Goal: Task Accomplishment & Management: Manage account settings

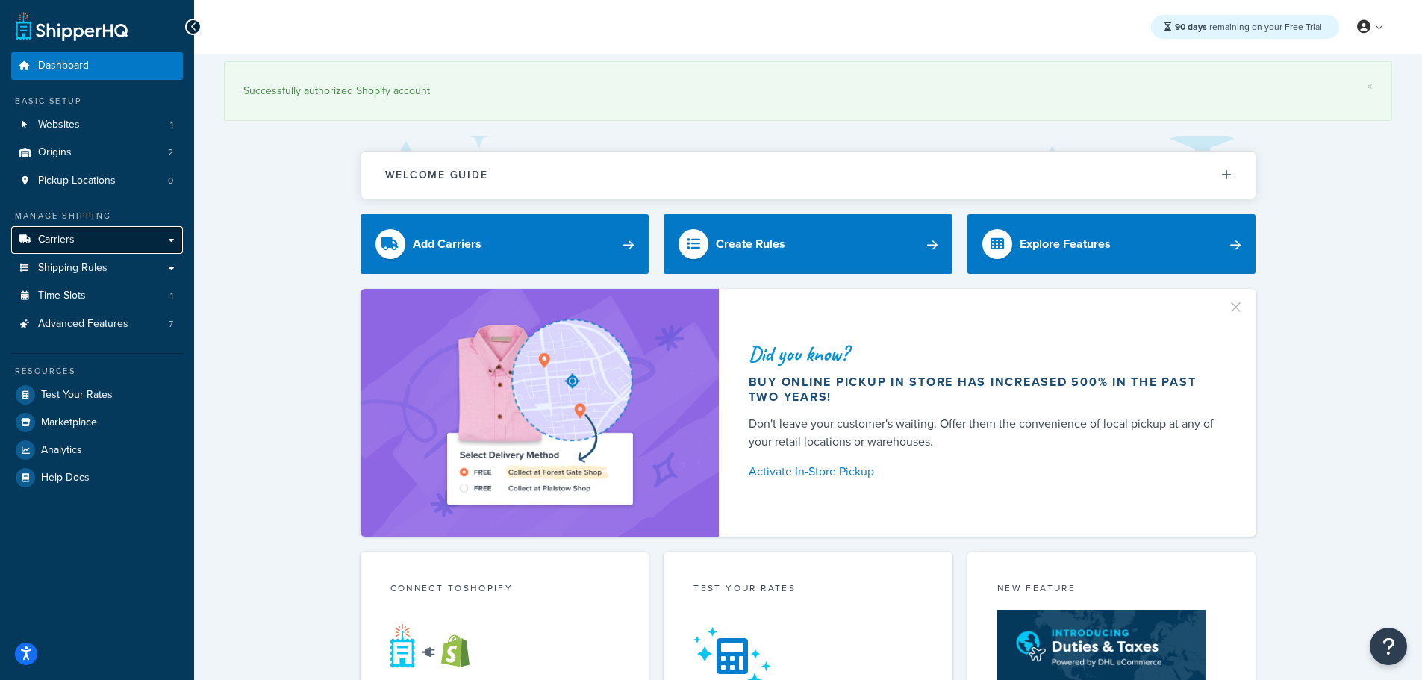
click at [61, 238] on span "Carriers" at bounding box center [56, 240] width 37 height 13
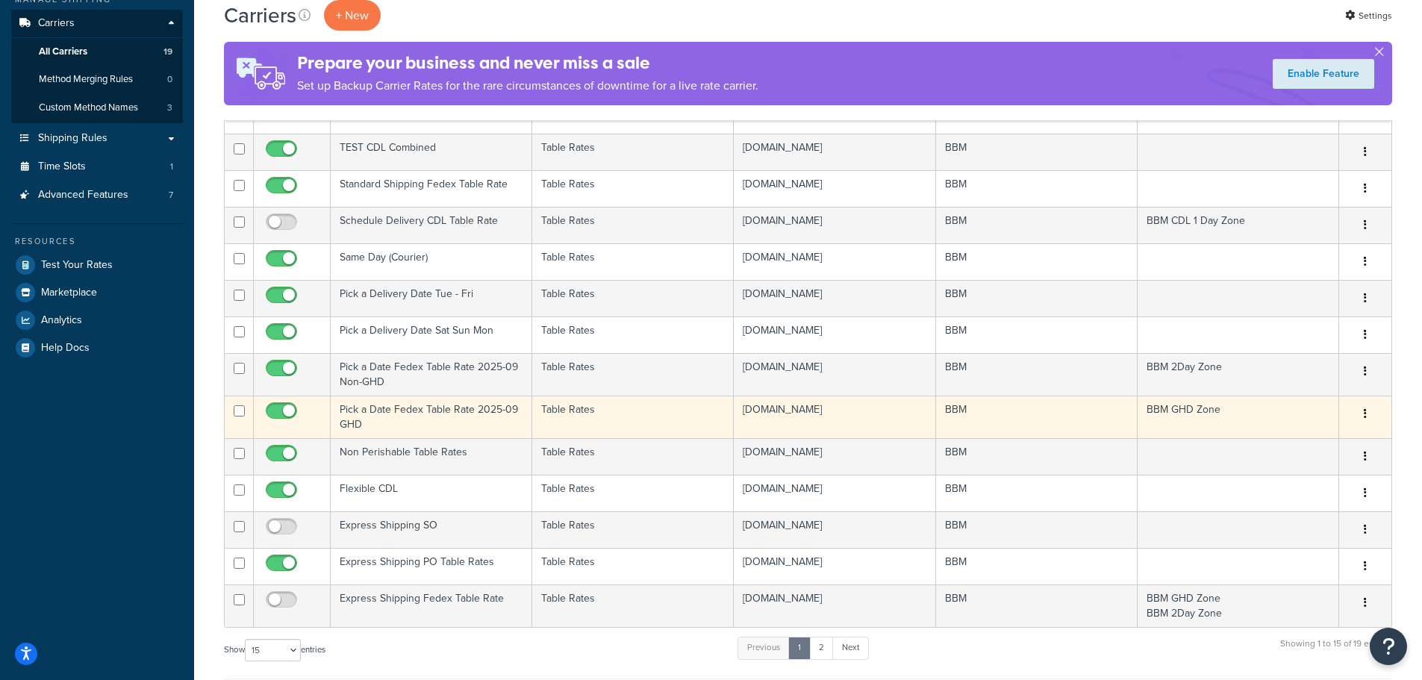
scroll to position [224, 0]
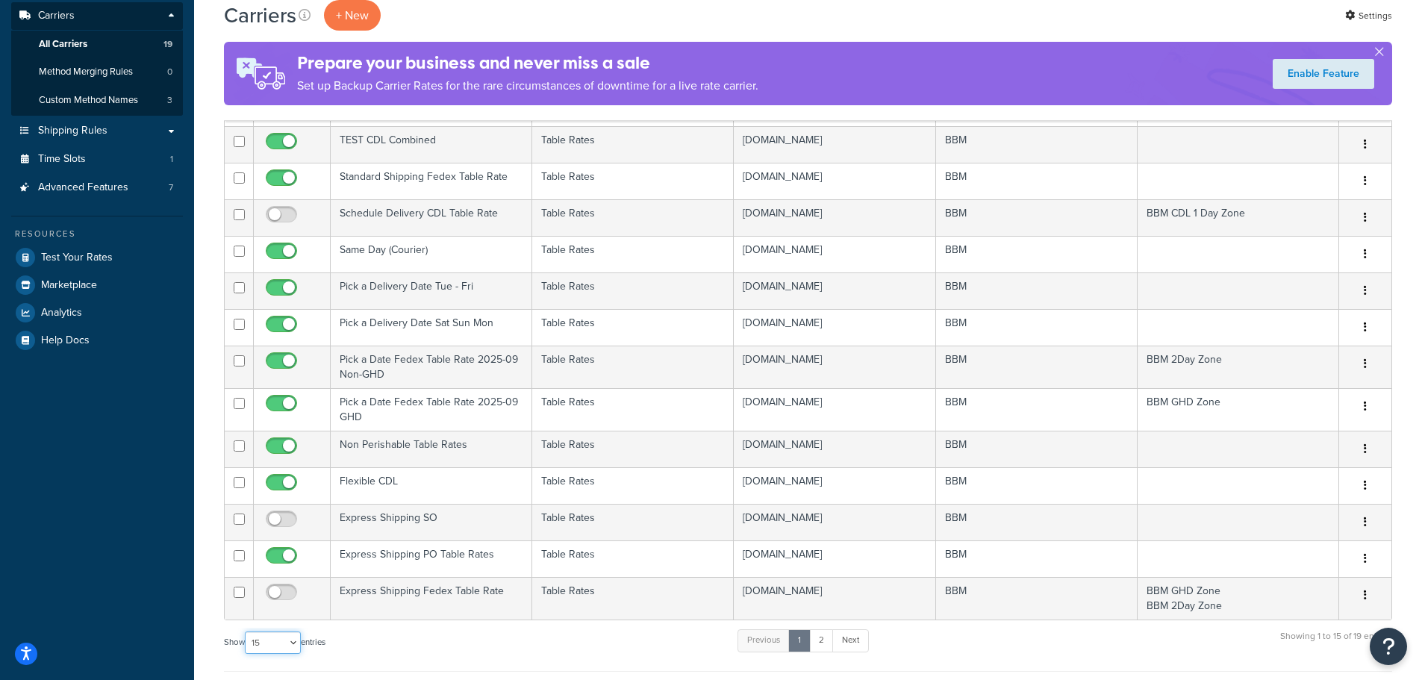
click at [284, 644] on select "10 15 25 50 100" at bounding box center [273, 642] width 56 height 22
select select "25"
click at [246, 654] on select "10 15 25 50 100" at bounding box center [273, 642] width 56 height 22
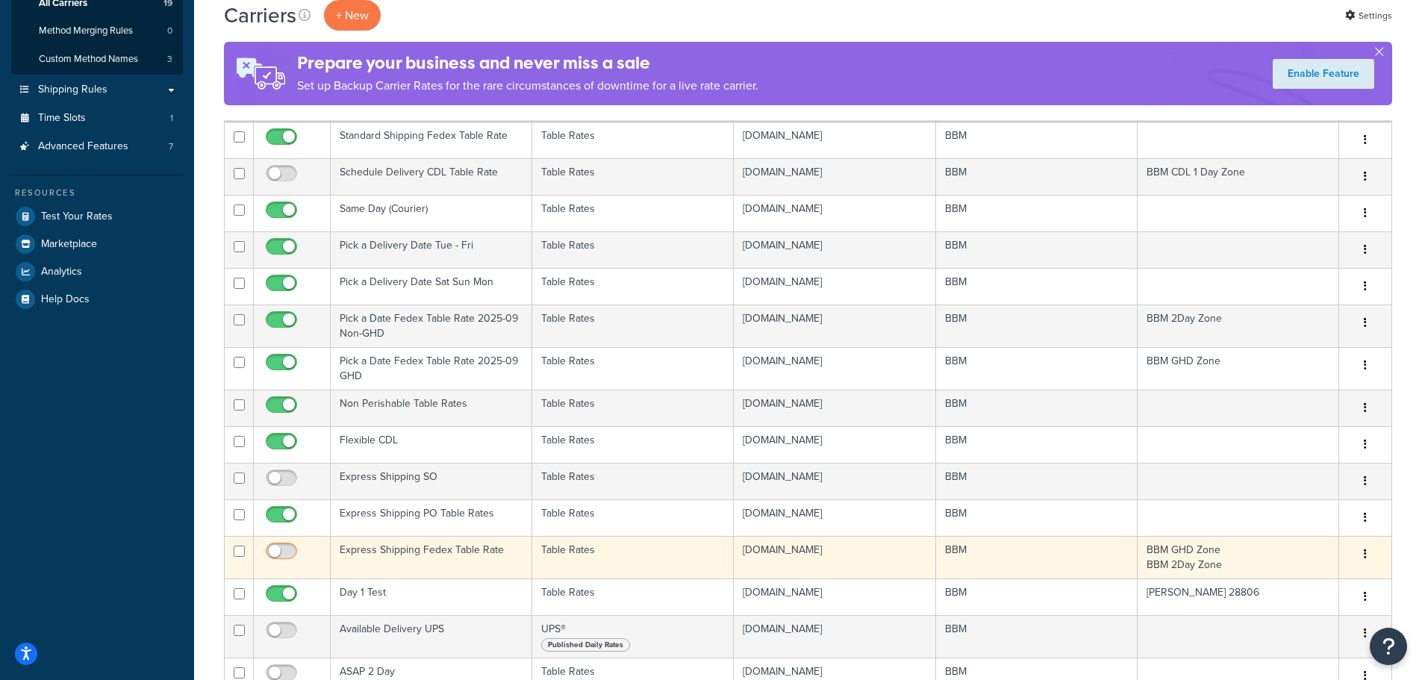
scroll to position [299, 0]
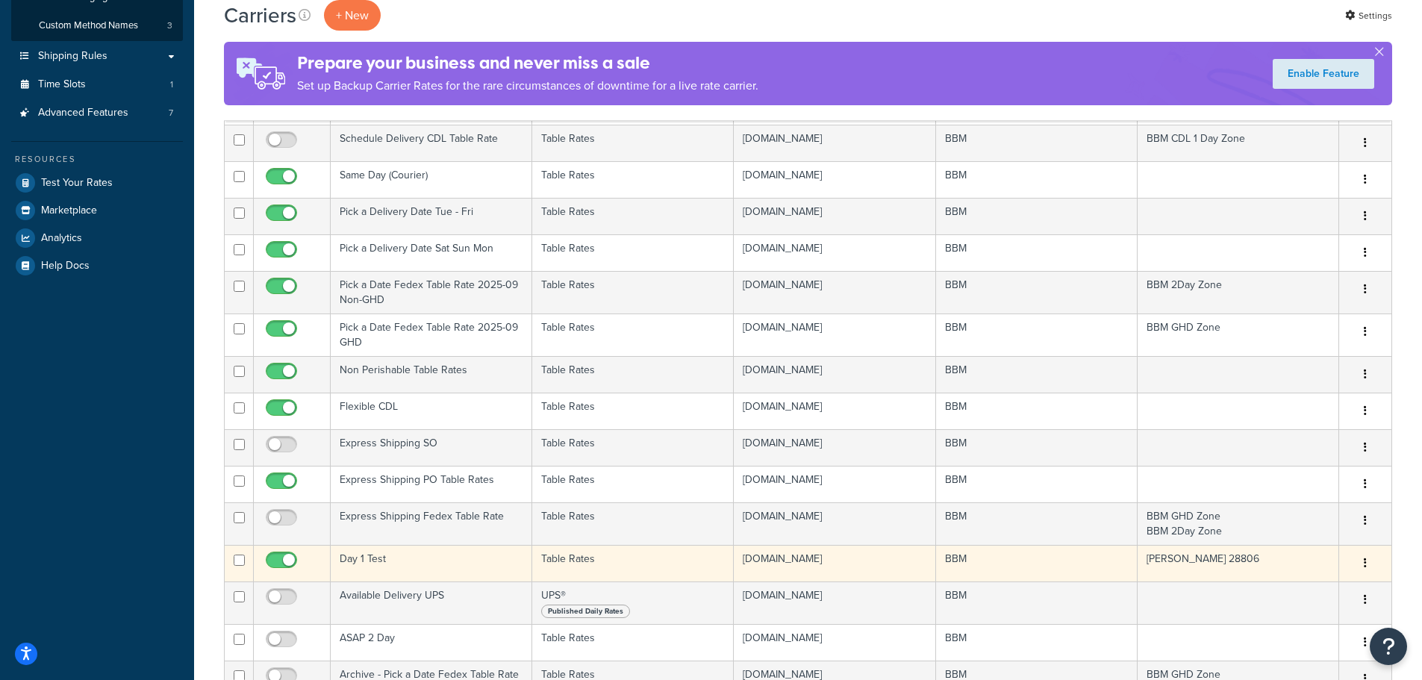
click at [378, 556] on td "Day 1 Test" at bounding box center [431, 563] width 201 height 37
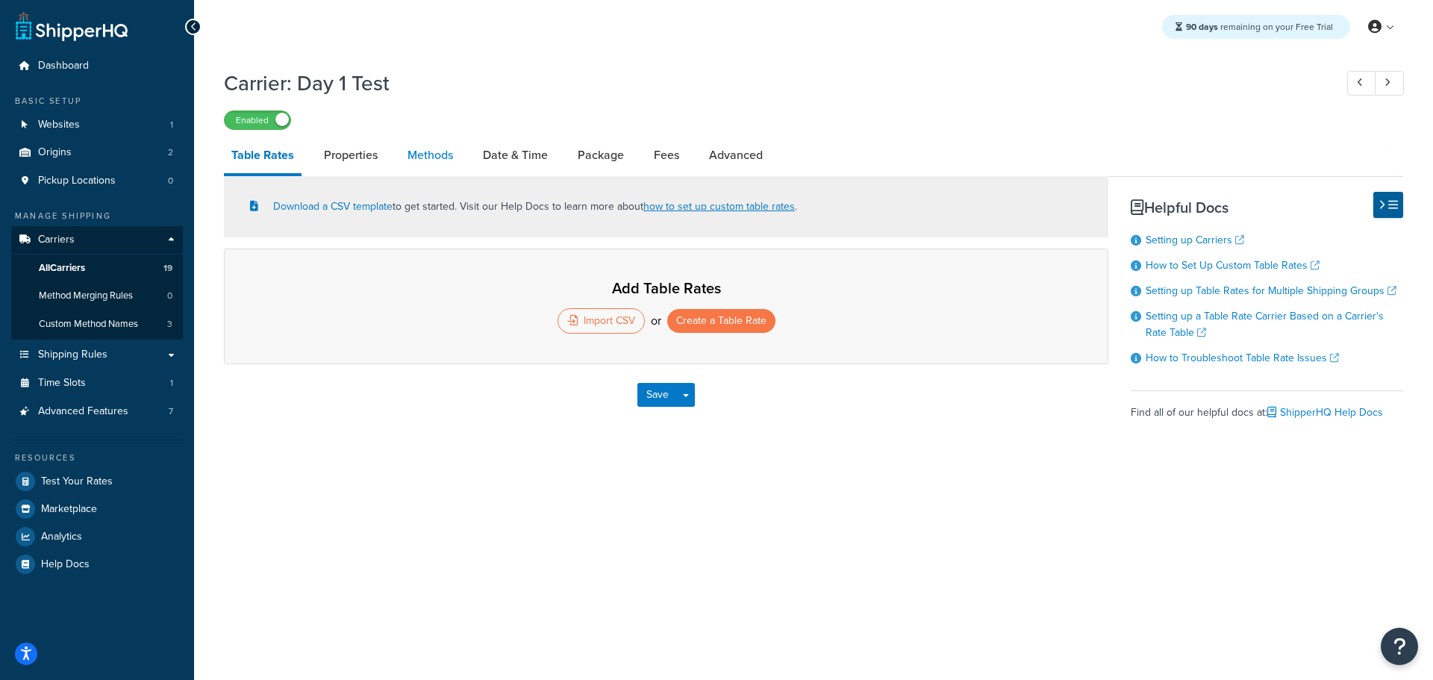
click at [449, 152] on link "Methods" at bounding box center [430, 155] width 60 height 36
select select "25"
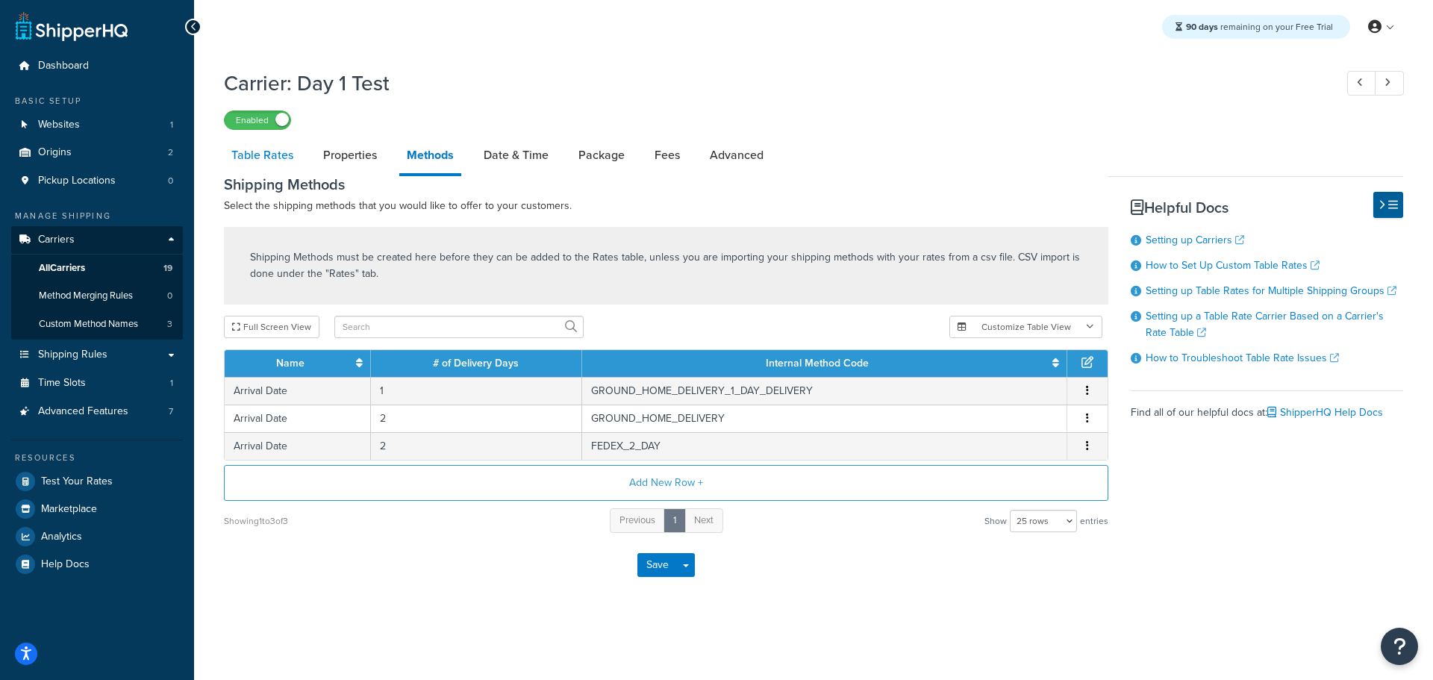
click at [276, 151] on link "Table Rates" at bounding box center [262, 155] width 77 height 36
select select "25"
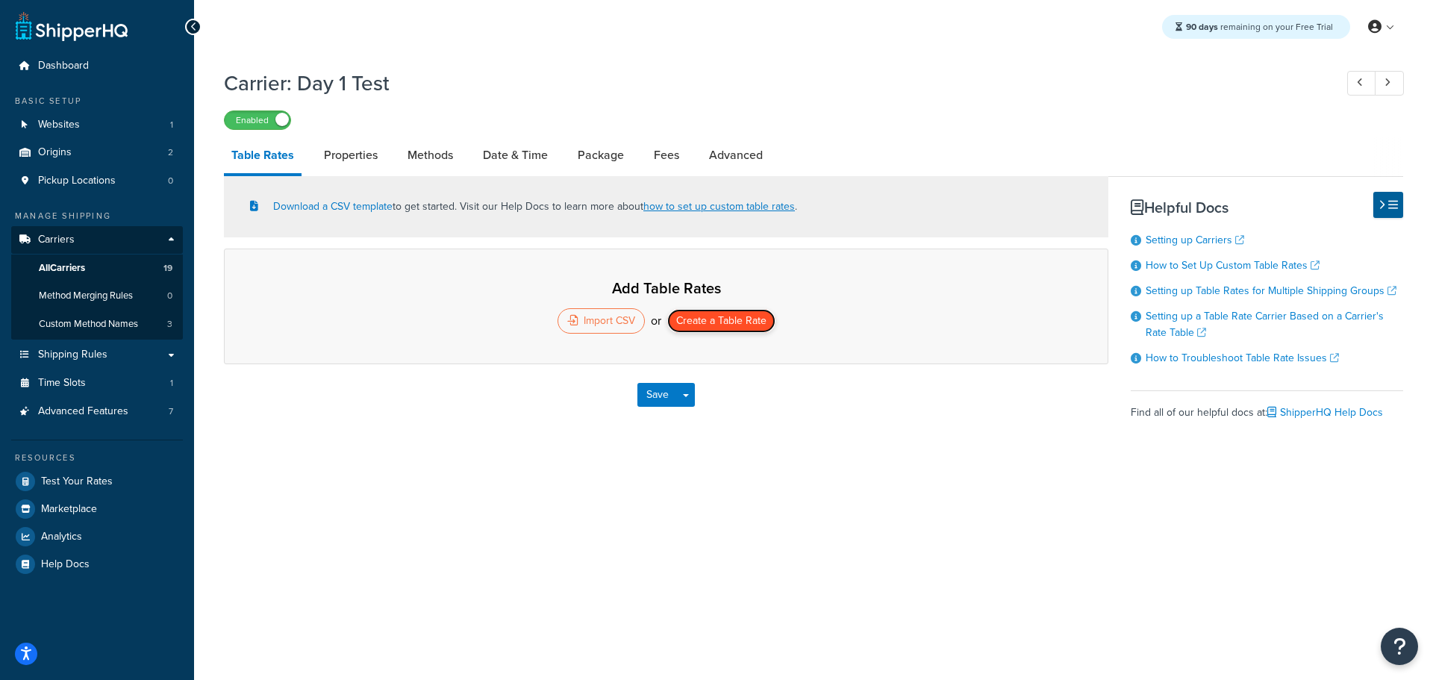
click at [711, 316] on button "Create a Table Rate" at bounding box center [721, 321] width 108 height 24
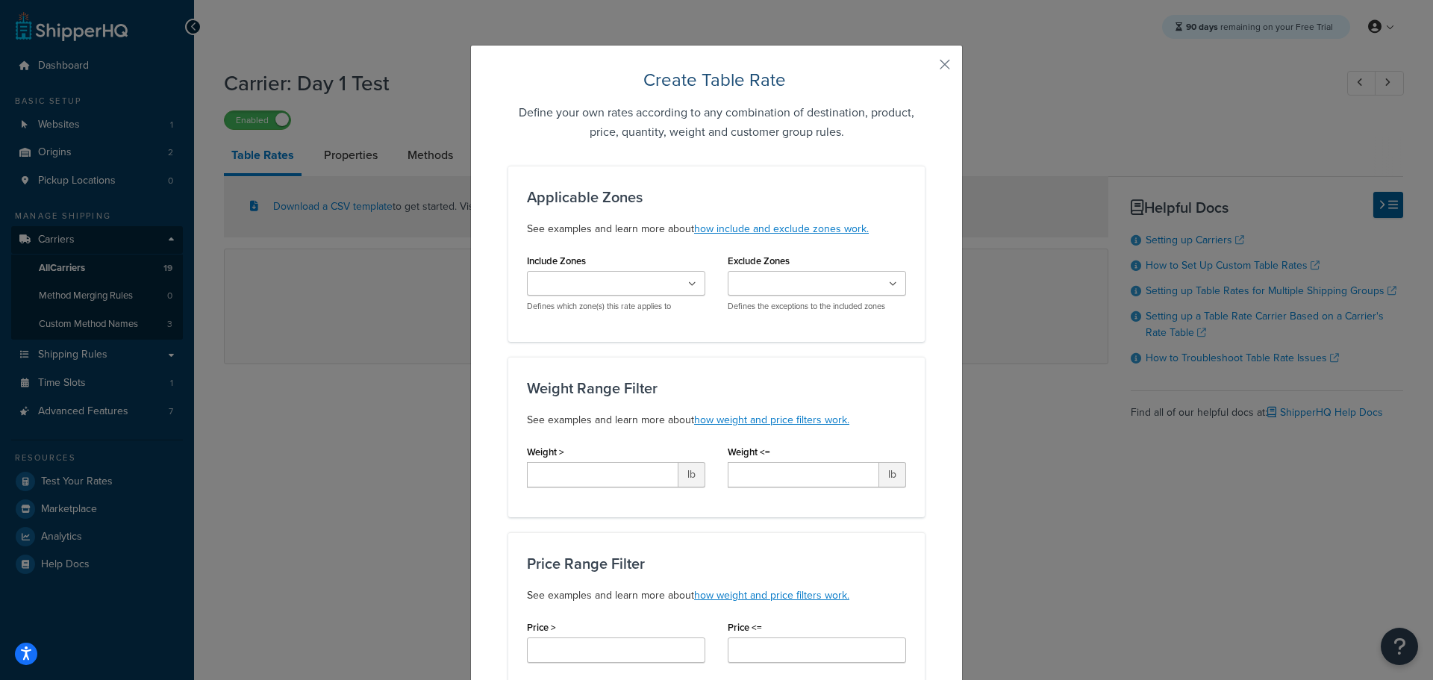
click at [686, 290] on ul at bounding box center [616, 283] width 178 height 25
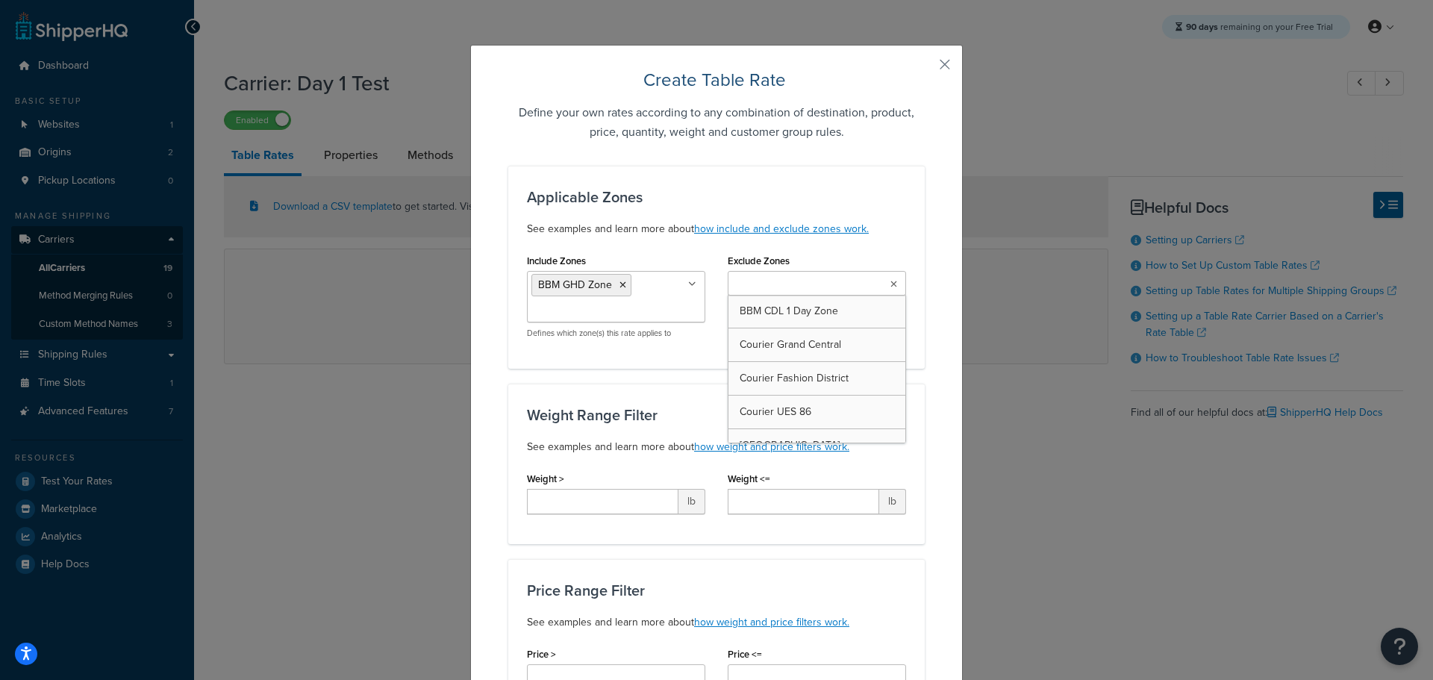
drag, startPoint x: 817, startPoint y: 290, endPoint x: 833, endPoint y: 295, distance: 16.3
click at [825, 293] on ul at bounding box center [817, 283] width 178 height 25
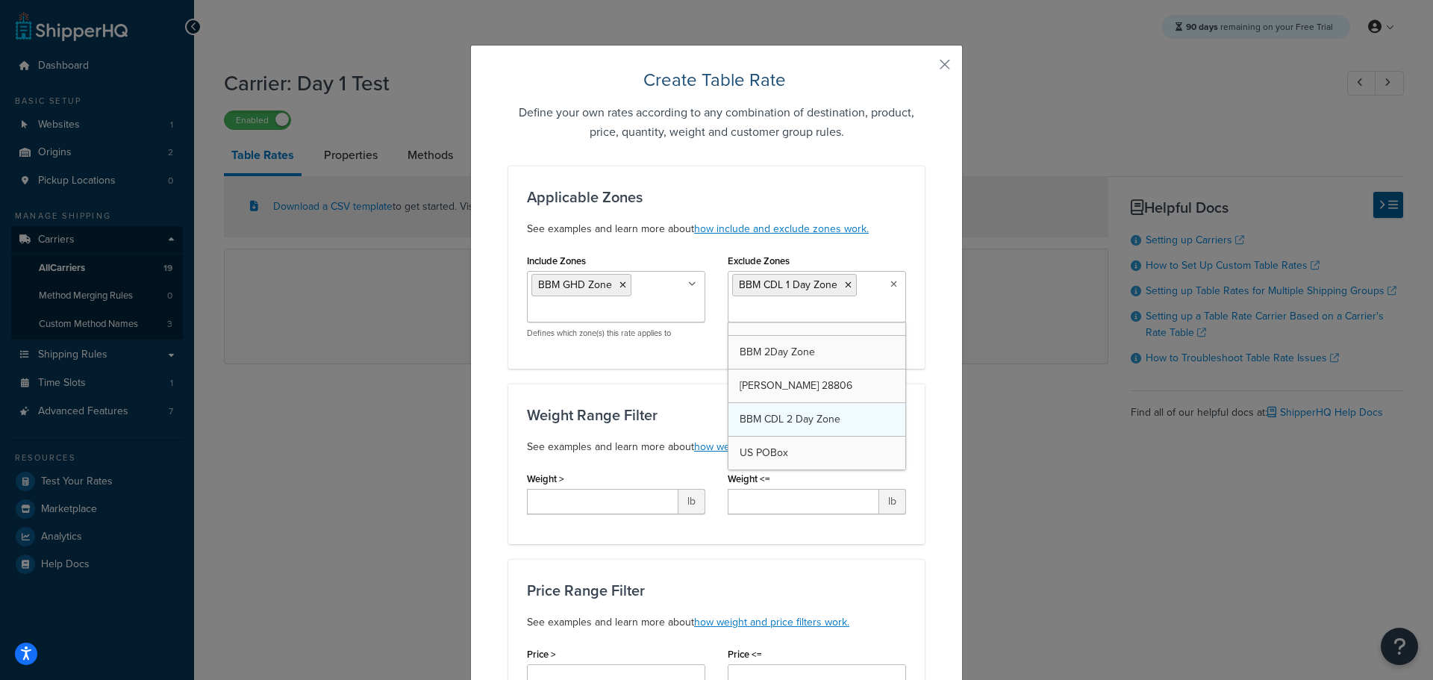
scroll to position [557, 0]
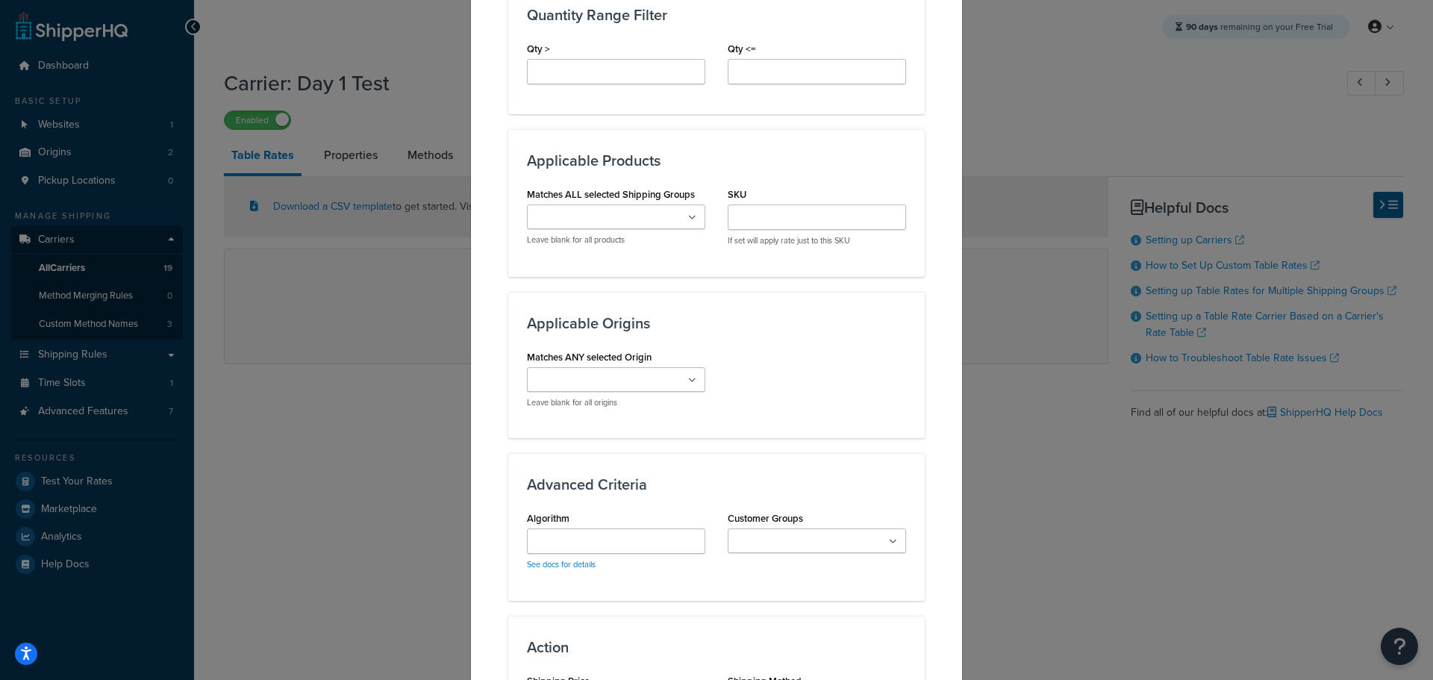
scroll to position [970, 0]
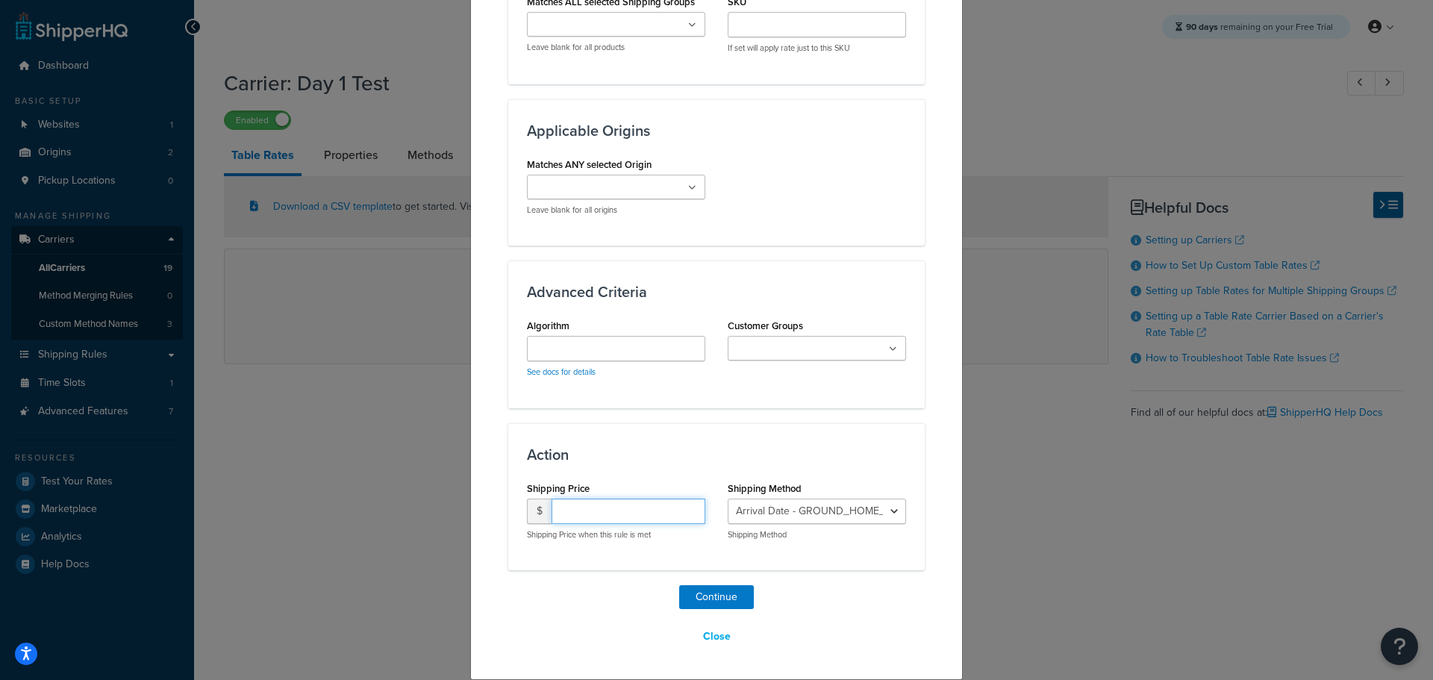
click at [598, 512] on input "number" at bounding box center [628, 510] width 154 height 25
type input "15.95"
click at [718, 593] on button "Continue" at bounding box center [716, 597] width 75 height 24
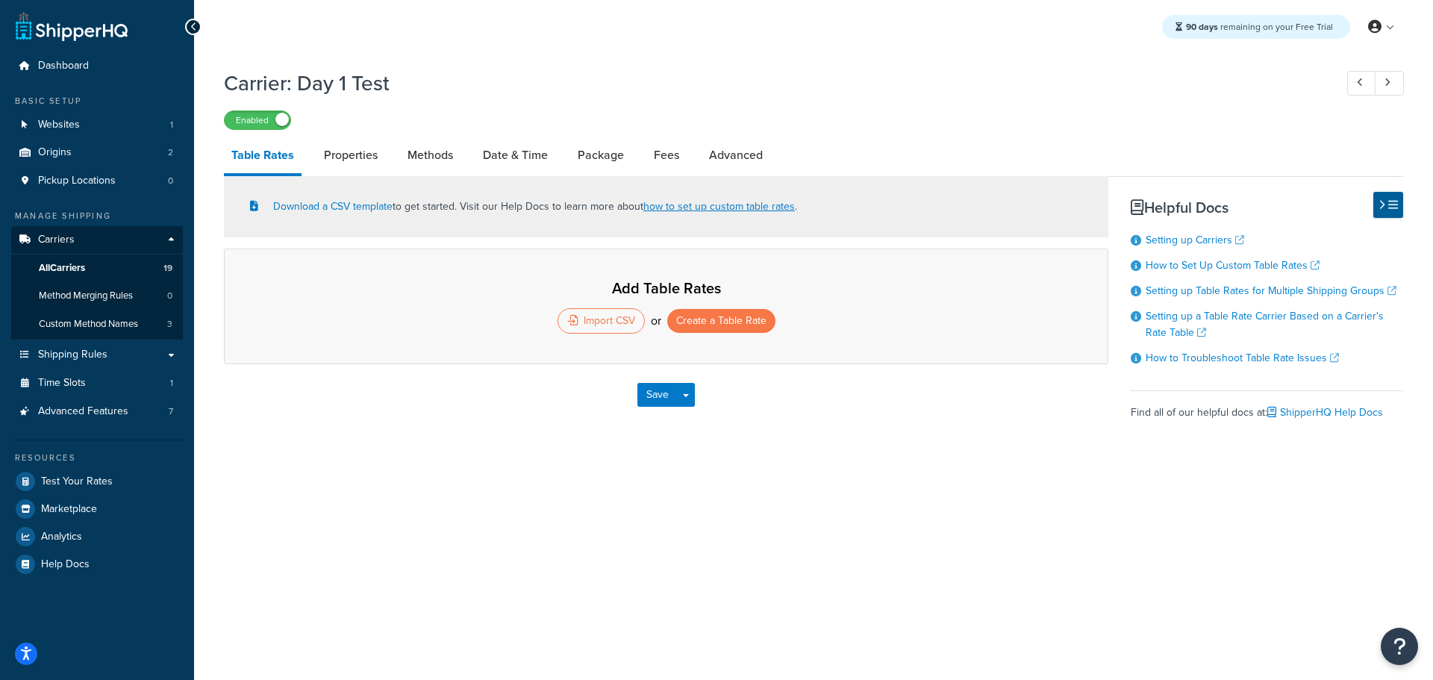
select select "25"
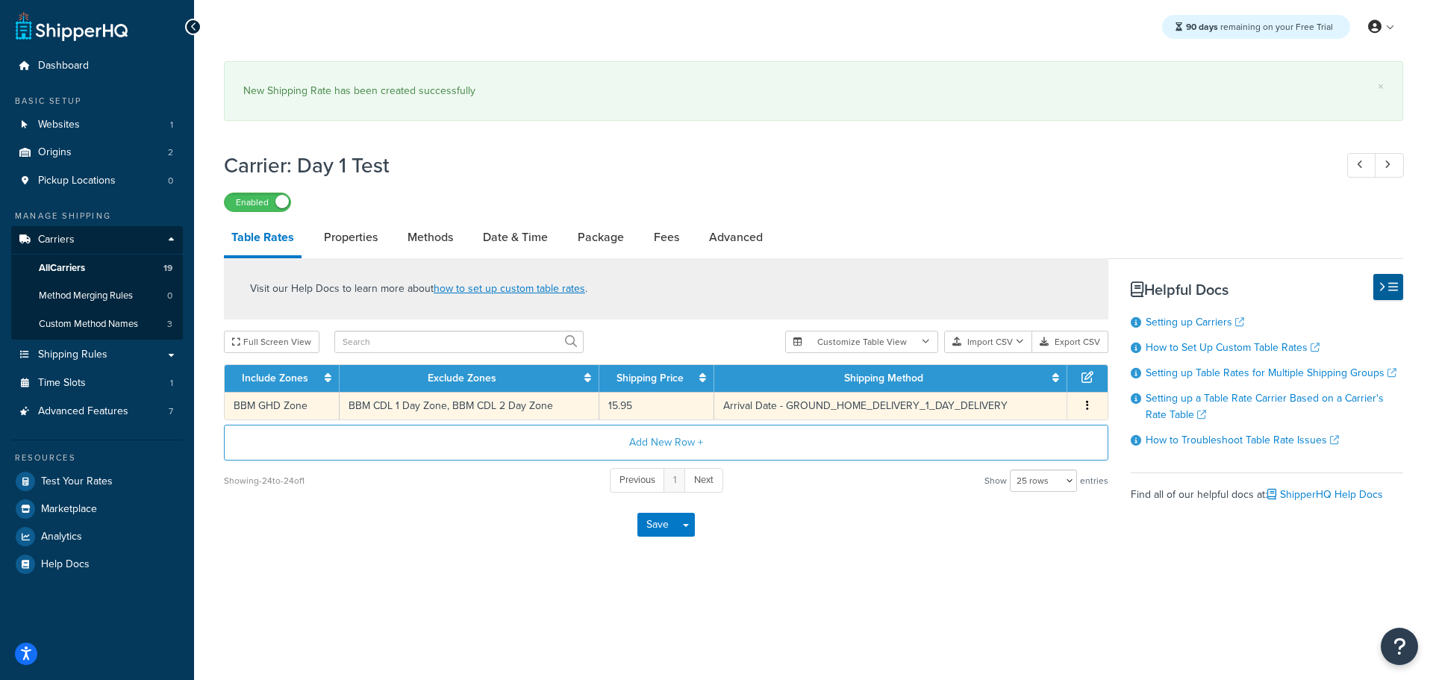
click at [1087, 409] on icon "button" at bounding box center [1087, 405] width 3 height 10
click at [1024, 404] on div "Duplicate" at bounding box center [1011, 406] width 106 height 31
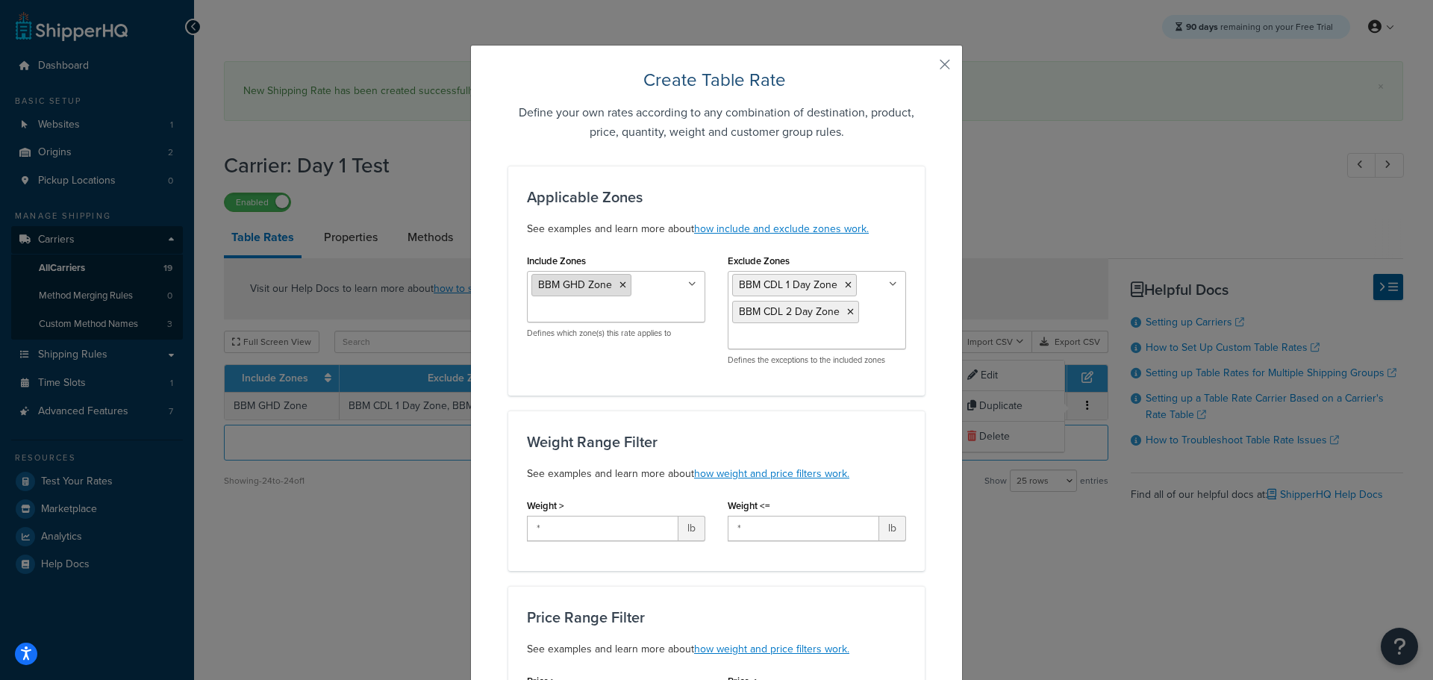
click at [619, 284] on icon at bounding box center [622, 285] width 7 height 9
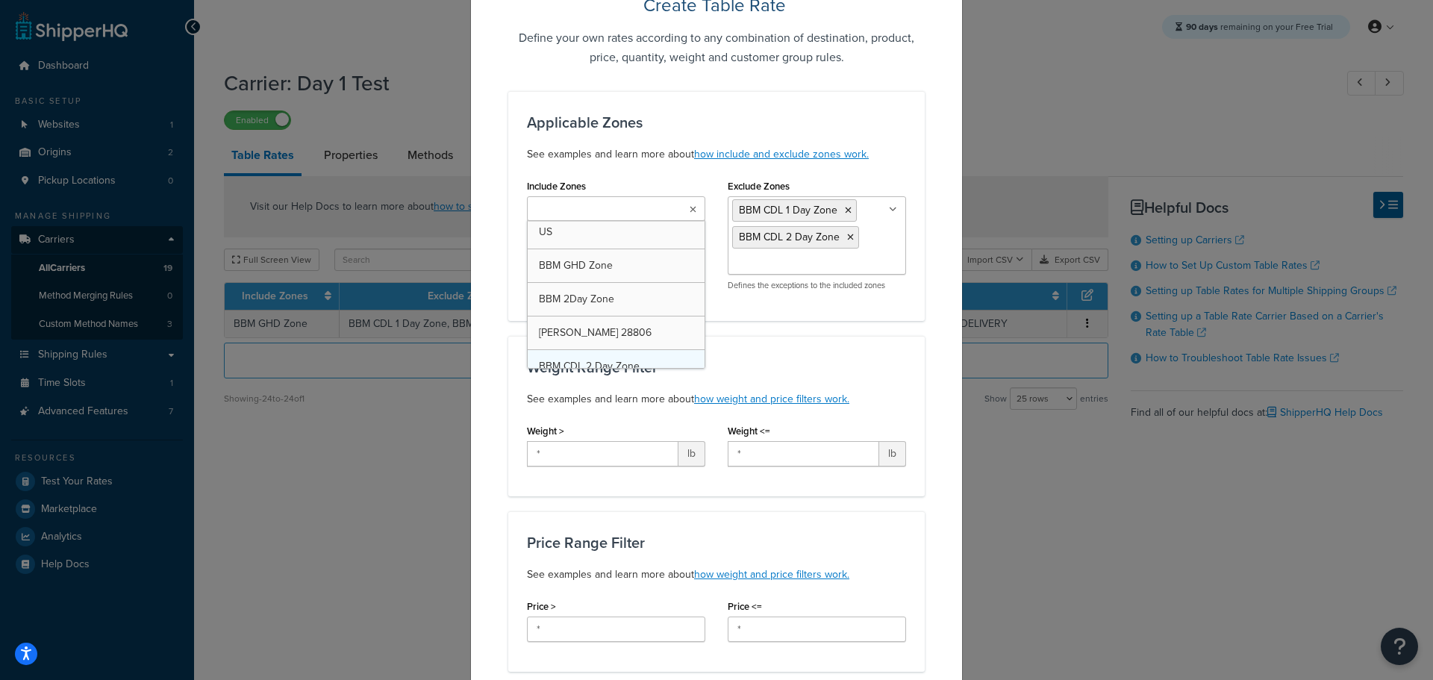
scroll to position [549, 0]
drag, startPoint x: 835, startPoint y: 329, endPoint x: 848, endPoint y: 343, distance: 19.0
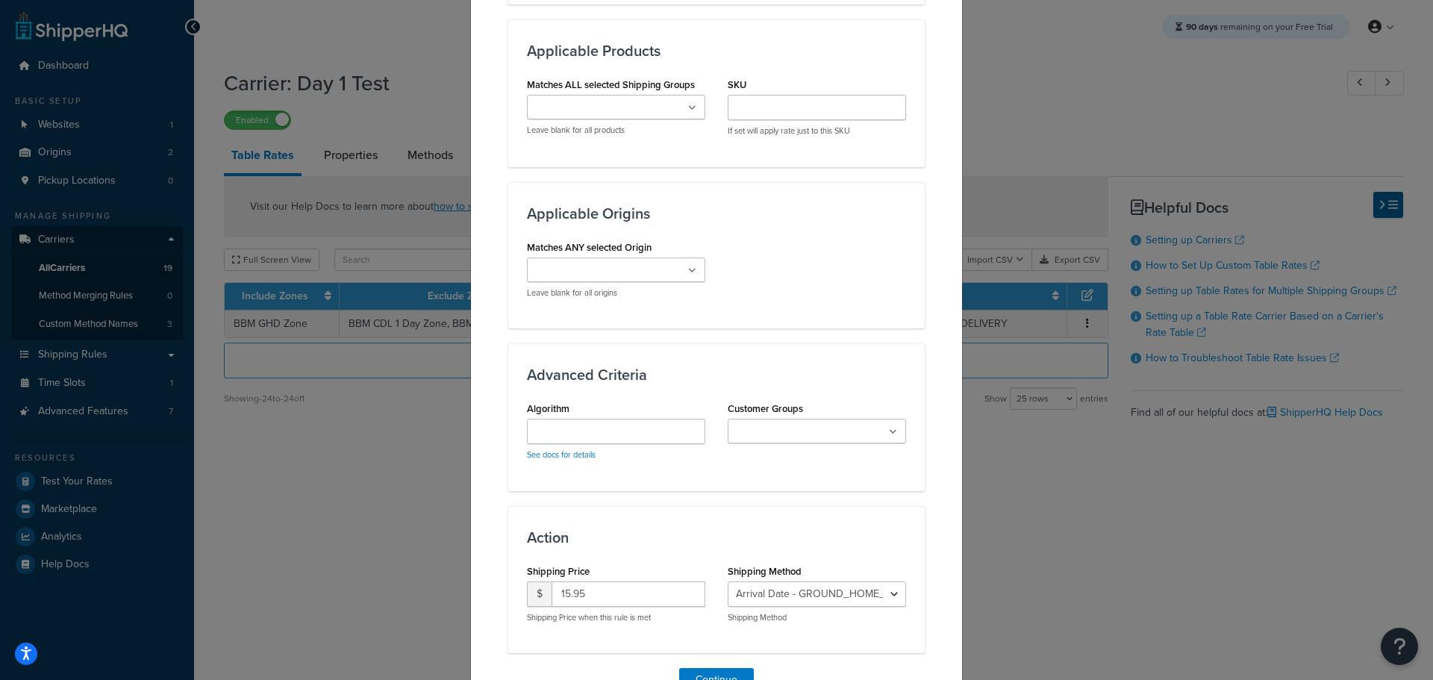
scroll to position [970, 0]
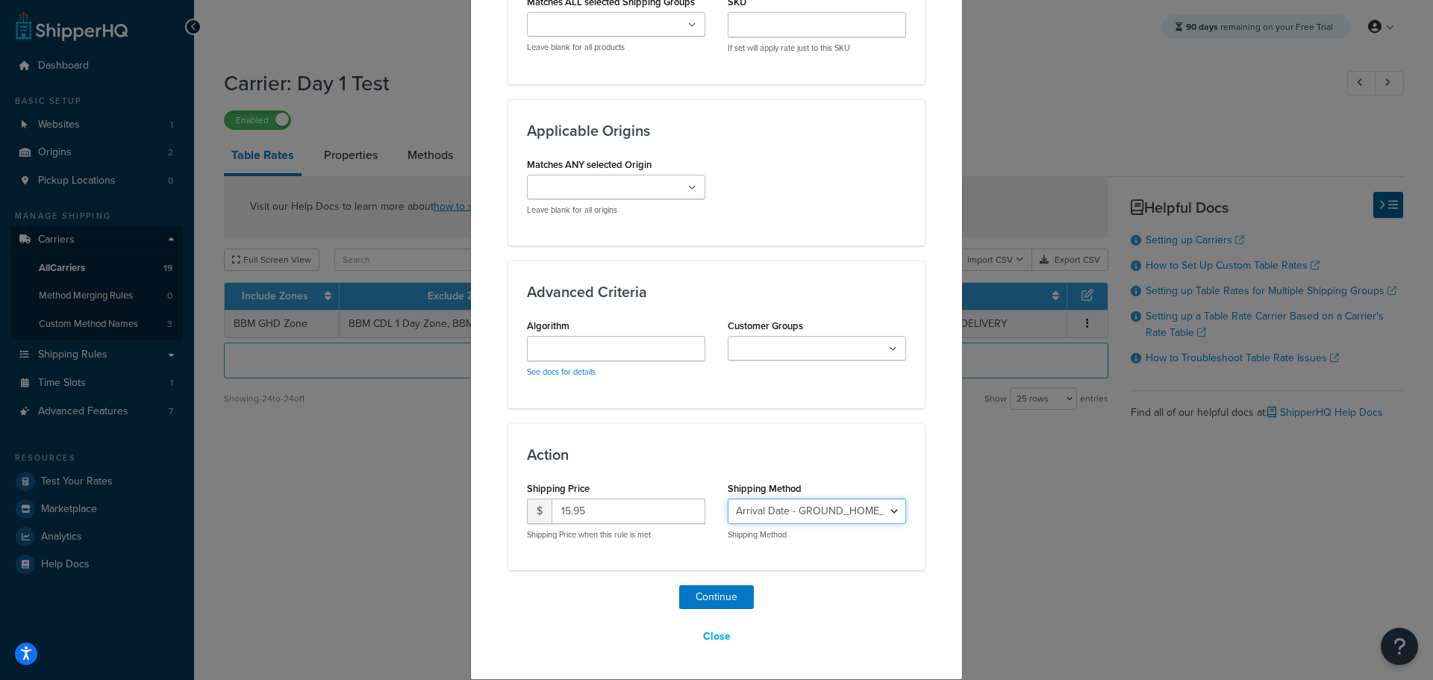
click at [843, 509] on select "Arrival Date - GROUND_HOME_DELIVERY_1_DAY_DELIVERY Arrival Date - GROUND_HOME_D…" at bounding box center [817, 510] width 178 height 25
click at [816, 522] on select "Arrival Date - GROUND_HOME_DELIVERY_1_DAY_DELIVERY Arrival Date - GROUND_HOME_D…" at bounding box center [817, 510] width 178 height 25
select select "183473"
click at [728, 498] on select "Arrival Date - GROUND_HOME_DELIVERY_1_DAY_DELIVERY Arrival Date - GROUND_HOME_D…" at bounding box center [817, 510] width 178 height 25
click at [724, 596] on button "Continue" at bounding box center [716, 597] width 75 height 24
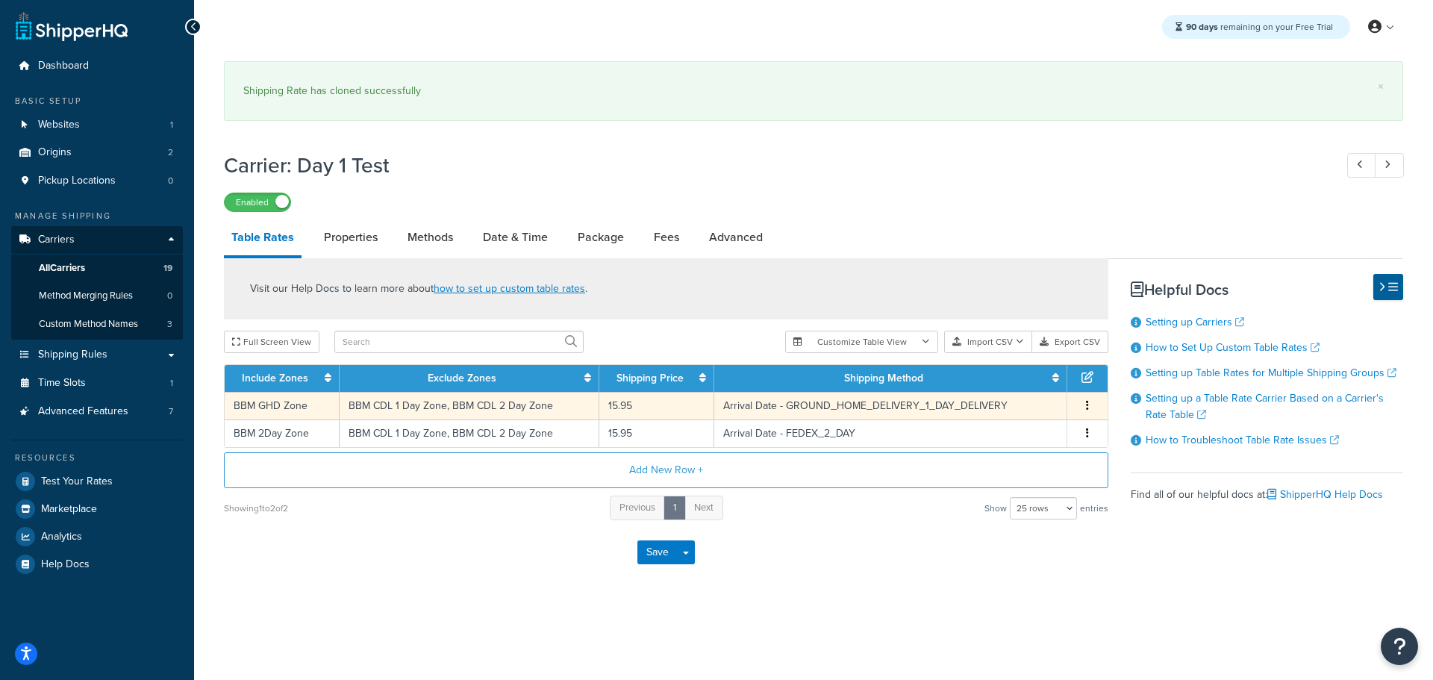
click at [290, 401] on td "BBM GHD Zone" at bounding box center [282, 406] width 115 height 28
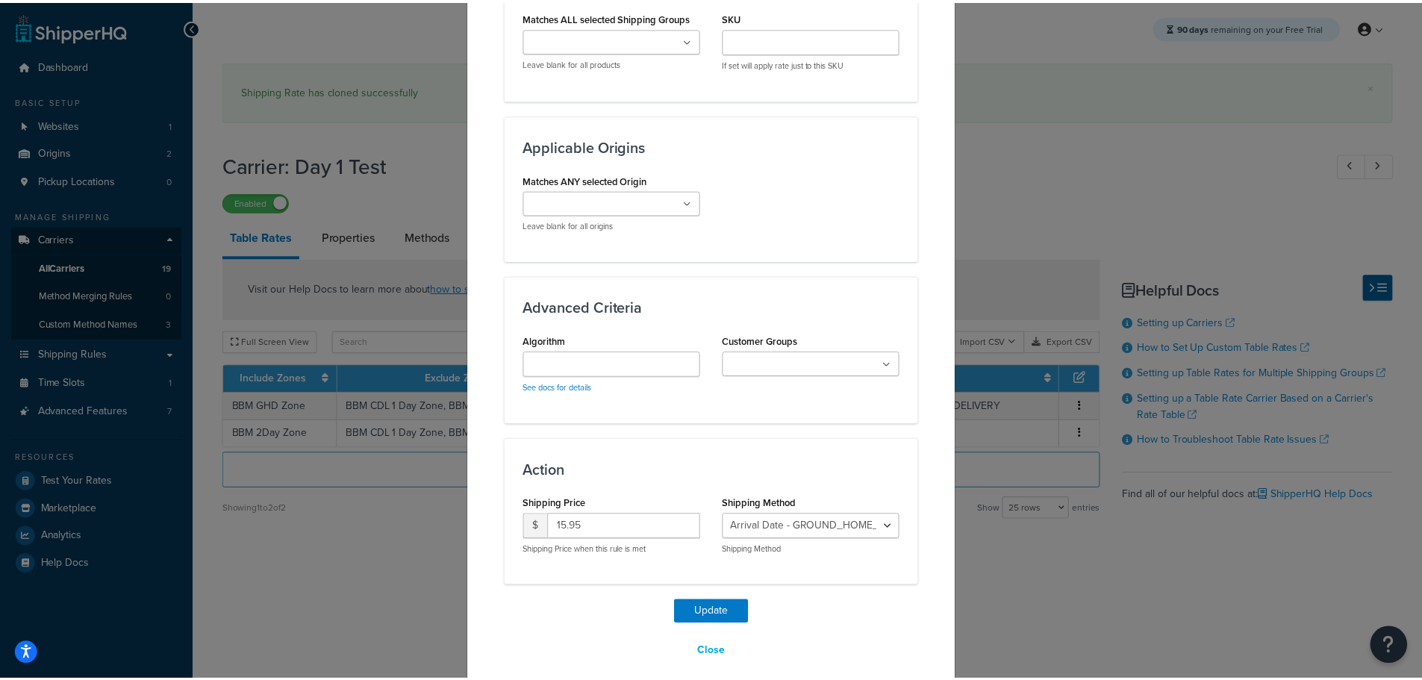
scroll to position [911, 0]
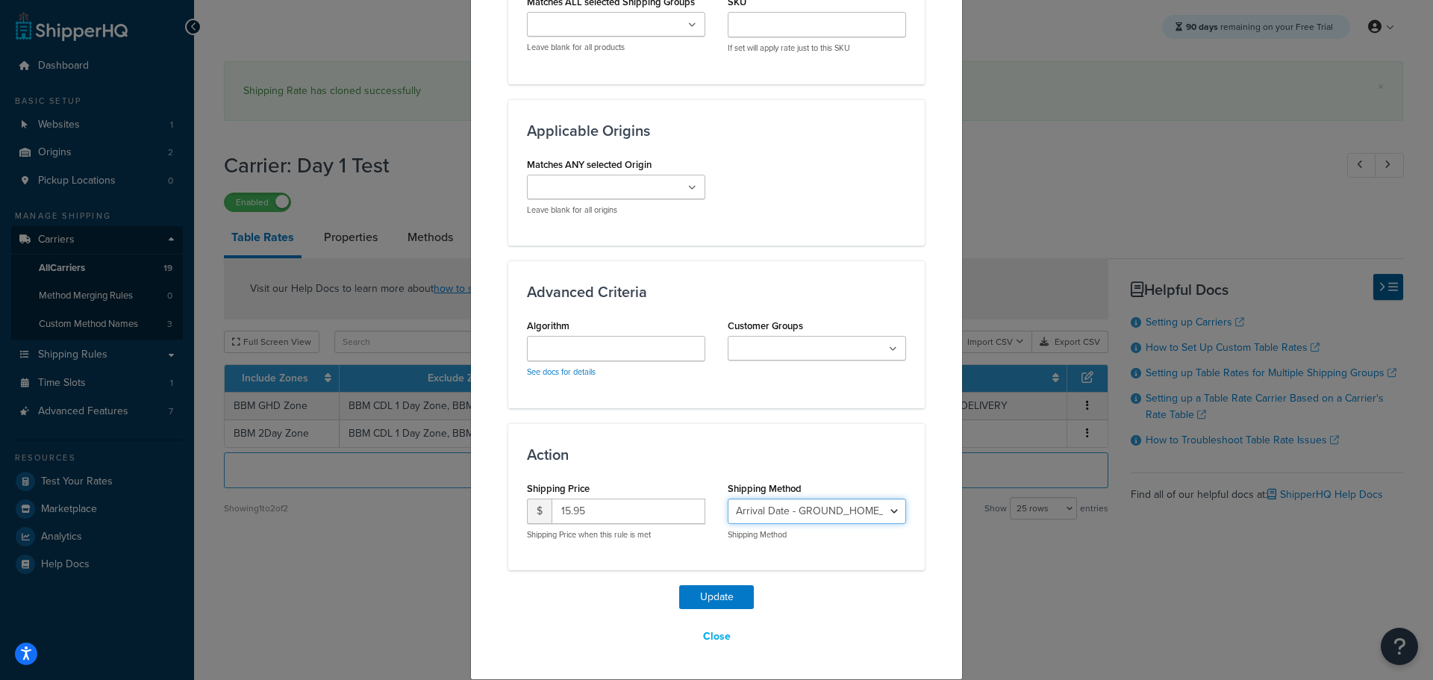
click at [840, 515] on select "Arrival Date - GROUND_HOME_DELIVERY_1_DAY_DELIVERY Arrival Date - GROUND_HOME_D…" at bounding box center [817, 510] width 178 height 25
select select "183472"
click at [728, 498] on select "Arrival Date - GROUND_HOME_DELIVERY_1_DAY_DELIVERY Arrival Date - GROUND_HOME_D…" at bounding box center [817, 510] width 178 height 25
click at [713, 601] on button "Update" at bounding box center [716, 597] width 75 height 24
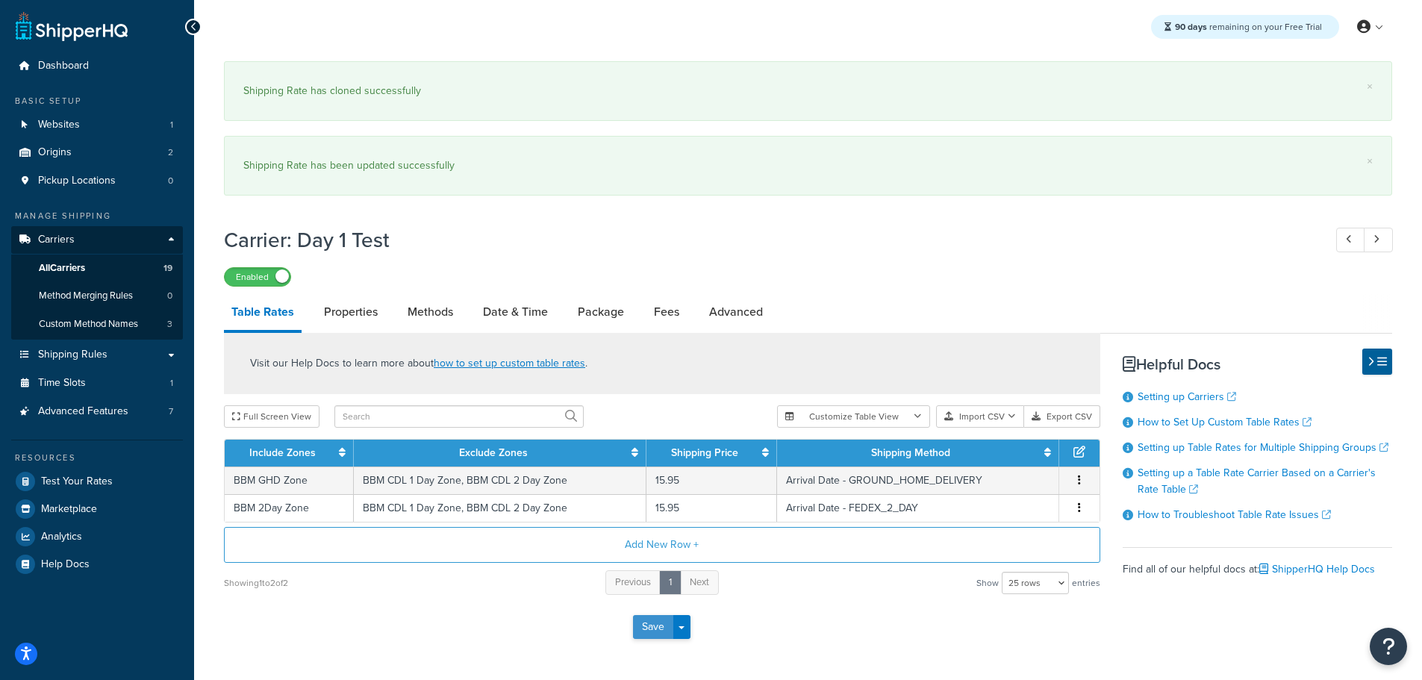
click at [653, 624] on button "Save" at bounding box center [653, 627] width 40 height 24
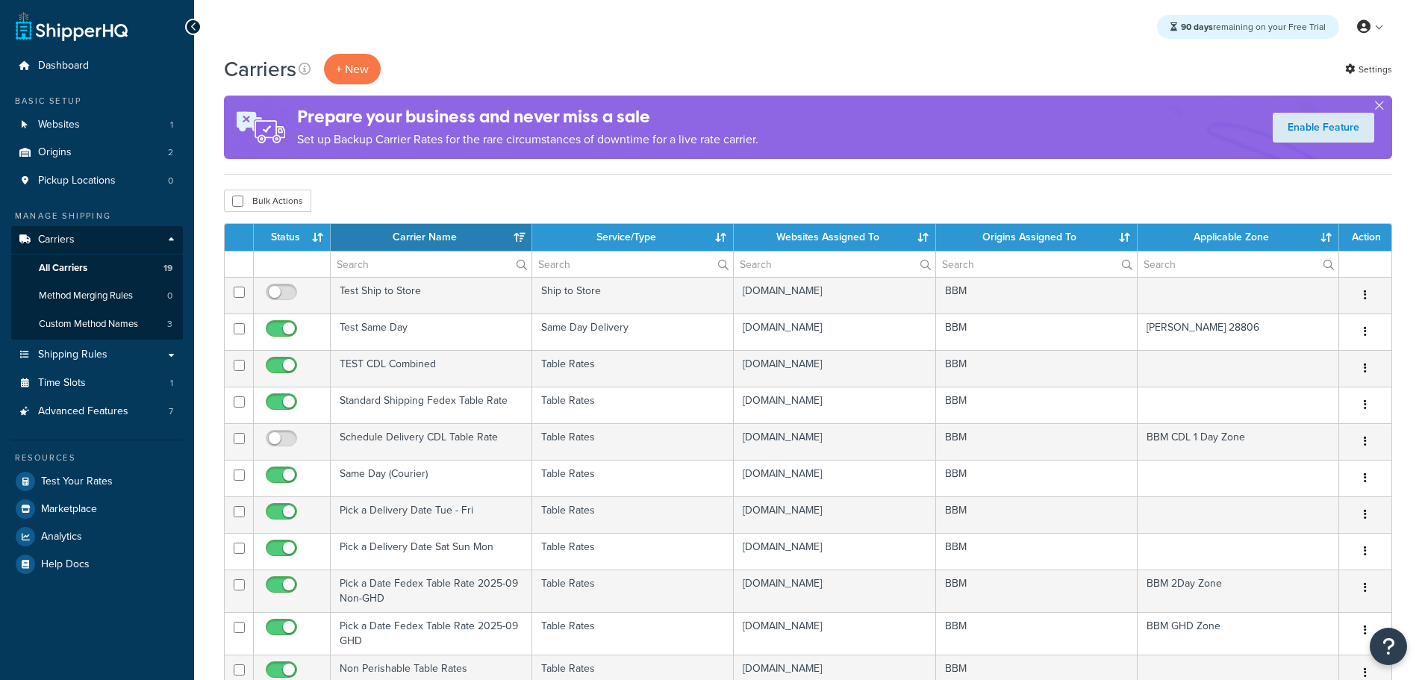
select select "15"
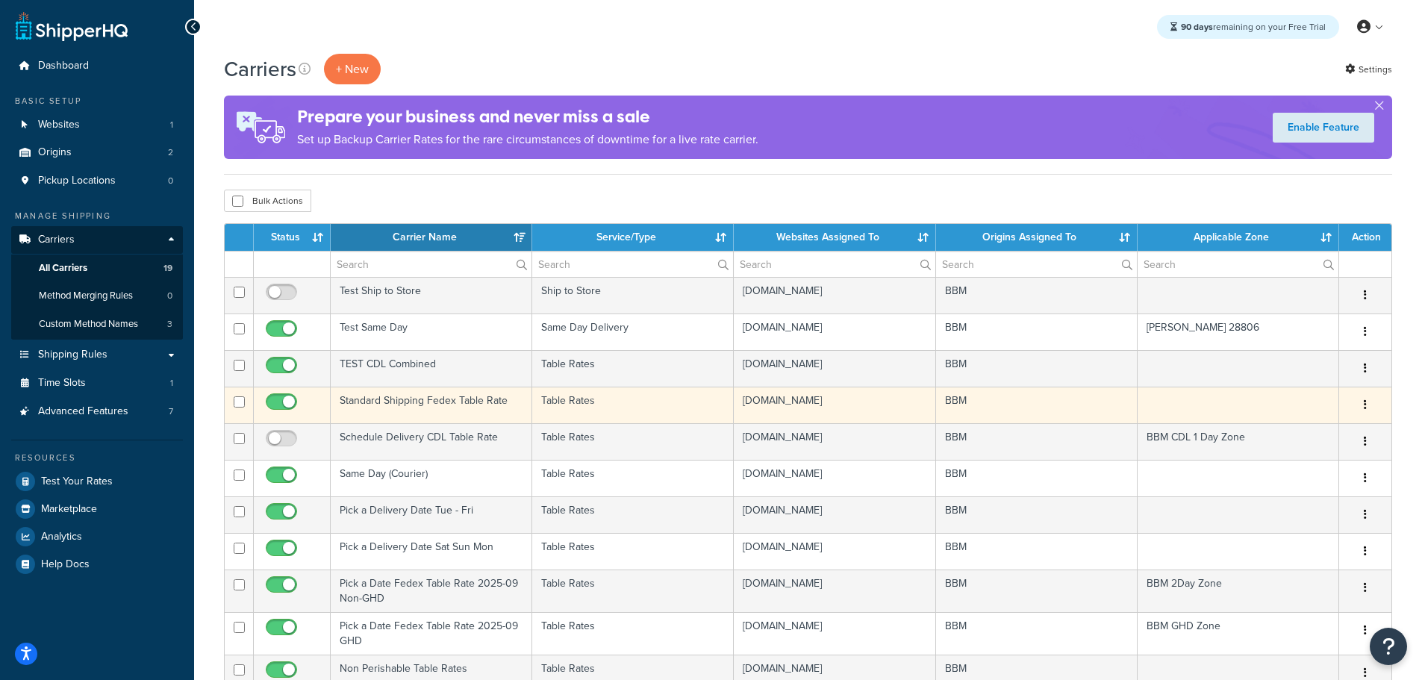
click at [429, 396] on td "Standard Shipping Fedex Table Rate" at bounding box center [431, 405] width 201 height 37
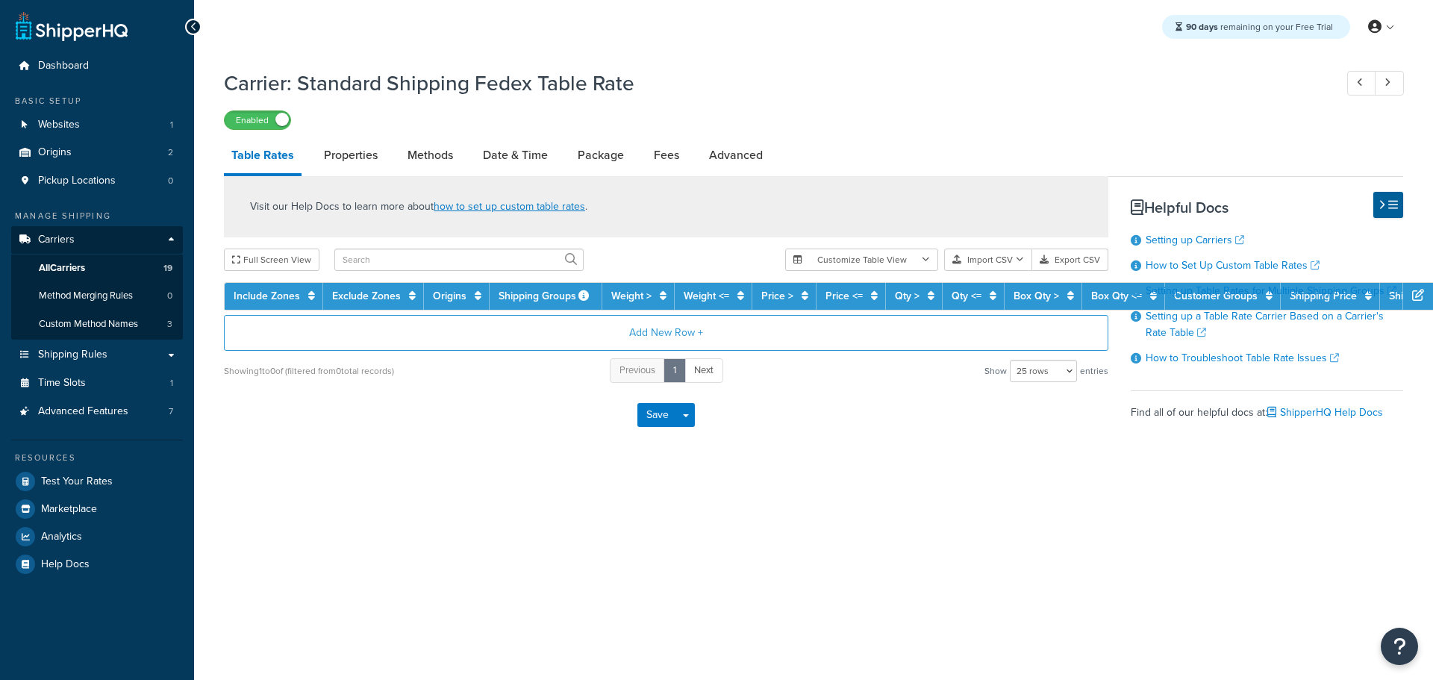
select select "25"
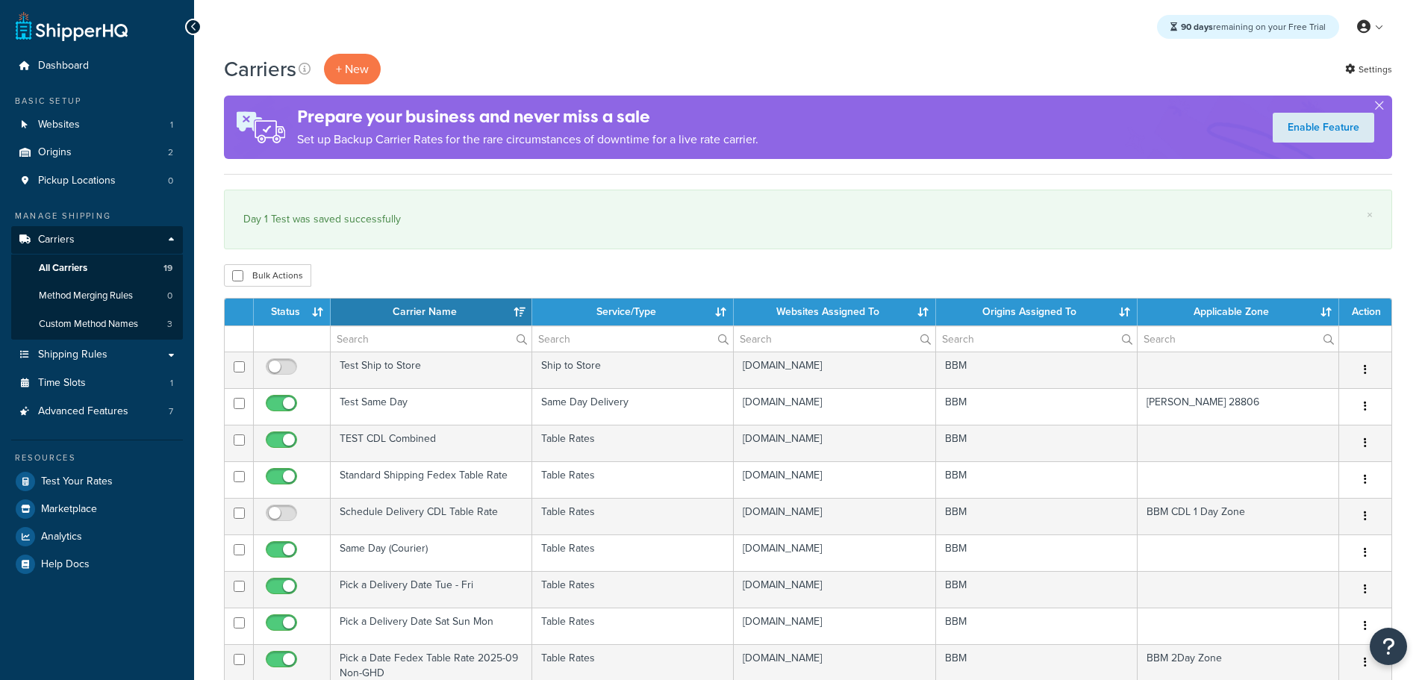
select select "15"
click at [91, 475] on span "Test Your Rates" at bounding box center [77, 481] width 72 height 13
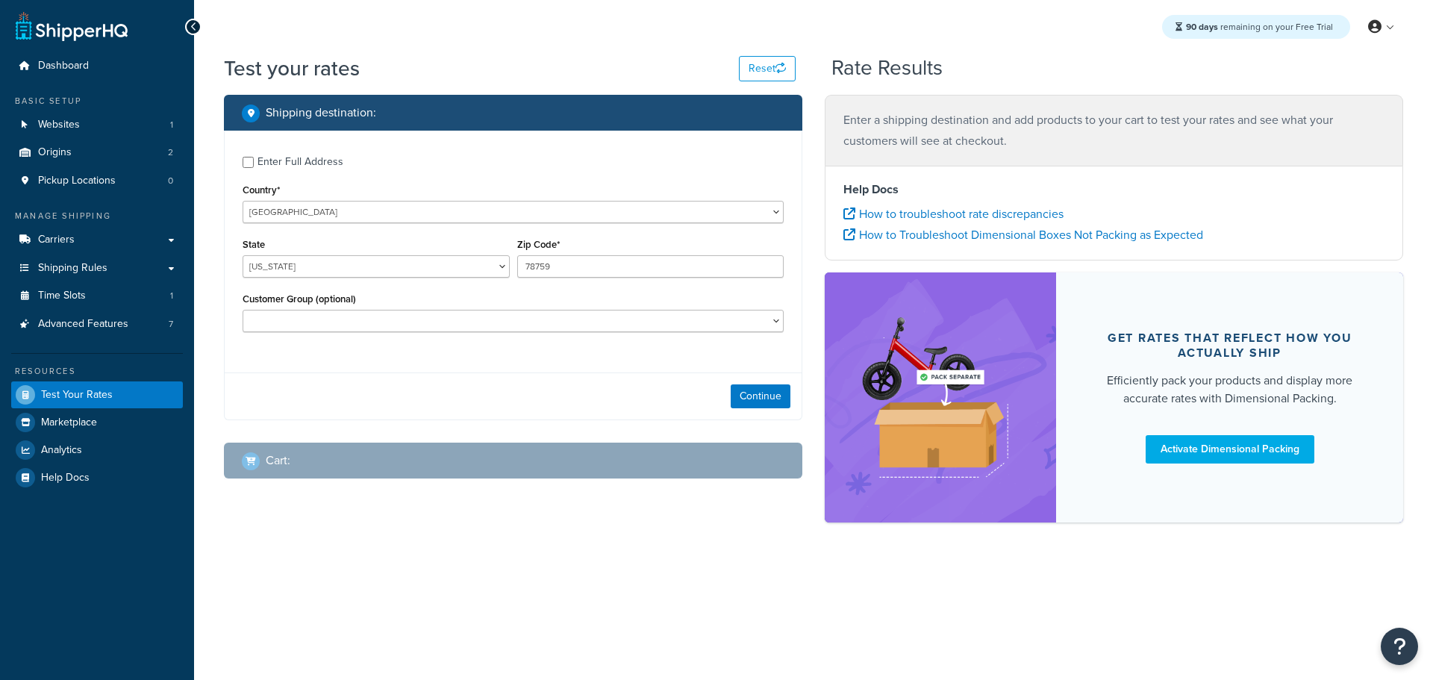
select select "TX"
drag, startPoint x: 559, startPoint y: 266, endPoint x: 425, endPoint y: 280, distance: 134.3
click at [426, 280] on div "State Alabama Alaska American Samoa Arizona Arkansas Armed Forces Americas Arme…" at bounding box center [513, 261] width 548 height 54
type input "28806"
click at [749, 394] on button "Continue" at bounding box center [761, 396] width 60 height 24
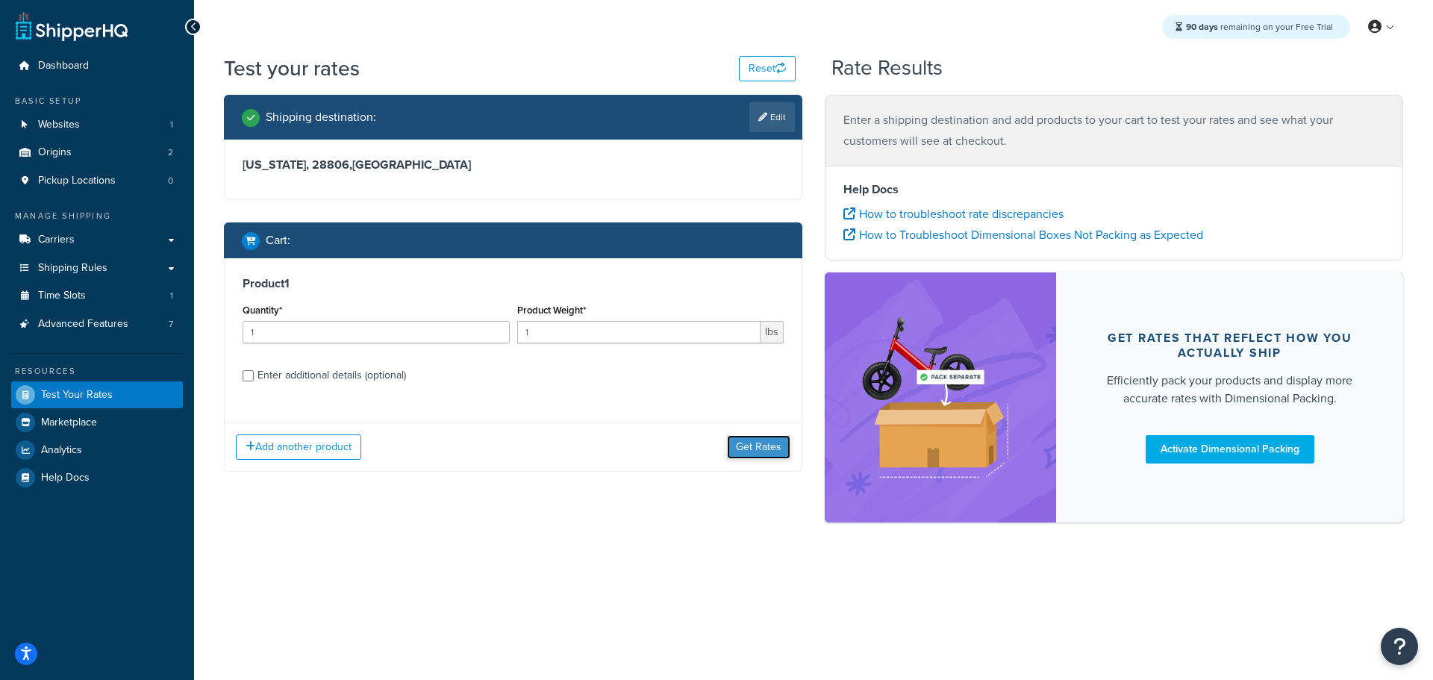
click at [772, 454] on button "Get Rates" at bounding box center [758, 447] width 63 height 24
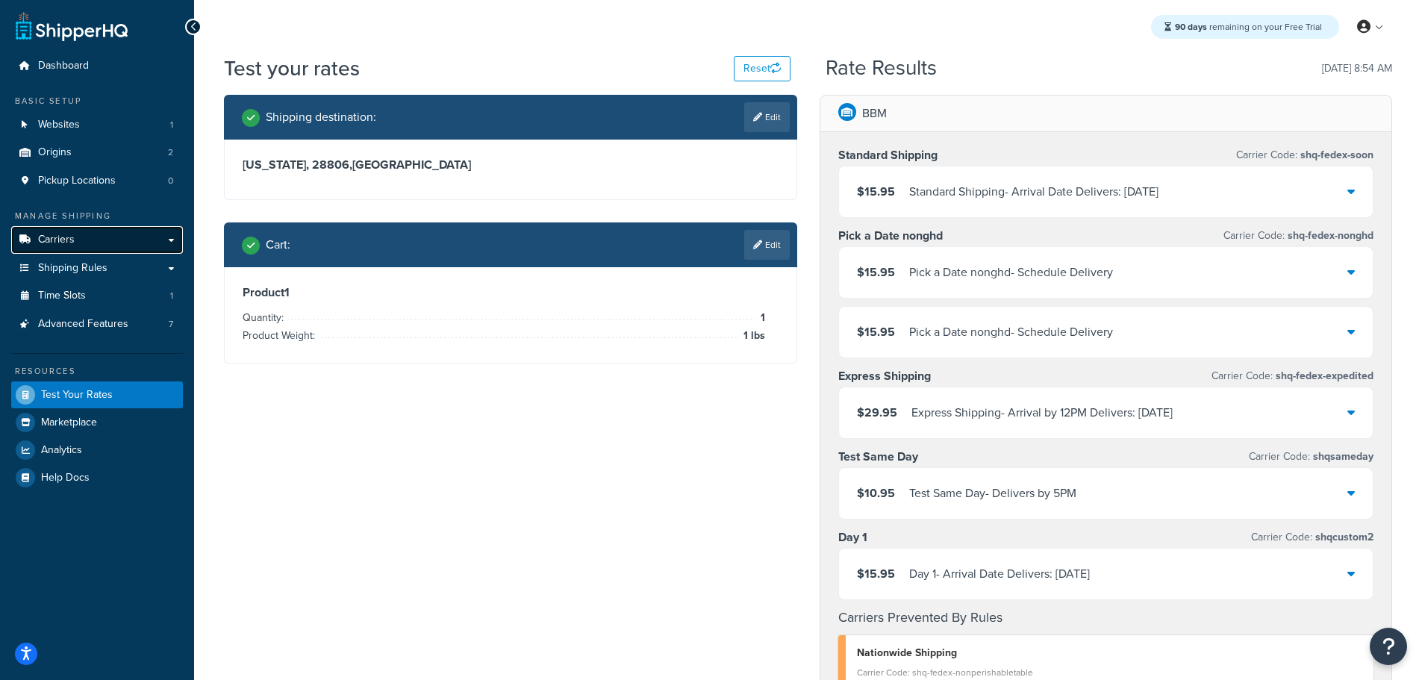
click at [79, 236] on link "Carriers" at bounding box center [97, 240] width 172 height 28
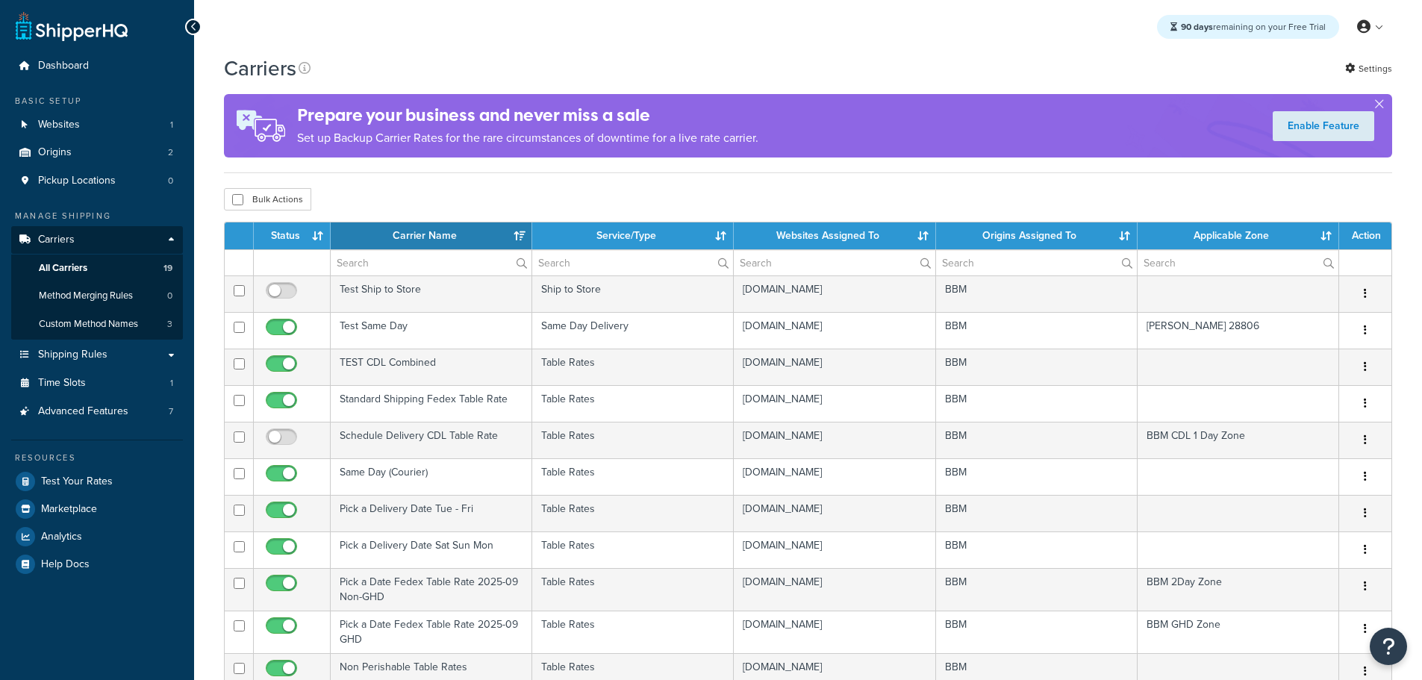
select select "15"
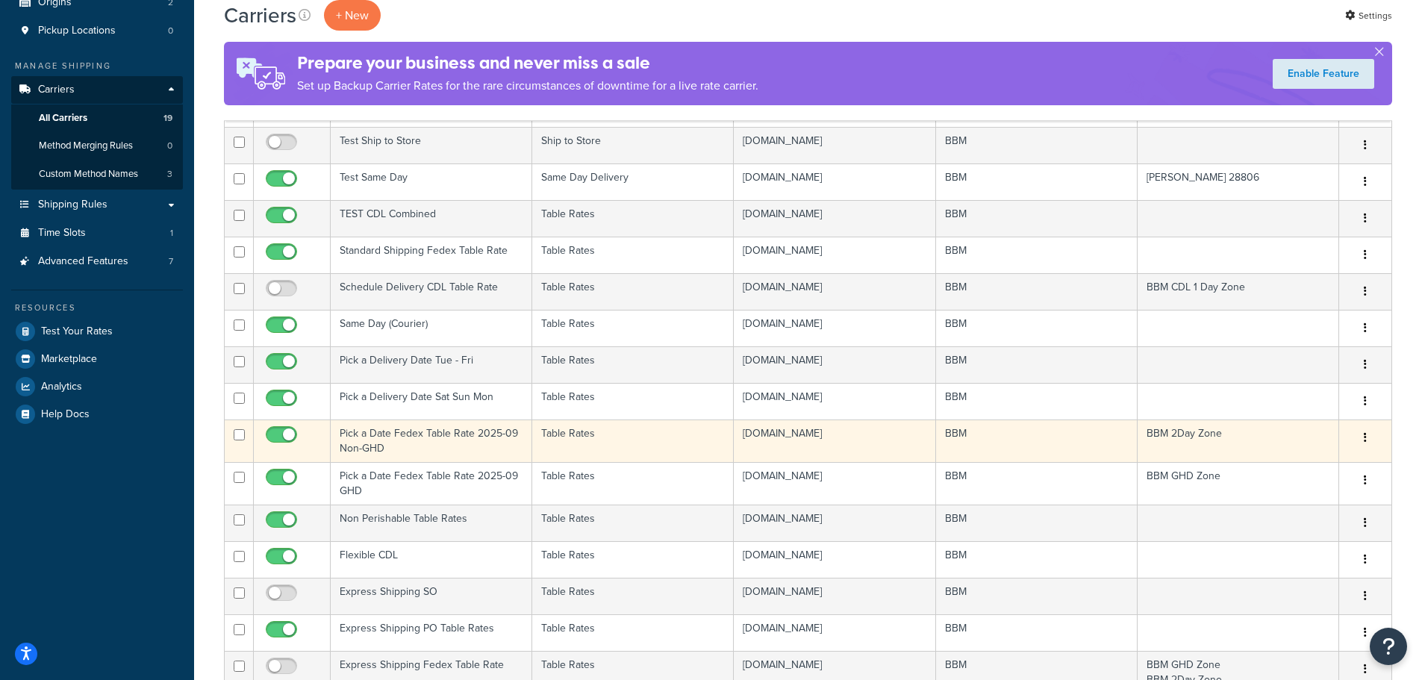
scroll to position [224, 0]
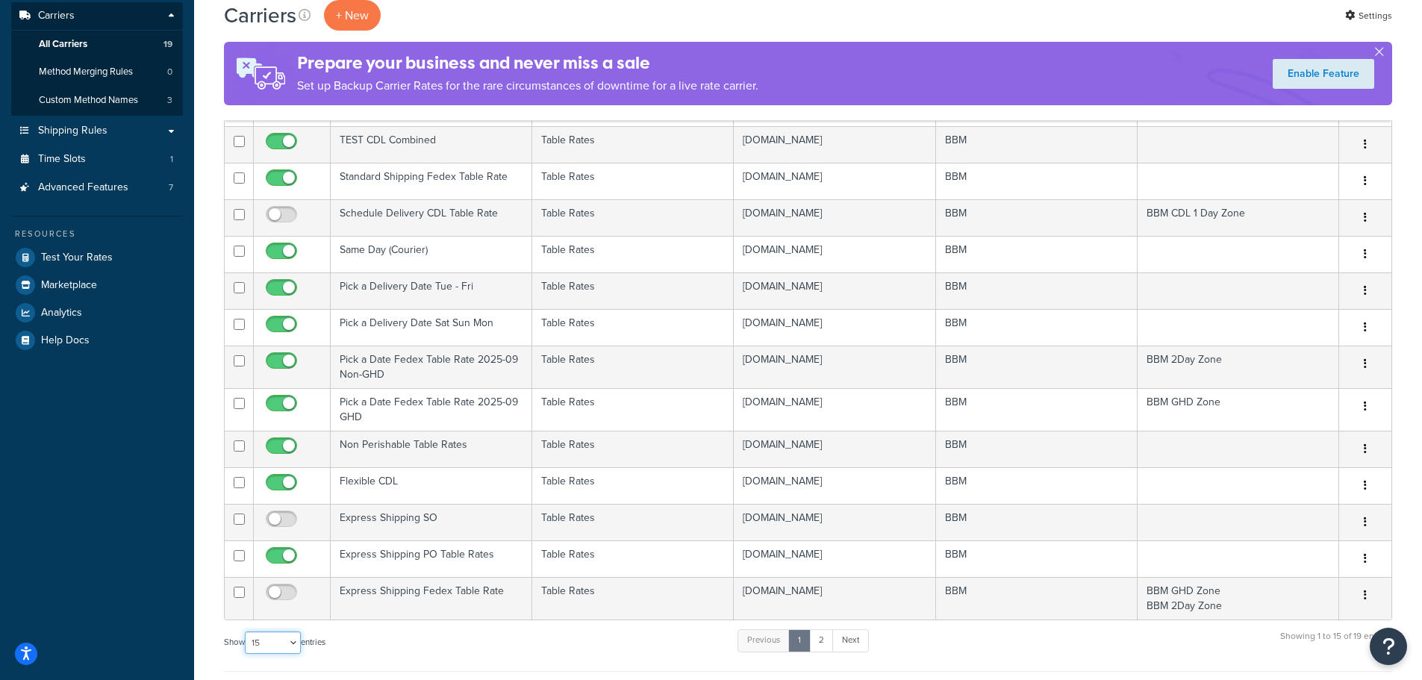
click at [285, 640] on select "10 15 25 50 100" at bounding box center [273, 642] width 56 height 22
click at [396, 641] on div "Show 10 15 25 50 100 entries Previous 1 2 Next Showing 1 to 15 of 19 entries" at bounding box center [808, 650] width 1168 height 44
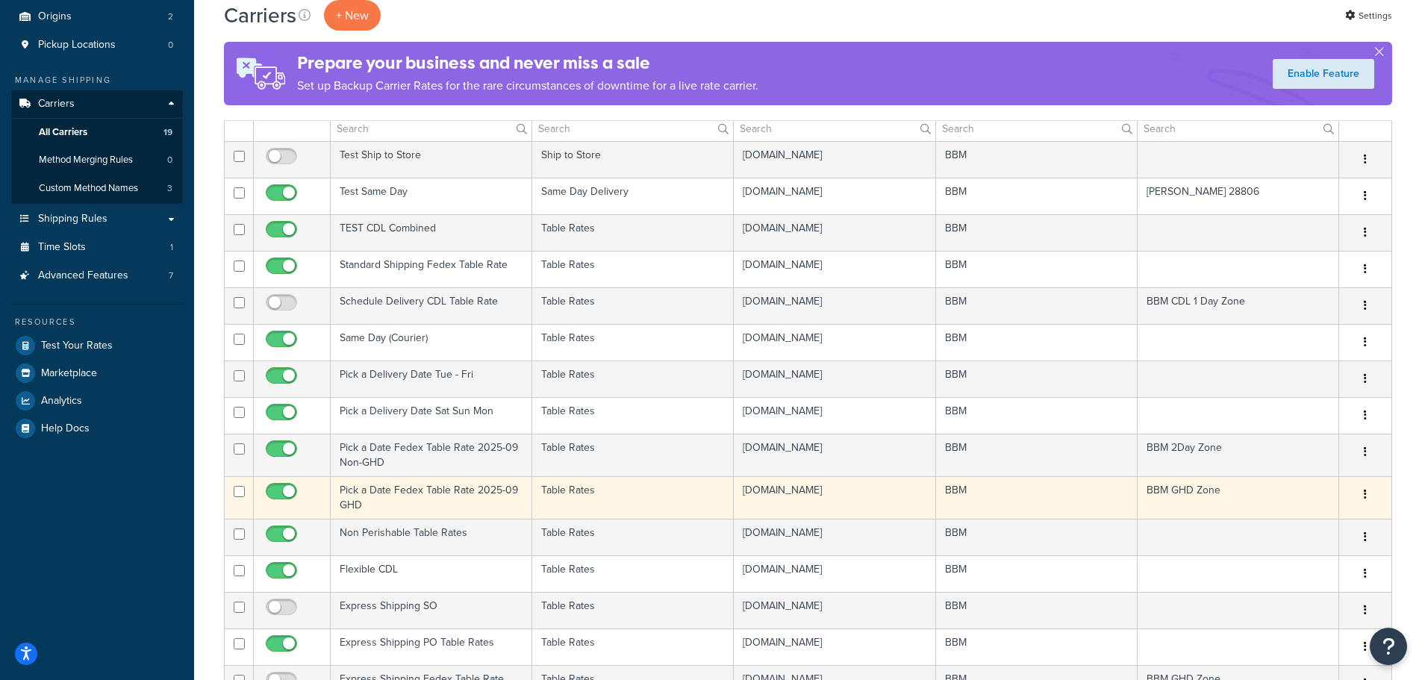
scroll to position [0, 0]
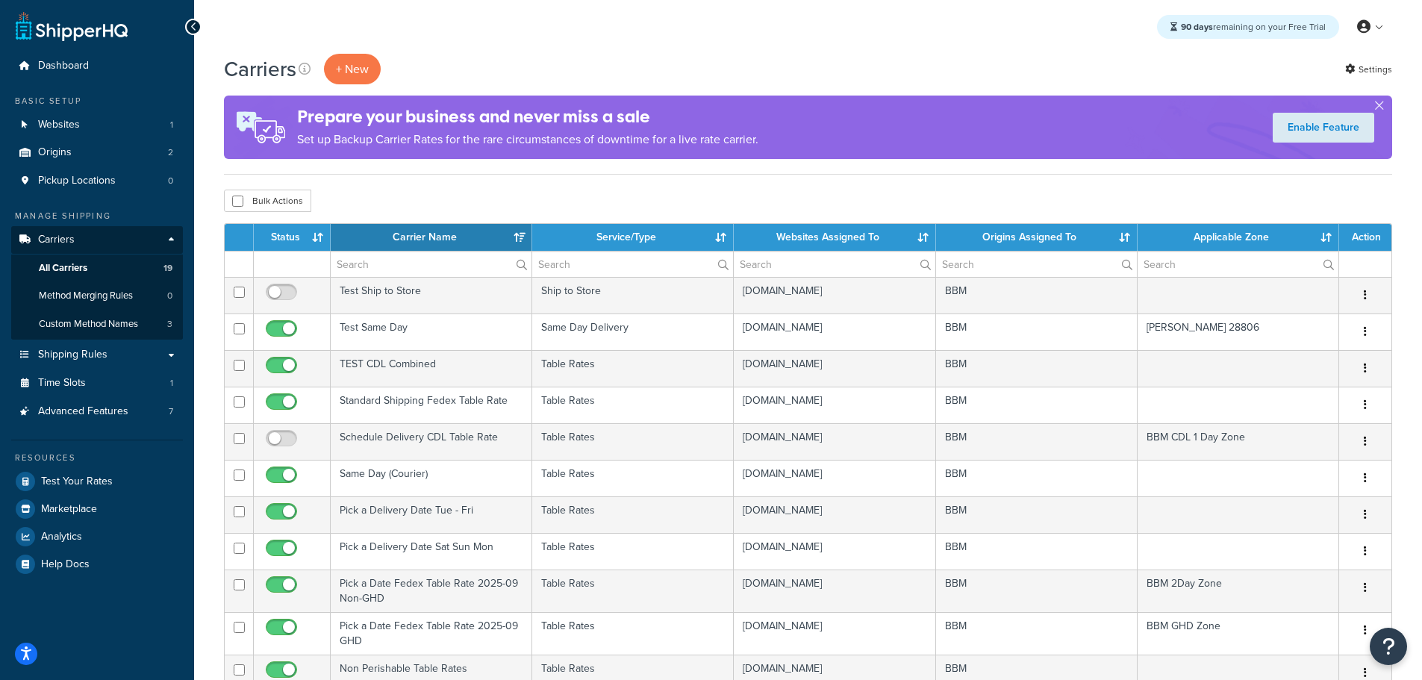
click at [295, 230] on th "Status" at bounding box center [292, 237] width 77 height 27
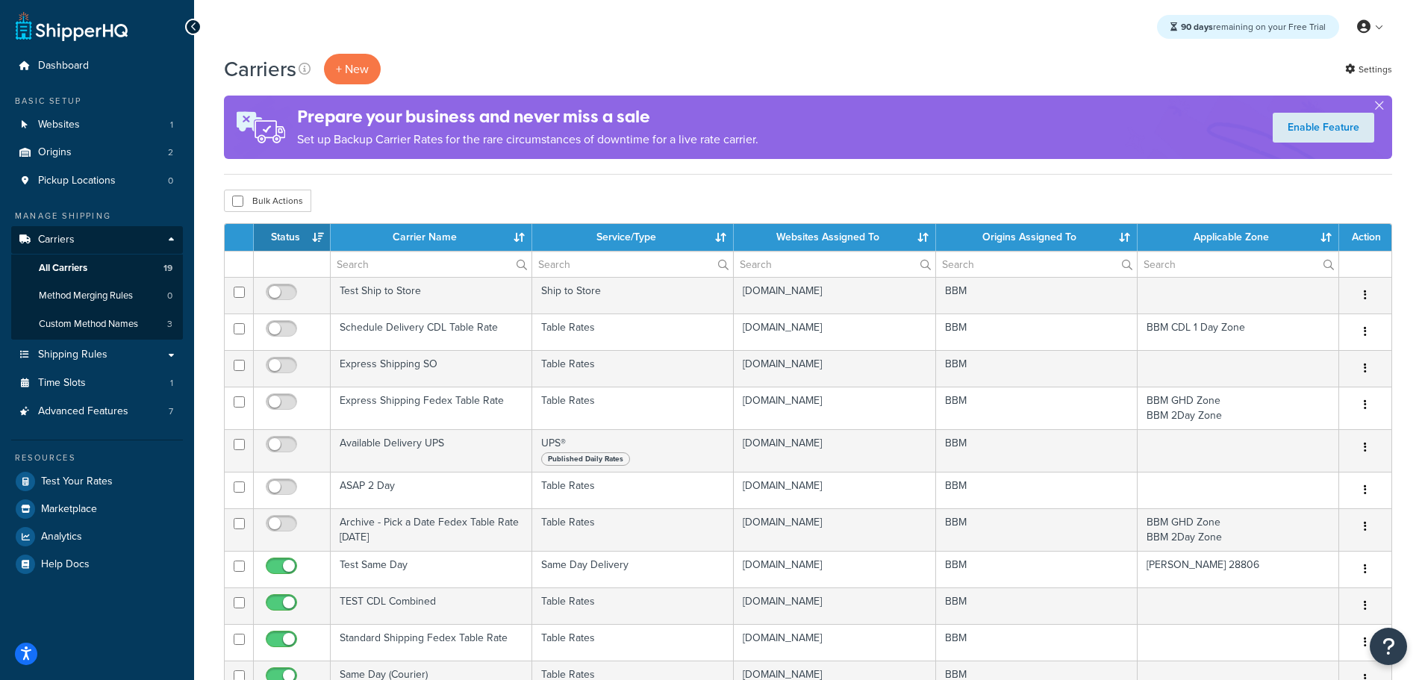
click at [295, 231] on th "Status" at bounding box center [292, 237] width 77 height 27
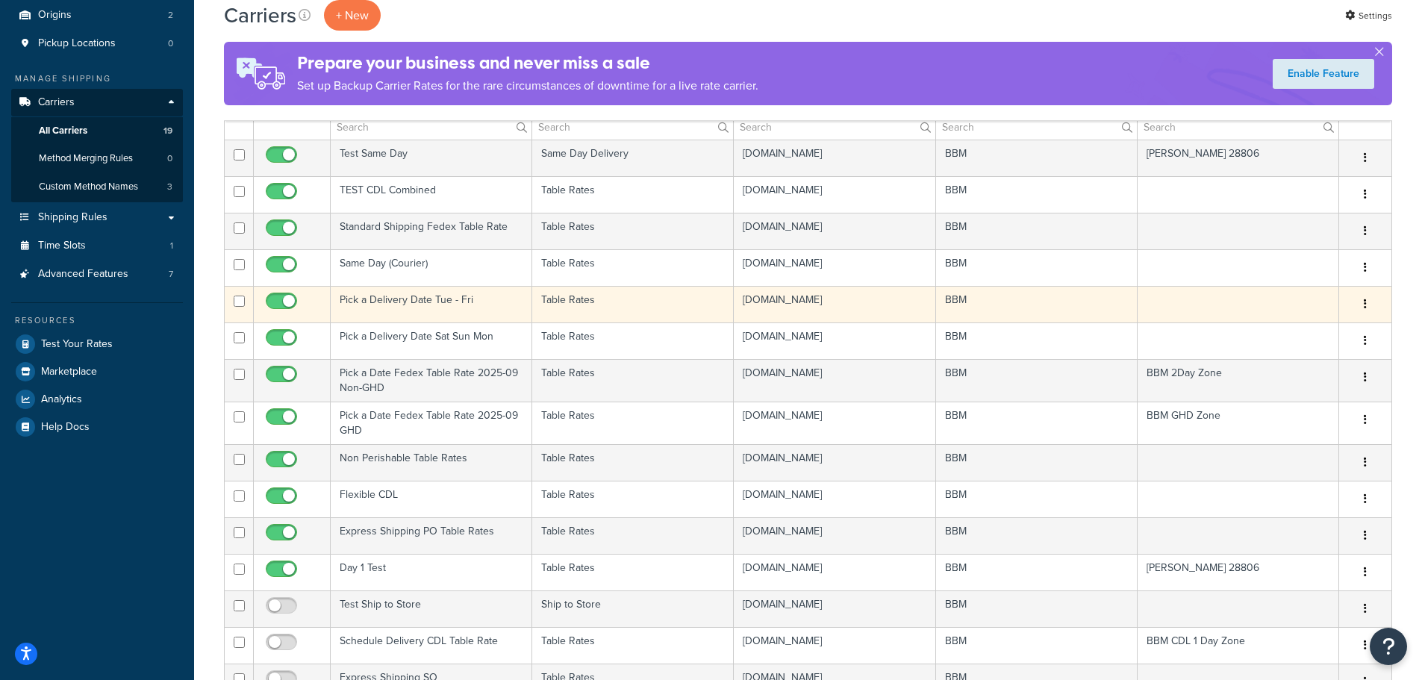
scroll to position [149, 0]
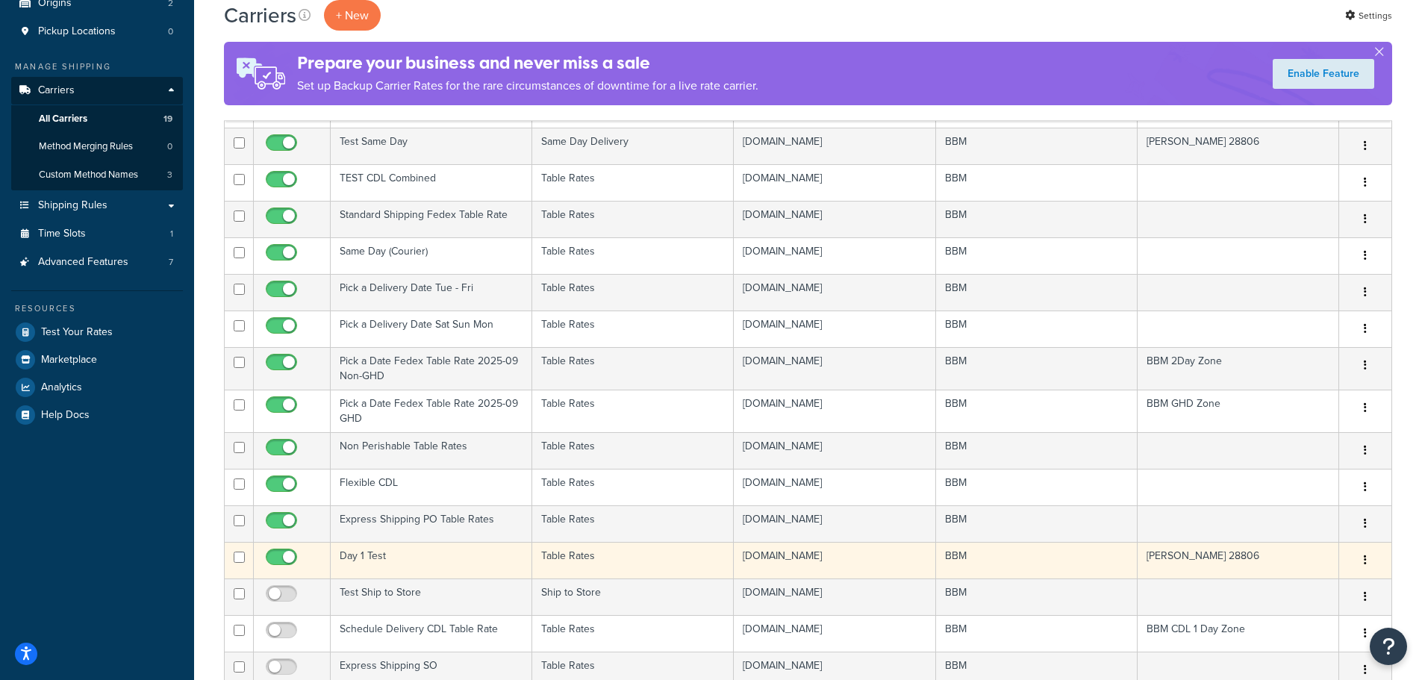
click at [366, 547] on td "Day 1 Test" at bounding box center [431, 560] width 201 height 37
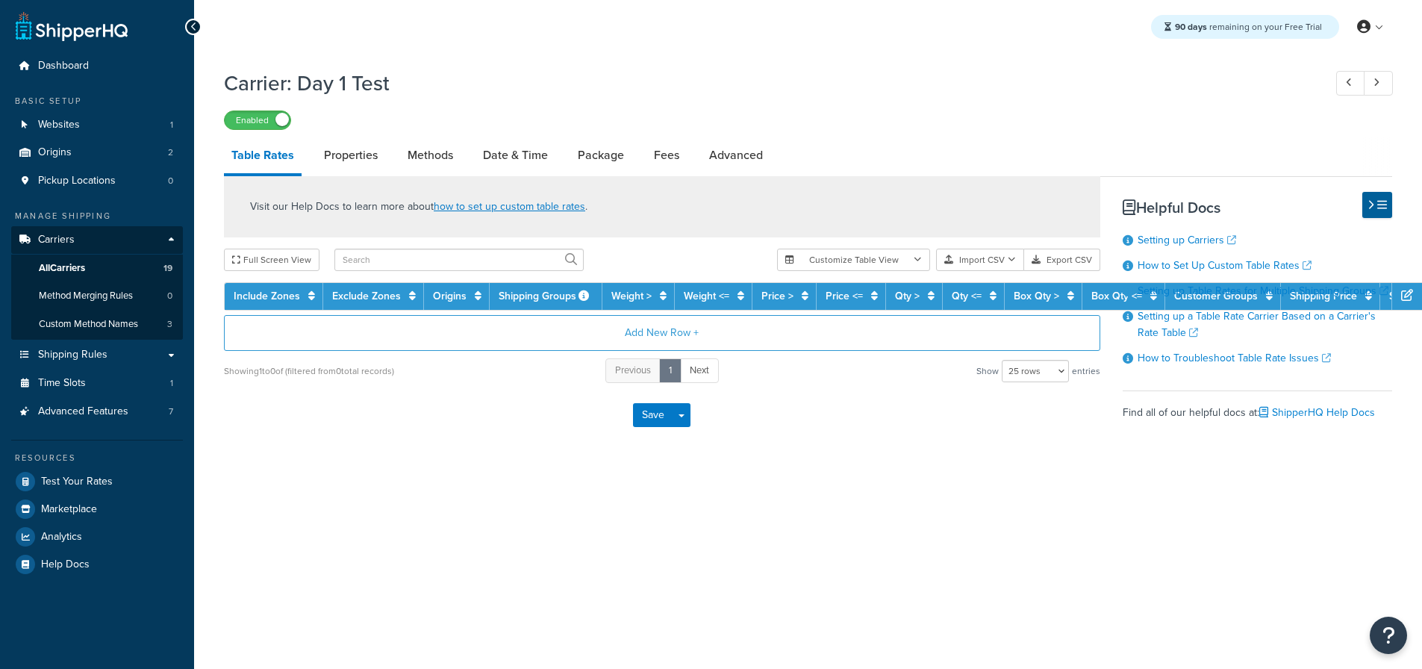
select select "25"
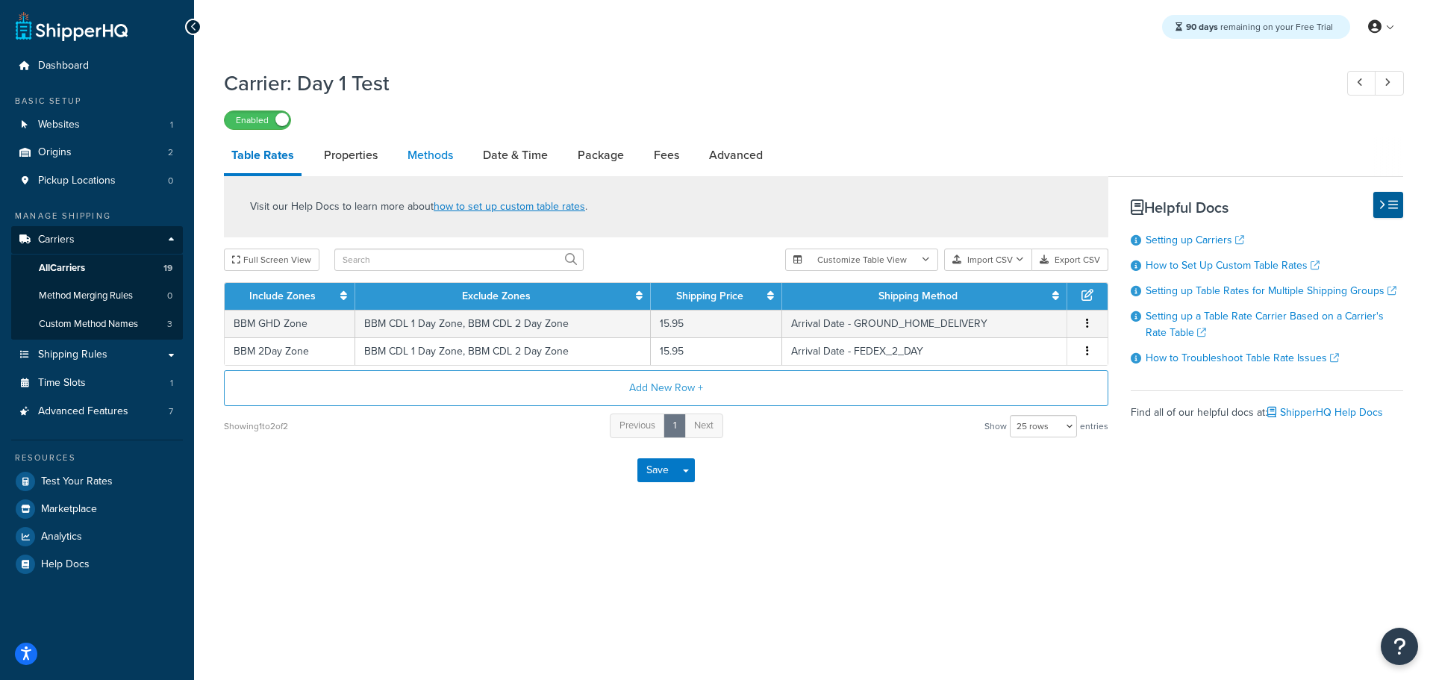
click at [431, 154] on link "Methods" at bounding box center [430, 155] width 60 height 36
select select "25"
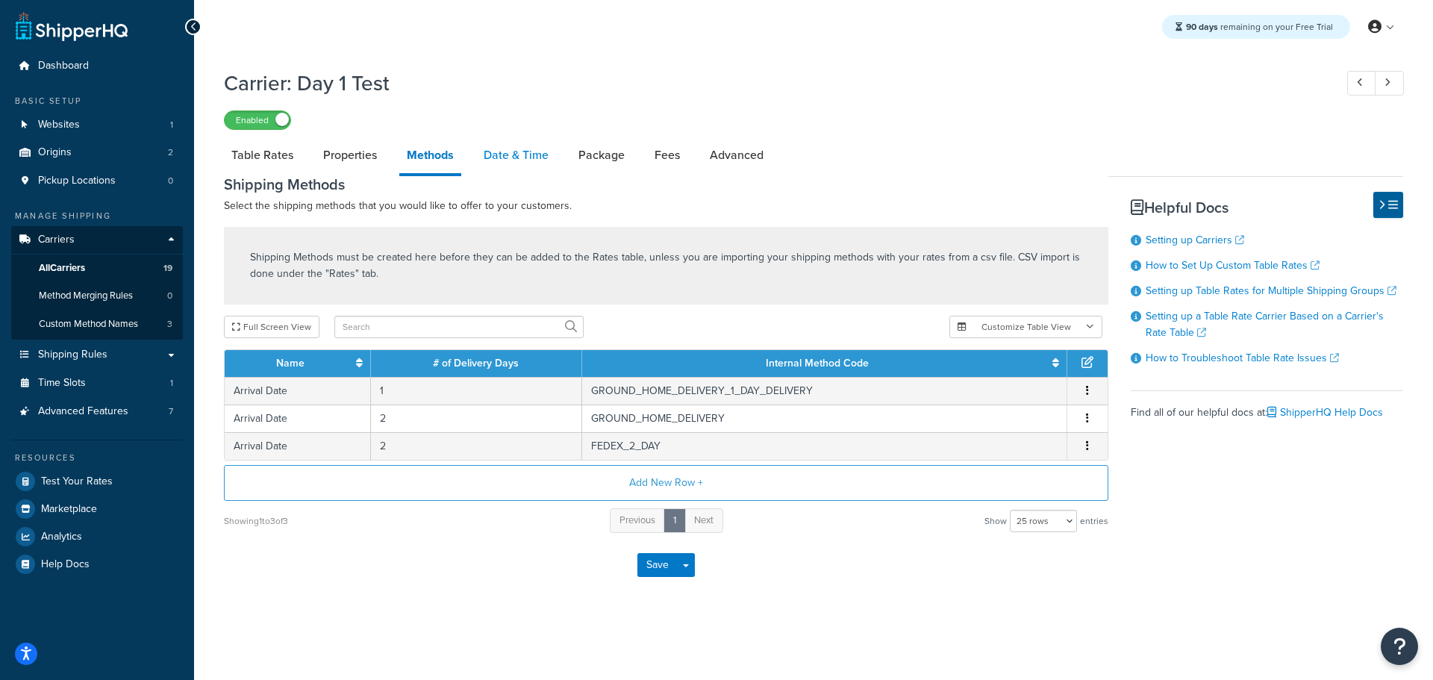
click at [514, 160] on link "Date & Time" at bounding box center [516, 155] width 80 height 36
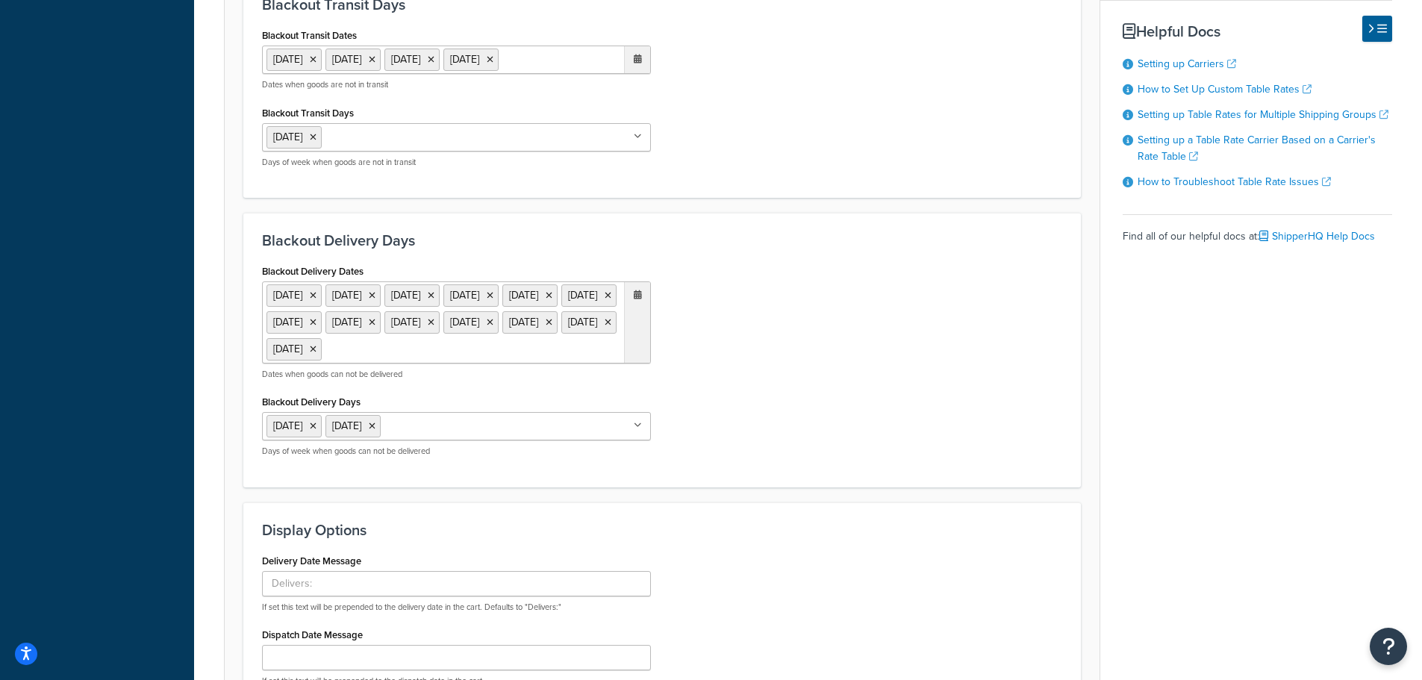
scroll to position [672, 0]
click at [375, 430] on icon at bounding box center [372, 425] width 7 height 9
click at [316, 430] on icon at bounding box center [313, 425] width 7 height 9
click at [753, 401] on div "Blackout Delivery Dates 1 Sep 2025 11 Nov 2025 27 Nov 2025 25 Dec 2025 1 Jan 20…" at bounding box center [662, 363] width 822 height 207
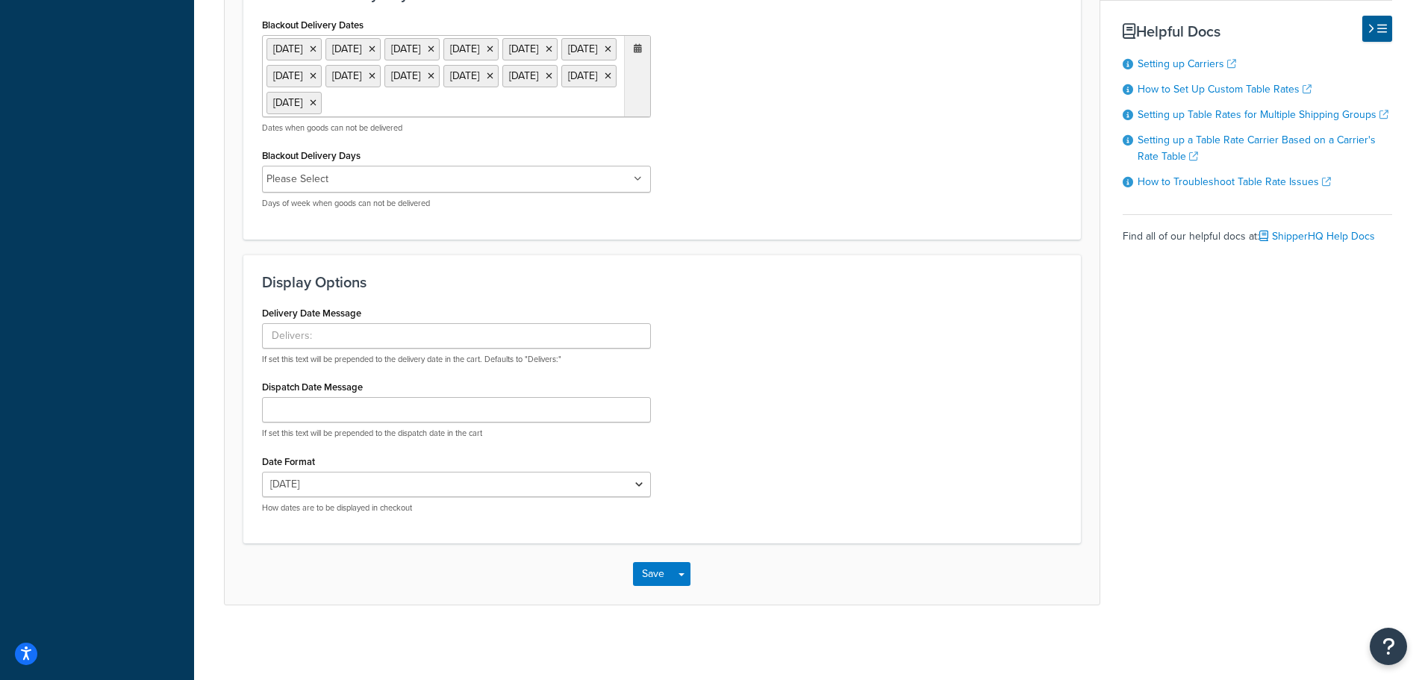
scroll to position [944, 0]
click at [663, 573] on button "Save" at bounding box center [653, 574] width 40 height 24
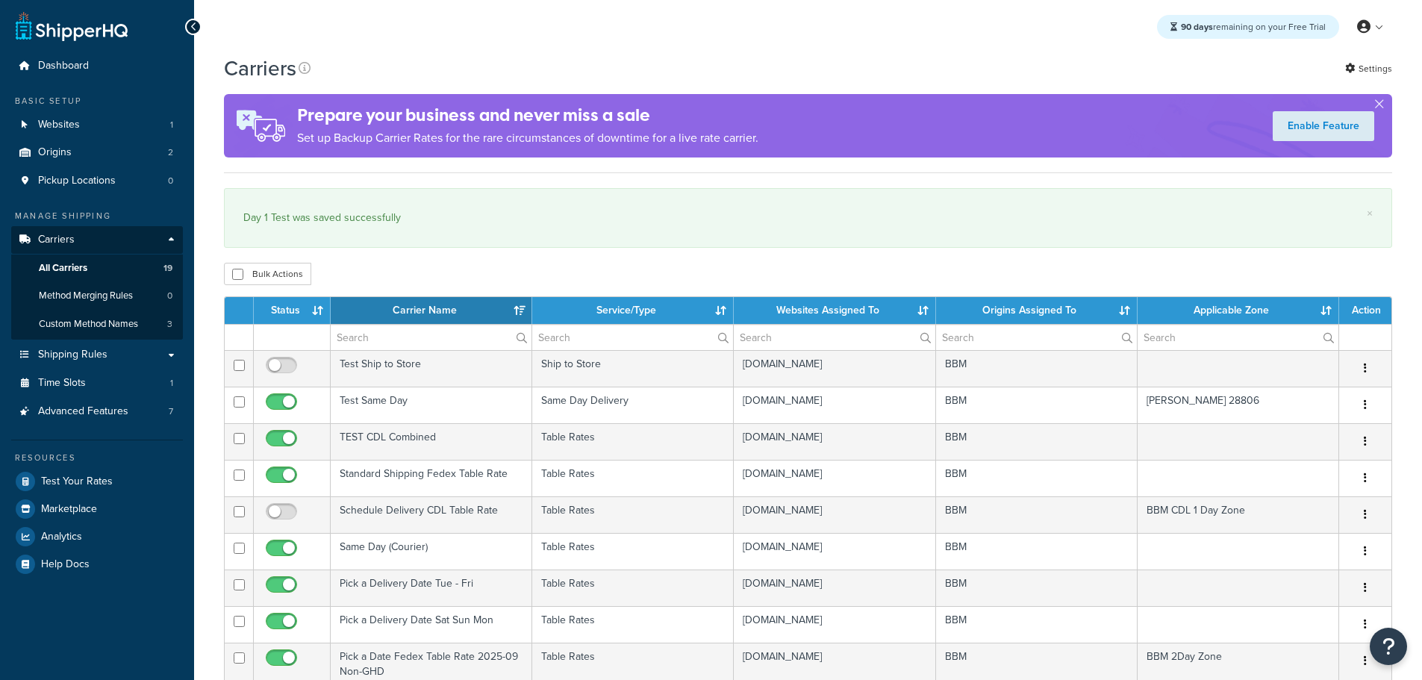
select select "15"
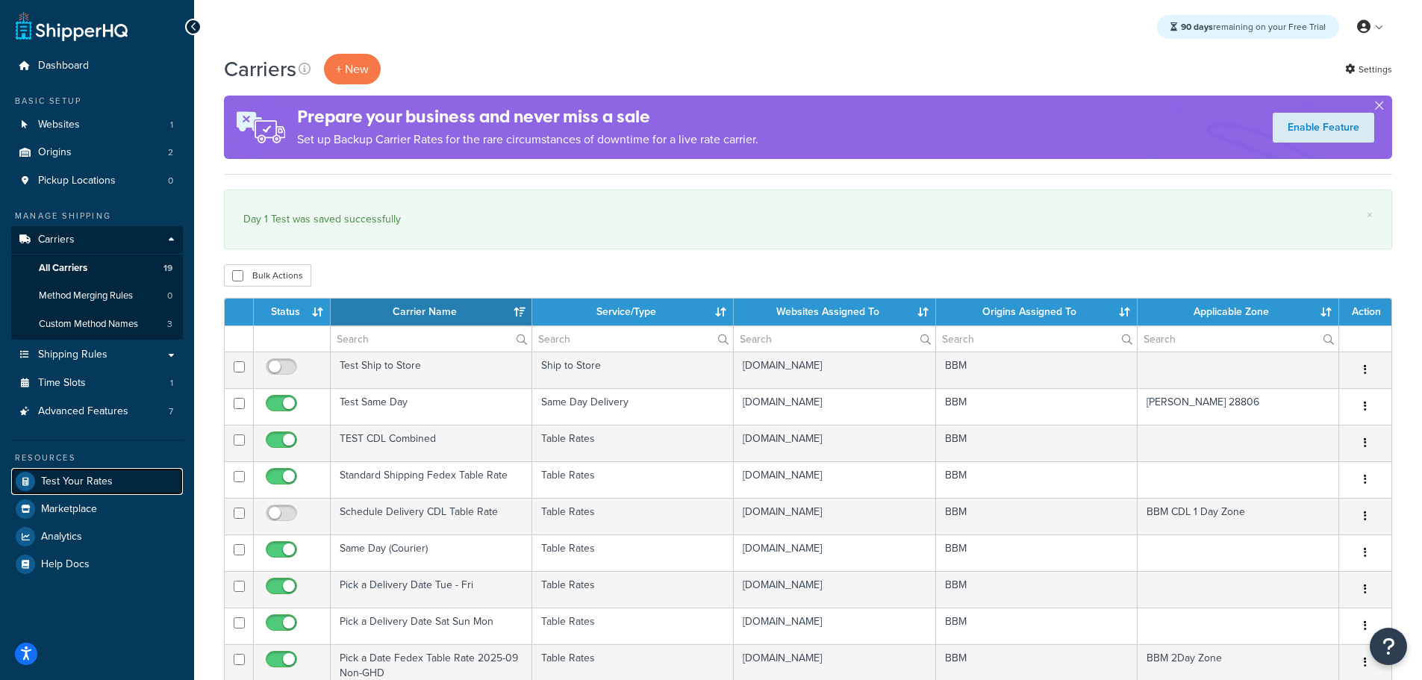
click at [81, 471] on link "Test Your Rates" at bounding box center [97, 481] width 172 height 27
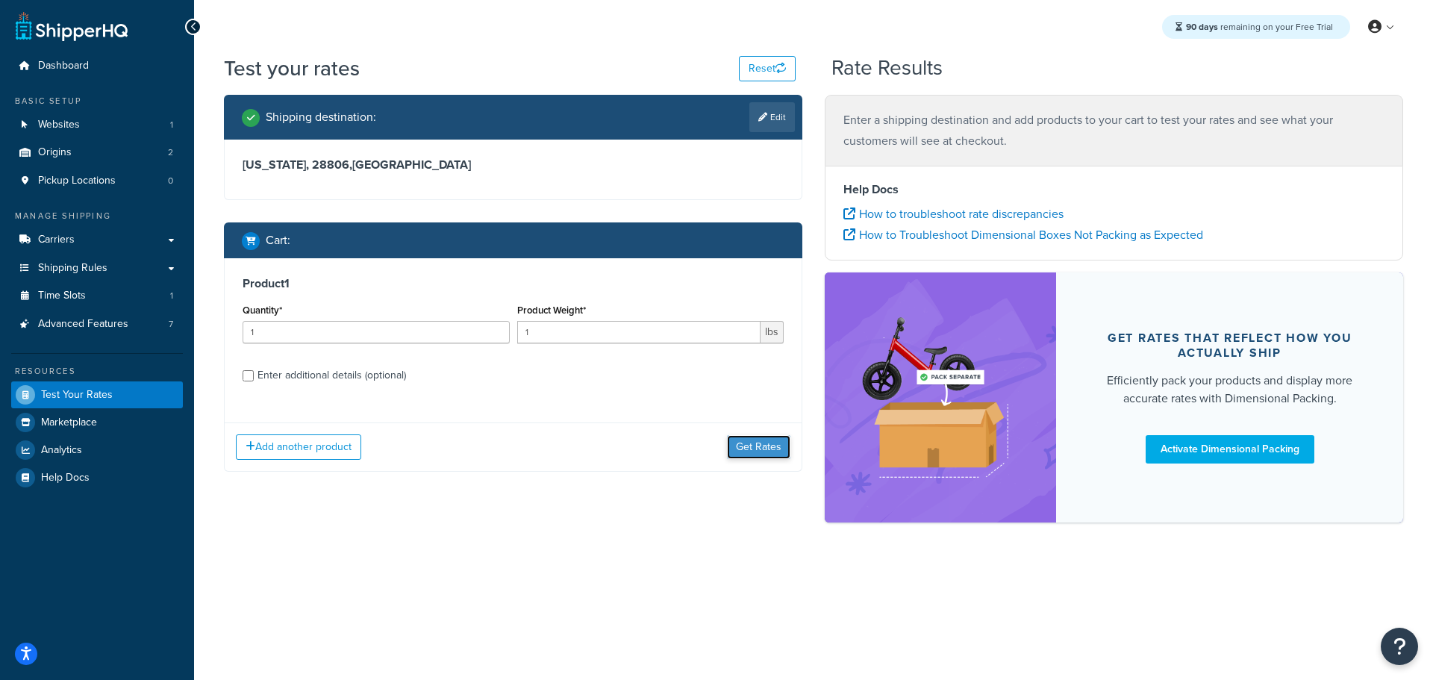
click at [748, 441] on button "Get Rates" at bounding box center [758, 447] width 63 height 24
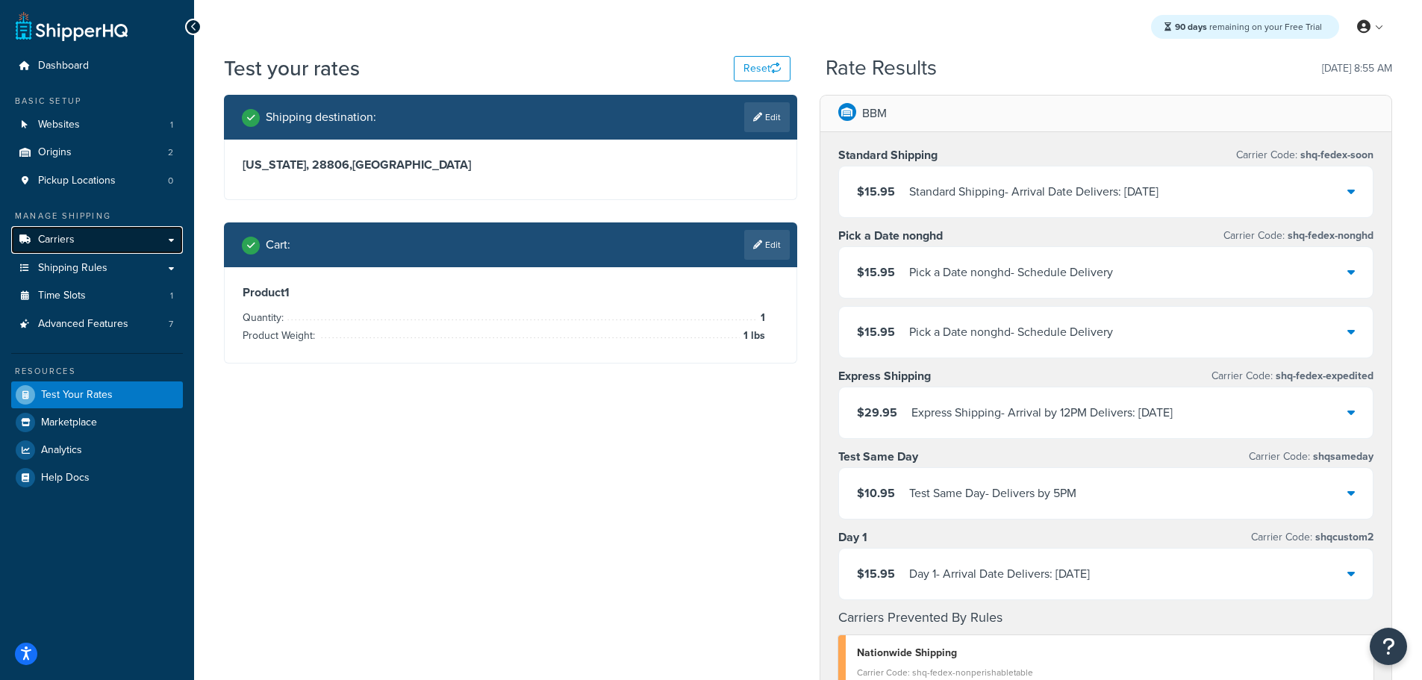
click at [76, 231] on link "Carriers" at bounding box center [97, 240] width 172 height 28
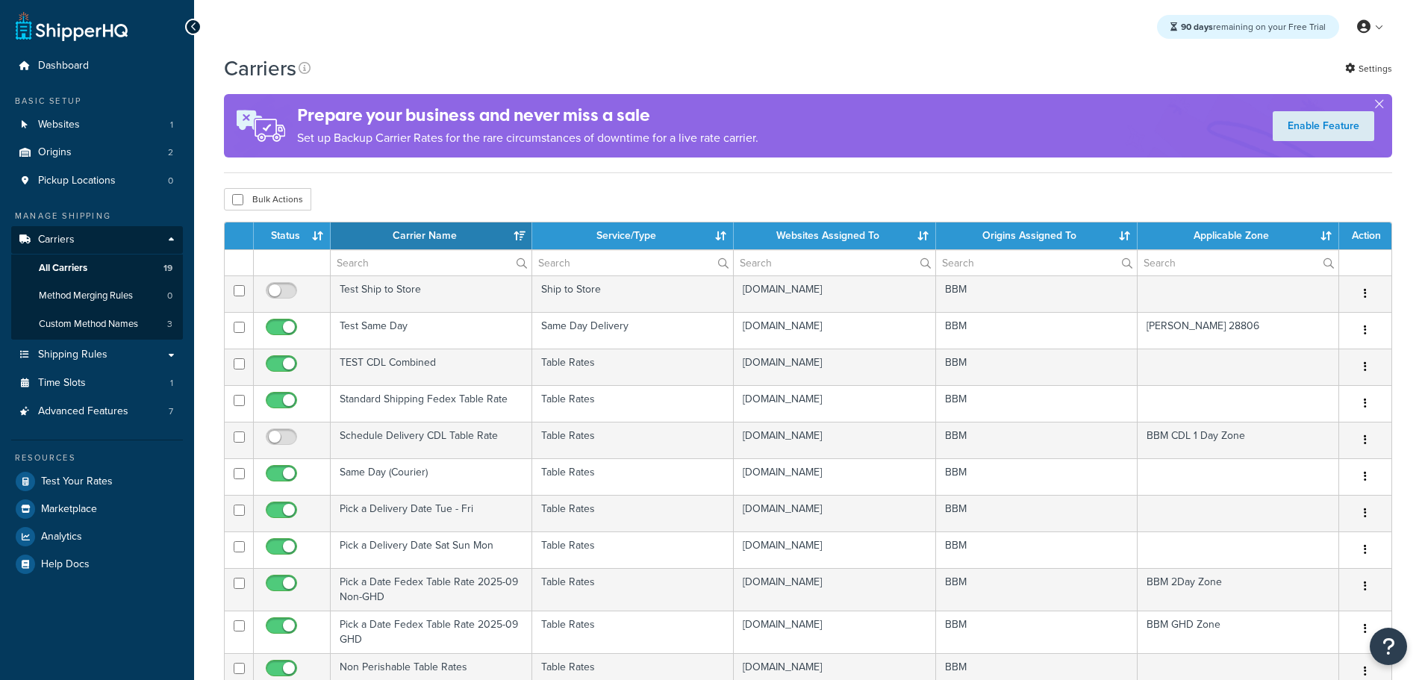
select select "15"
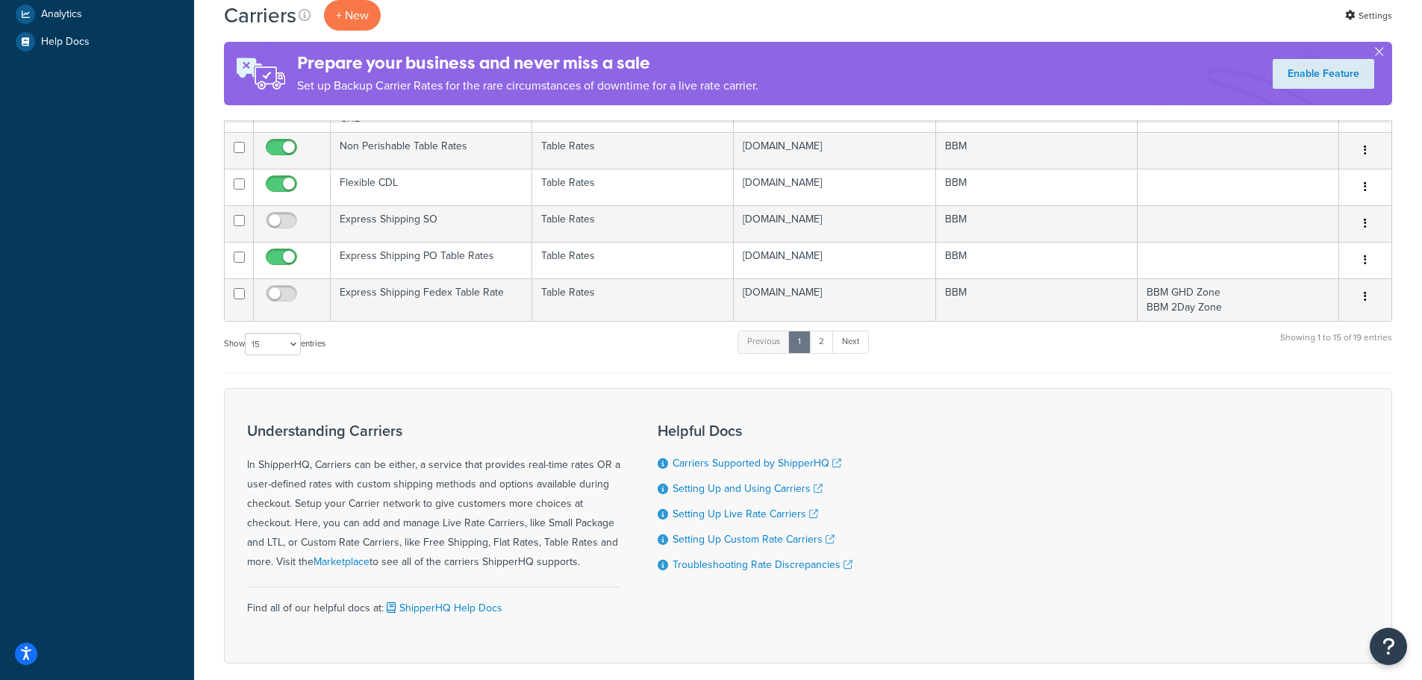
scroll to position [75, 0]
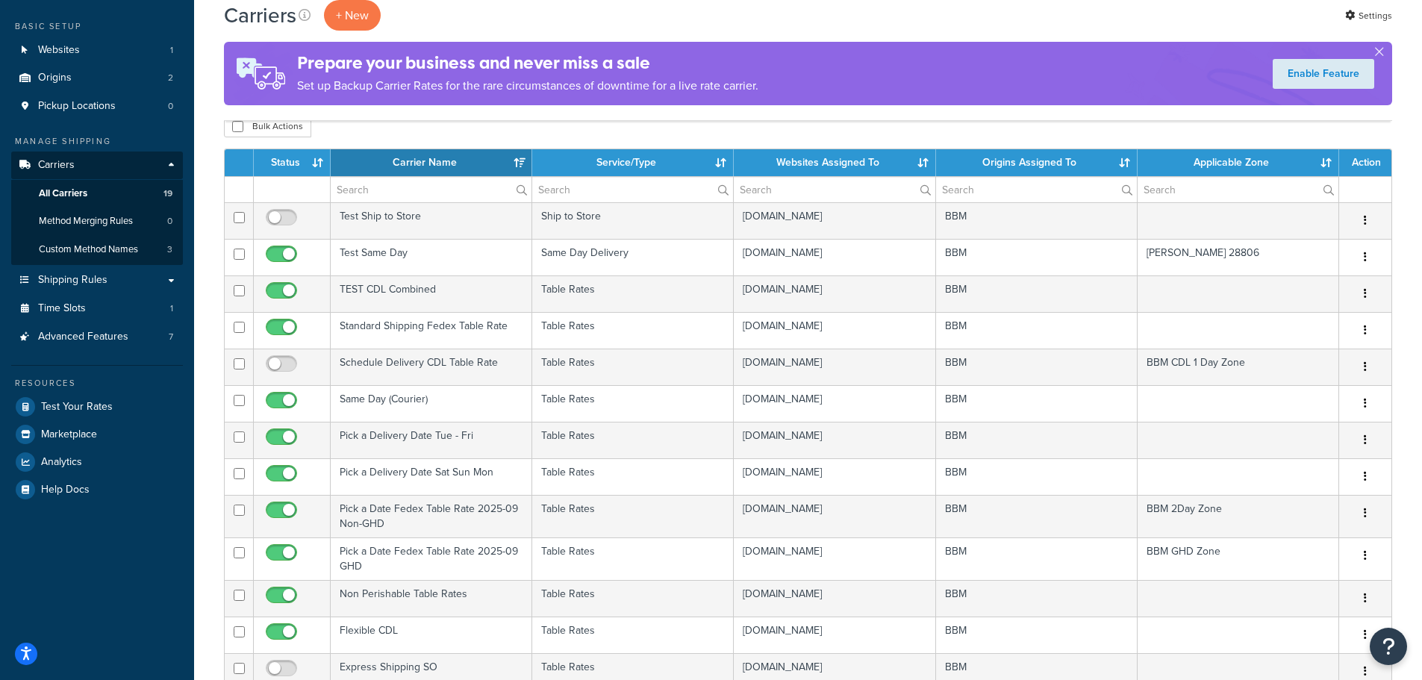
click at [303, 166] on th "Status" at bounding box center [292, 162] width 77 height 27
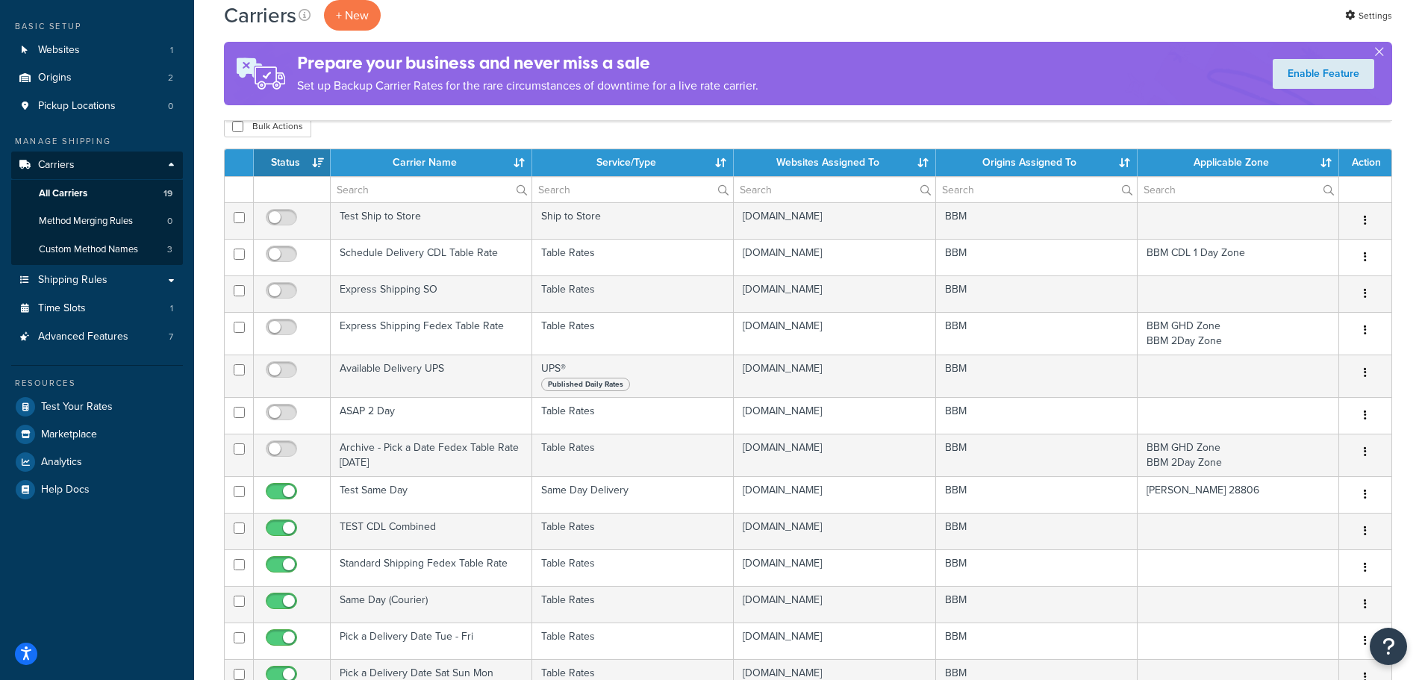
click at [298, 158] on th "Status" at bounding box center [292, 162] width 77 height 27
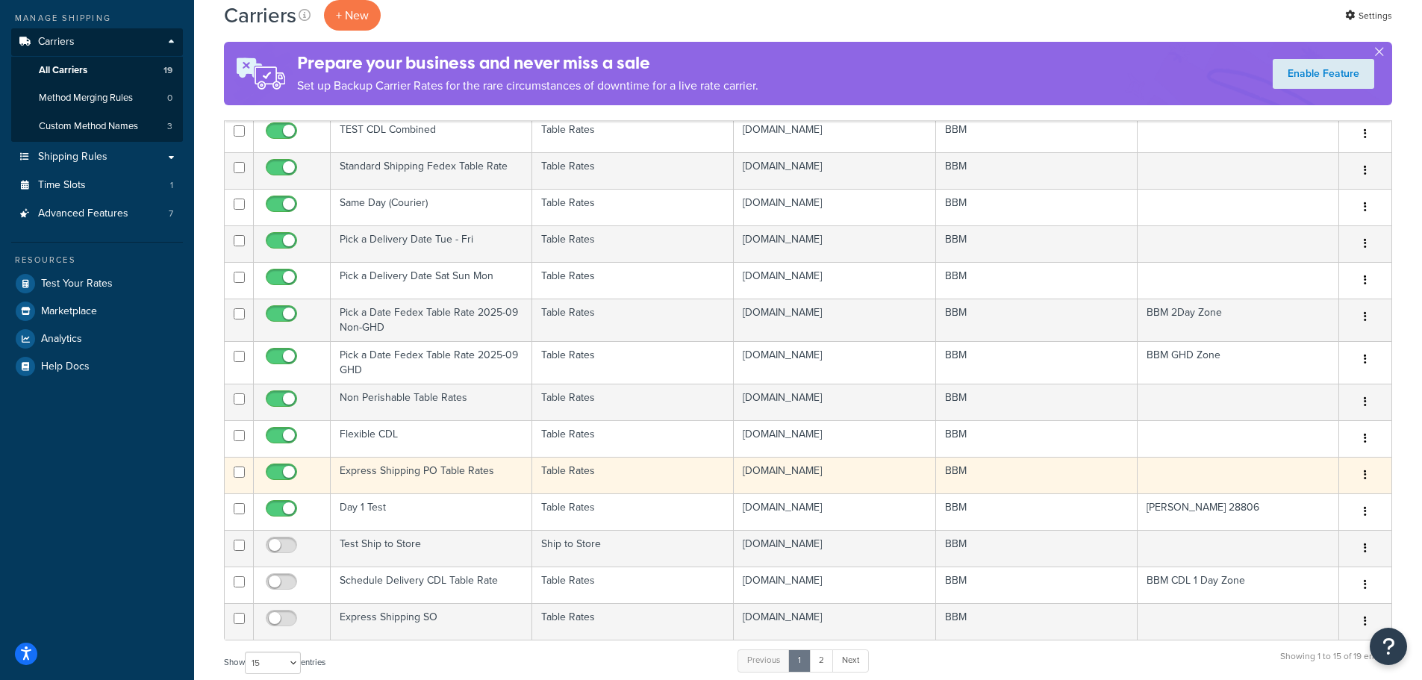
scroll to position [299, 0]
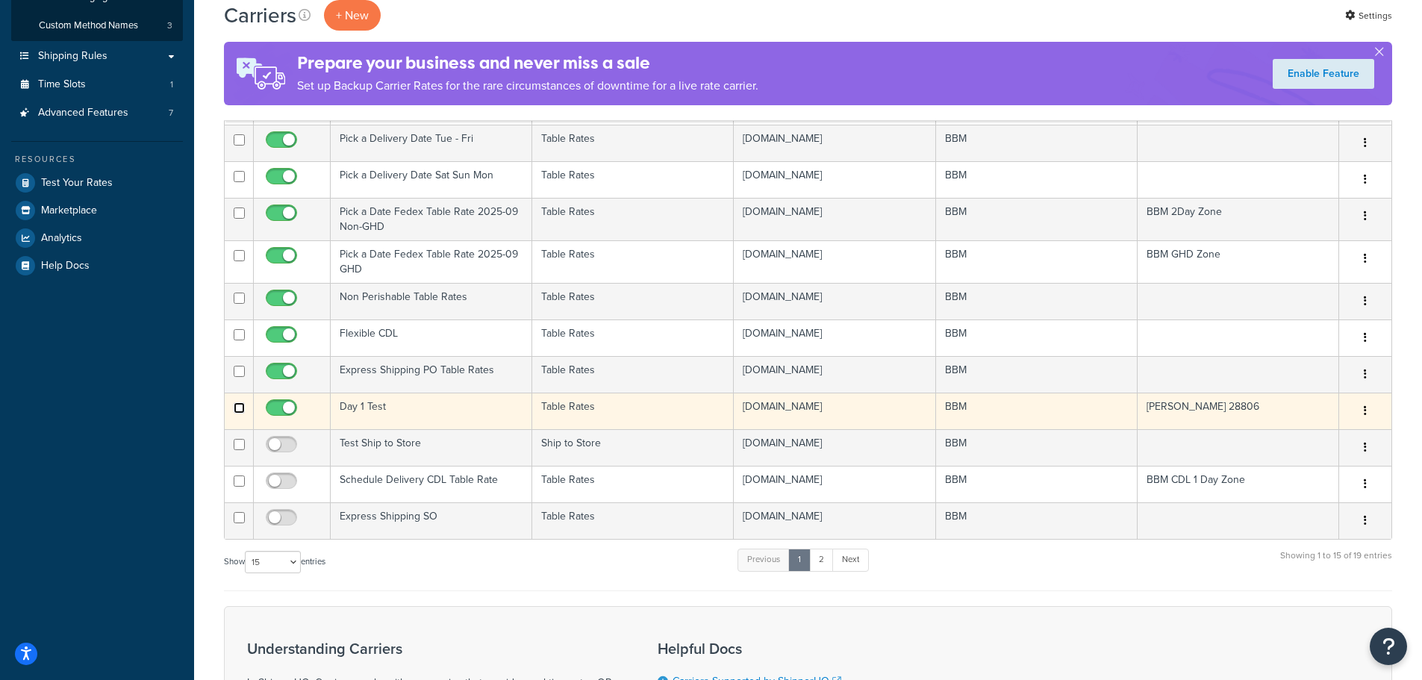
click at [243, 407] on input "checkbox" at bounding box center [239, 407] width 11 height 11
checkbox input "true"
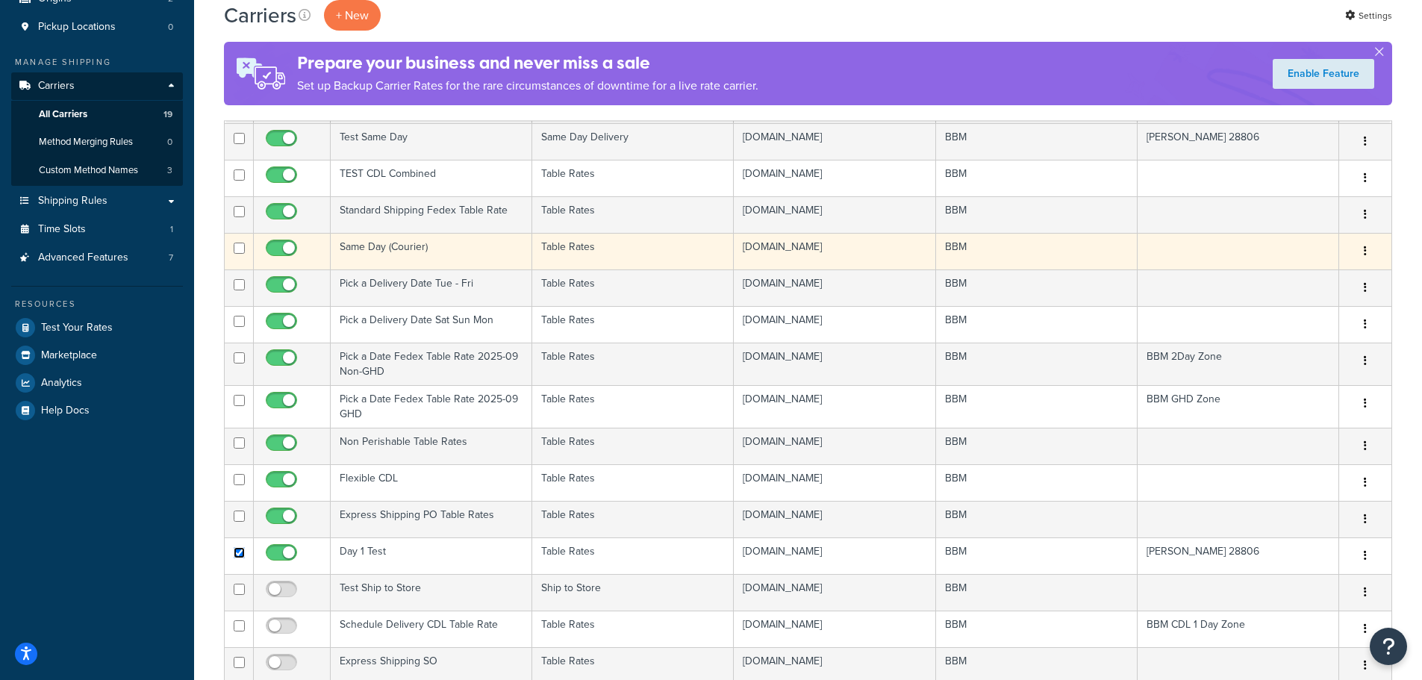
scroll to position [0, 0]
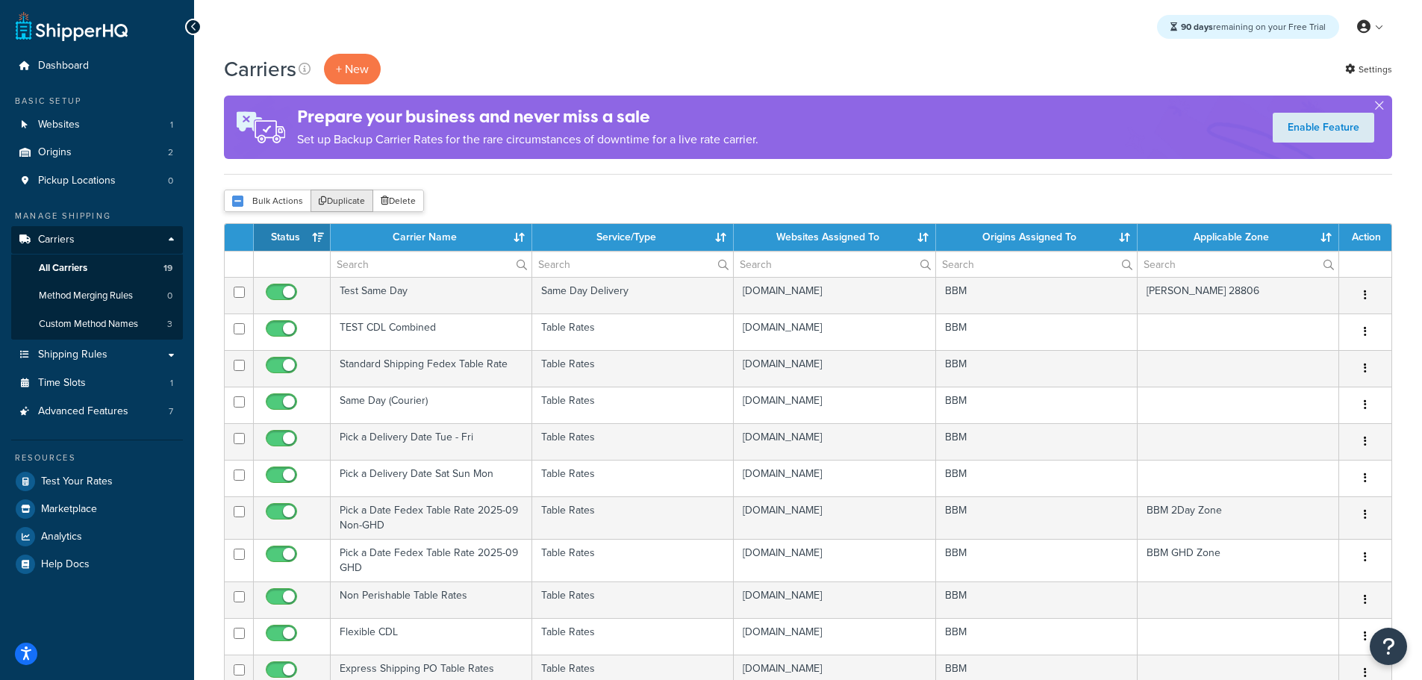
click at [343, 201] on button "Duplicate" at bounding box center [341, 201] width 63 height 22
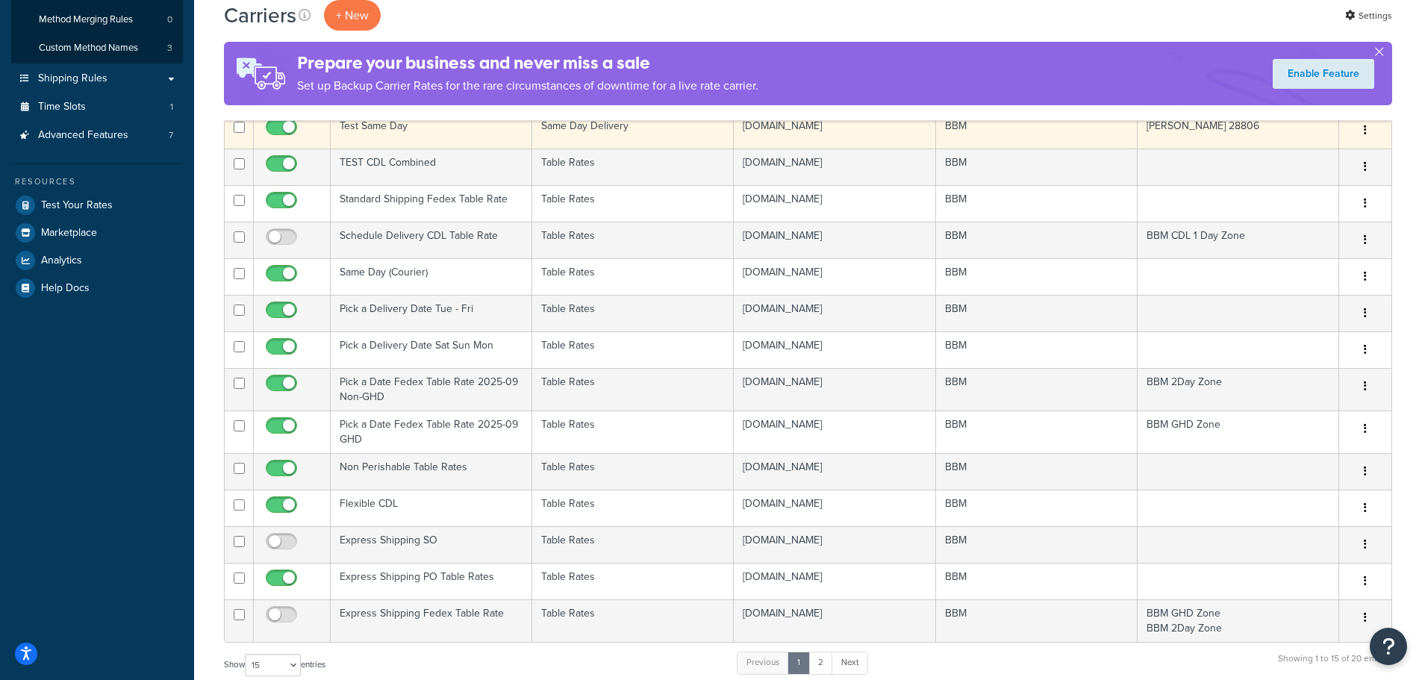
scroll to position [299, 0]
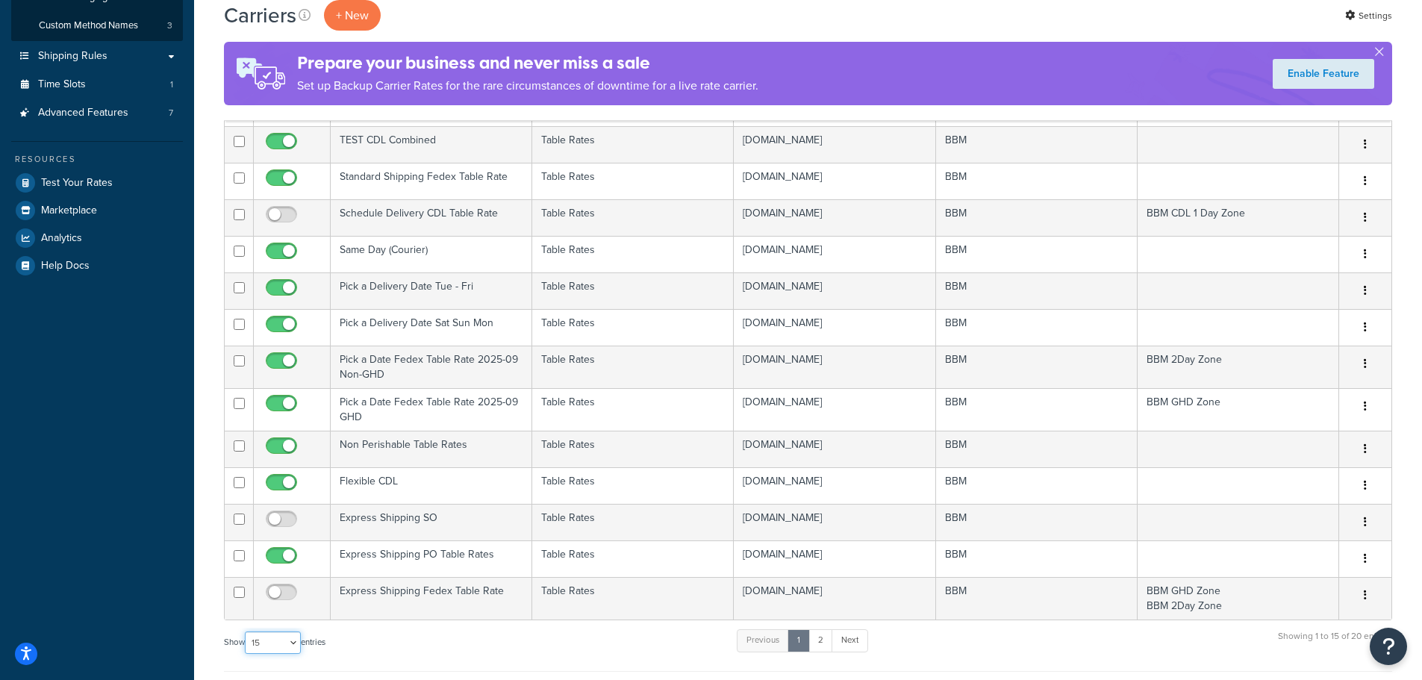
click at [292, 646] on select "10 15 25 50 100" at bounding box center [273, 642] width 56 height 22
select select "25"
click at [246, 654] on select "10 15 25 50 100" at bounding box center [273, 642] width 56 height 22
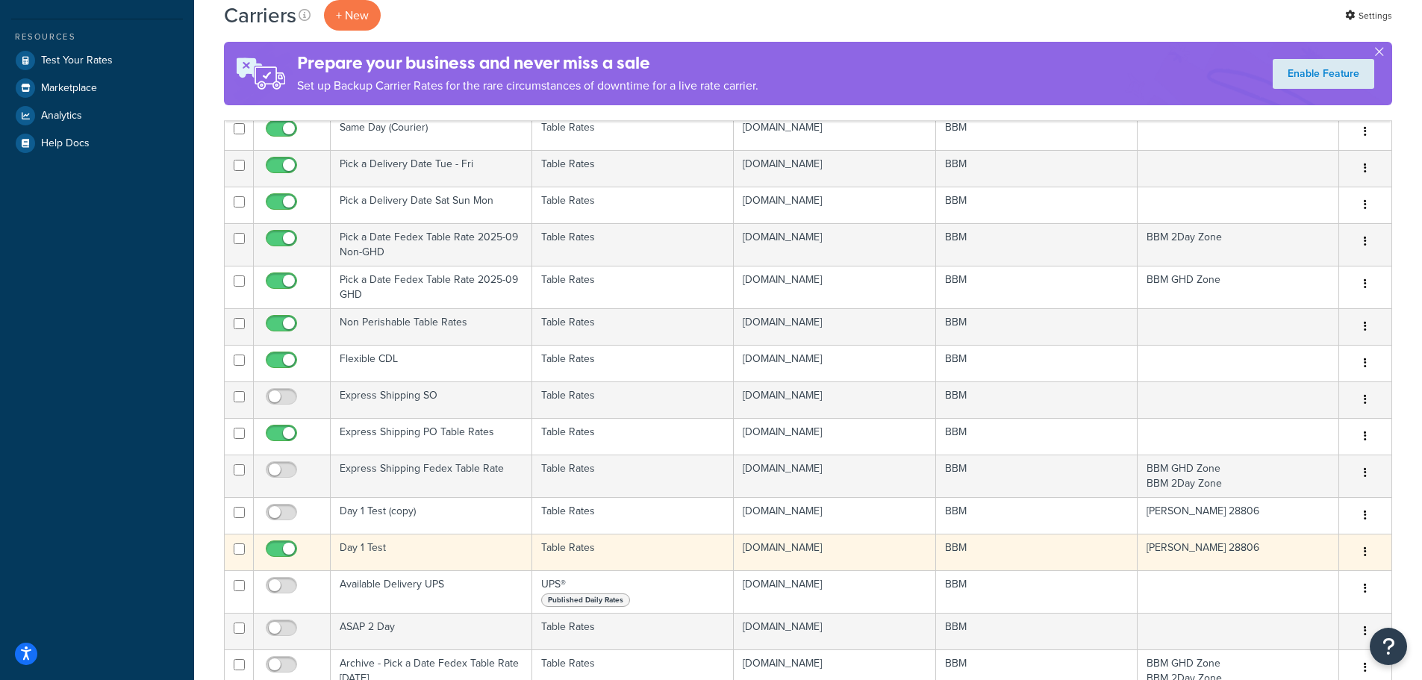
scroll to position [448, 0]
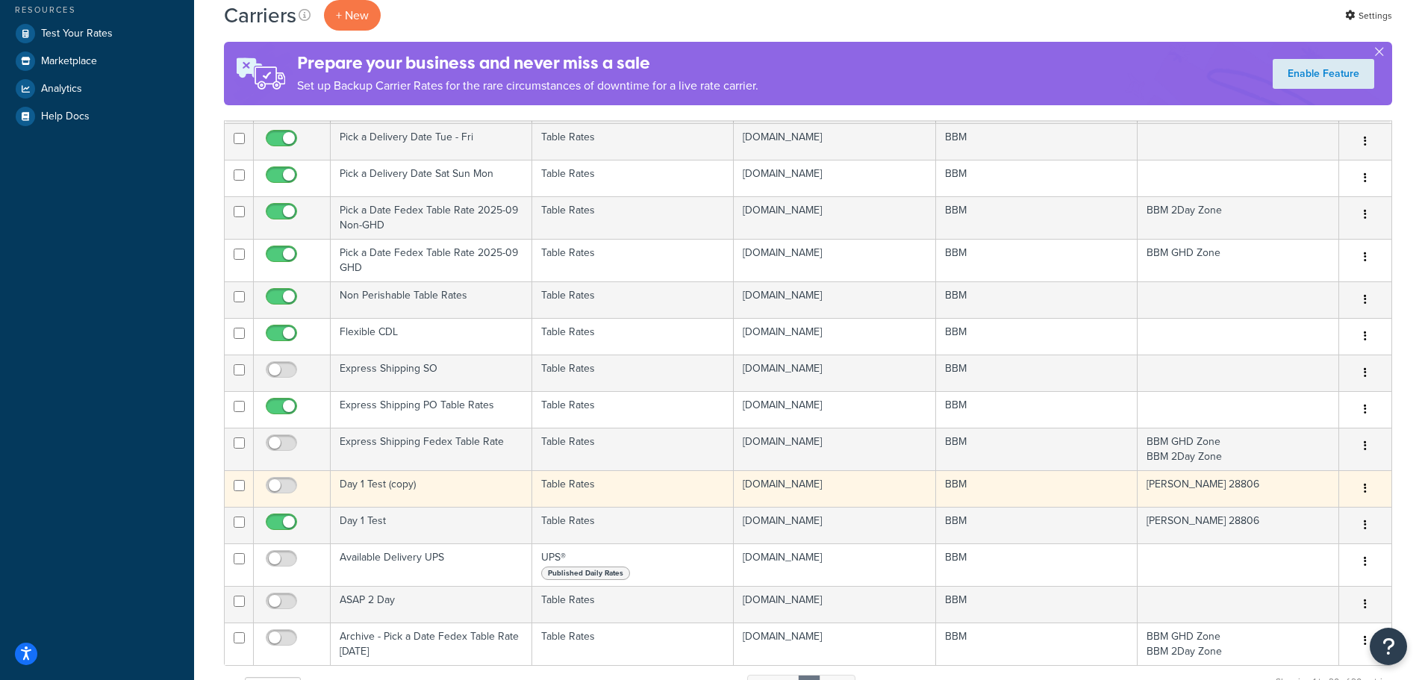
click at [392, 484] on td "Day 1 Test (copy)" at bounding box center [431, 488] width 201 height 37
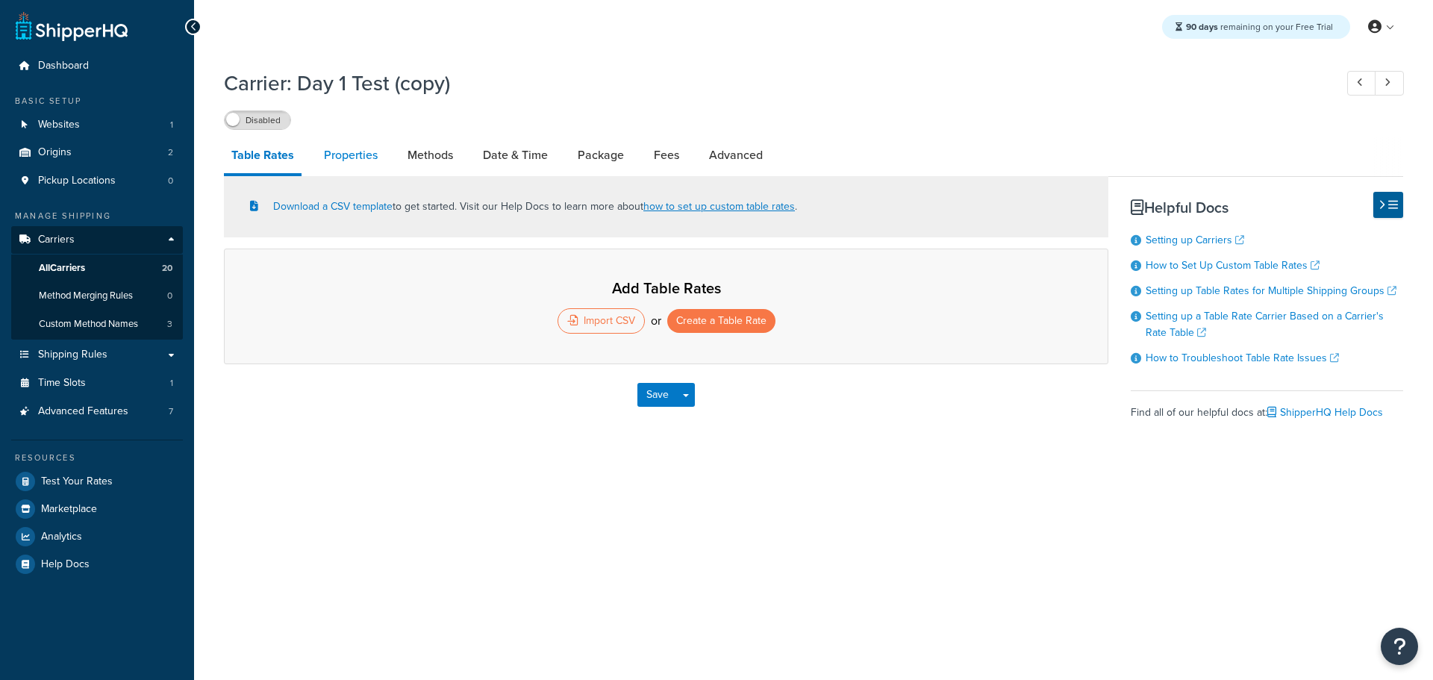
click at [366, 145] on link "Properties" at bounding box center [350, 155] width 69 height 36
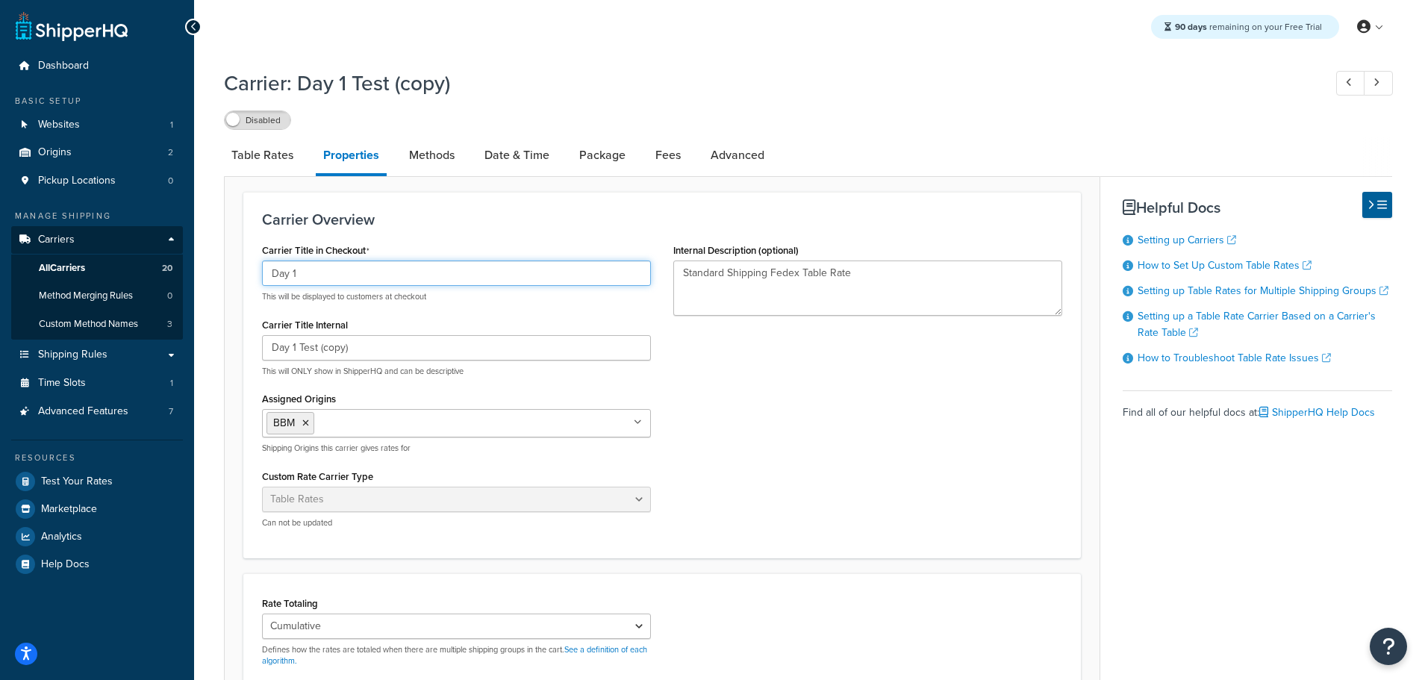
click at [301, 275] on input "Day 1" at bounding box center [456, 272] width 389 height 25
type input "Day 2"
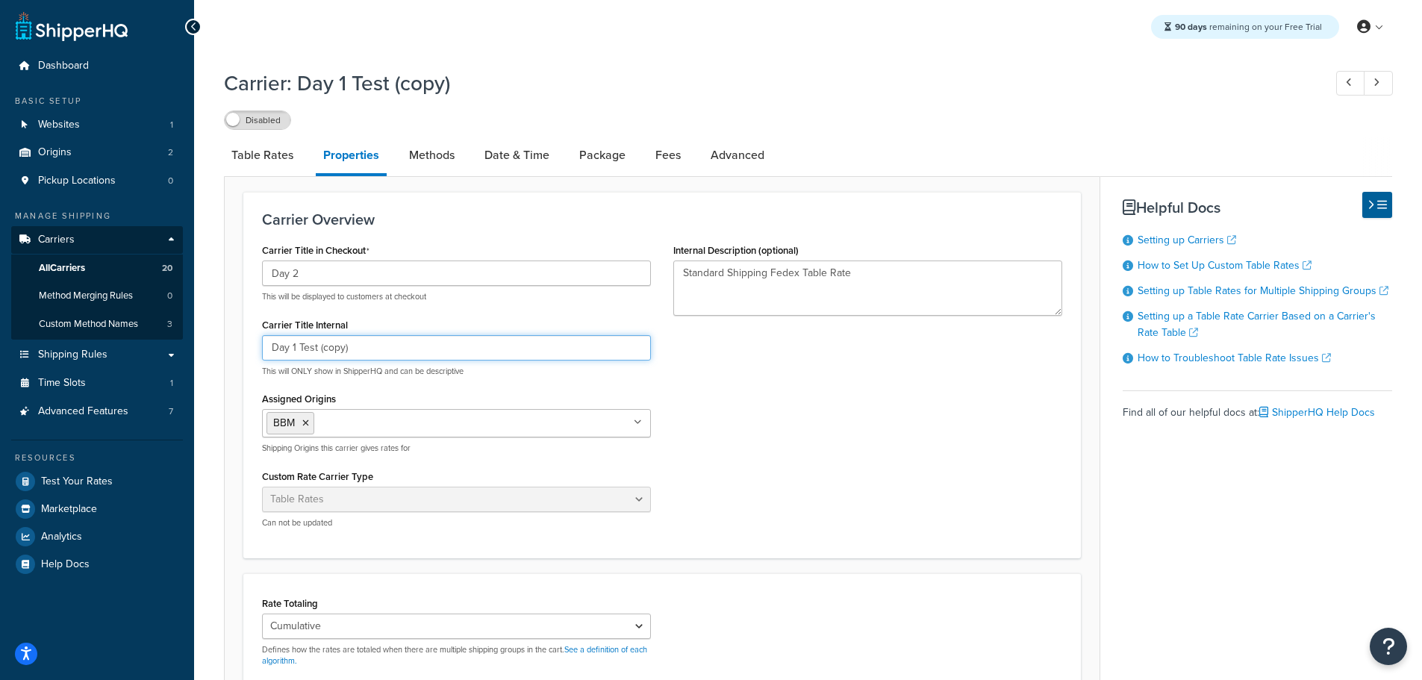
click at [296, 348] on input "Day 1 Test (copy)" at bounding box center [456, 347] width 389 height 25
drag, startPoint x: 322, startPoint y: 347, endPoint x: 432, endPoint y: 347, distance: 110.4
click at [431, 347] on input "Day 2 Test (copy)" at bounding box center [456, 347] width 389 height 25
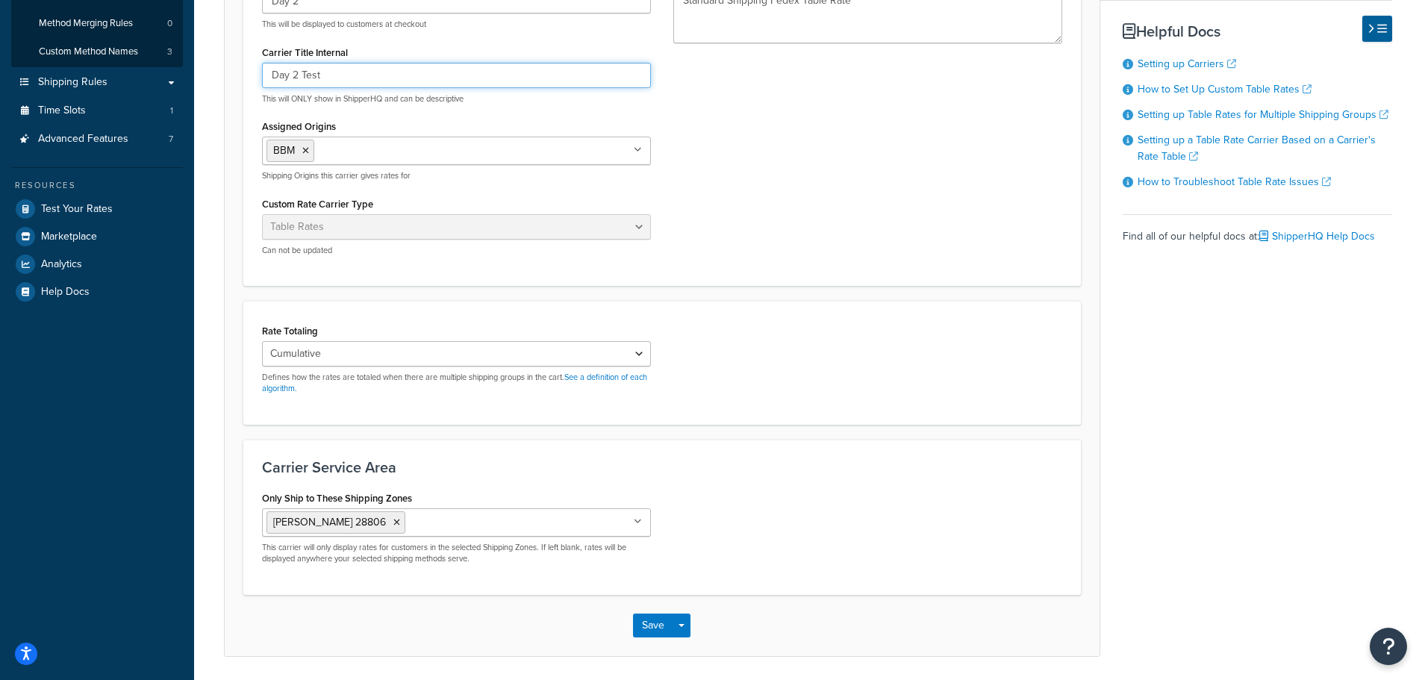
scroll to position [299, 0]
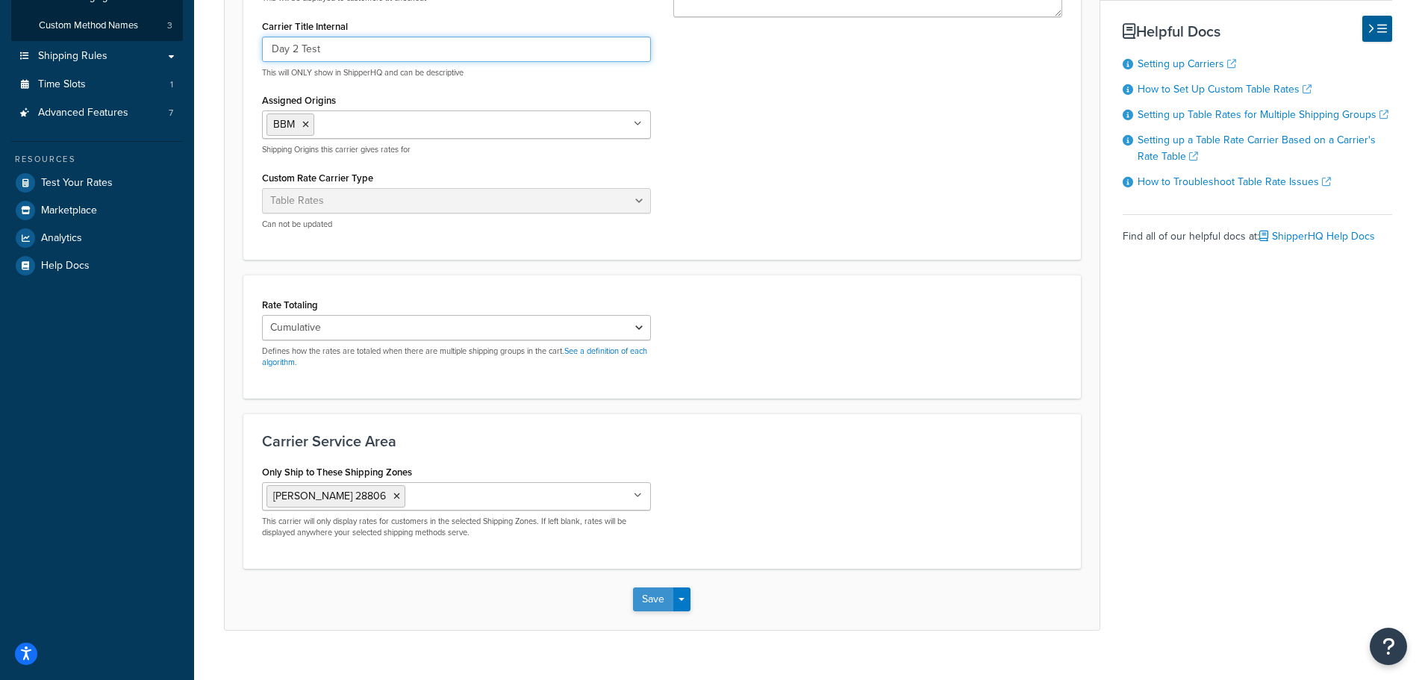
type input "Day 2 Test"
click at [644, 602] on button "Save" at bounding box center [653, 599] width 40 height 24
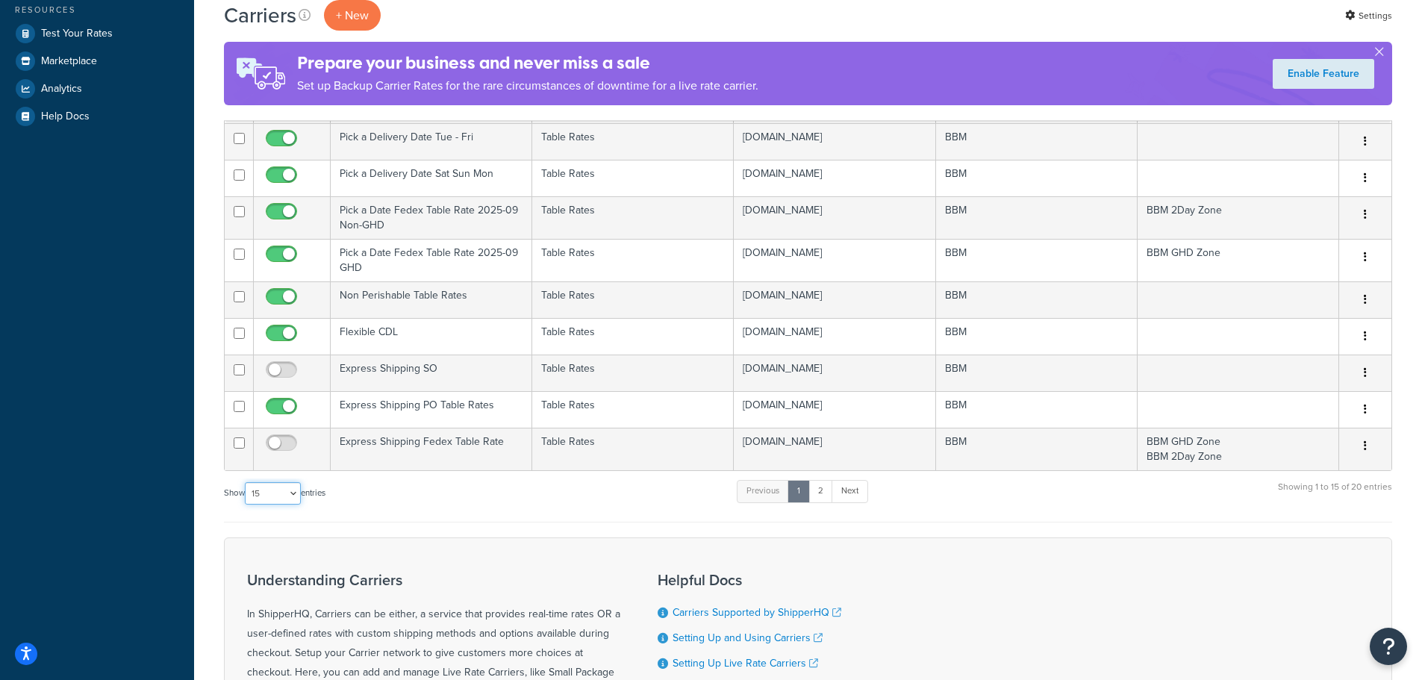
click at [284, 496] on select "10 15 25 50 100" at bounding box center [273, 493] width 56 height 22
select select "25"
click at [246, 504] on select "10 15 25 50 100" at bounding box center [273, 493] width 56 height 22
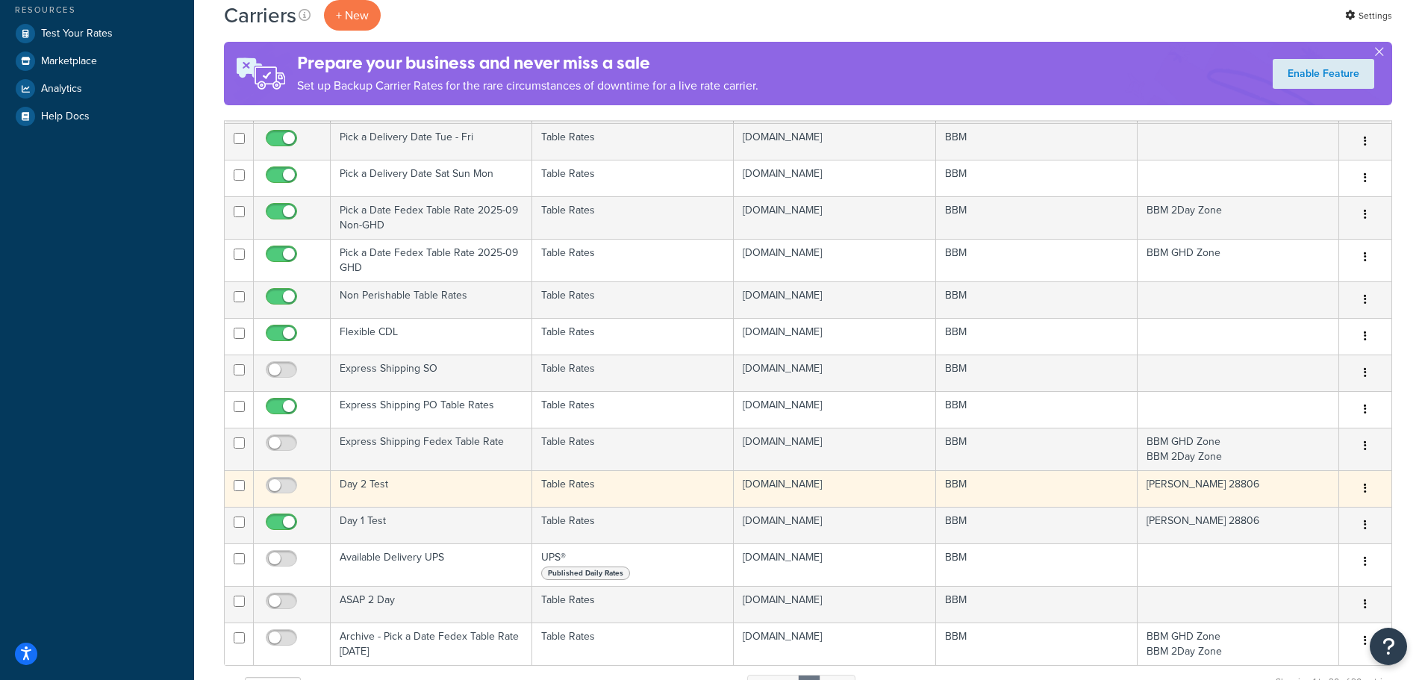
click at [379, 481] on td "Day 2 Test" at bounding box center [431, 488] width 201 height 37
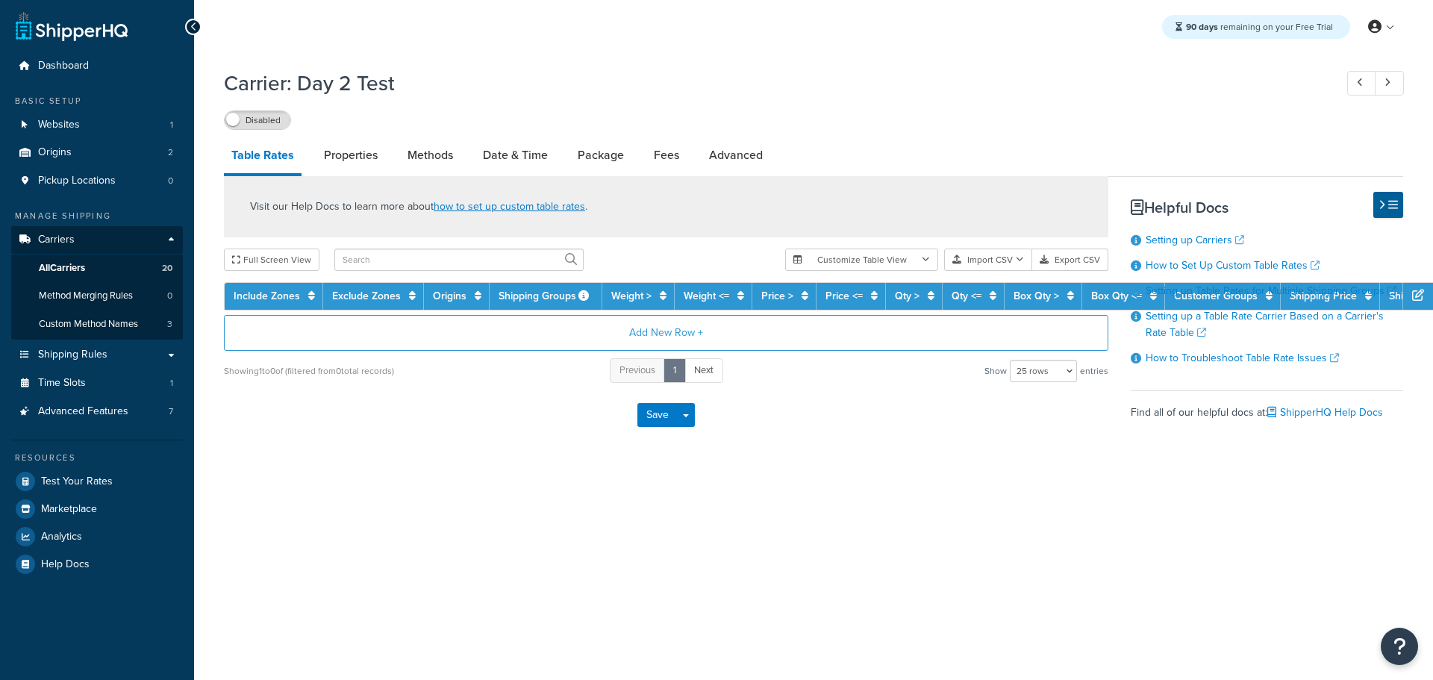
select select "25"
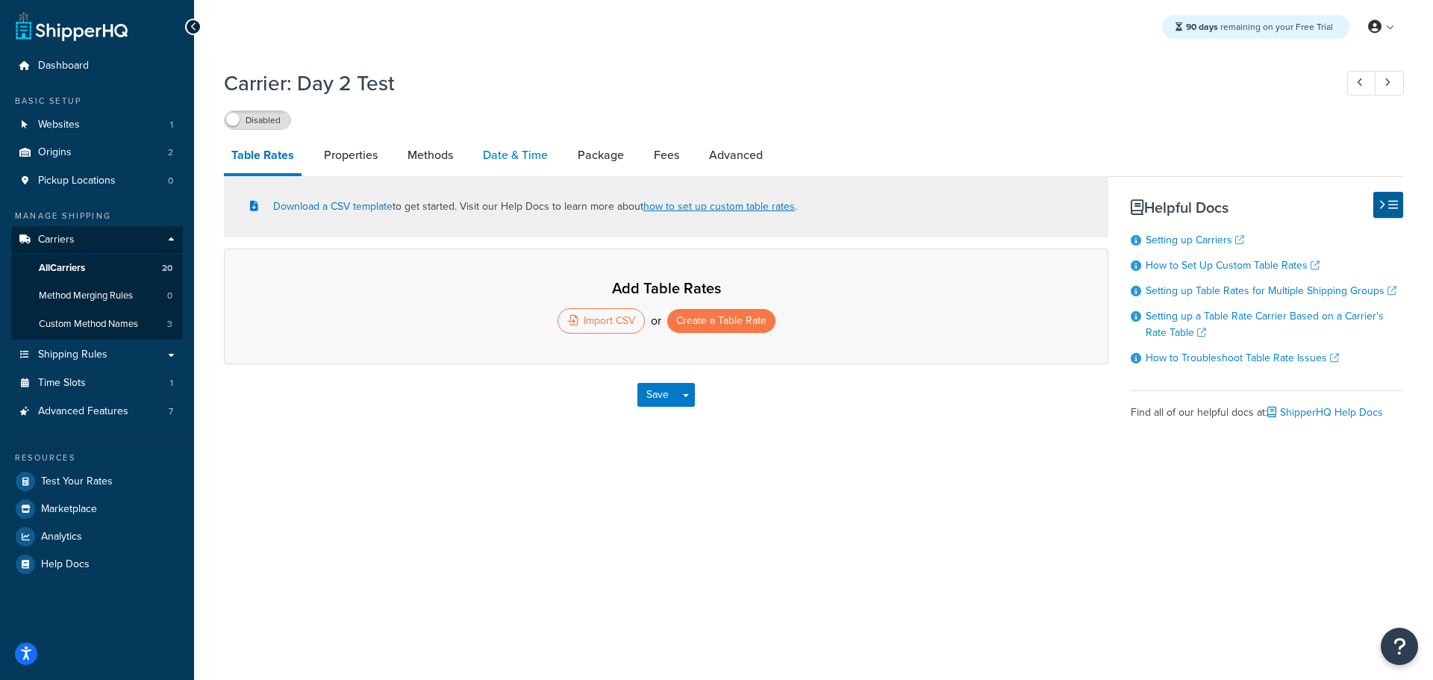
click at [511, 154] on link "Date & Time" at bounding box center [515, 155] width 80 height 36
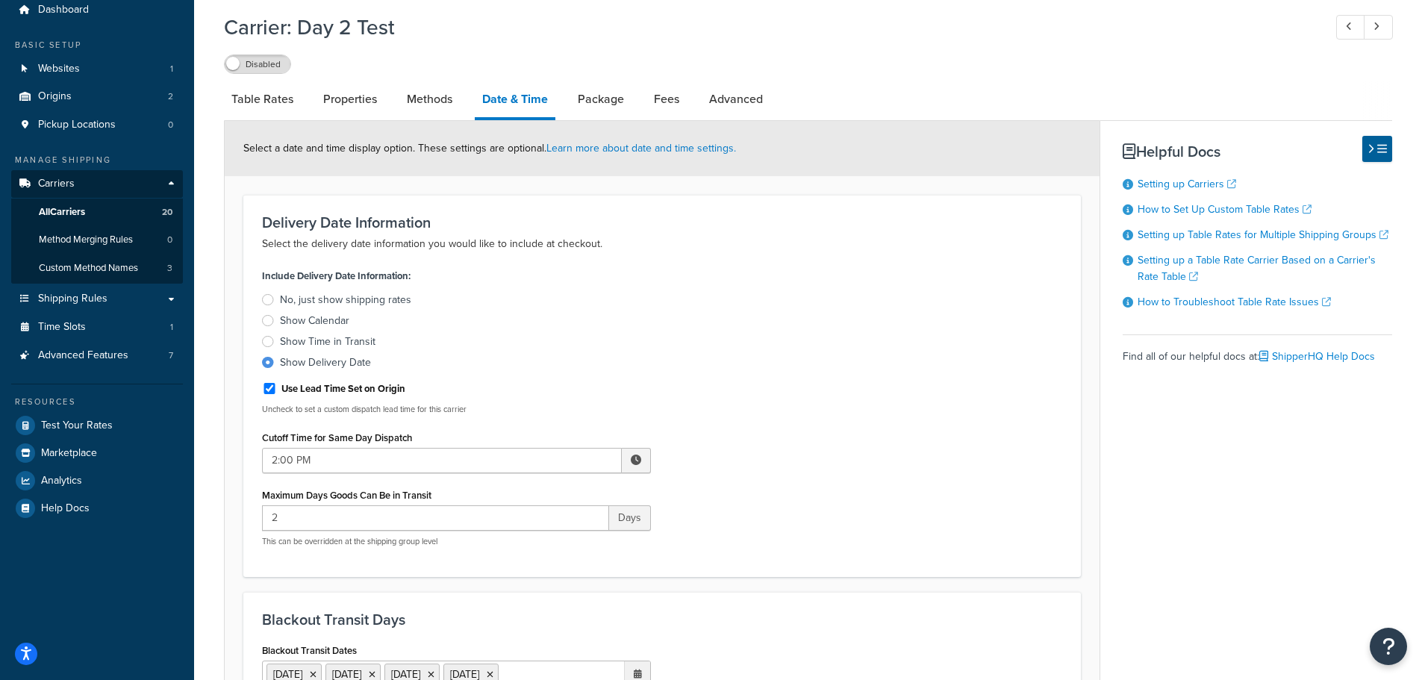
scroll to position [149, 0]
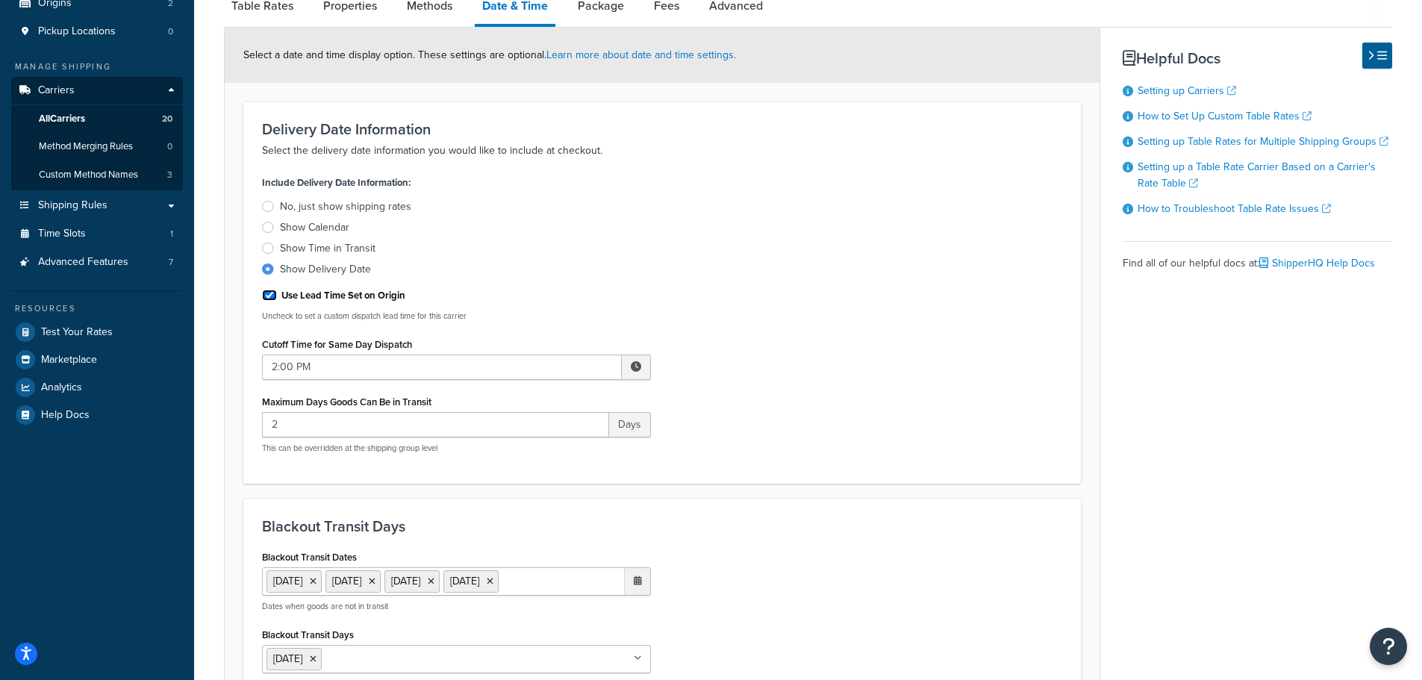
click at [267, 296] on input "Use Lead Time Set on Origin" at bounding box center [269, 295] width 15 height 11
checkbox input "false"
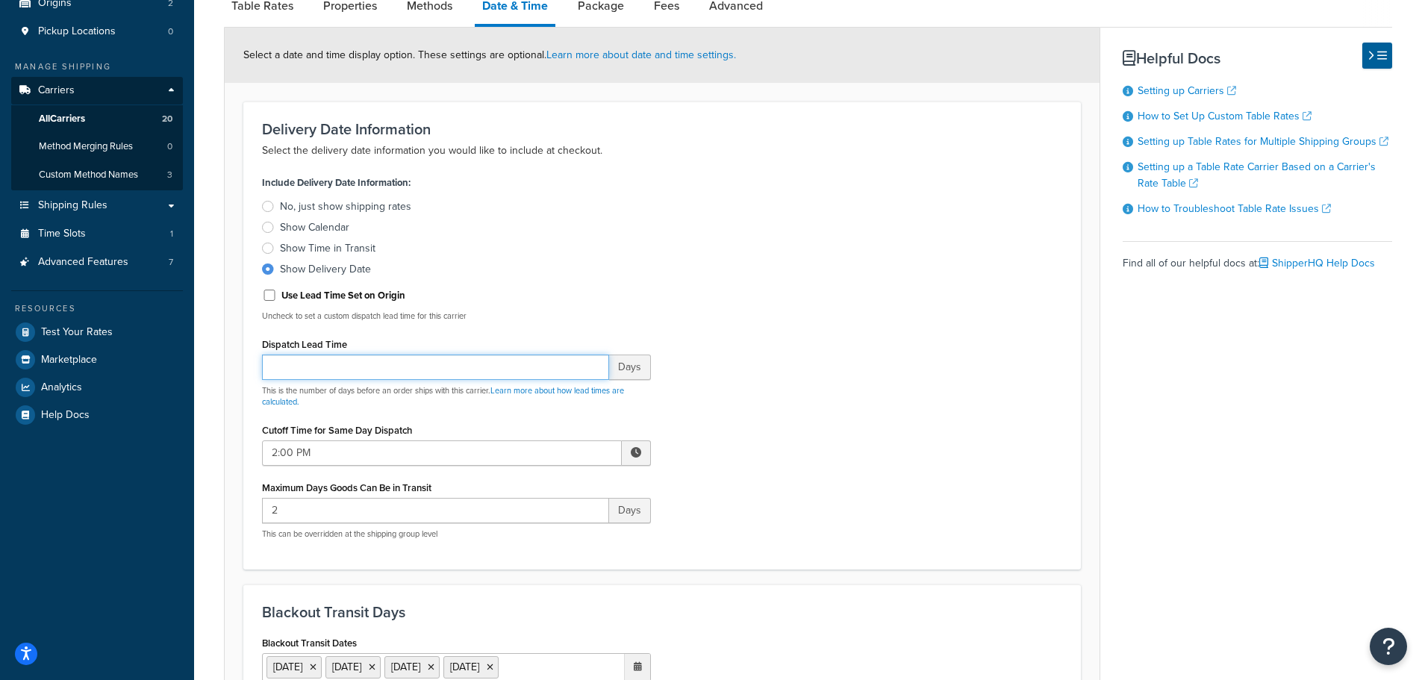
click at [373, 360] on input "Dispatch Lead Time" at bounding box center [435, 366] width 347 height 25
type input "1"
click at [595, 360] on input "1" at bounding box center [435, 366] width 347 height 25
click at [765, 398] on div "Include Delivery Date Information: No, just show shipping rates Show Calendar S…" at bounding box center [662, 361] width 822 height 379
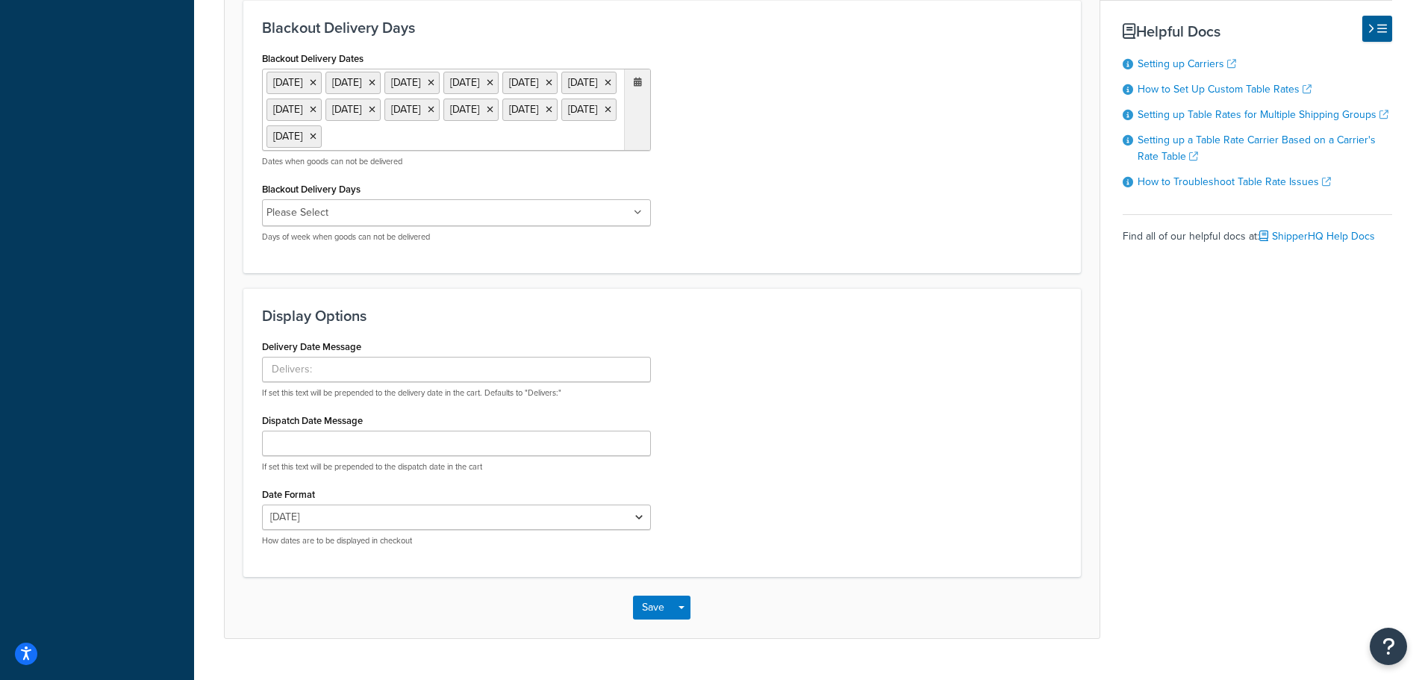
scroll to position [970, 0]
click at [654, 619] on button "Save" at bounding box center [653, 607] width 40 height 24
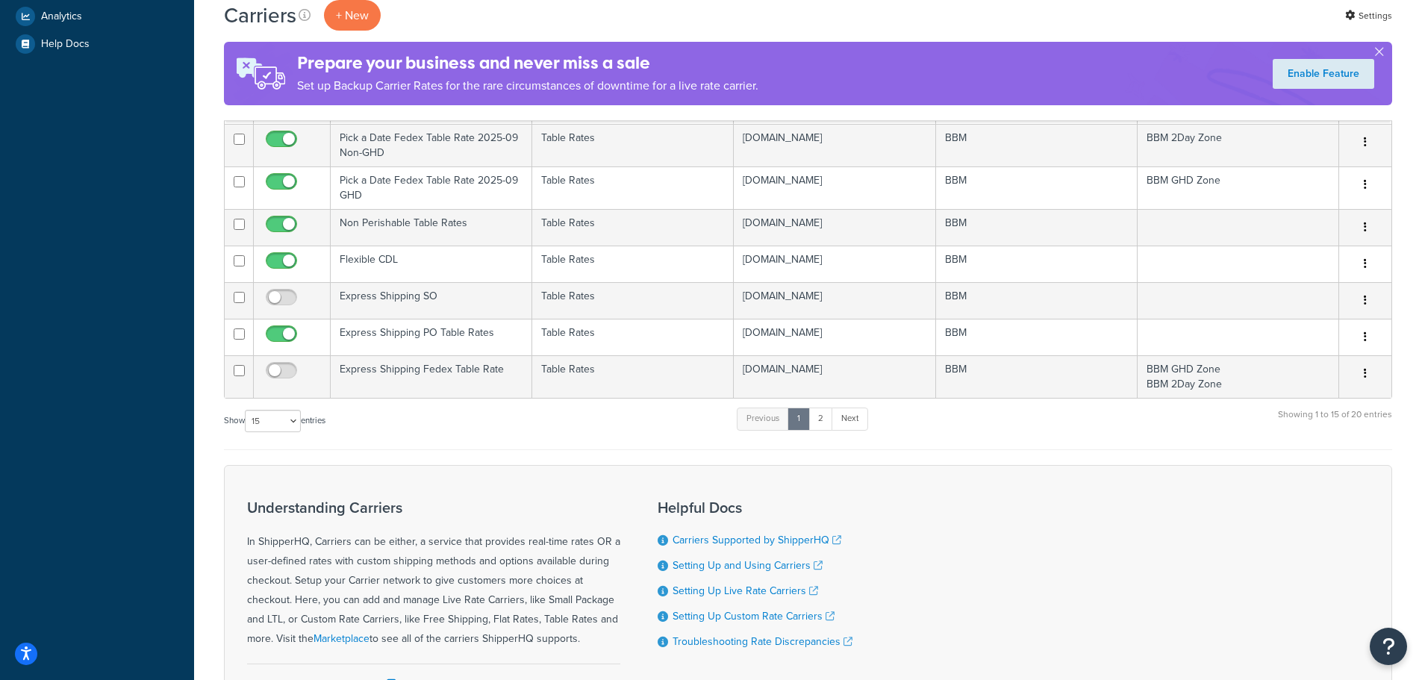
scroll to position [522, 0]
click at [284, 425] on select "10 15 25 50 100" at bounding box center [273, 418] width 56 height 22
select select "25"
click at [246, 430] on select "10 15 25 50 100" at bounding box center [273, 418] width 56 height 22
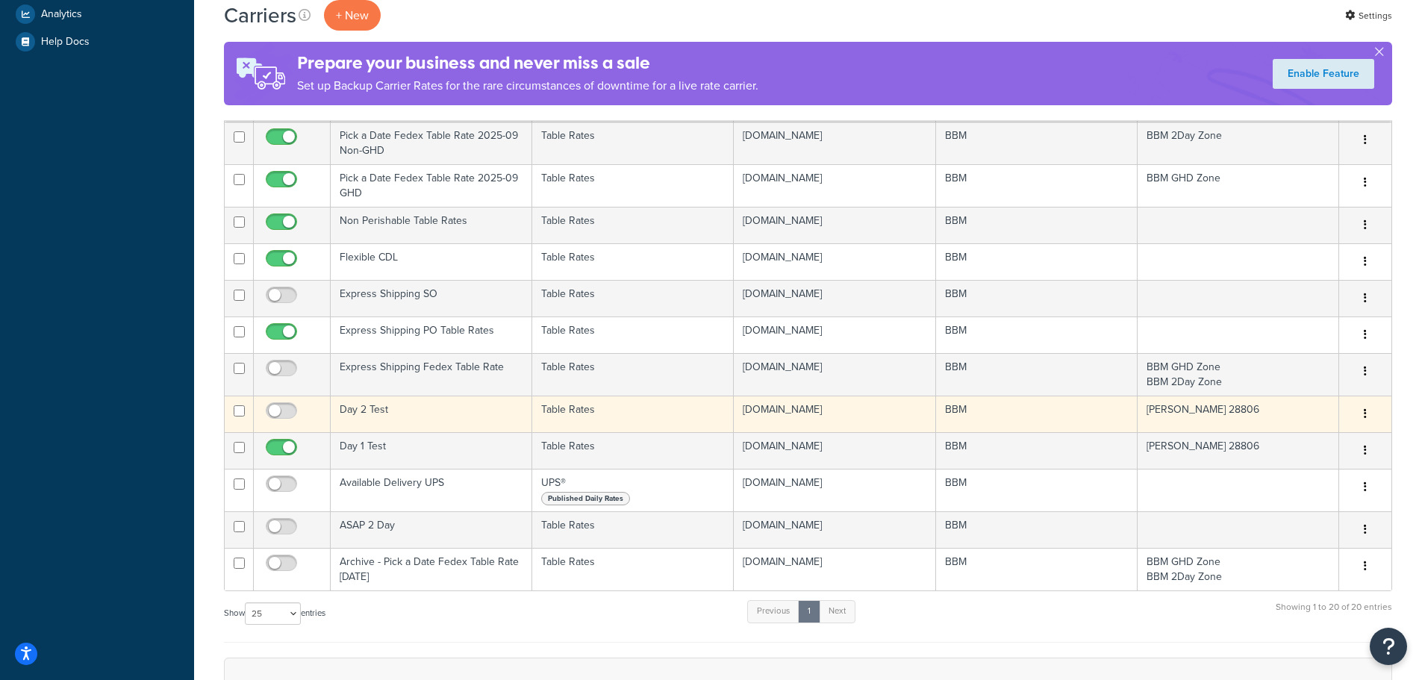
click at [376, 408] on td "Day 2 Test" at bounding box center [431, 414] width 201 height 37
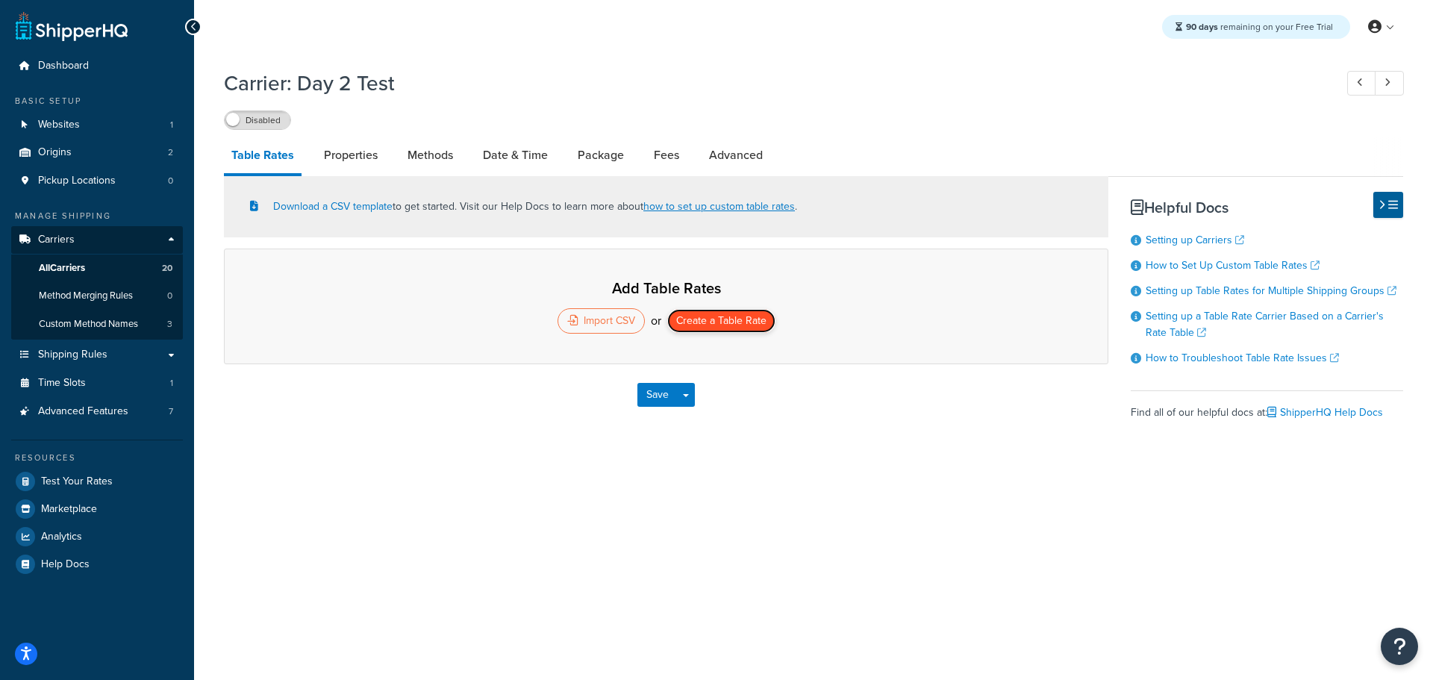
click at [717, 319] on button "Create a Table Rate" at bounding box center [721, 321] width 108 height 24
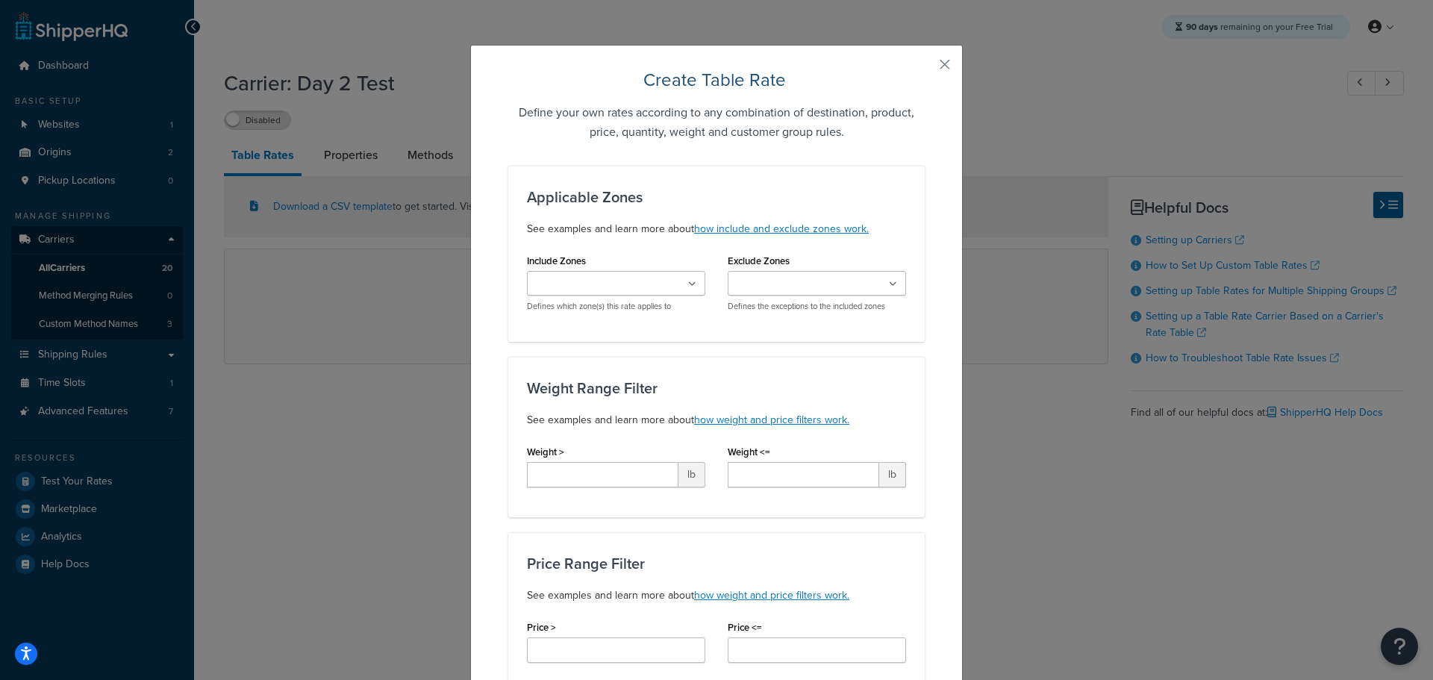
click at [676, 287] on ul at bounding box center [616, 283] width 178 height 25
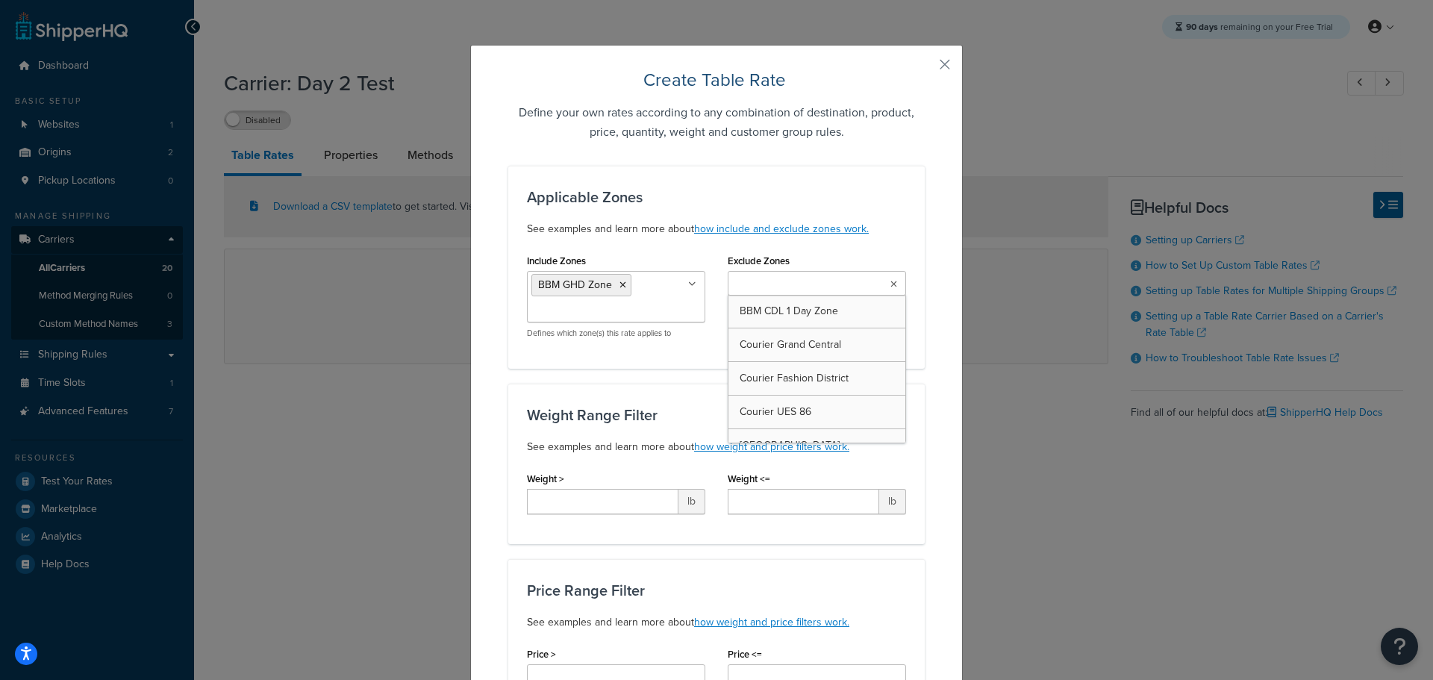
click at [838, 281] on input "Exclude Zones" at bounding box center [798, 284] width 132 height 16
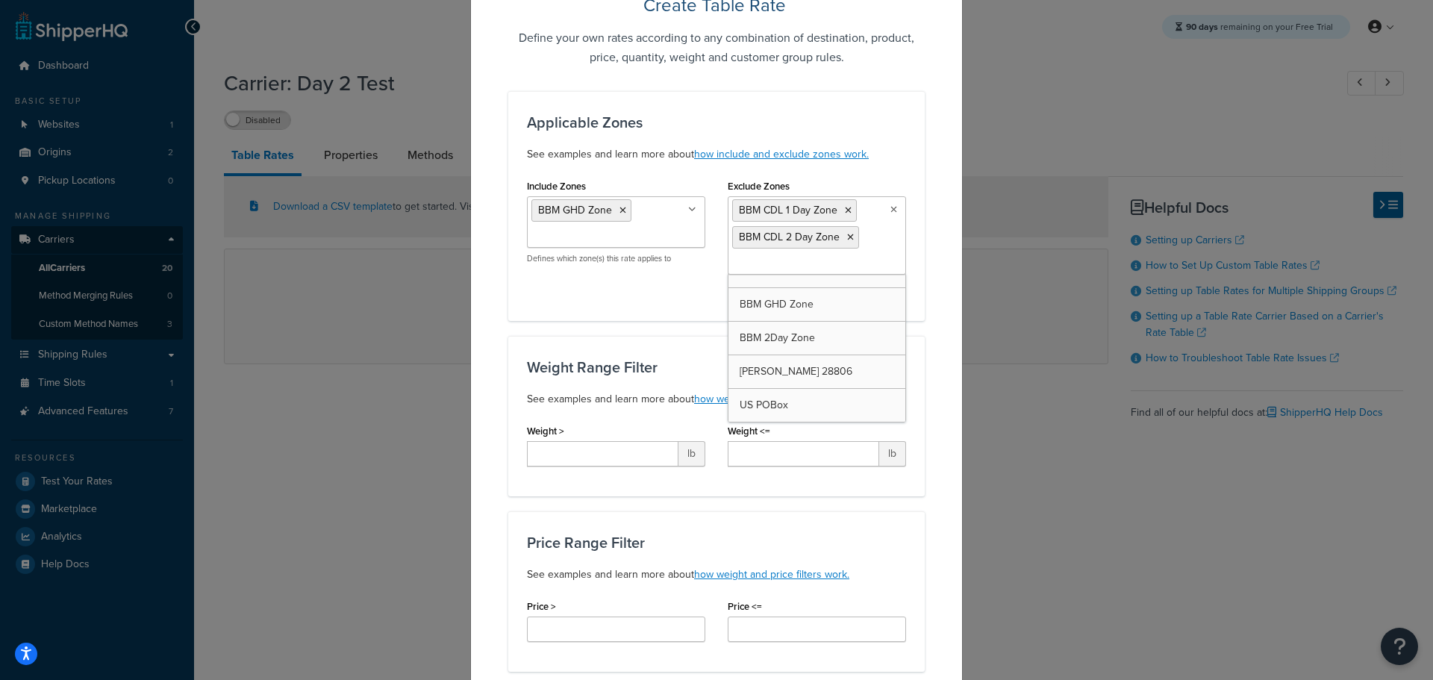
scroll to position [557, 0]
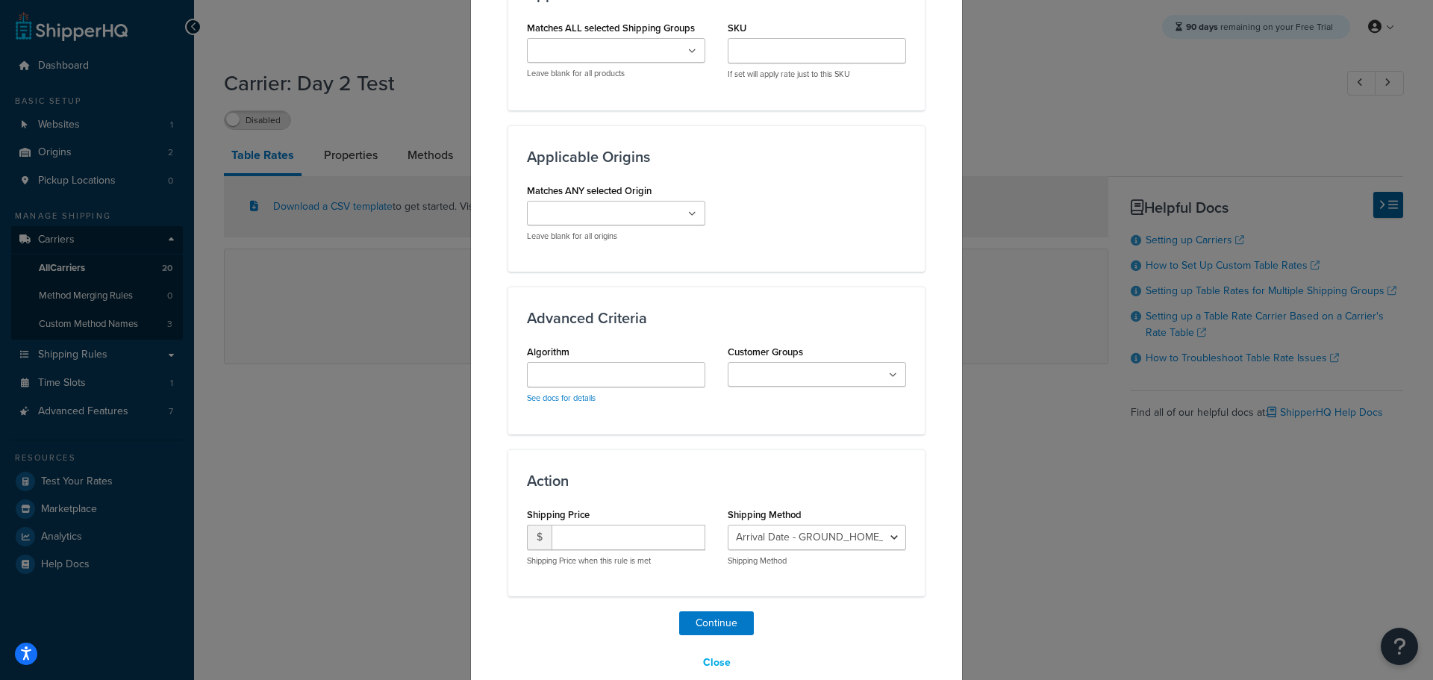
scroll to position [970, 0]
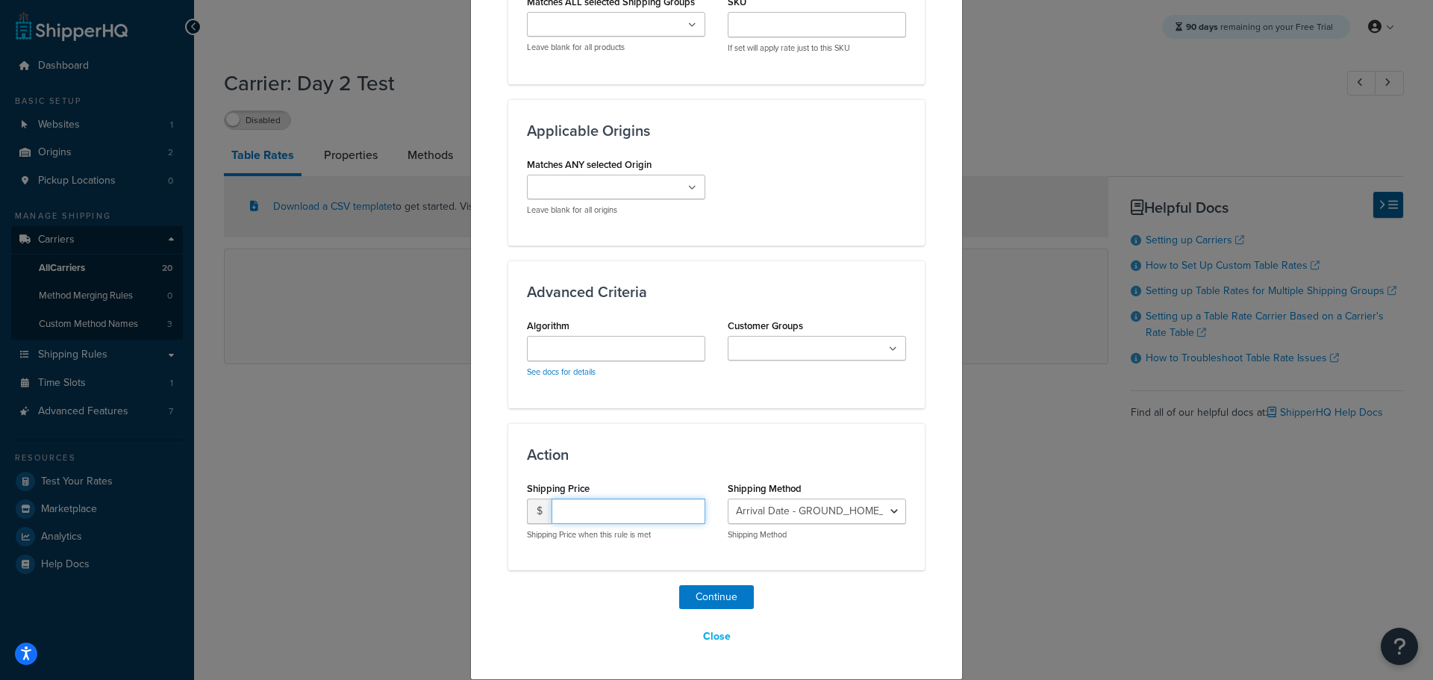
click at [619, 509] on input "number" at bounding box center [628, 510] width 154 height 25
type input "15.95"
click at [769, 507] on select "Arrival Date - GROUND_HOME_DELIVERY_1_DAY_DELIVERY Arrival Date - GROUND_HOME_D…" at bounding box center [817, 510] width 178 height 25
select select "183495"
click at [728, 498] on select "Arrival Date - GROUND_HOME_DELIVERY_1_DAY_DELIVERY Arrival Date - GROUND_HOME_D…" at bounding box center [817, 510] width 178 height 25
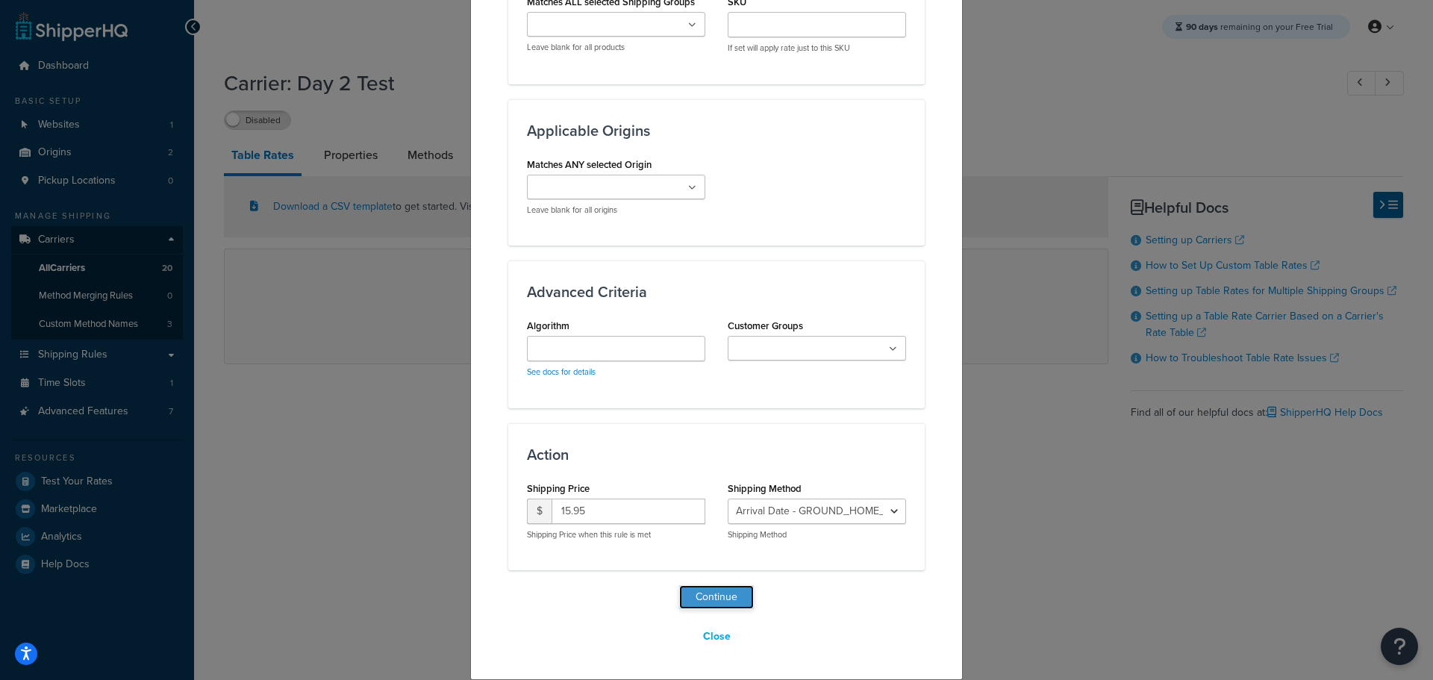
click at [708, 597] on button "Continue" at bounding box center [716, 597] width 75 height 24
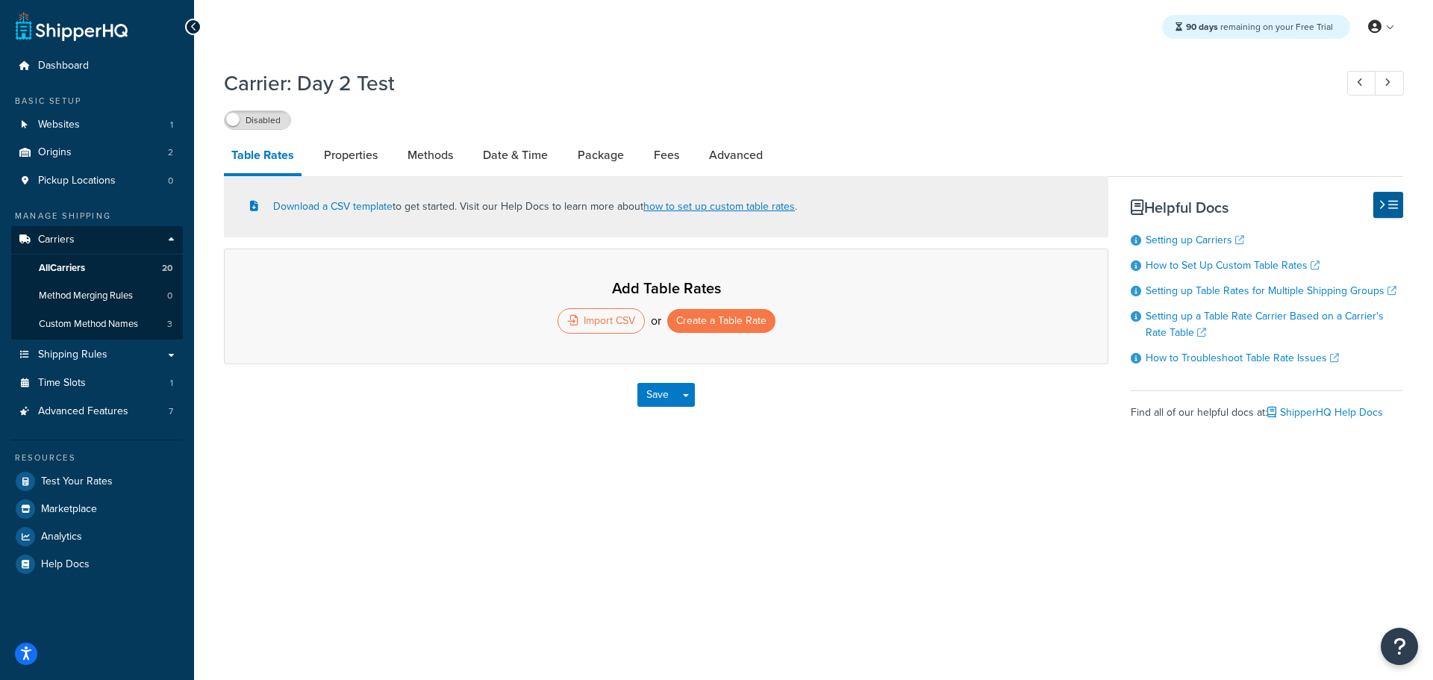
select select "25"
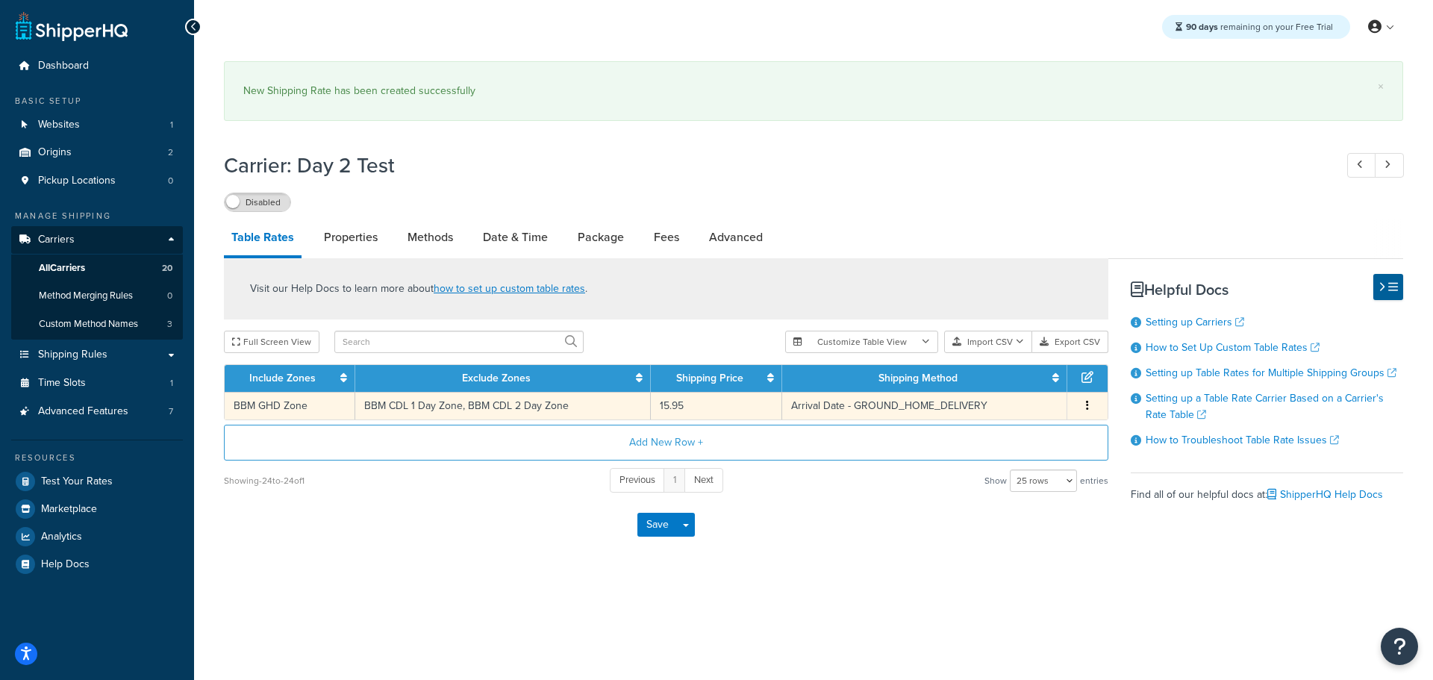
click at [1088, 407] on icon "button" at bounding box center [1087, 405] width 3 height 10
click at [1043, 405] on div "Duplicate" at bounding box center [1011, 406] width 106 height 31
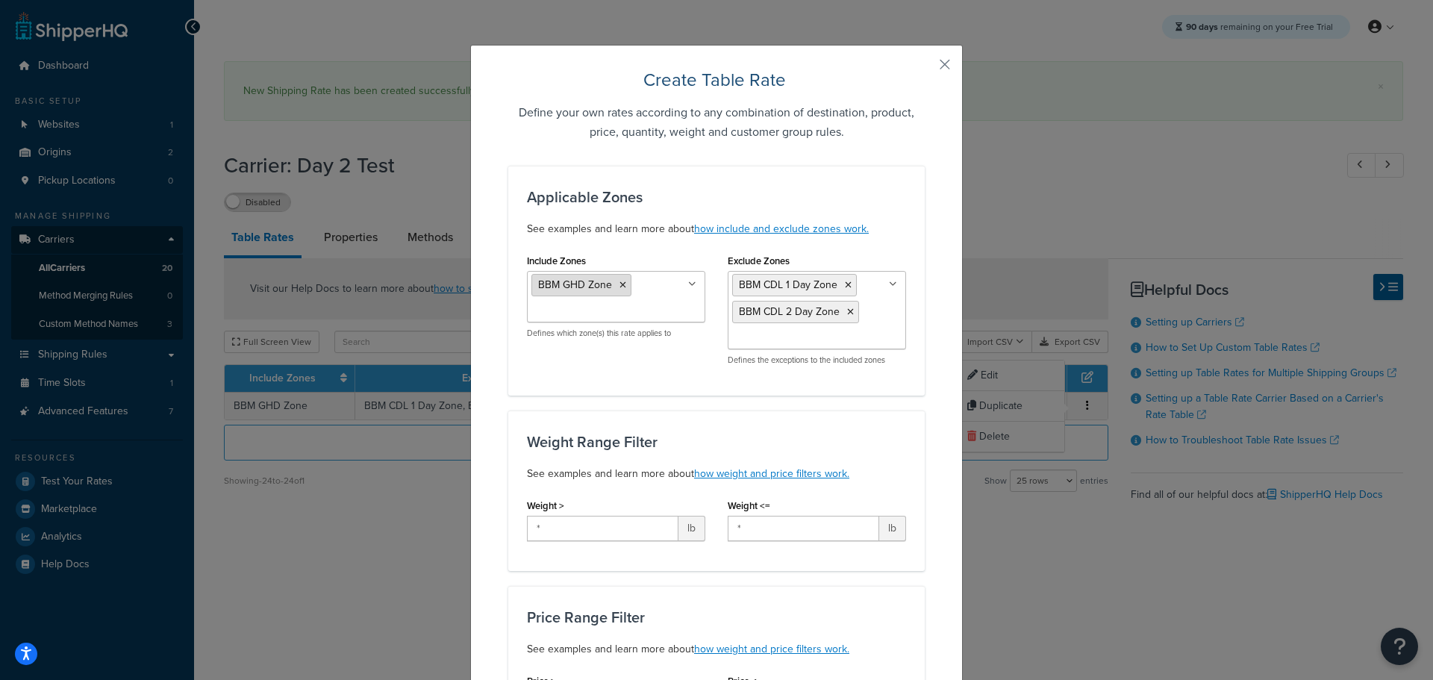
click at [619, 287] on icon at bounding box center [622, 285] width 7 height 9
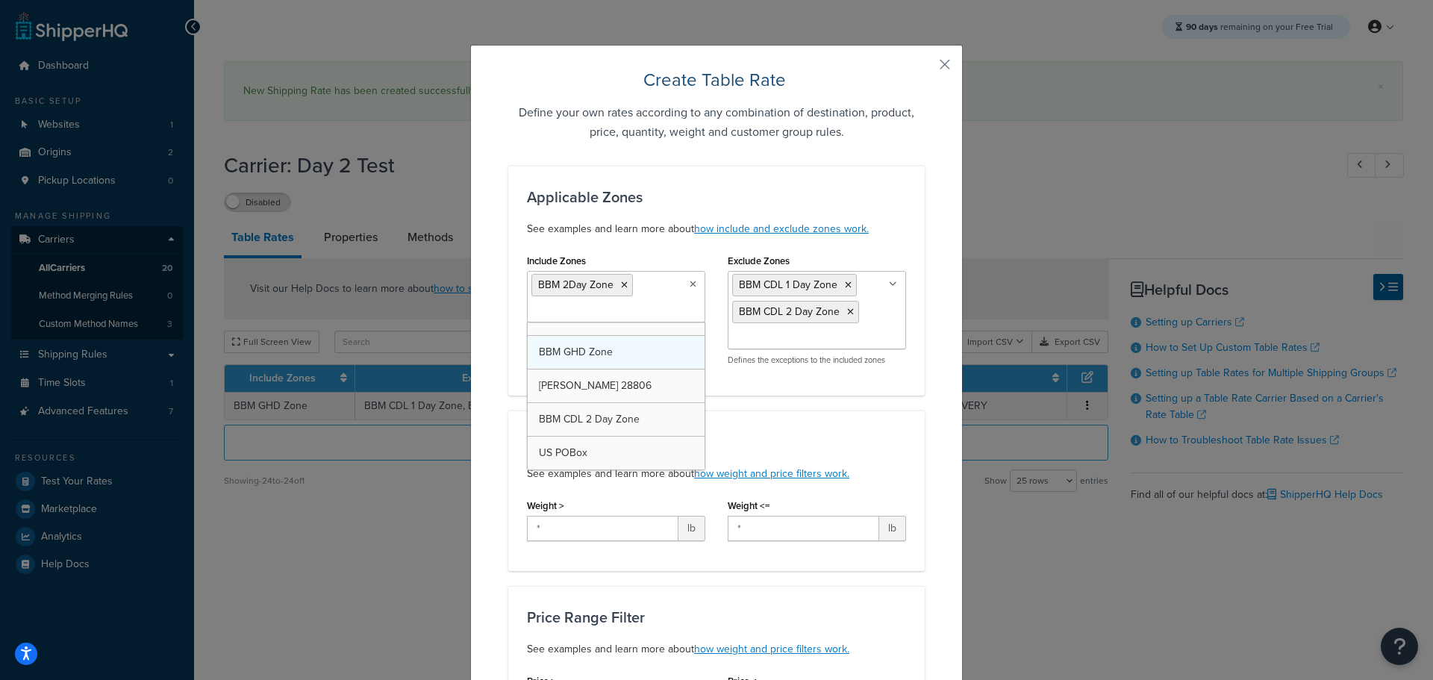
scroll to position [590, 0]
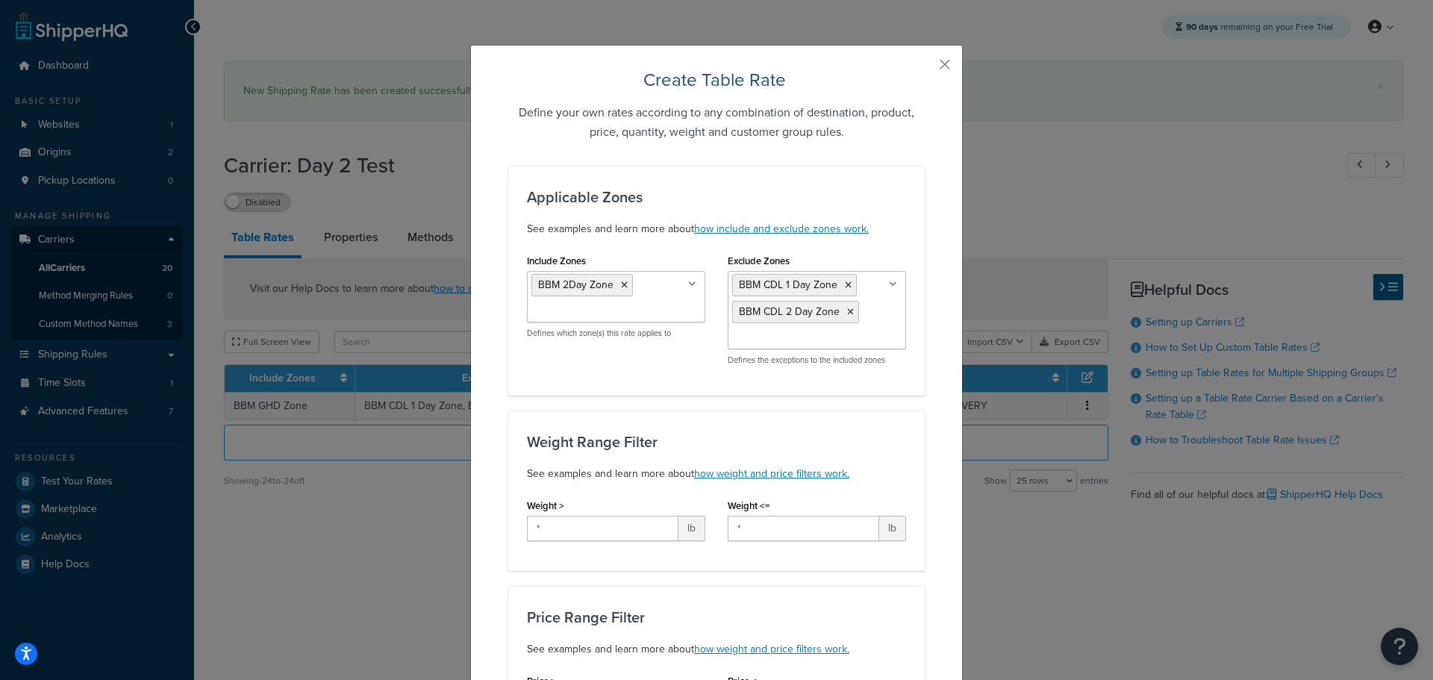
click at [917, 384] on div "Applicable Zones See examples and learn more about how include and exclude zone…" at bounding box center [716, 281] width 416 height 230
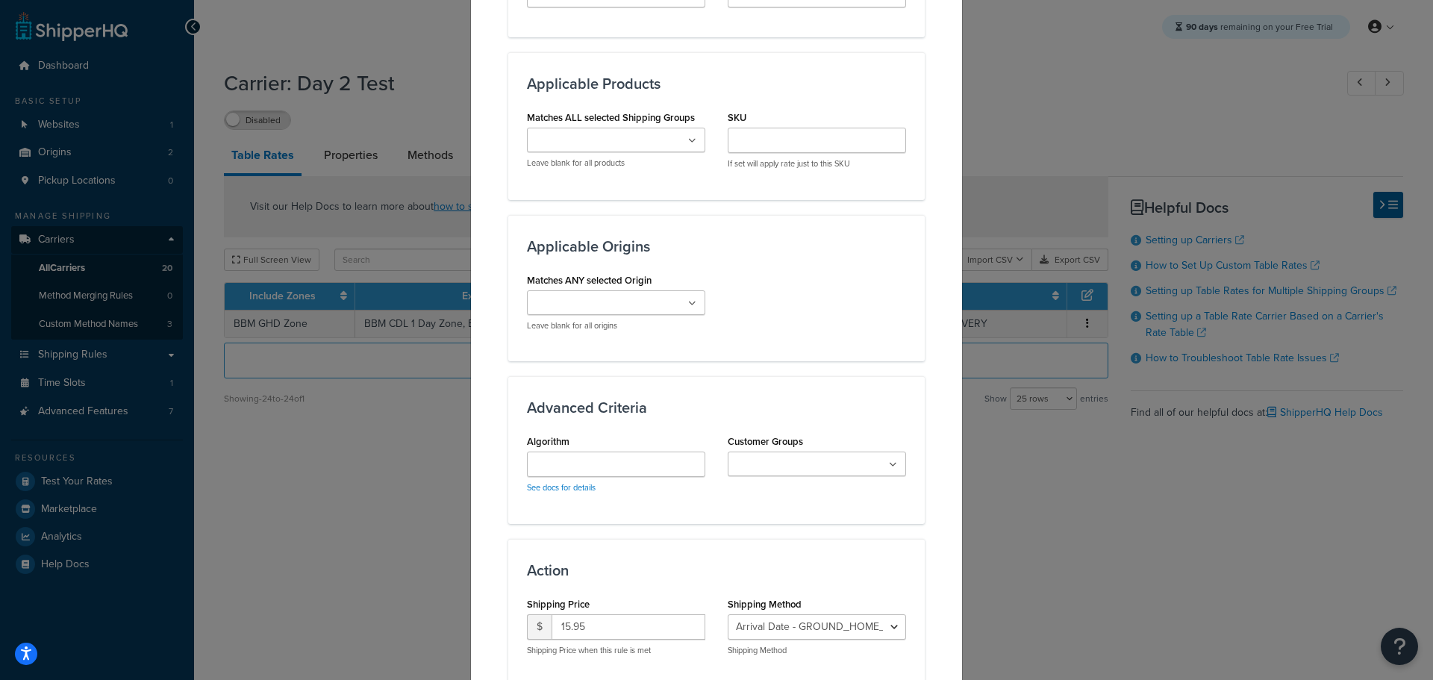
scroll to position [970, 0]
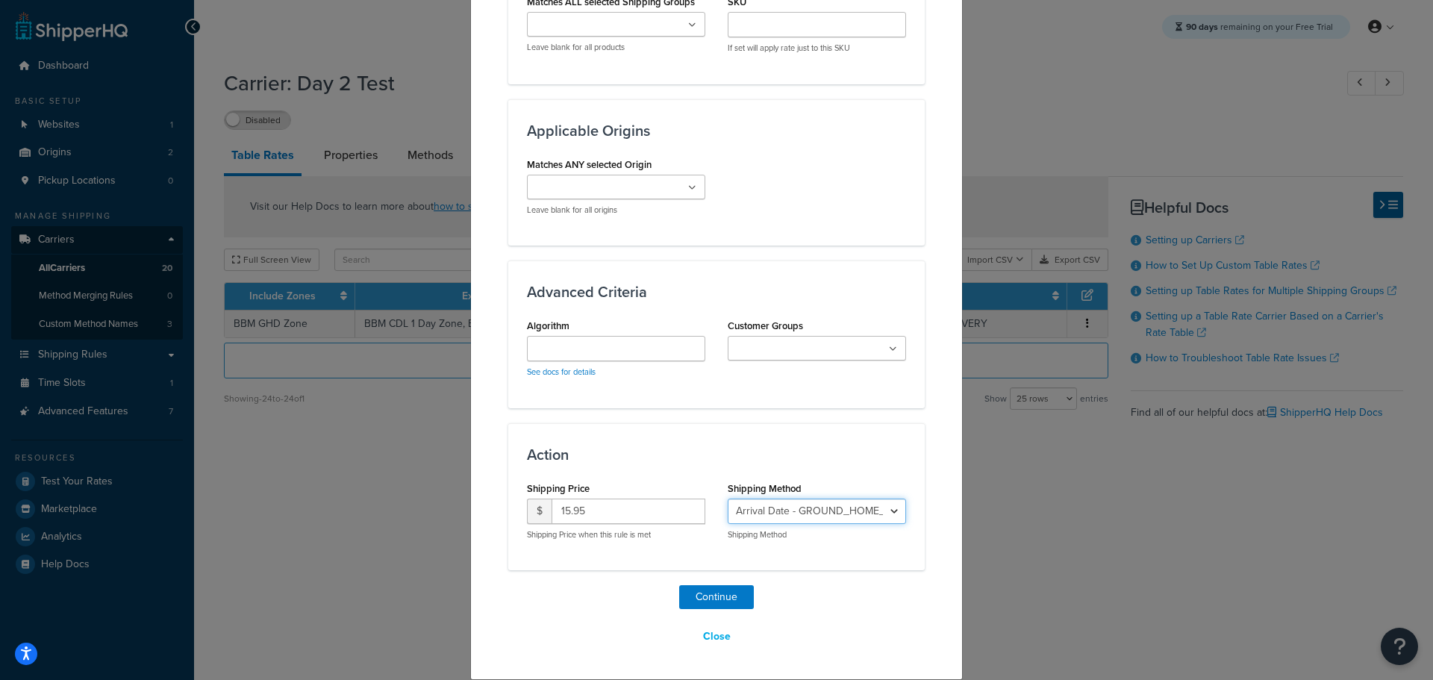
click at [875, 510] on select "Arrival Date - GROUND_HOME_DELIVERY_1_DAY_DELIVERY Arrival Date - GROUND_HOME_D…" at bounding box center [817, 510] width 178 height 25
select select "183496"
click at [728, 498] on select "Arrival Date - GROUND_HOME_DELIVERY_1_DAY_DELIVERY Arrival Date - GROUND_HOME_D…" at bounding box center [817, 510] width 178 height 25
click at [715, 594] on button "Continue" at bounding box center [716, 597] width 75 height 24
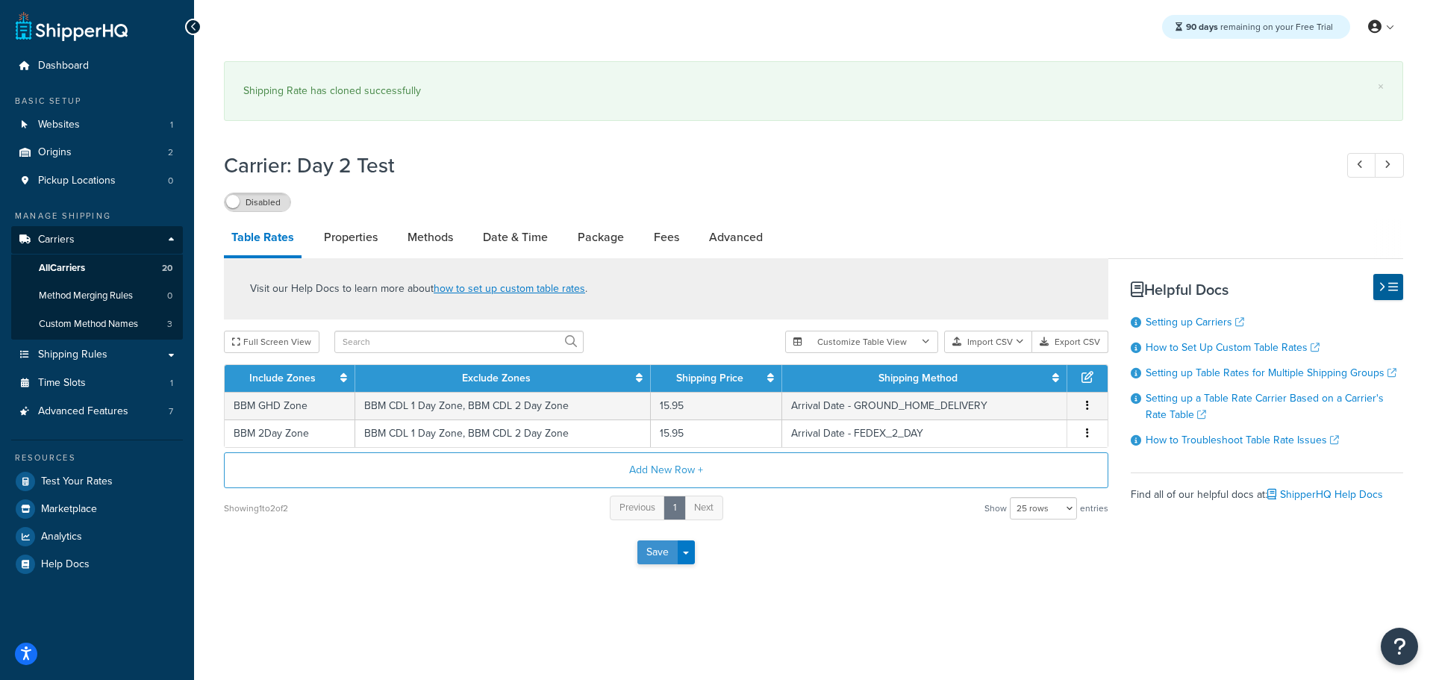
click at [652, 557] on button "Save" at bounding box center [657, 552] width 40 height 24
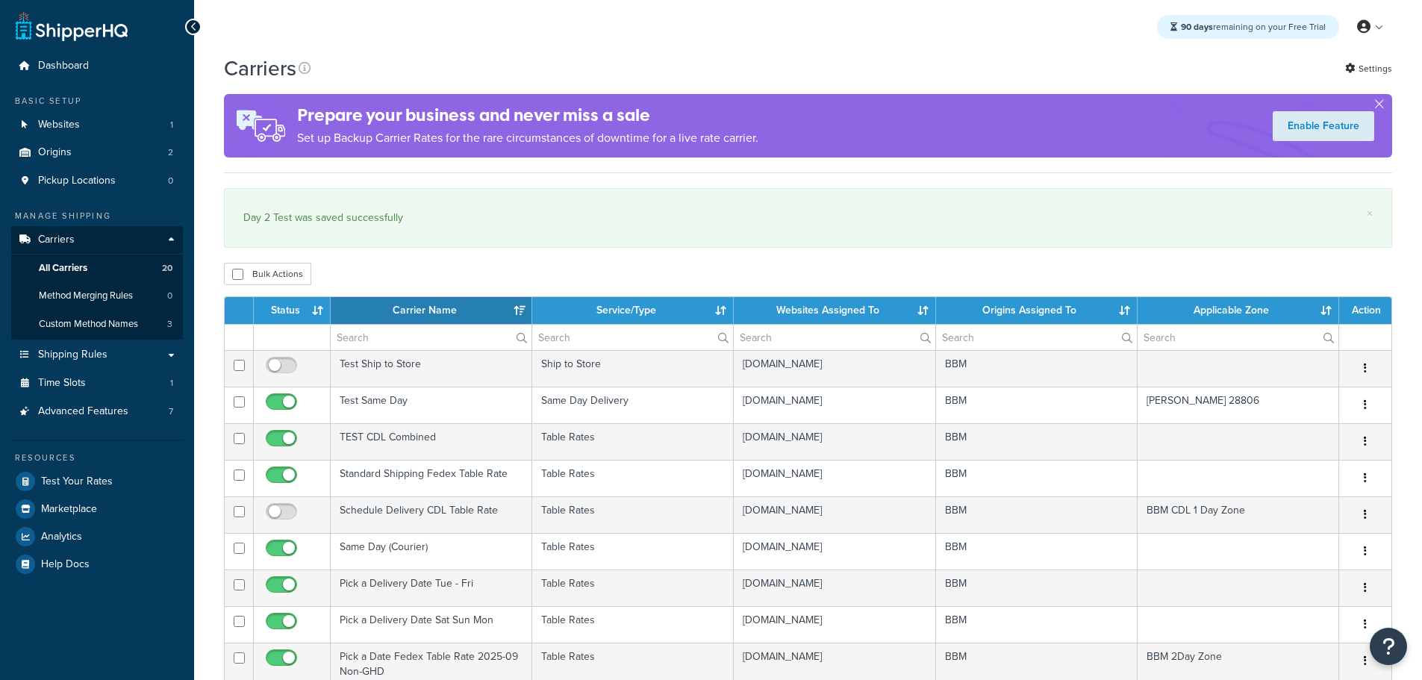
select select "15"
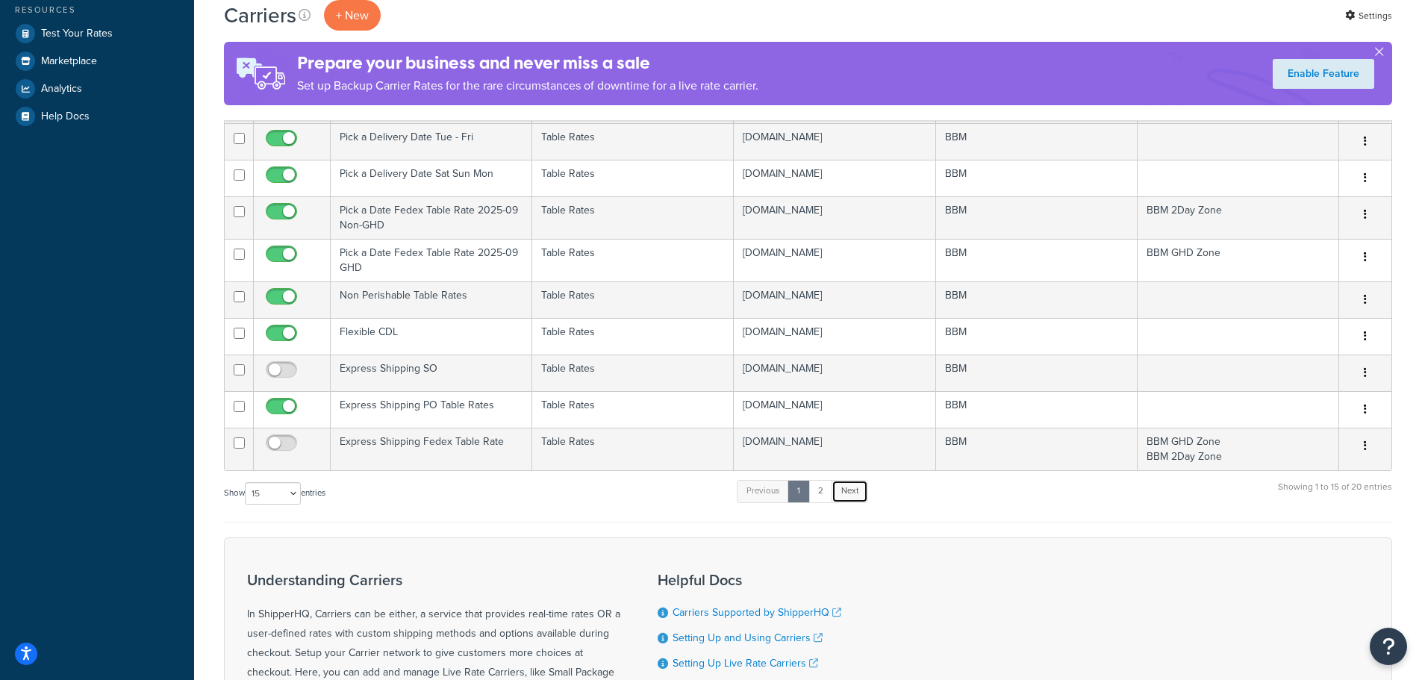
click at [860, 495] on link "Next" at bounding box center [849, 491] width 37 height 22
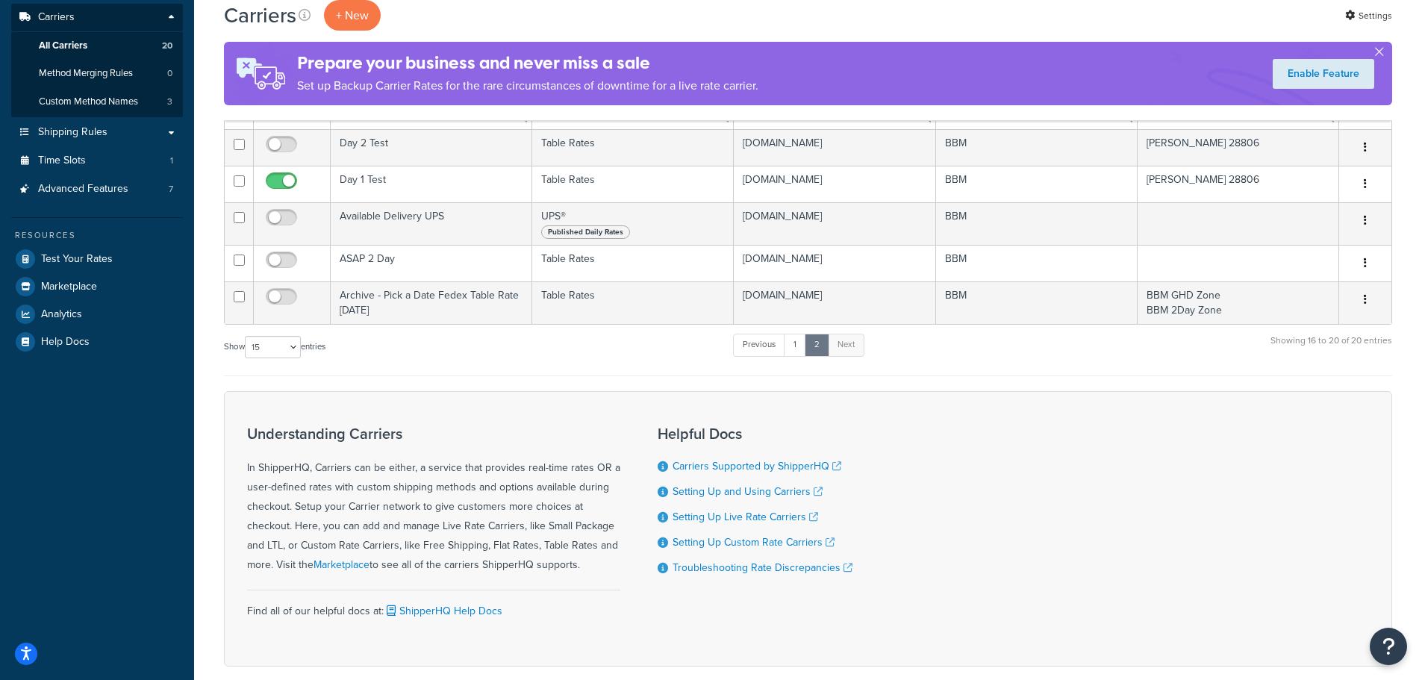
scroll to position [75, 0]
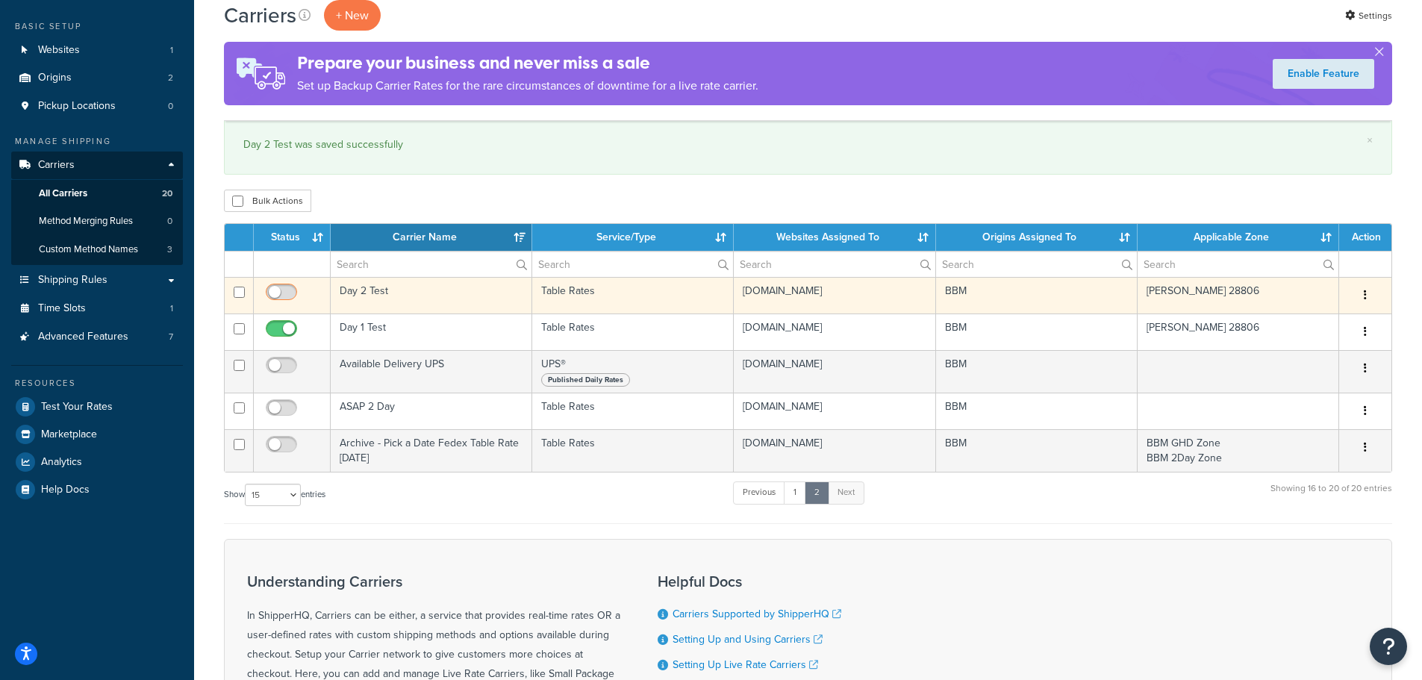
click at [281, 290] on input "checkbox" at bounding box center [283, 296] width 41 height 19
checkbox input "true"
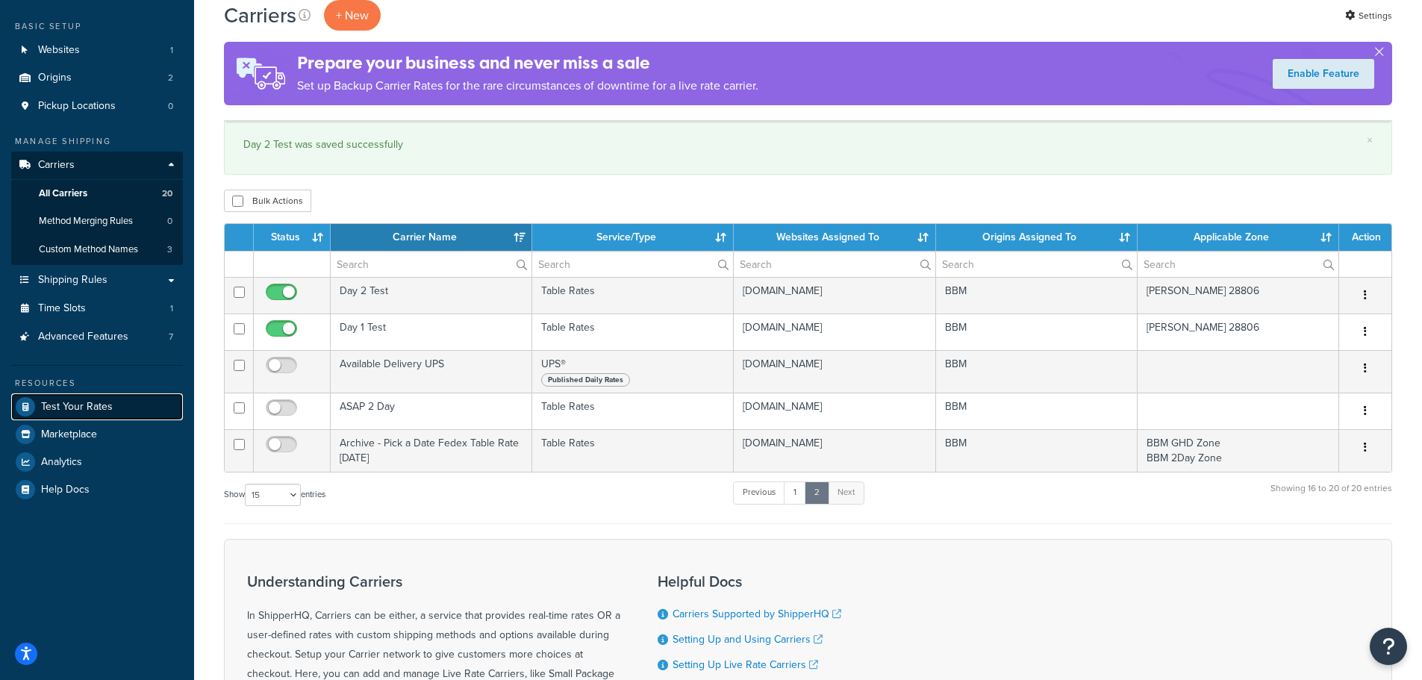
click at [83, 404] on span "Test Your Rates" at bounding box center [77, 407] width 72 height 13
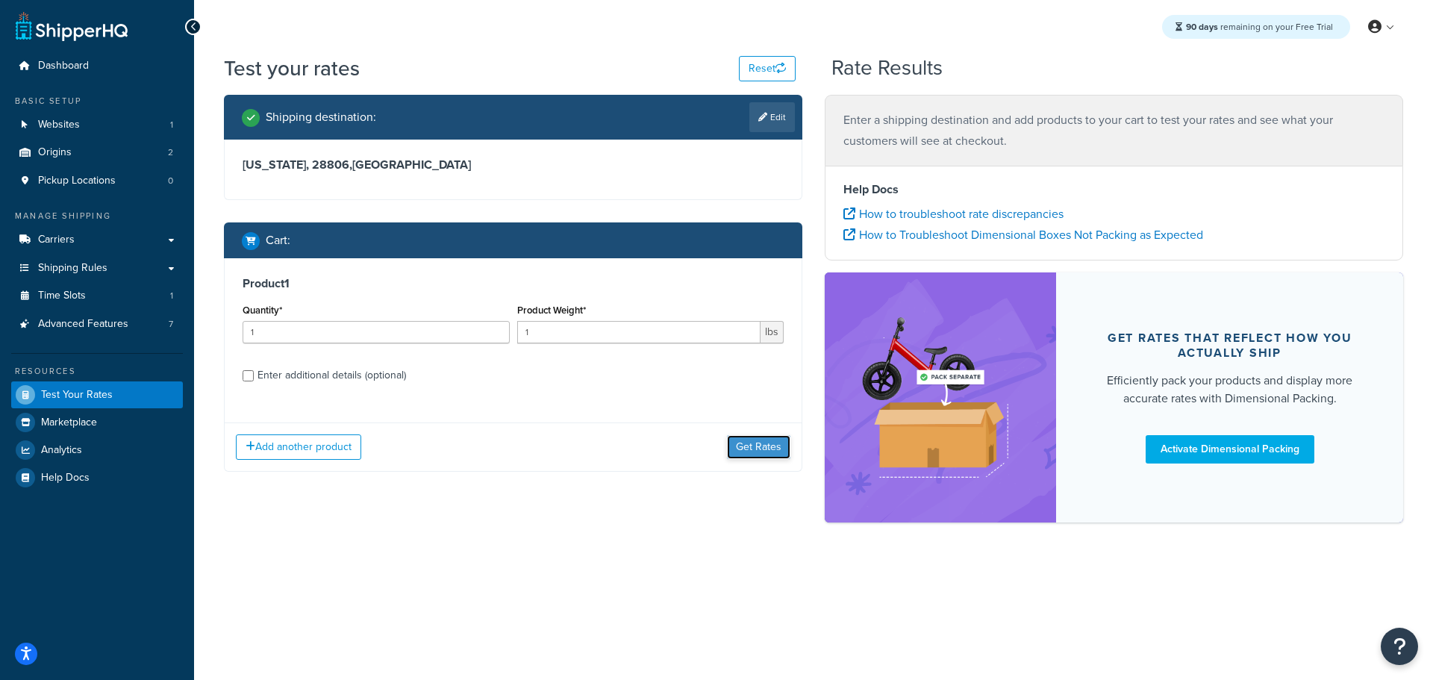
click at [763, 450] on button "Get Rates" at bounding box center [758, 447] width 63 height 24
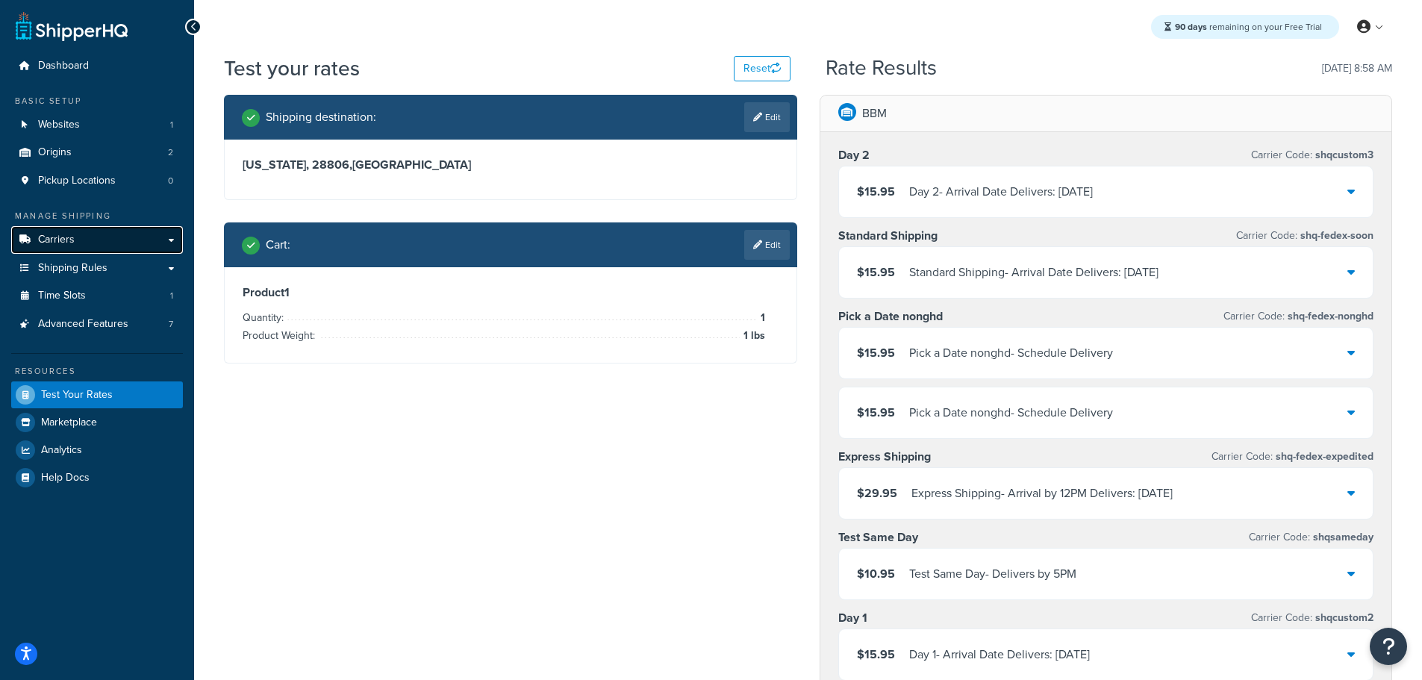
click at [69, 237] on span "Carriers" at bounding box center [56, 240] width 37 height 13
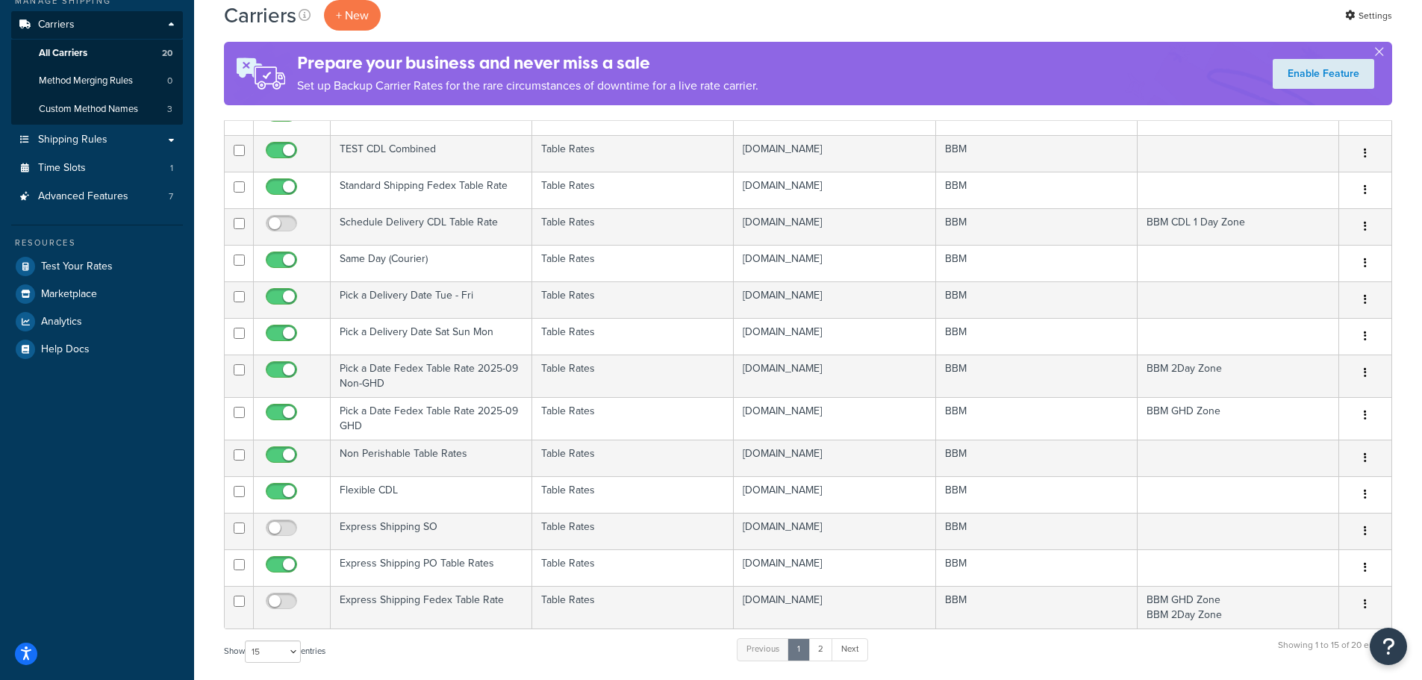
scroll to position [373, 0]
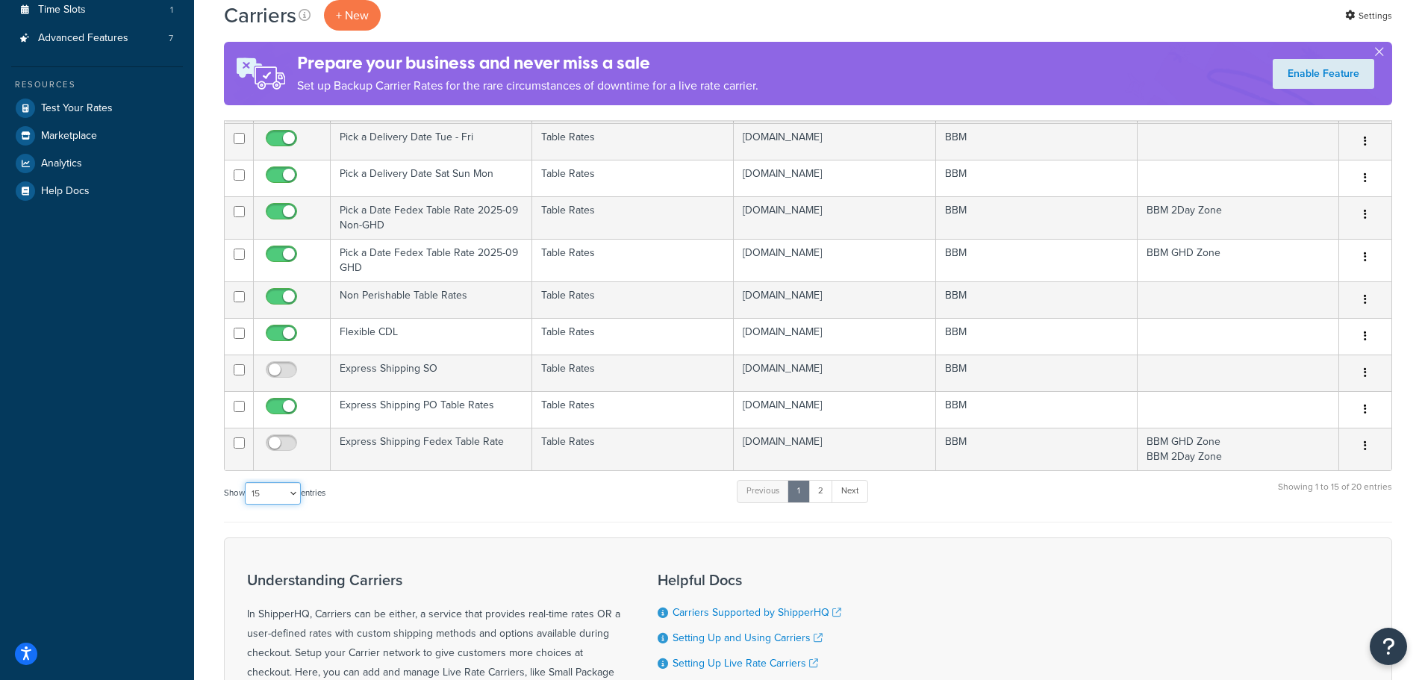
click at [287, 493] on select "10 15 25 50 100" at bounding box center [273, 493] width 56 height 22
select select "25"
click at [246, 504] on select "10 15 25 50 100" at bounding box center [273, 493] width 56 height 22
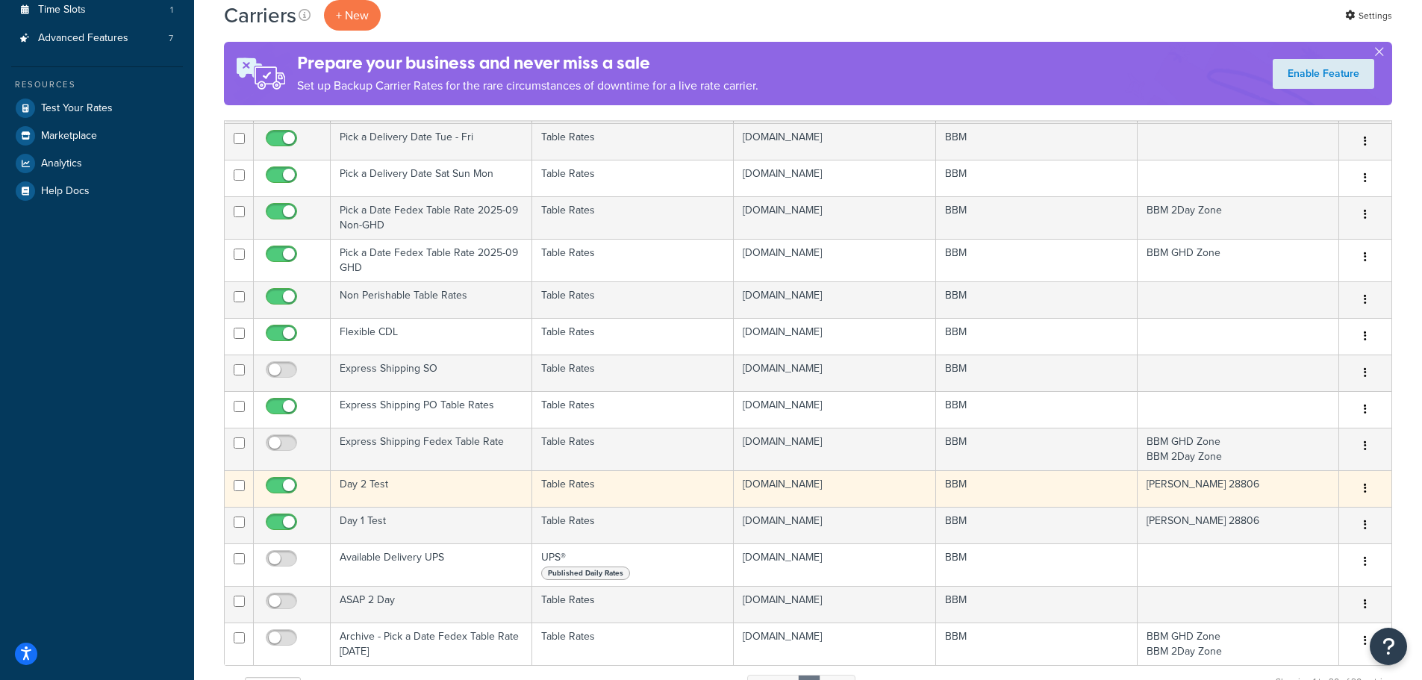
click at [360, 484] on td "Day 2 Test" at bounding box center [431, 488] width 201 height 37
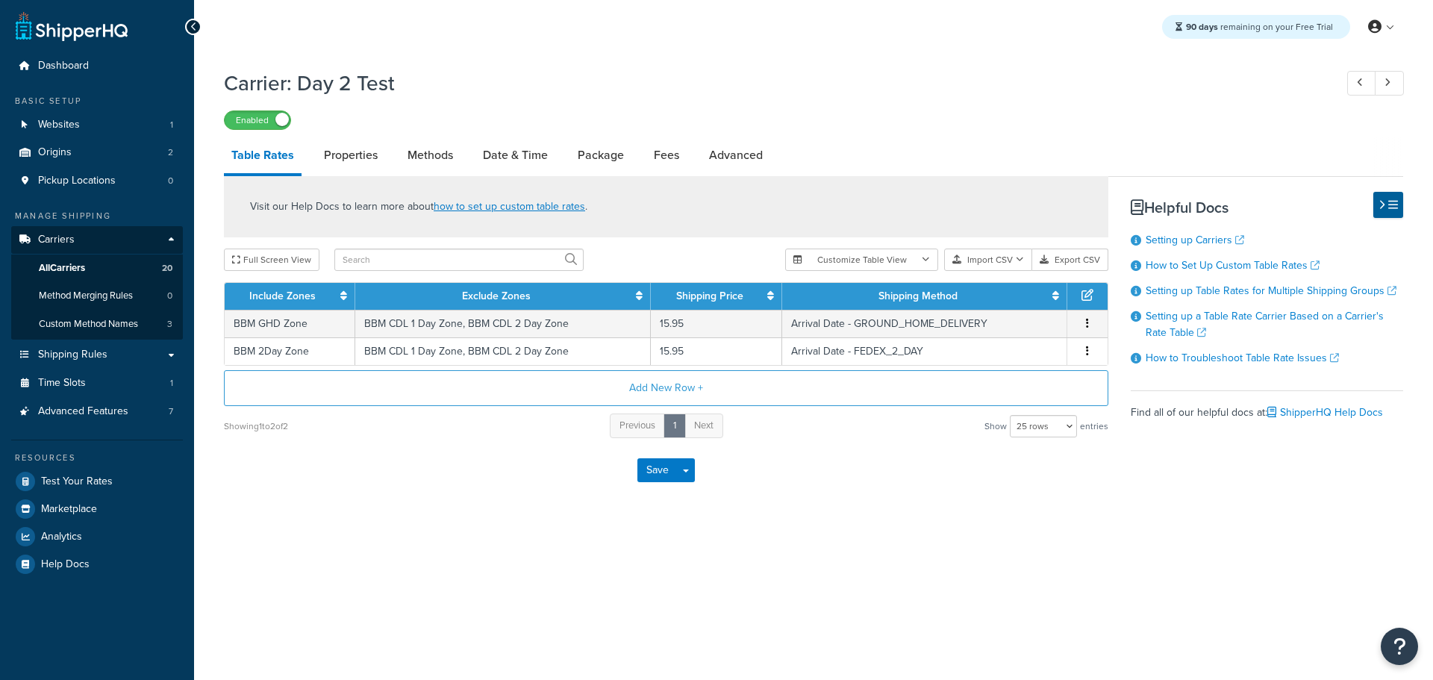
select select "25"
click at [515, 151] on link "Date & Time" at bounding box center [515, 155] width 80 height 36
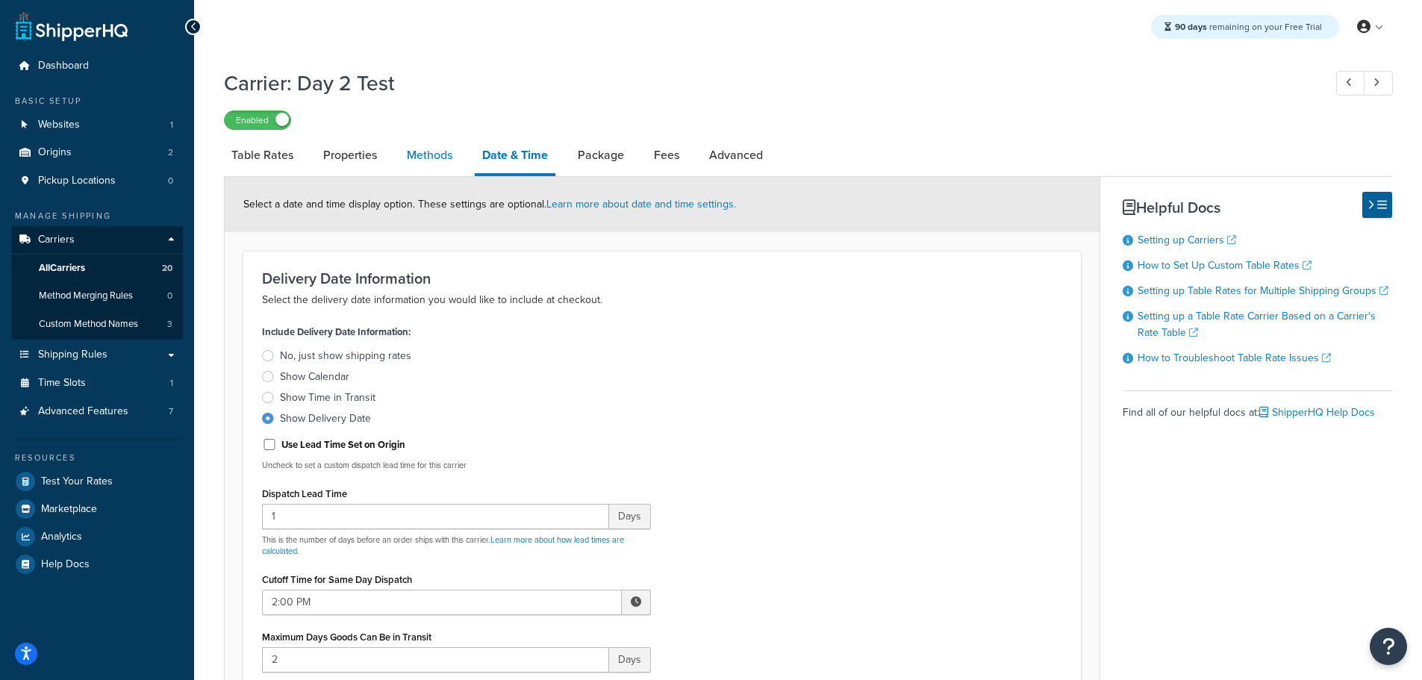
click at [452, 160] on link "Methods" at bounding box center [429, 155] width 60 height 36
select select "25"
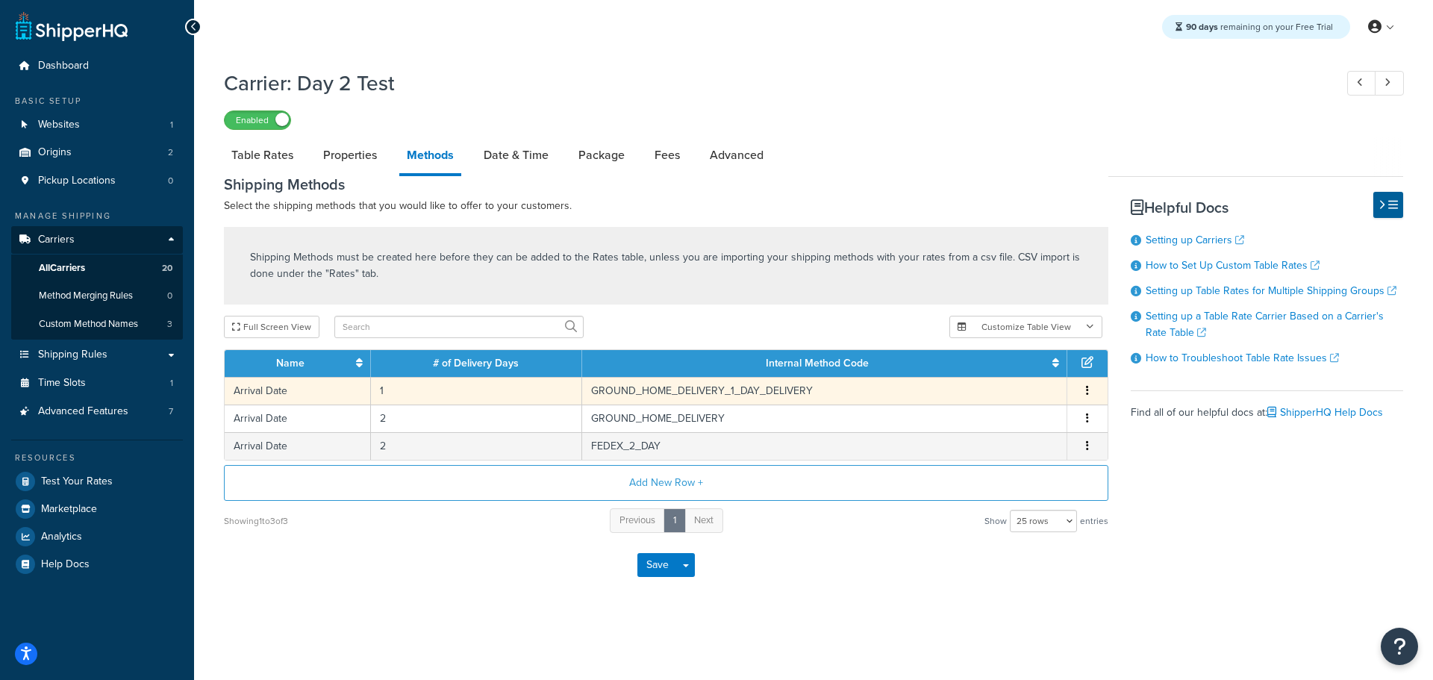
click at [626, 384] on td "GROUND_HOME_DELIVERY_1_DAY_DELIVERY" at bounding box center [824, 391] width 485 height 28
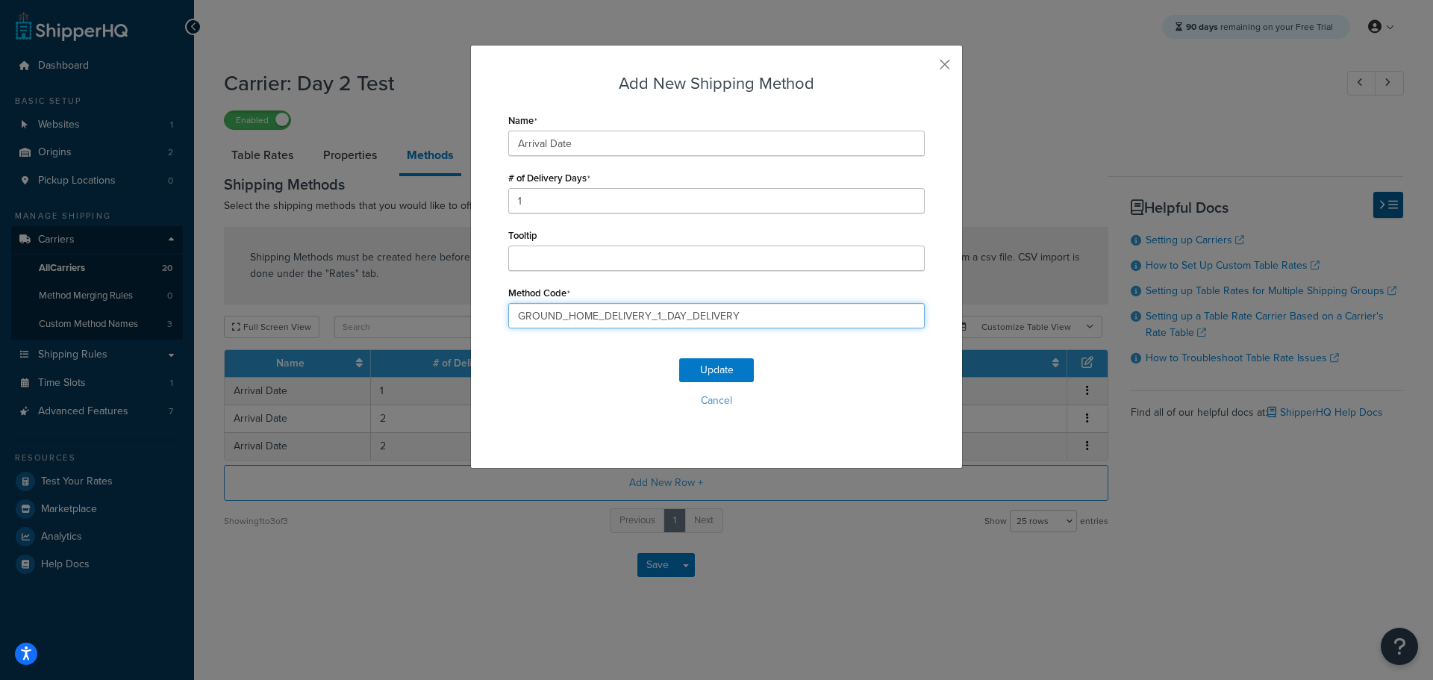
drag, startPoint x: 756, startPoint y: 317, endPoint x: 284, endPoint y: 315, distance: 471.6
click at [284, 316] on div "Add New Shipping Method Name Arrival Date # of Delivery Days 1 Tooltip Method C…" at bounding box center [716, 340] width 1433 height 680
type input "STANDARD_OVERNIGHT"
click at [710, 370] on button "Update" at bounding box center [716, 370] width 75 height 24
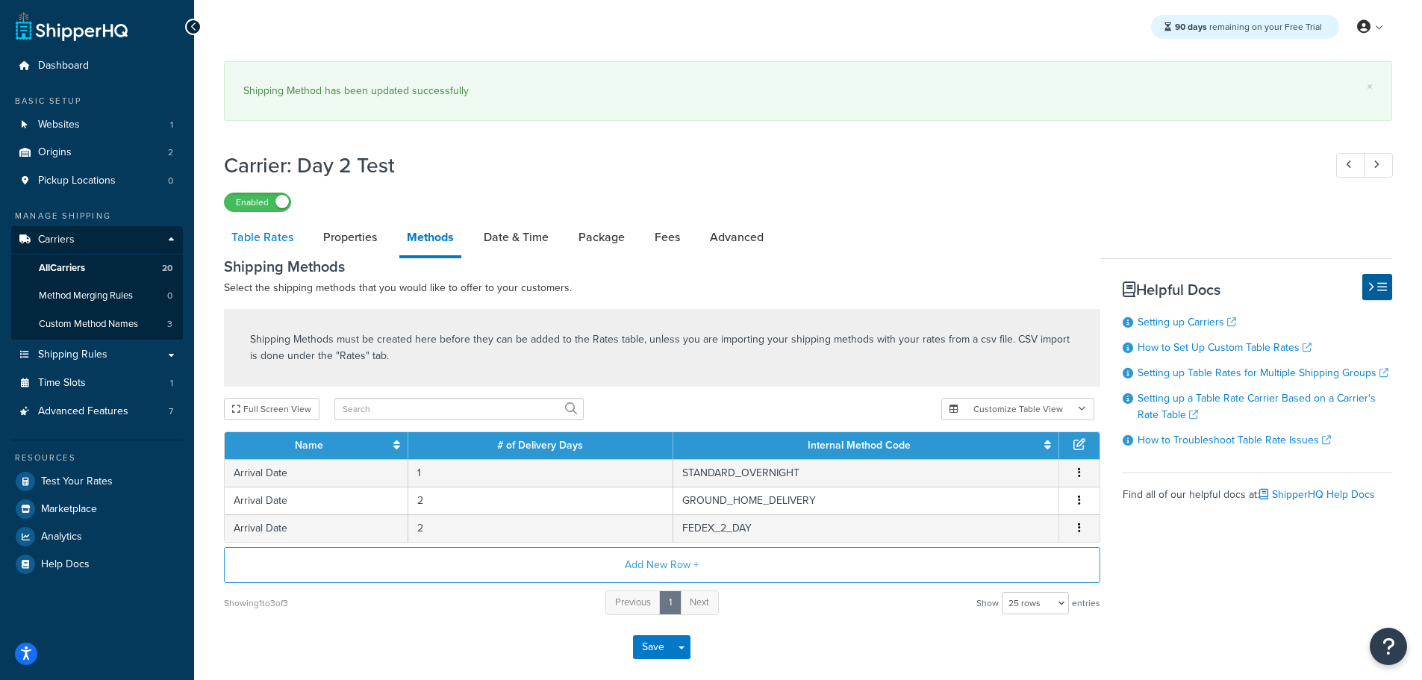
click at [273, 238] on link "Table Rates" at bounding box center [262, 237] width 77 height 36
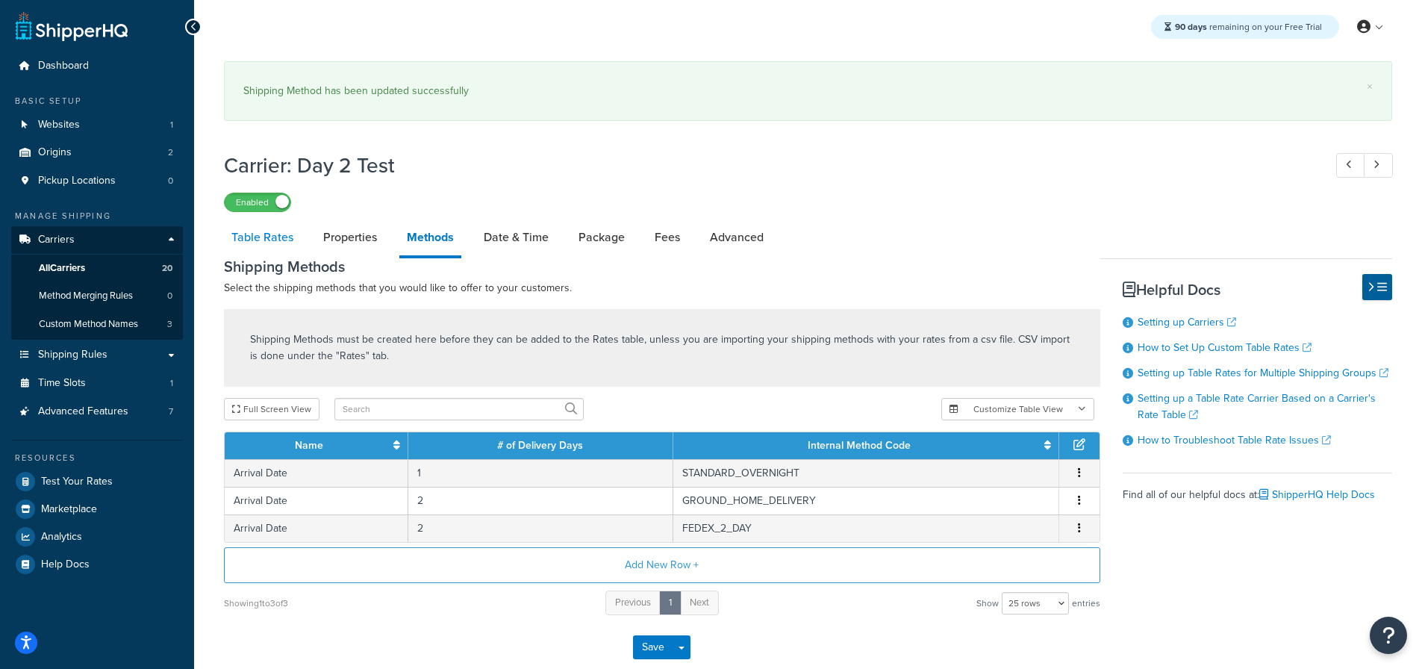
select select "25"
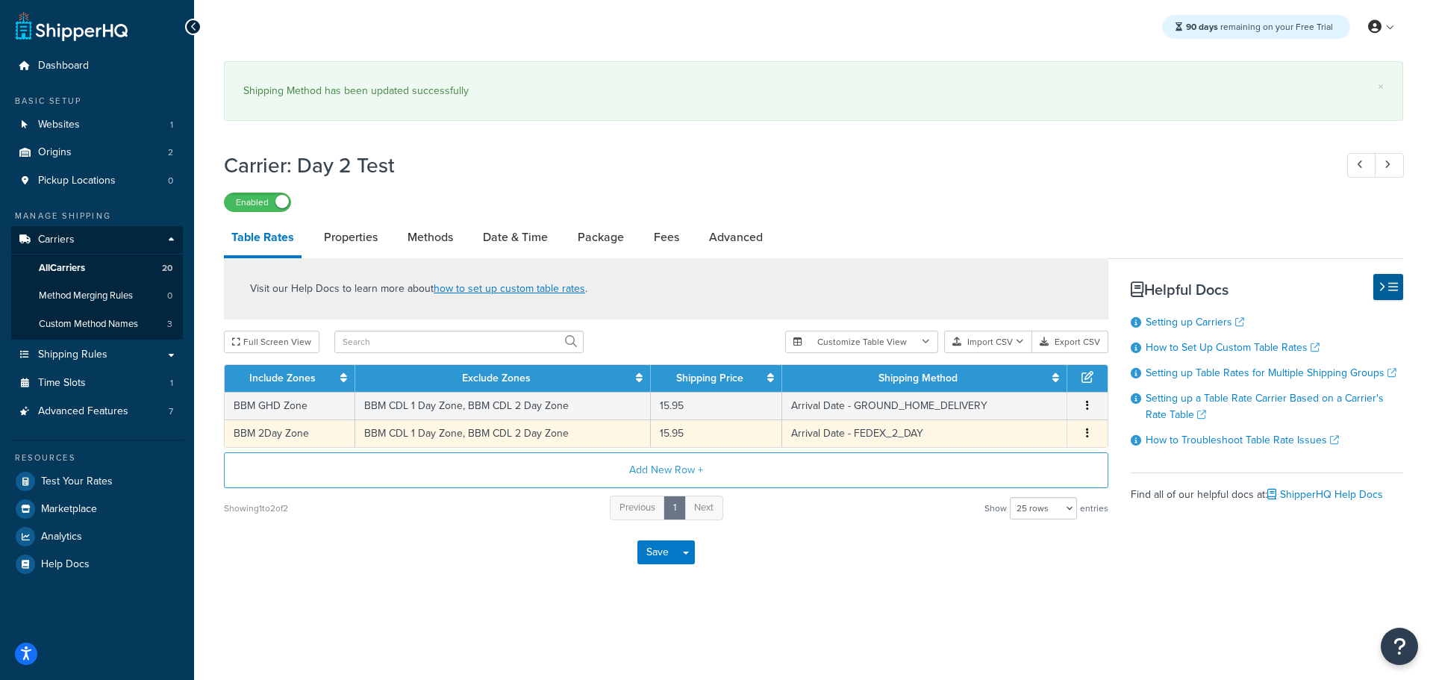
click at [1088, 431] on icon "button" at bounding box center [1087, 433] width 3 height 10
click at [1020, 431] on div "Duplicate" at bounding box center [1011, 434] width 106 height 31
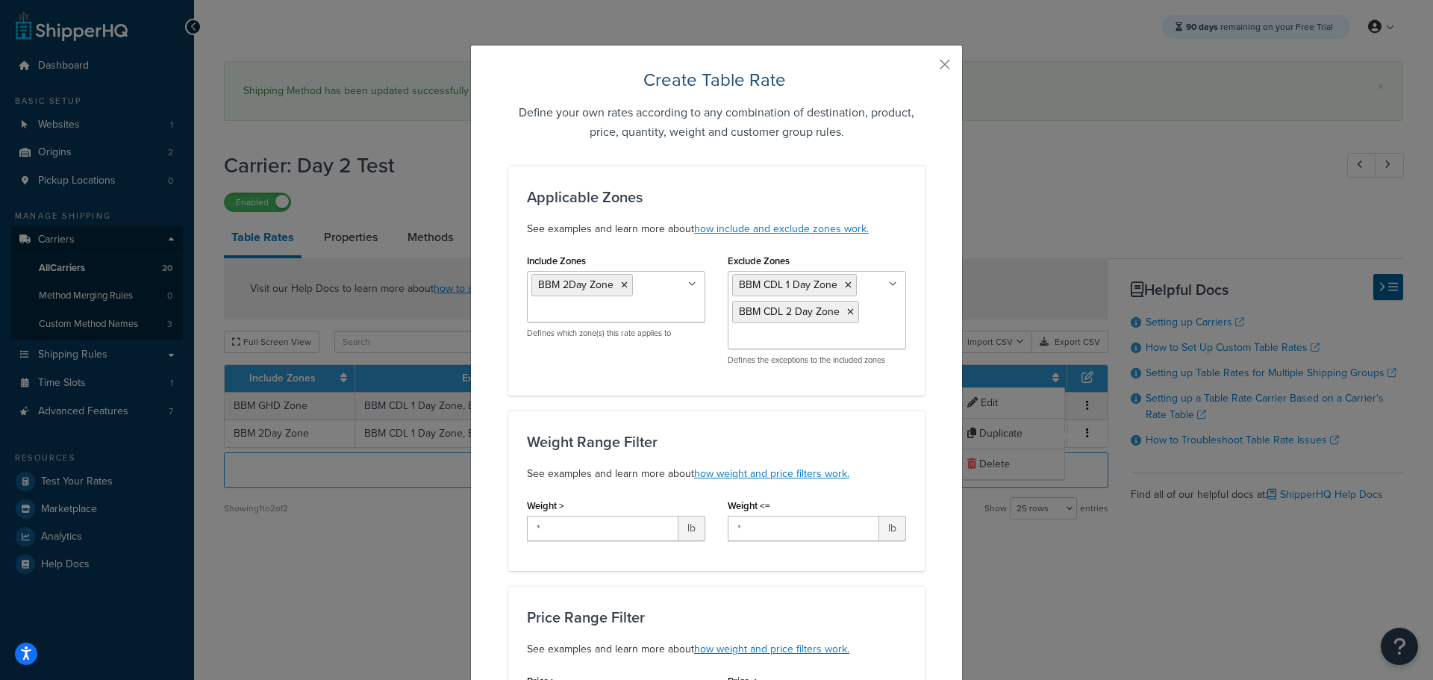
drag, startPoint x: 650, startPoint y: 301, endPoint x: 635, endPoint y: 297, distance: 15.6
click at [642, 299] on ul "BBM 2Day Zone" at bounding box center [616, 296] width 178 height 51
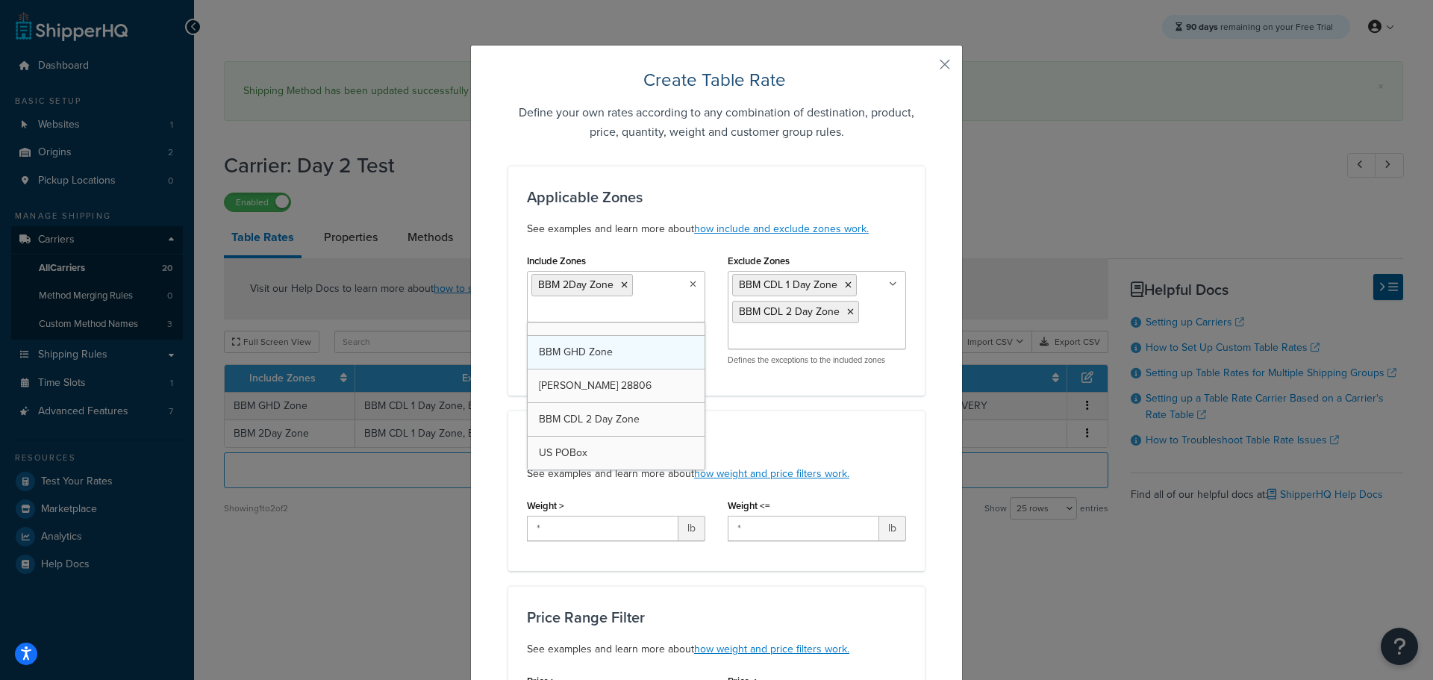
scroll to position [557, 0]
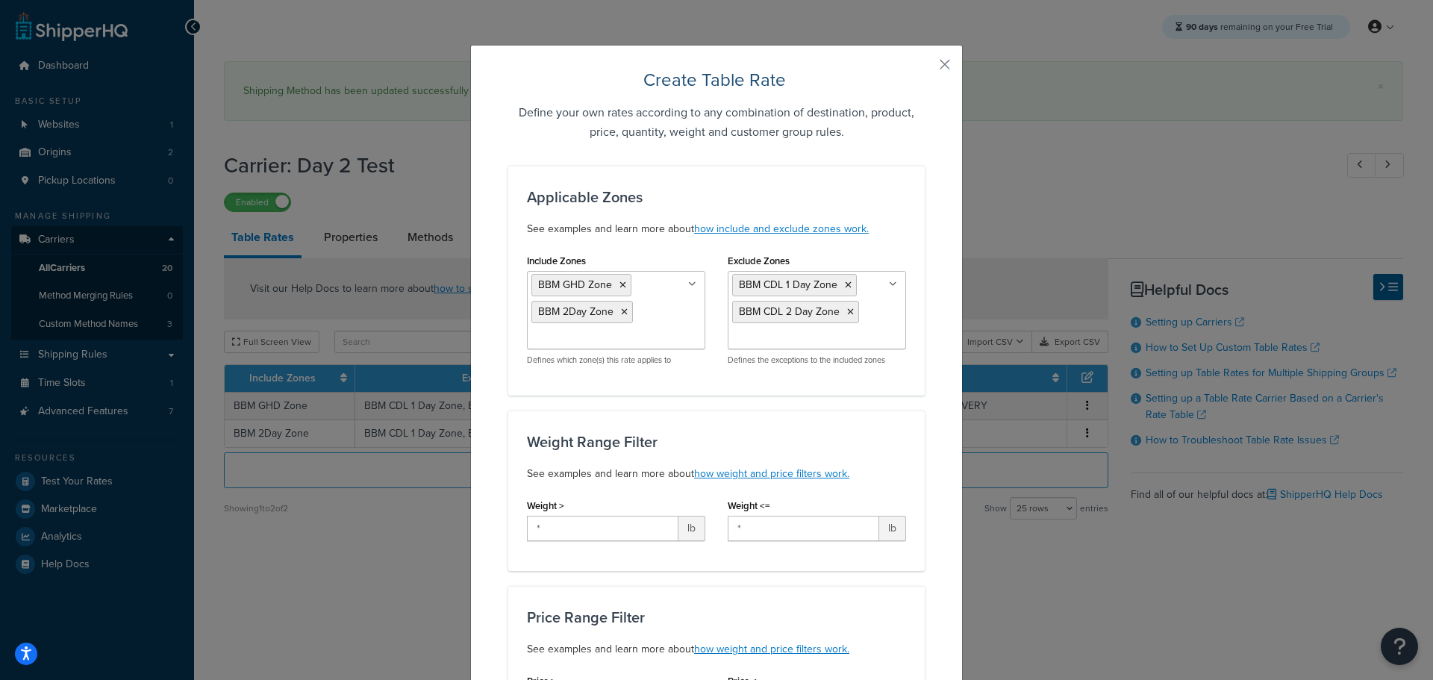
click at [867, 387] on div "Applicable Zones See examples and learn more about how include and exclude zone…" at bounding box center [716, 281] width 416 height 230
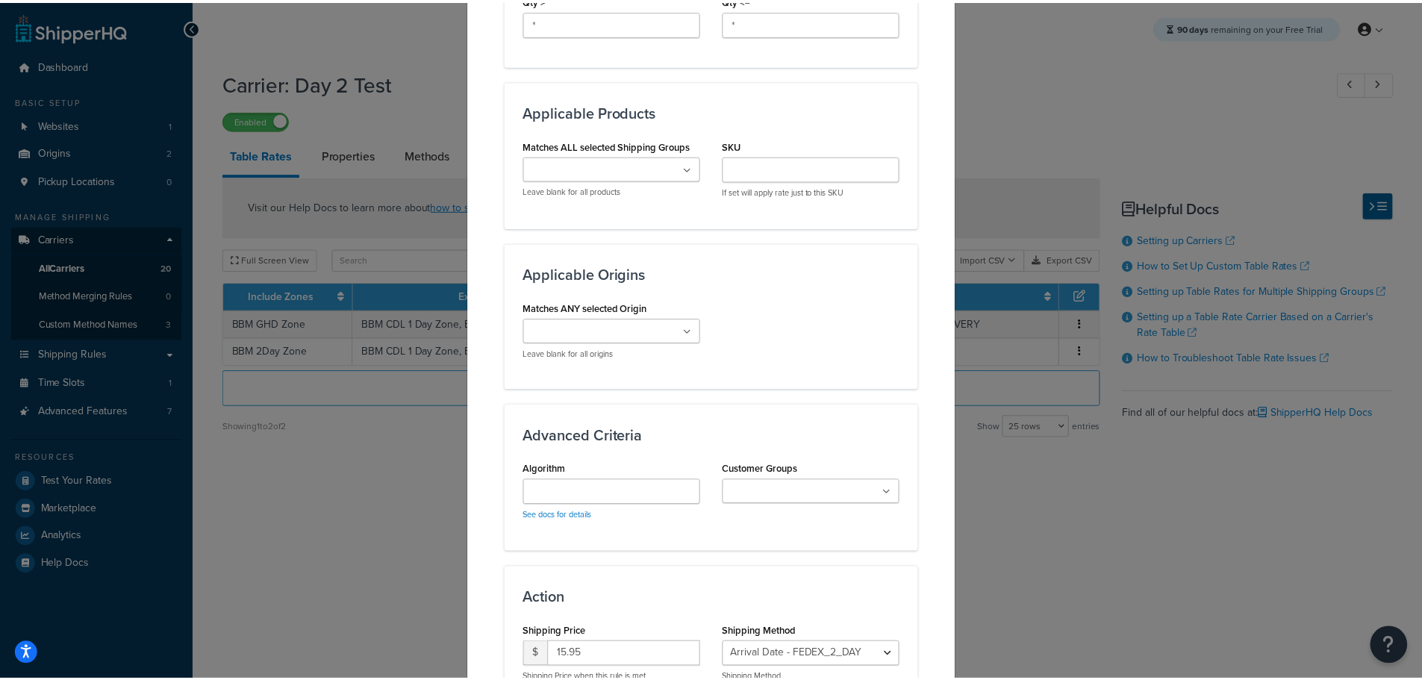
scroll to position [970, 0]
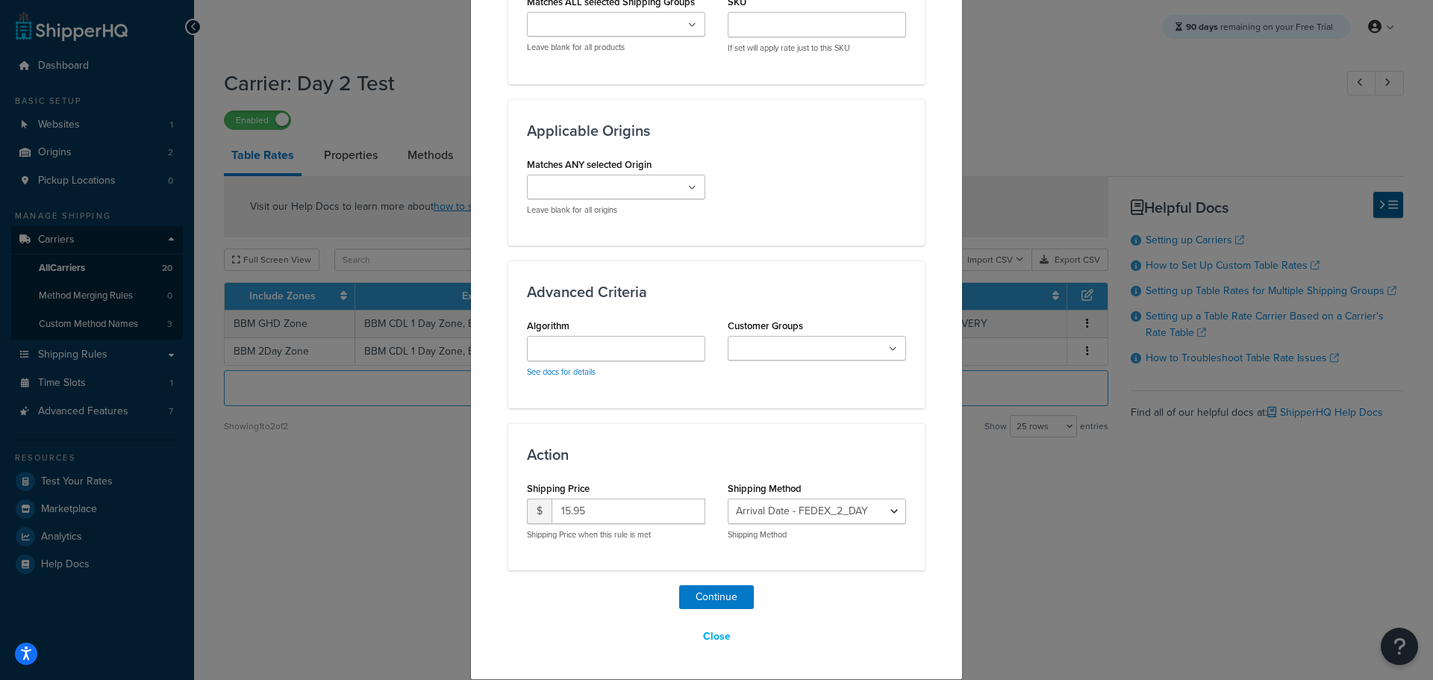
click at [861, 501] on div "Shipping Method Arrival Date - STANDARD_OVERNIGHT Arrival Date - GROUND_HOME_DE…" at bounding box center [817, 509] width 178 height 63
click at [862, 510] on select "Arrival Date - STANDARD_OVERNIGHT Arrival Date - GROUND_HOME_DELIVERY Arrival D…" at bounding box center [817, 510] width 178 height 25
select select "183494"
click at [728, 498] on select "Arrival Date - STANDARD_OVERNIGHT Arrival Date - GROUND_HOME_DELIVERY Arrival D…" at bounding box center [817, 510] width 178 height 25
click at [705, 597] on button "Continue" at bounding box center [716, 597] width 75 height 24
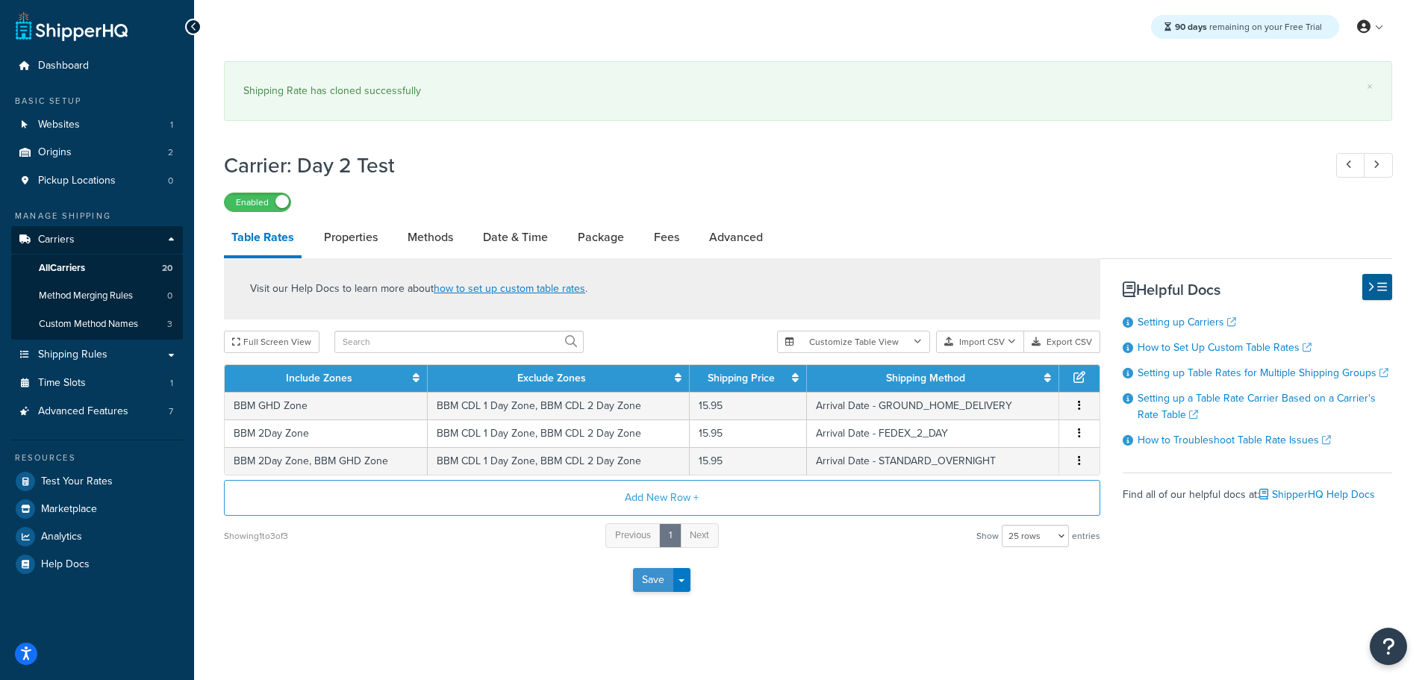
click at [653, 581] on button "Save" at bounding box center [653, 580] width 40 height 24
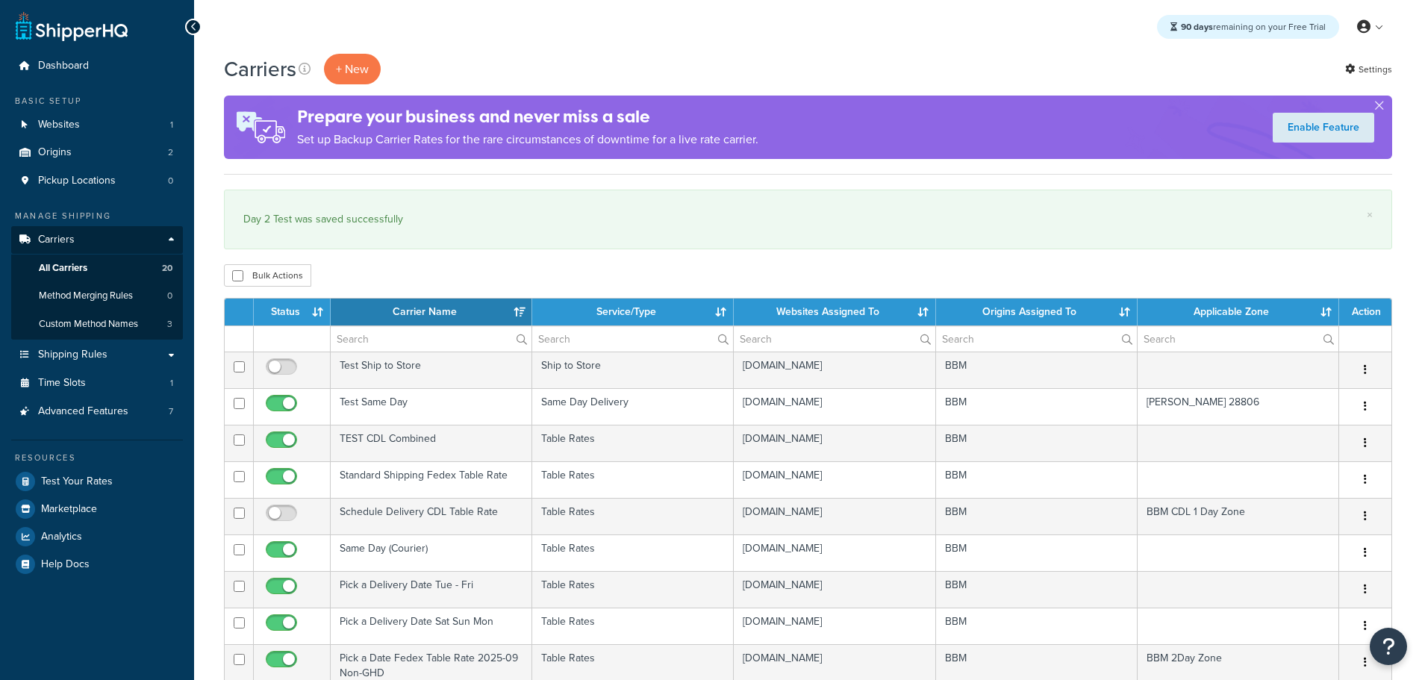
select select "15"
click at [85, 478] on span "Test Your Rates" at bounding box center [77, 481] width 72 height 13
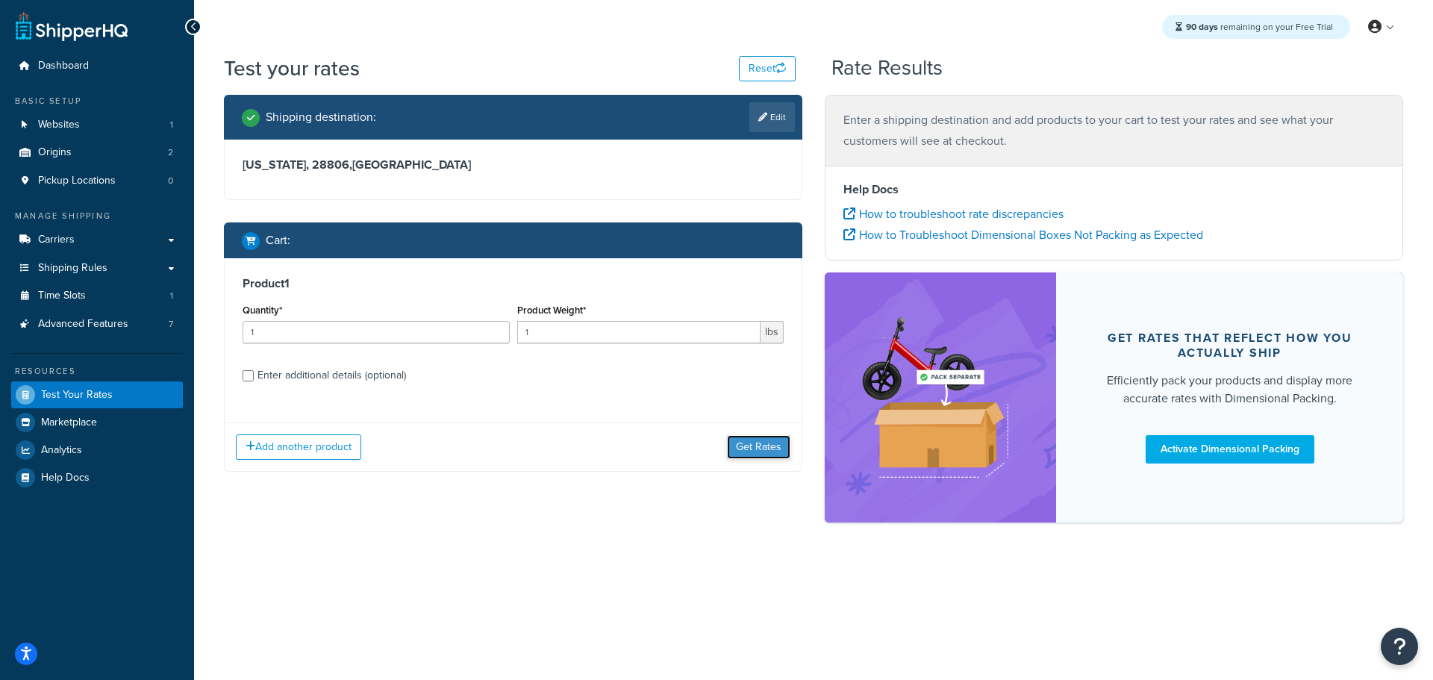
click at [763, 447] on button "Get Rates" at bounding box center [758, 447] width 63 height 24
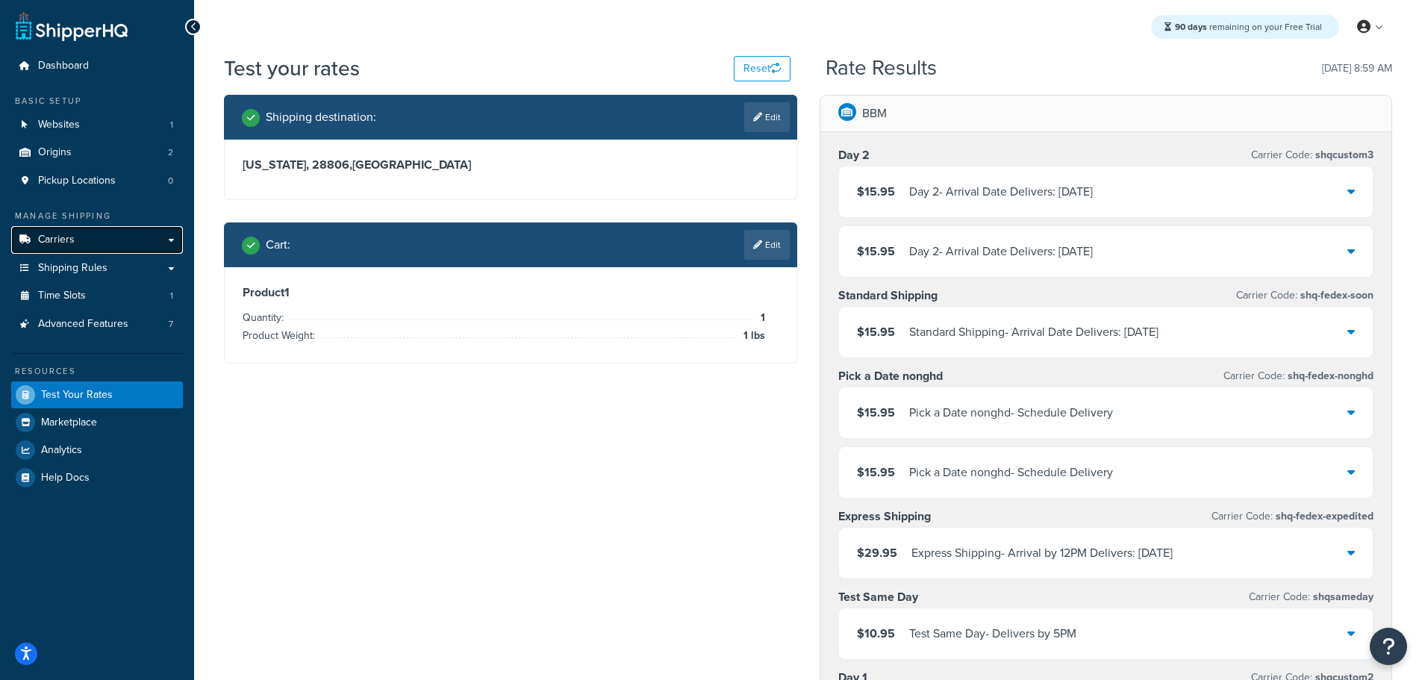
click at [83, 237] on link "Carriers" at bounding box center [97, 240] width 172 height 28
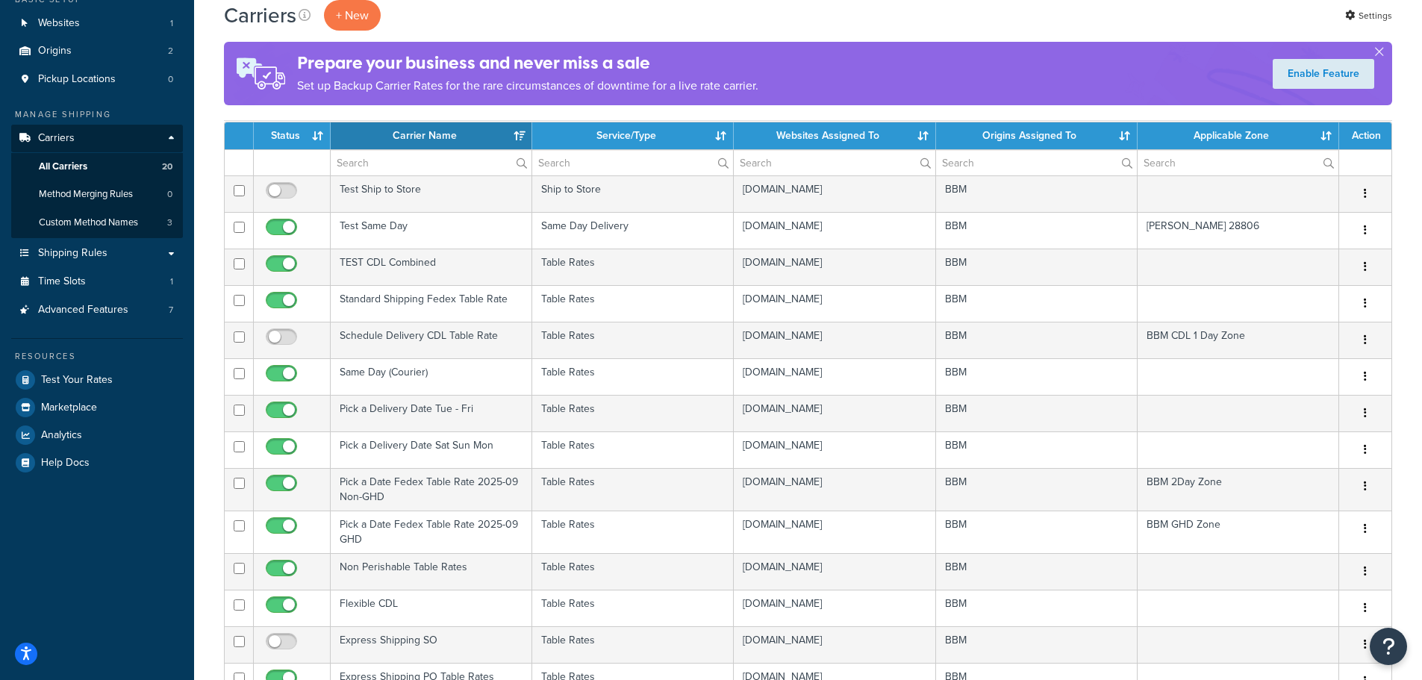
scroll to position [373, 0]
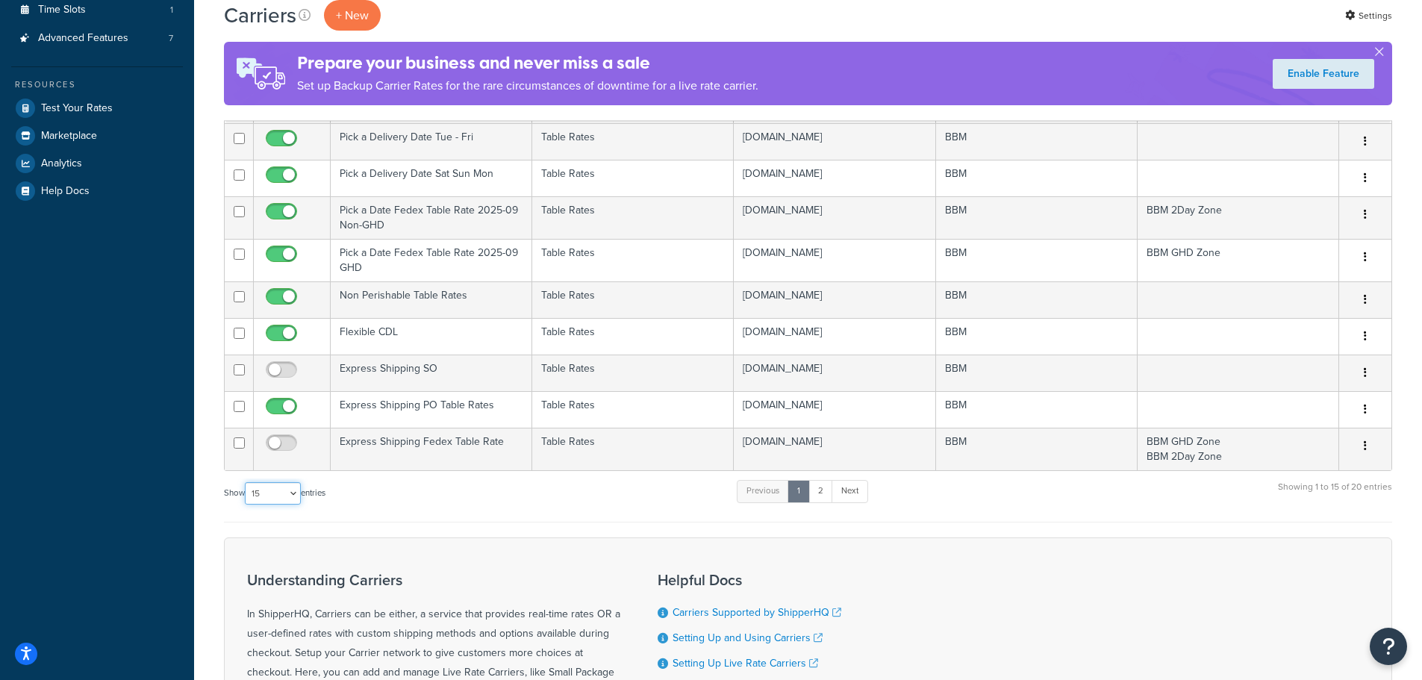
click at [285, 496] on select "10 15 25 50 100" at bounding box center [273, 493] width 56 height 22
select select "25"
click at [246, 504] on select "10 15 25 50 100" at bounding box center [273, 493] width 56 height 22
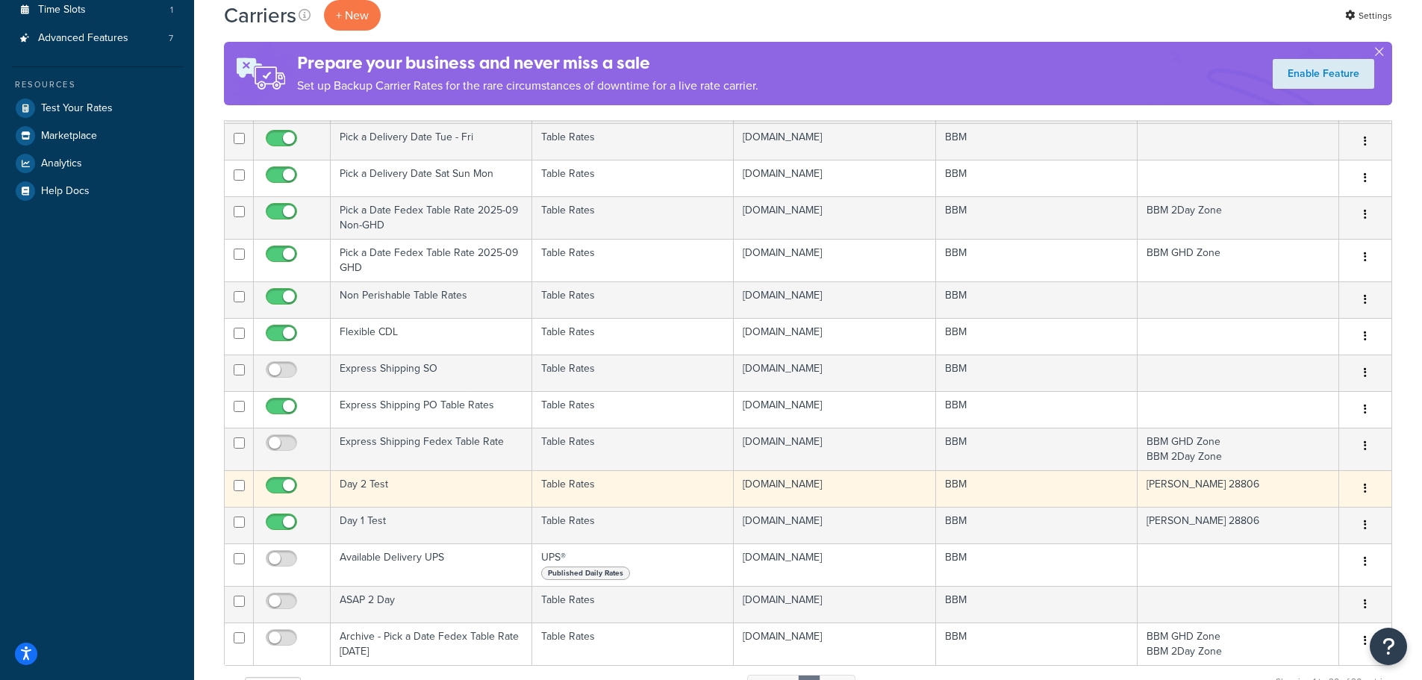
click at [350, 480] on td "Day 2 Test" at bounding box center [431, 488] width 201 height 37
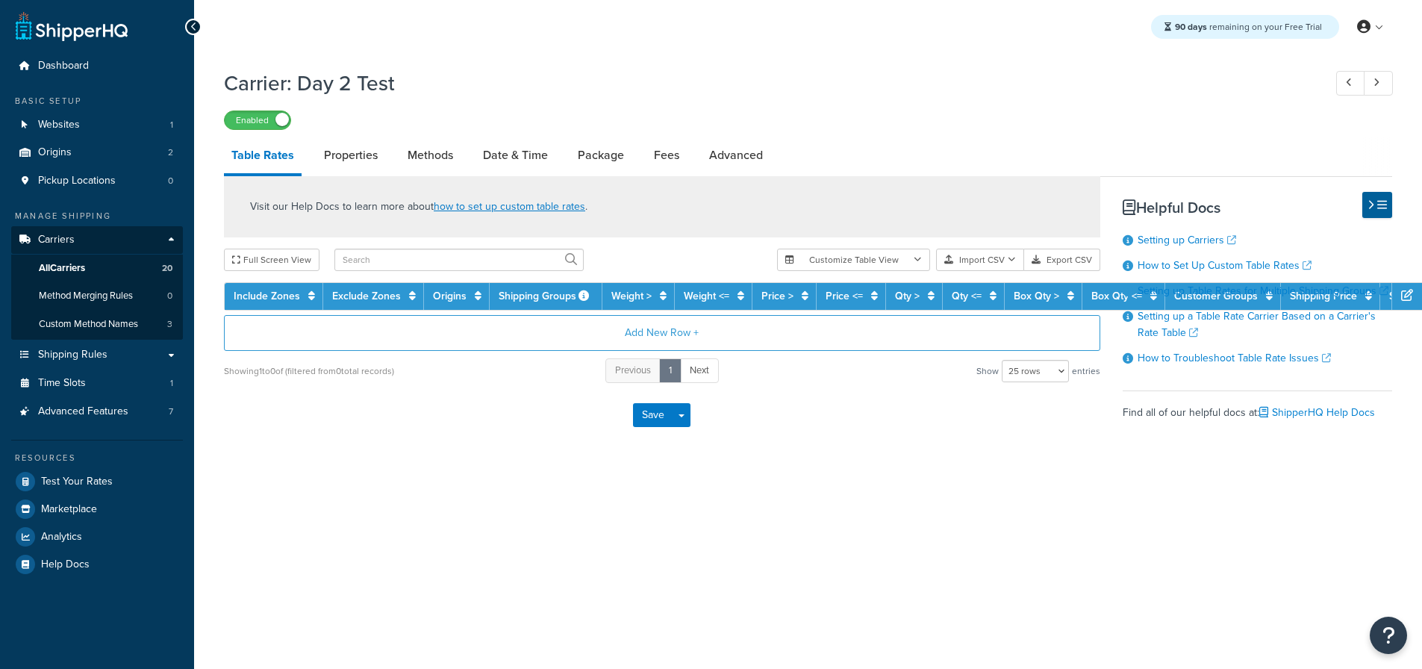
select select "25"
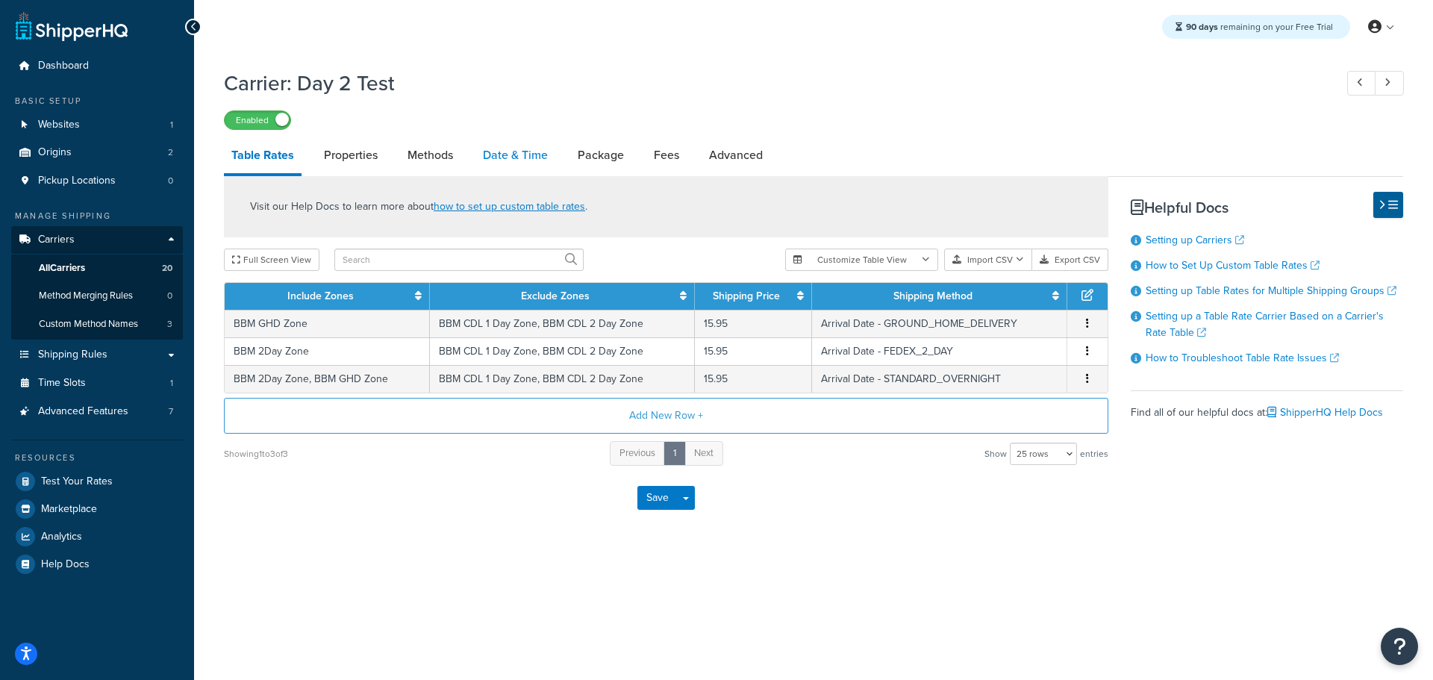
click at [501, 153] on link "Date & Time" at bounding box center [515, 155] width 80 height 36
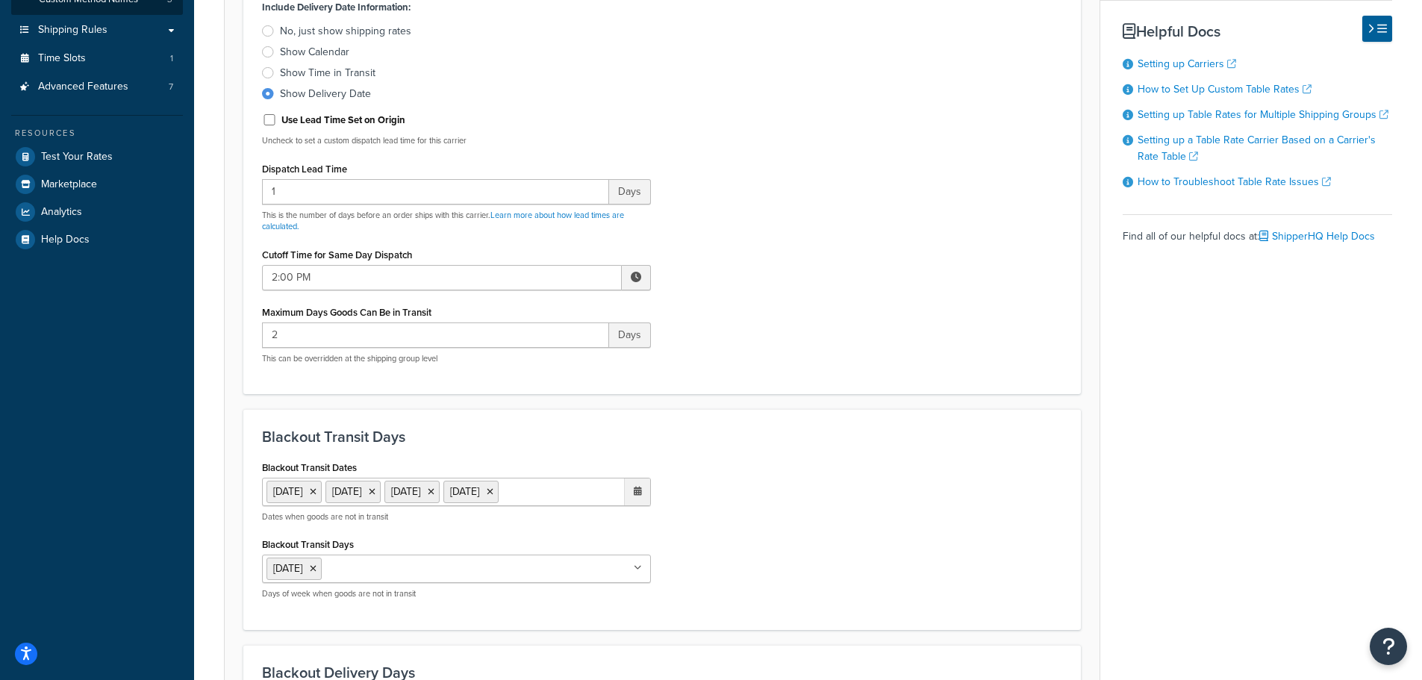
scroll to position [448, 0]
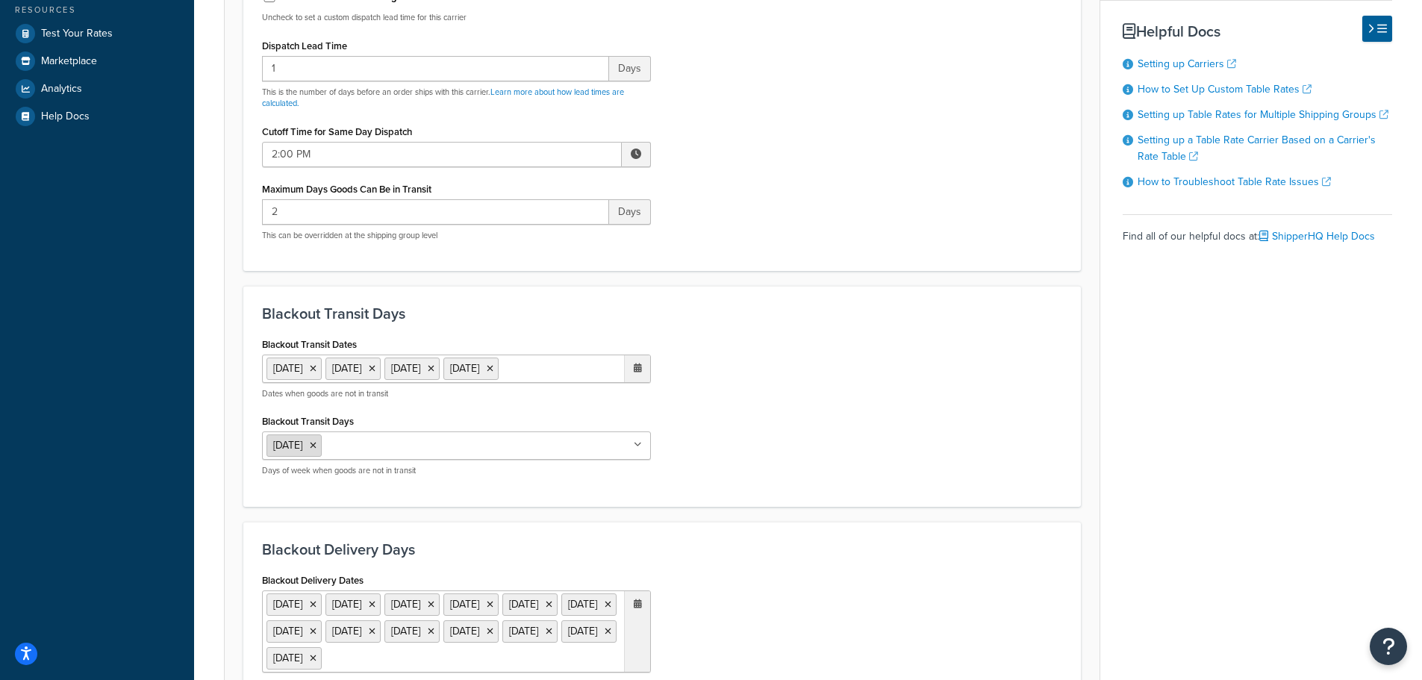
click at [316, 444] on icon at bounding box center [313, 445] width 7 height 9
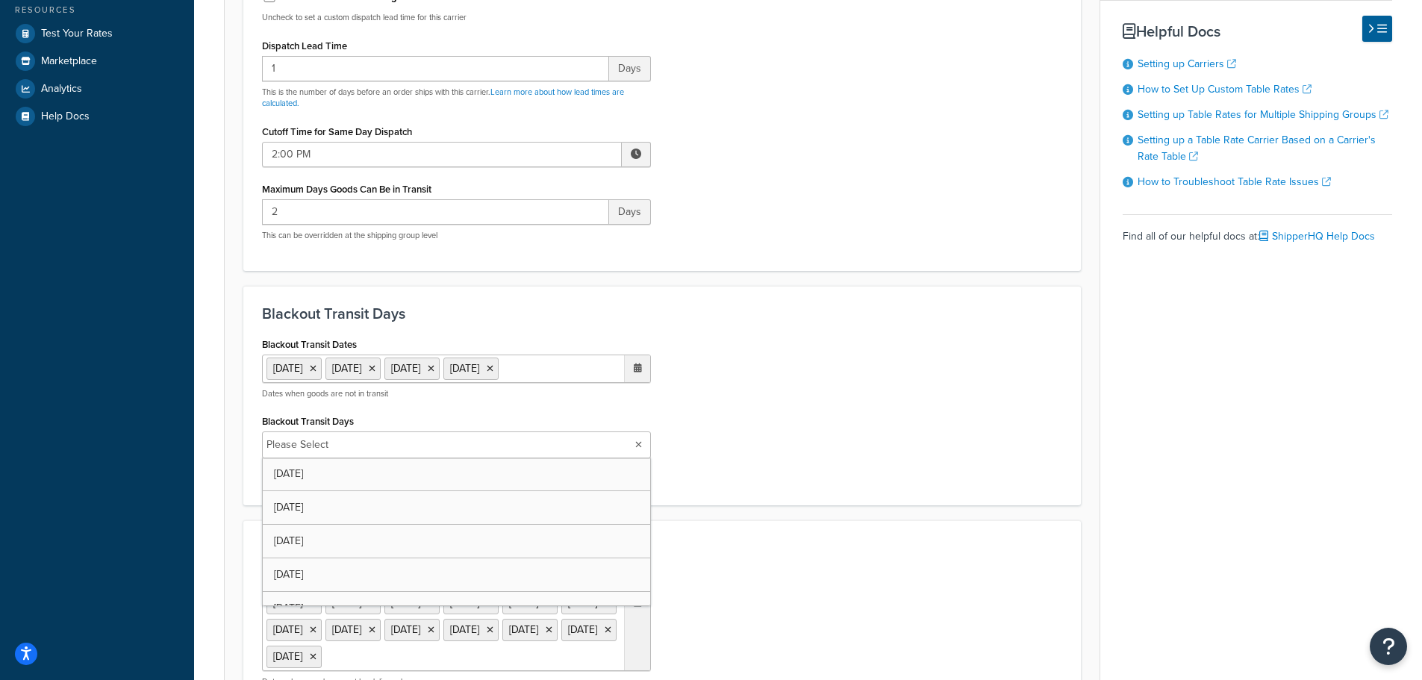
click at [756, 416] on div "Blackout Transit Dates [DATE] [DATE] [DATE] [DATE] ‹ [DATE] › Su Mo Tu We Th Fr…" at bounding box center [662, 410] width 822 height 153
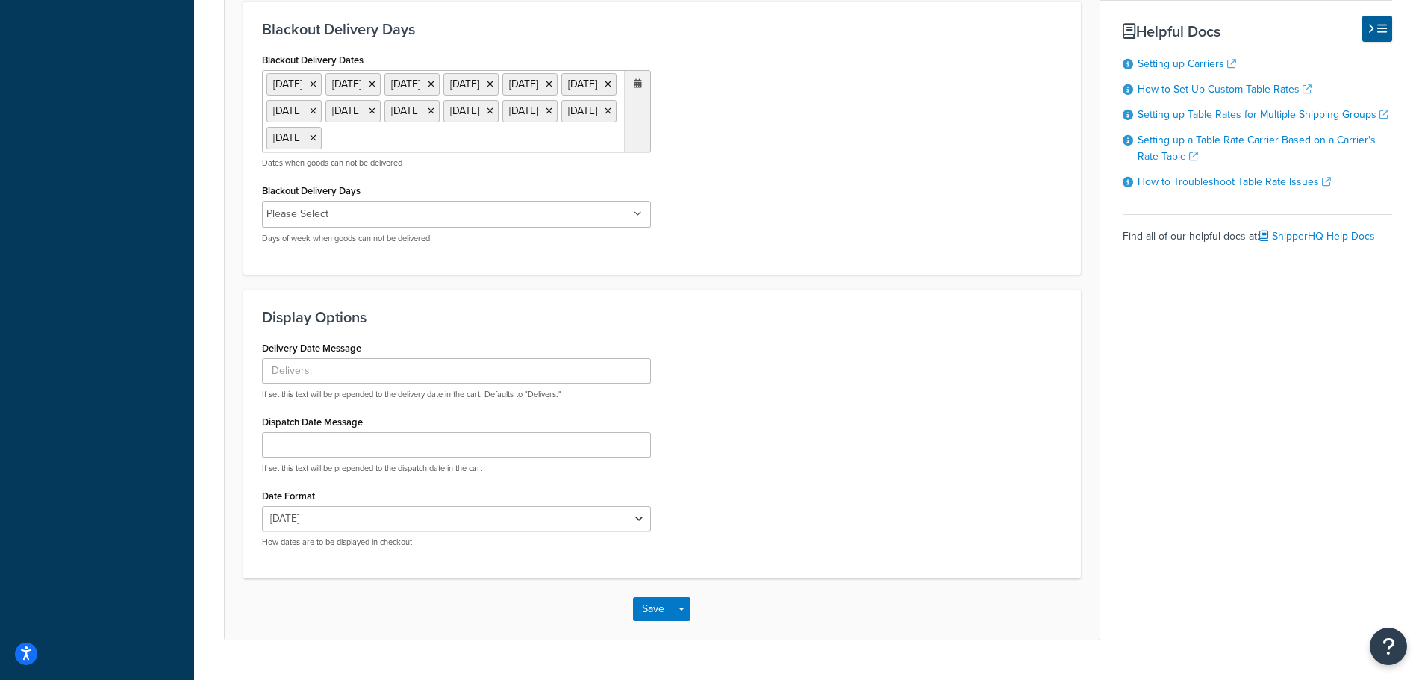
scroll to position [1028, 0]
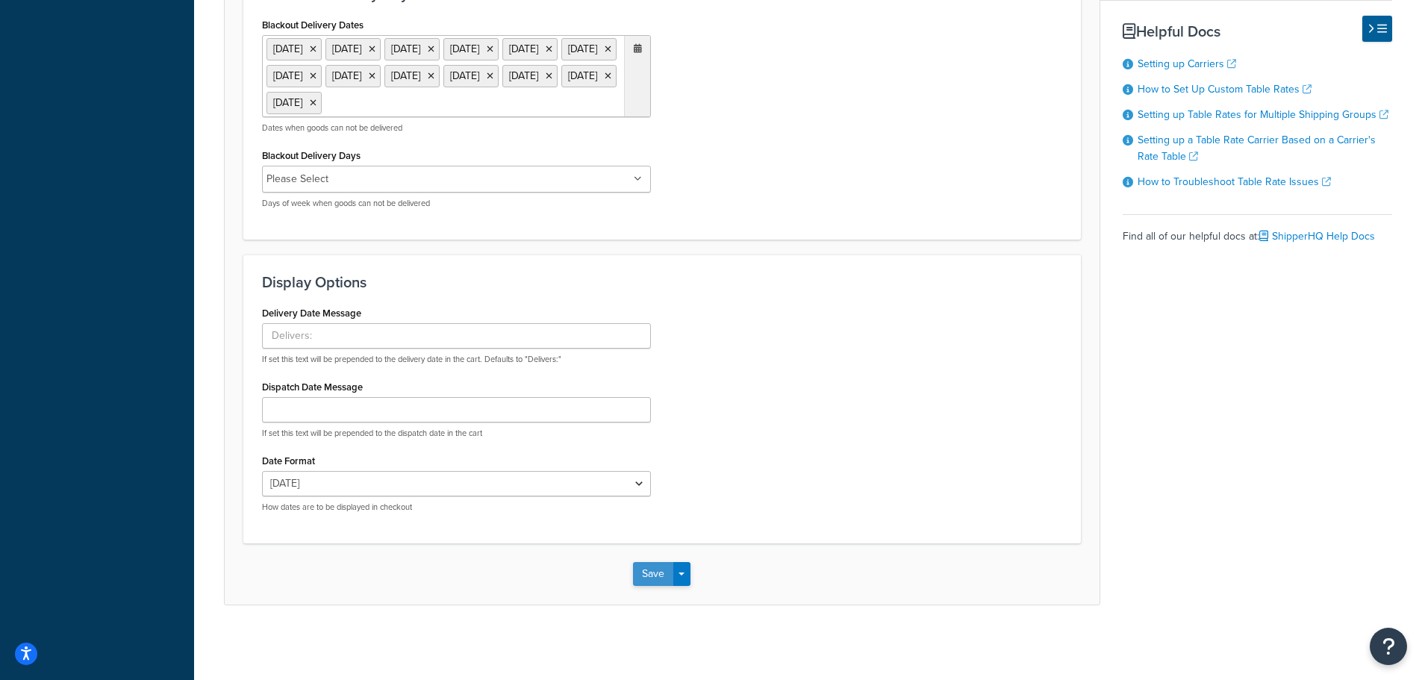
click at [644, 559] on div "Save Save Dropdown Save and Edit" at bounding box center [662, 573] width 875 height 61
click at [647, 570] on button "Save" at bounding box center [653, 574] width 40 height 24
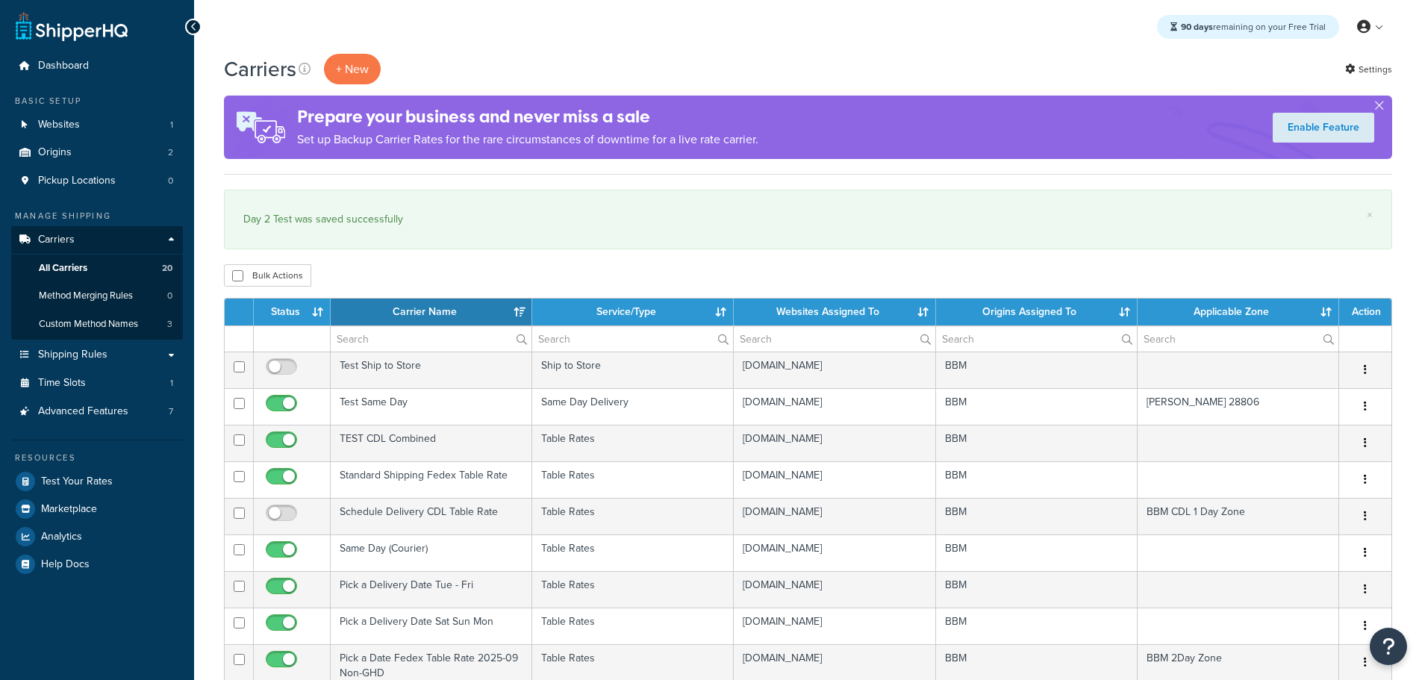
select select "15"
click at [99, 485] on span "Test Your Rates" at bounding box center [77, 481] width 72 height 13
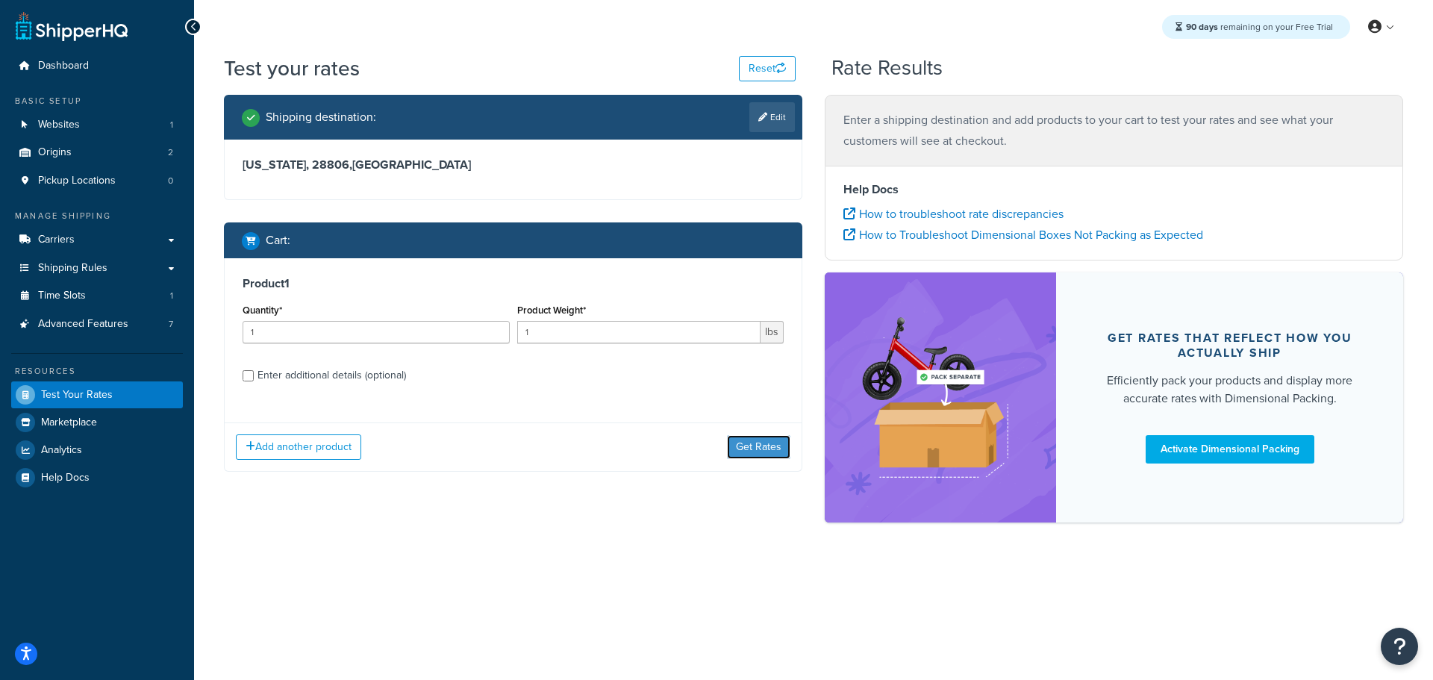
click at [769, 453] on button "Get Rates" at bounding box center [758, 447] width 63 height 24
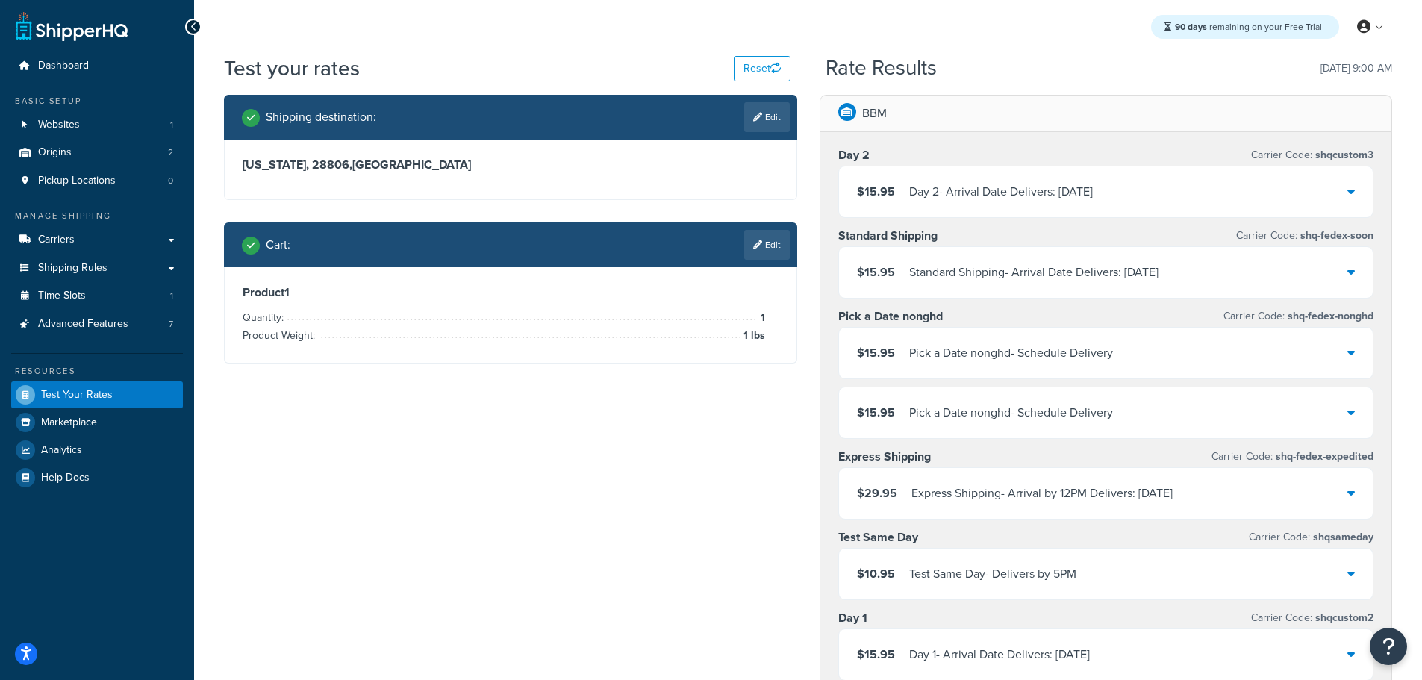
click at [1351, 197] on icon at bounding box center [1350, 191] width 7 height 12
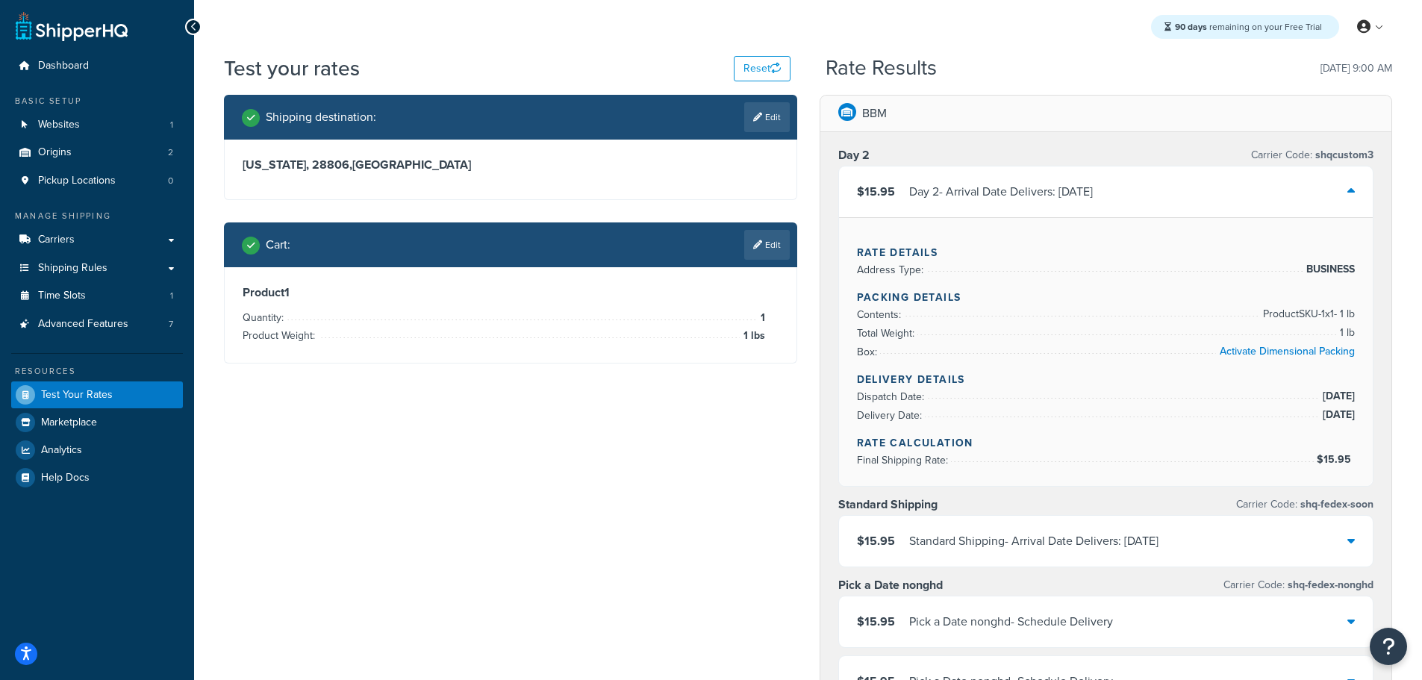
click at [1350, 196] on icon at bounding box center [1350, 191] width 7 height 12
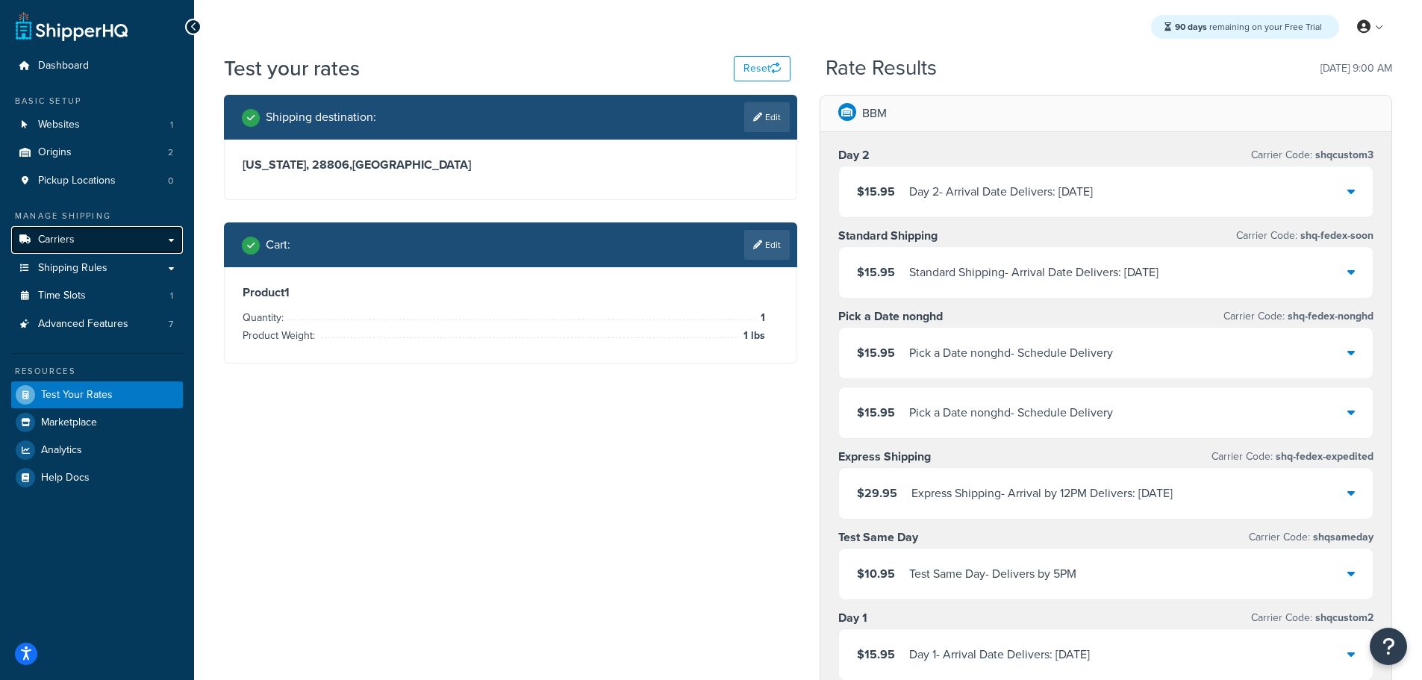
click at [71, 242] on span "Carriers" at bounding box center [56, 240] width 37 height 13
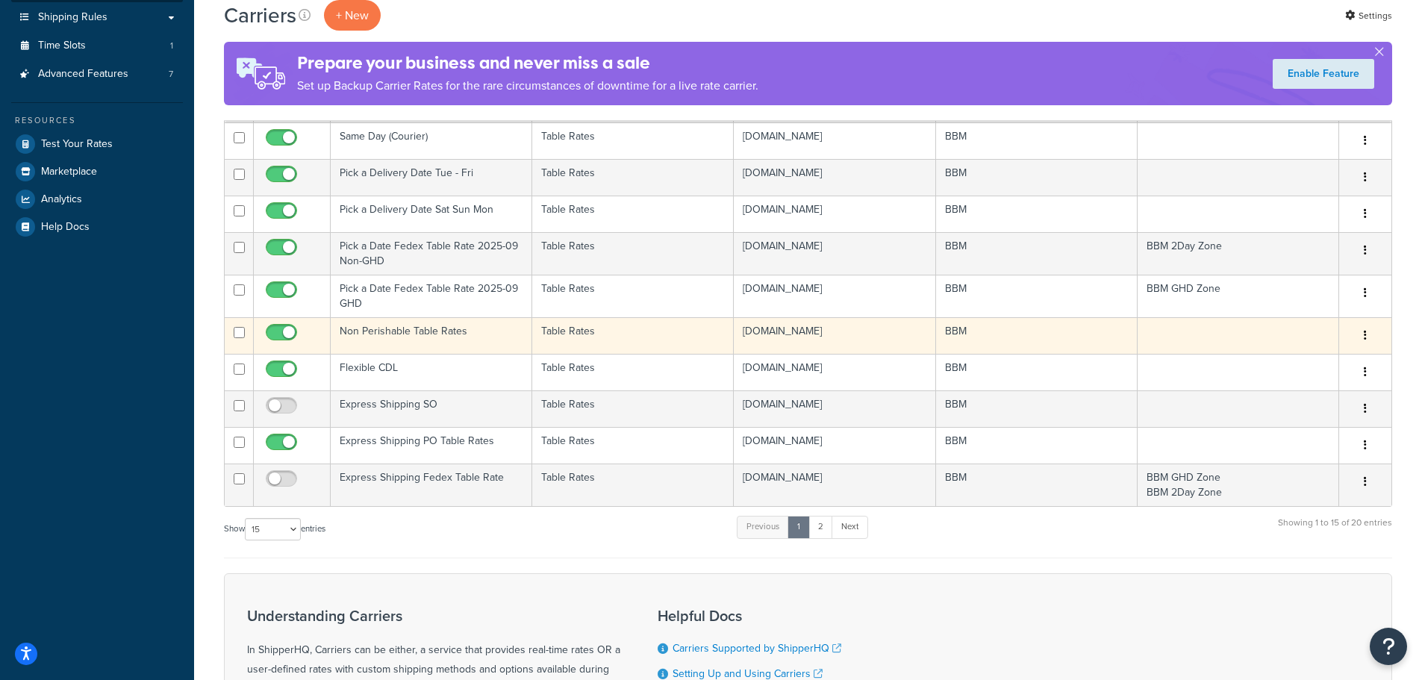
scroll to position [373, 0]
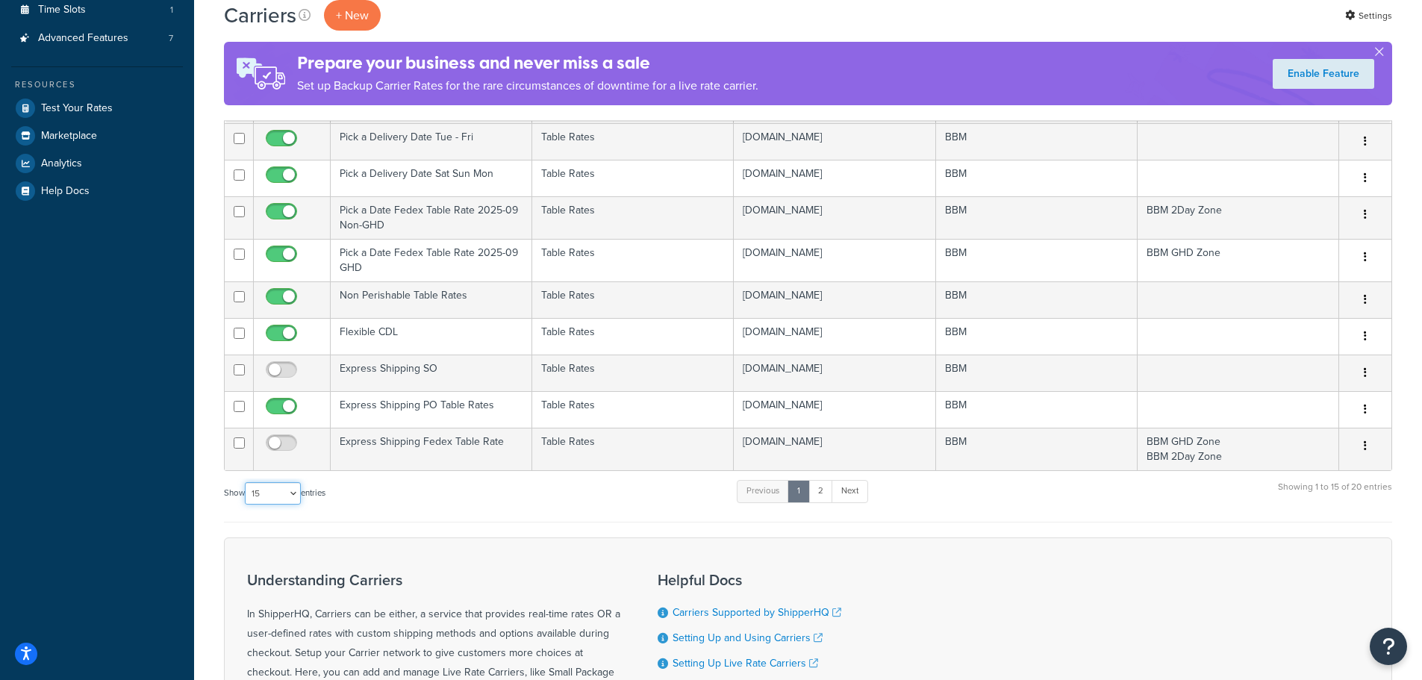
click at [293, 493] on select "10 15 25 50 100" at bounding box center [273, 493] width 56 height 22
select select "25"
click at [246, 504] on select "10 15 25 50 100" at bounding box center [273, 493] width 56 height 22
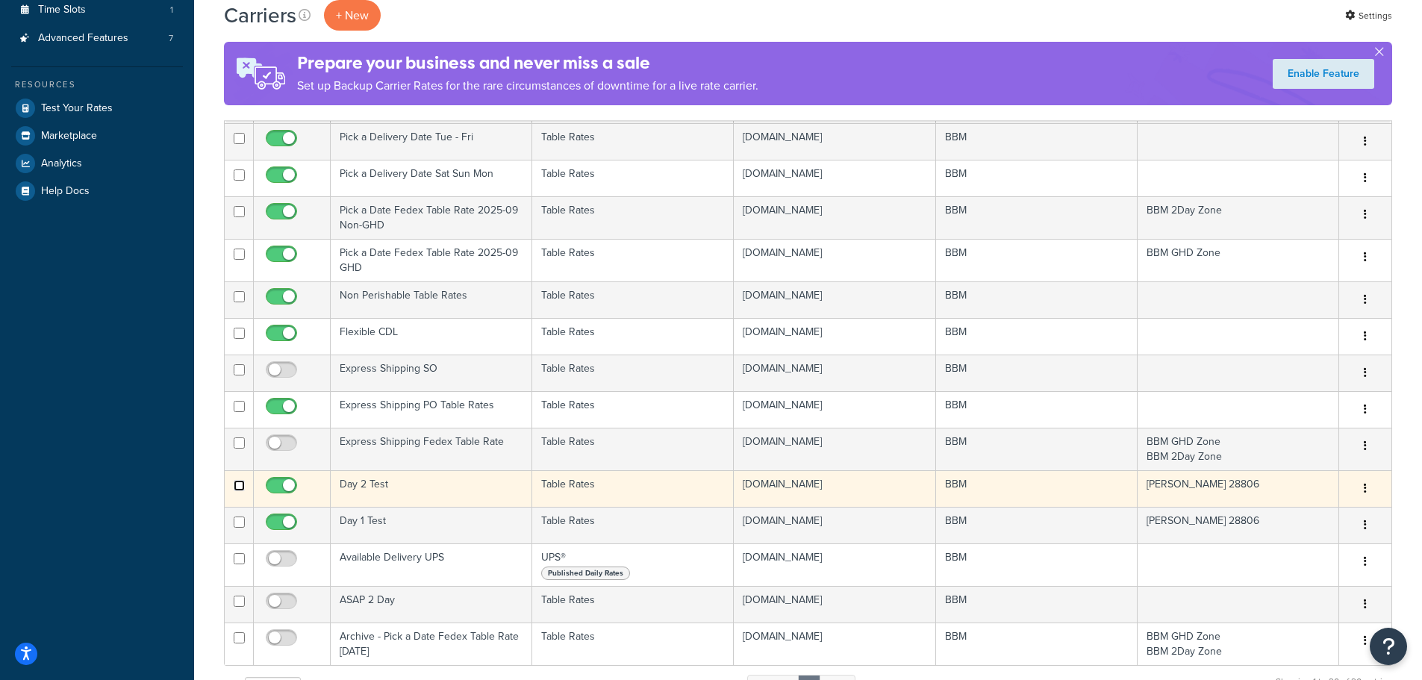
click at [241, 482] on input "checkbox" at bounding box center [239, 485] width 11 height 11
checkbox input "true"
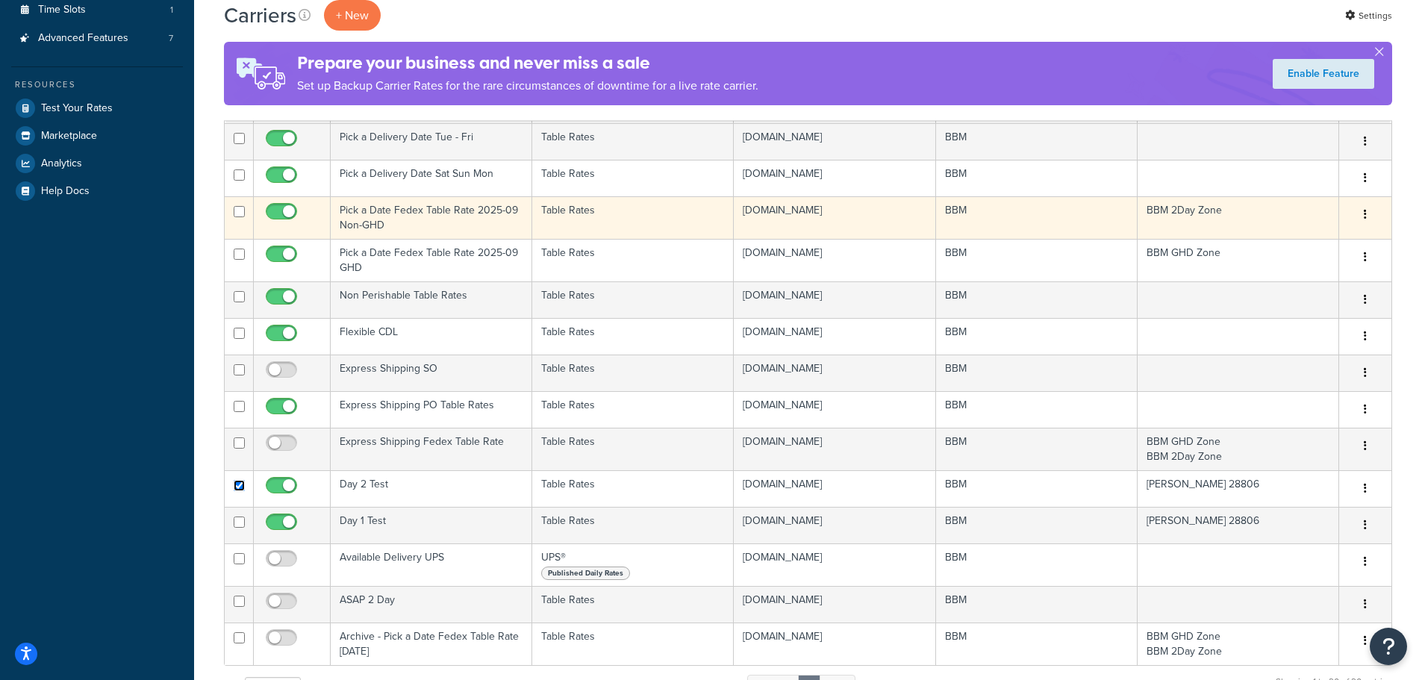
scroll to position [0, 0]
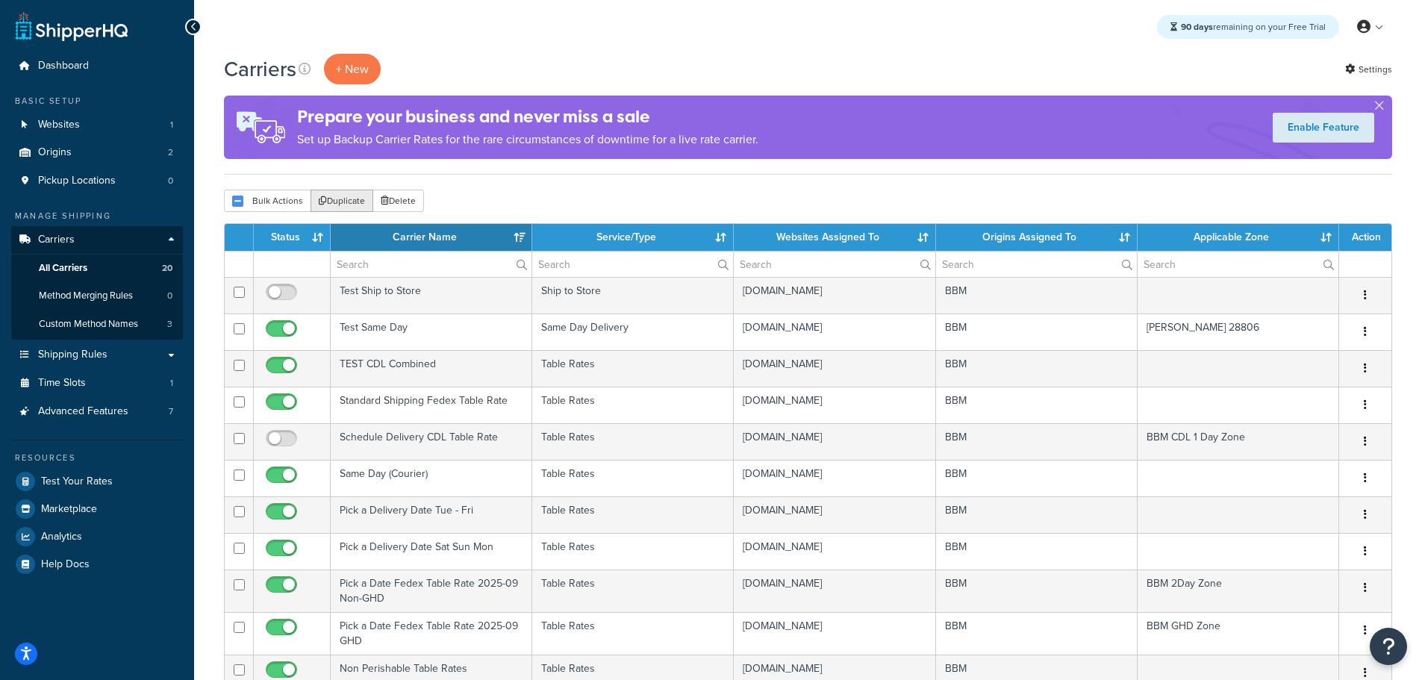
click at [349, 203] on button "Duplicate" at bounding box center [341, 201] width 63 height 22
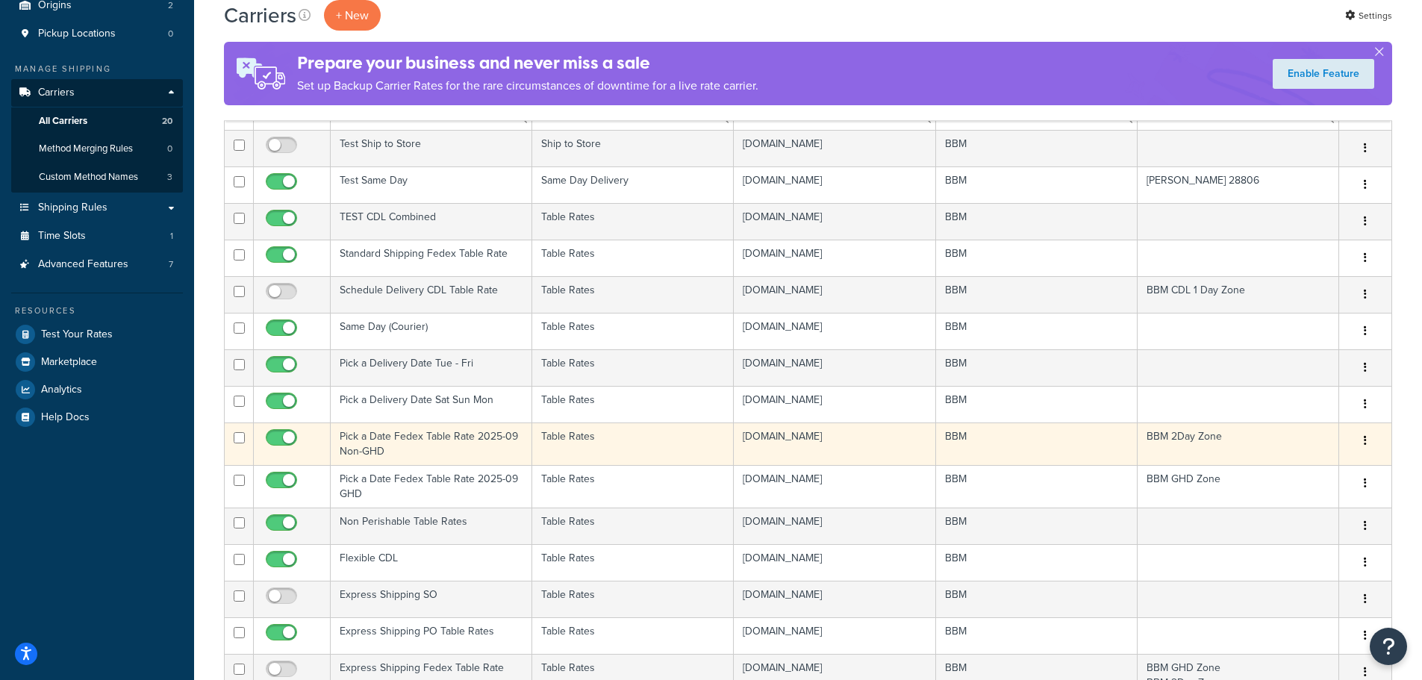
scroll to position [373, 0]
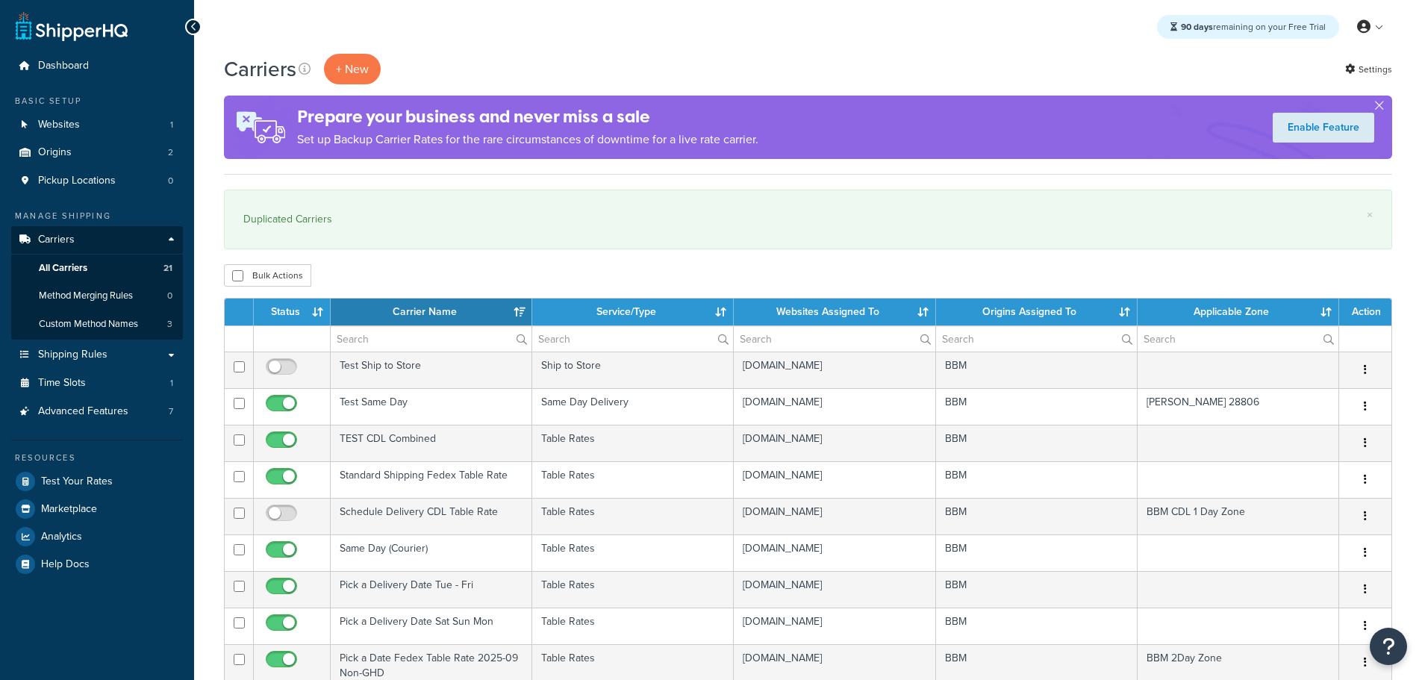
select select "15"
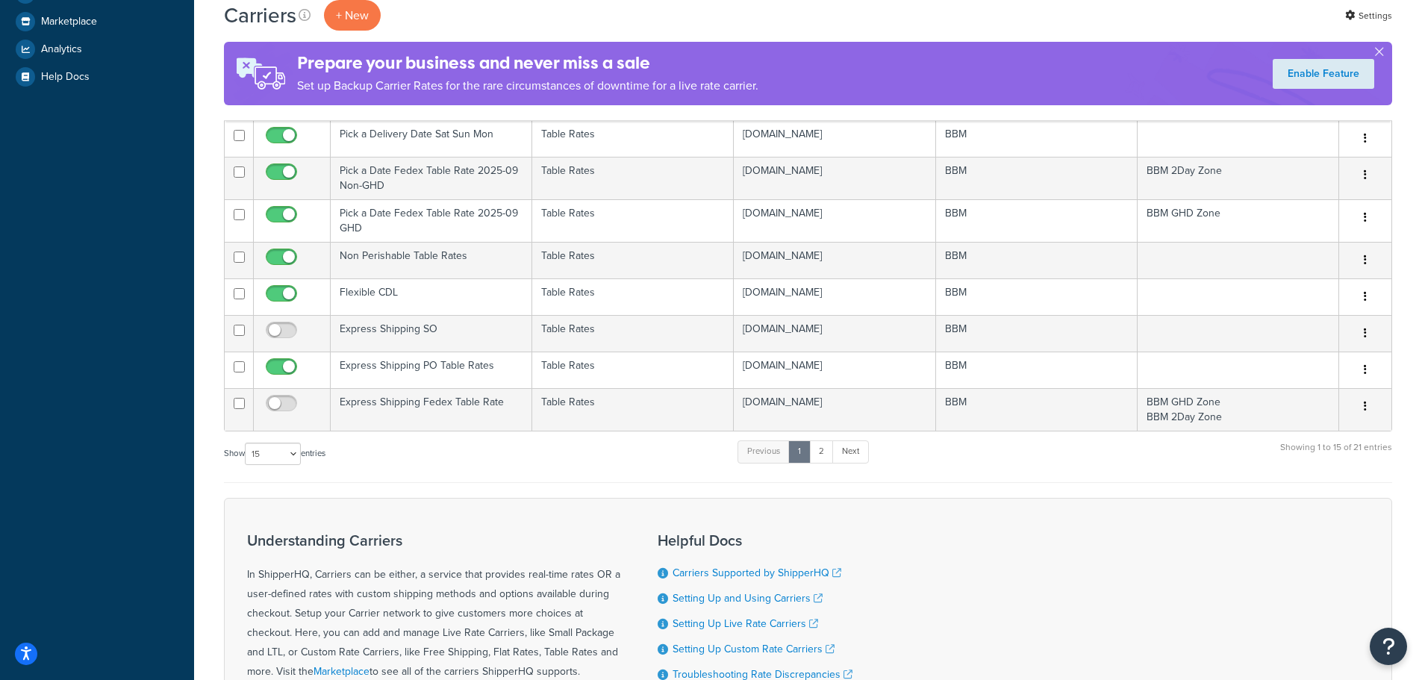
scroll to position [522, 0]
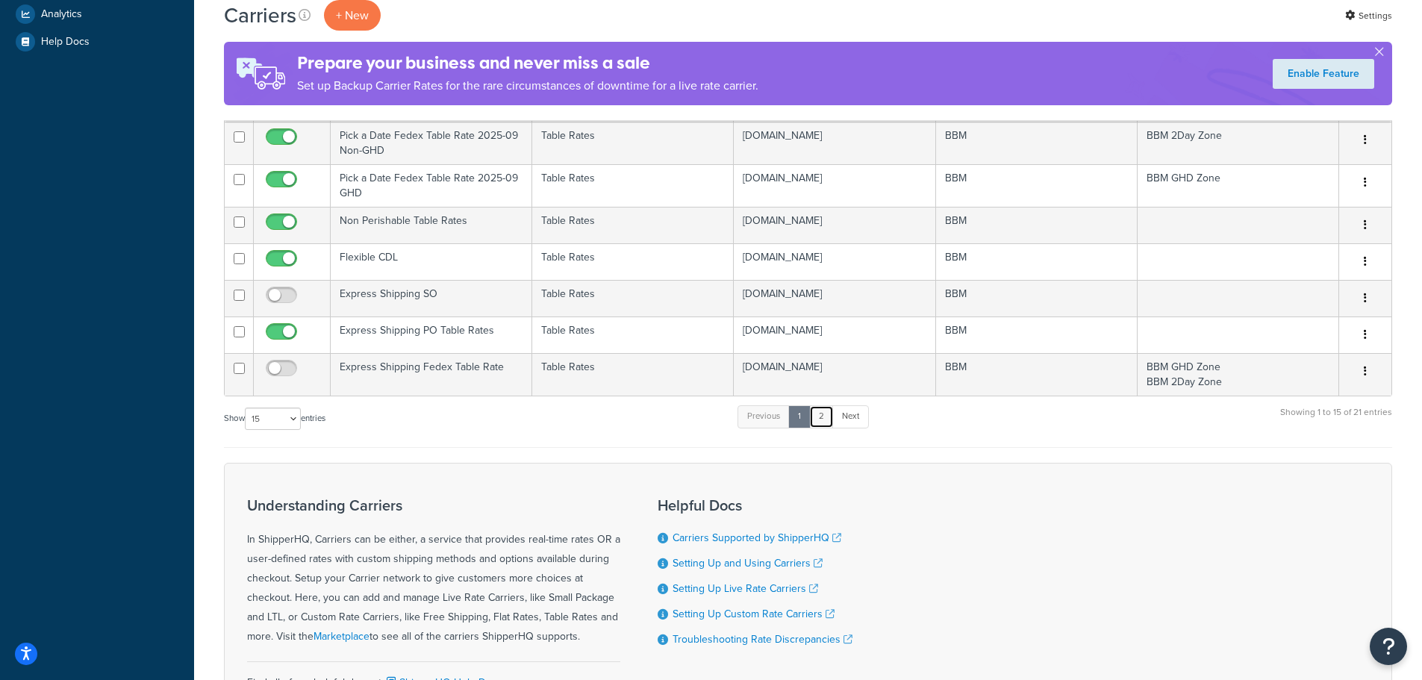
click at [828, 420] on link "2" at bounding box center [821, 416] width 25 height 22
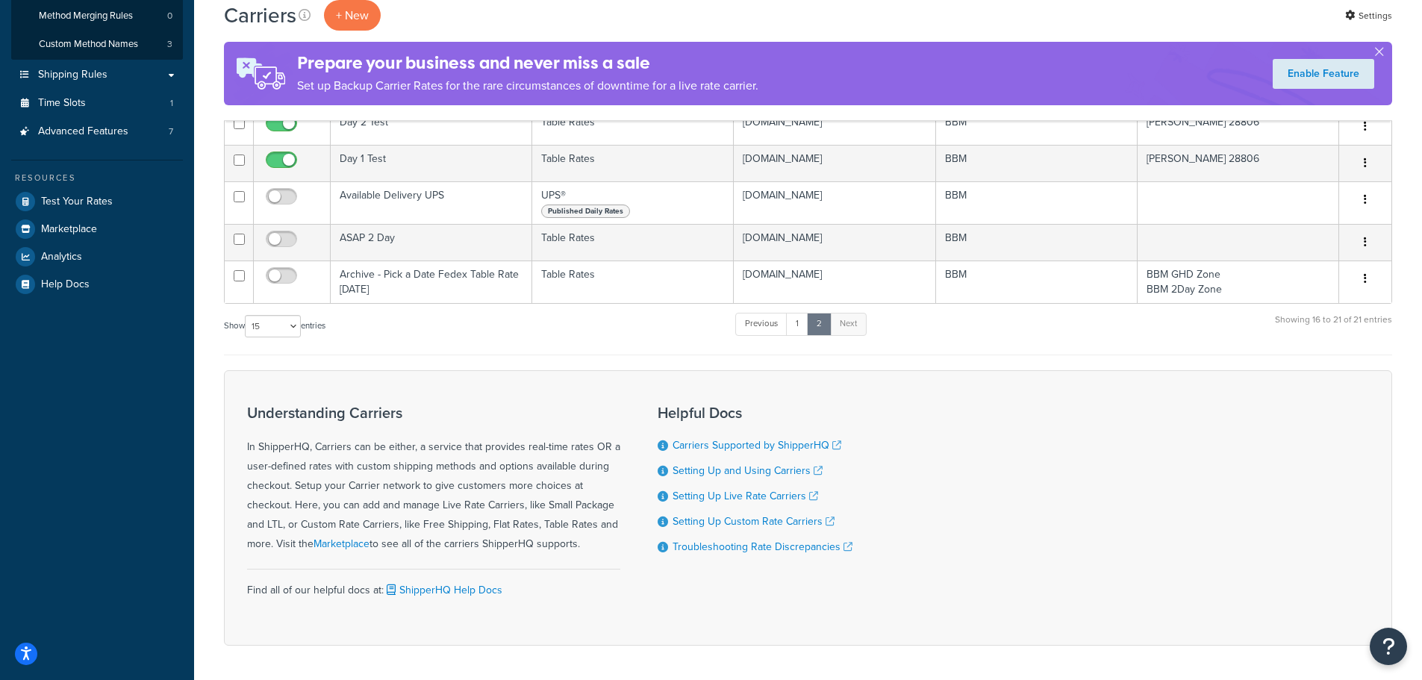
scroll to position [111, 0]
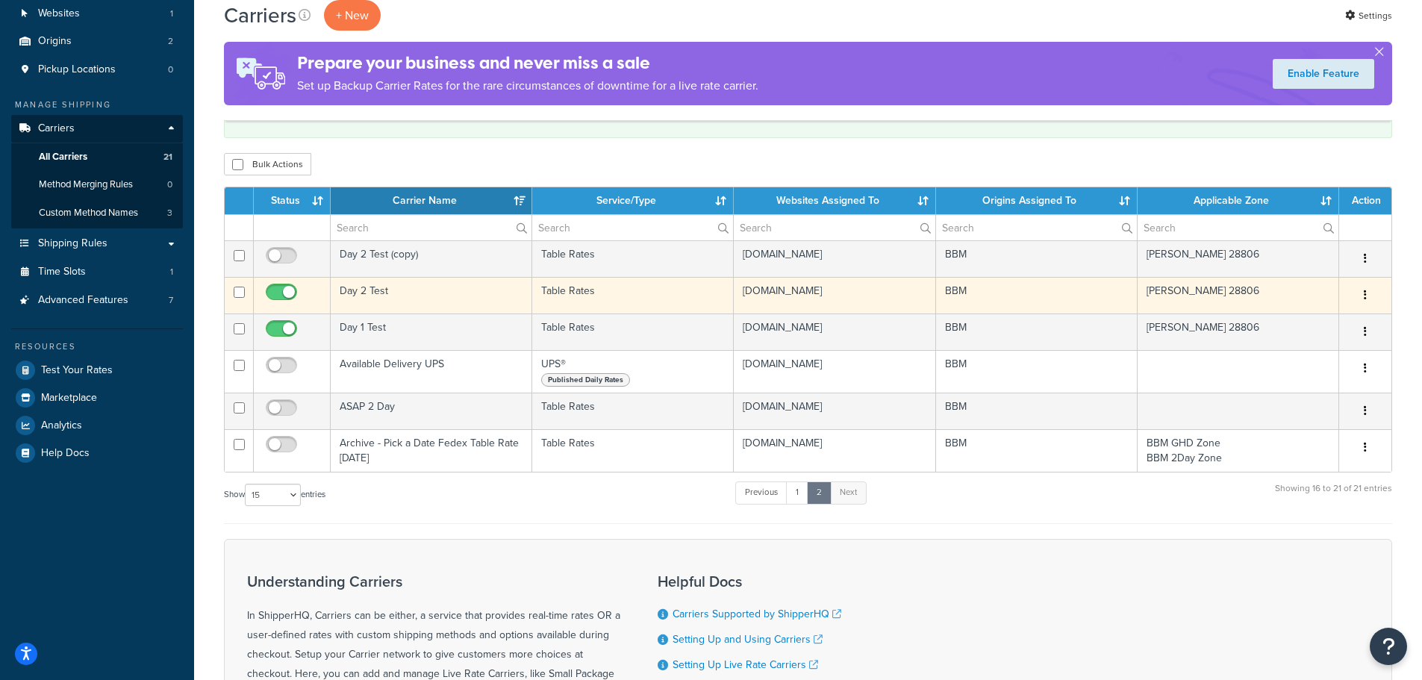
click at [371, 290] on td "Day 2 Test" at bounding box center [431, 295] width 201 height 37
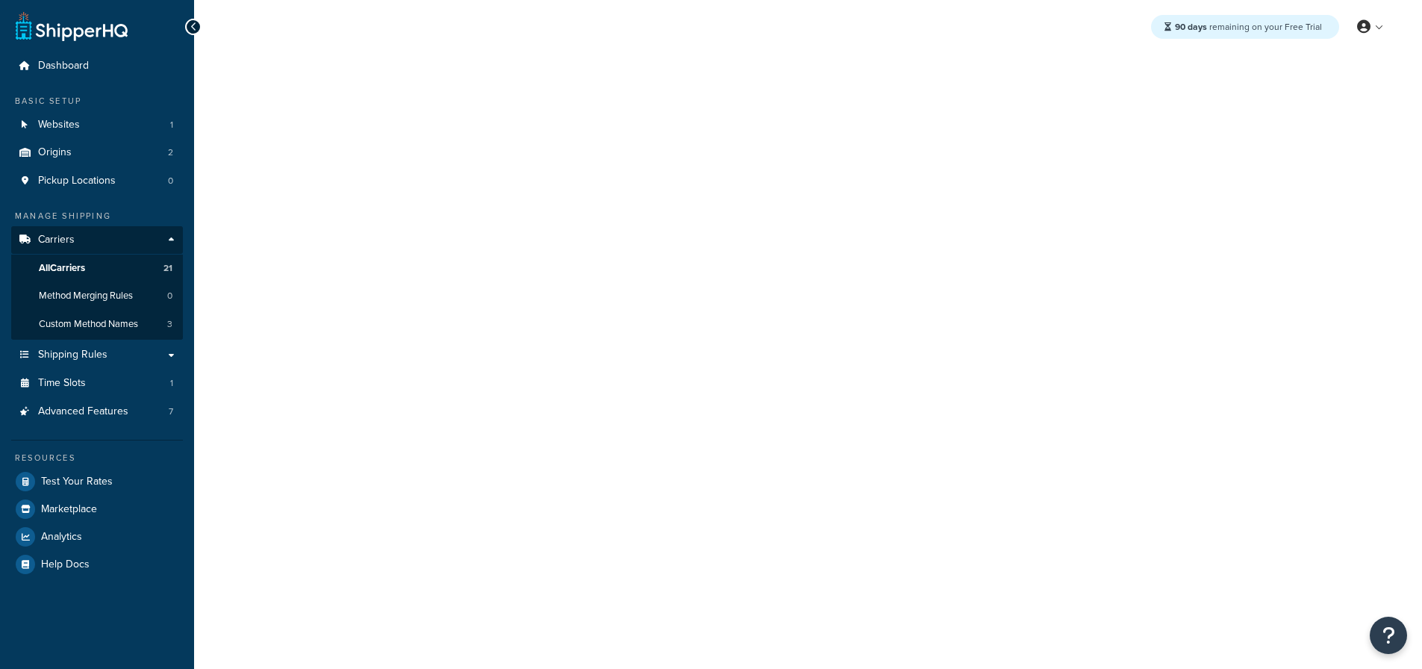
select select "25"
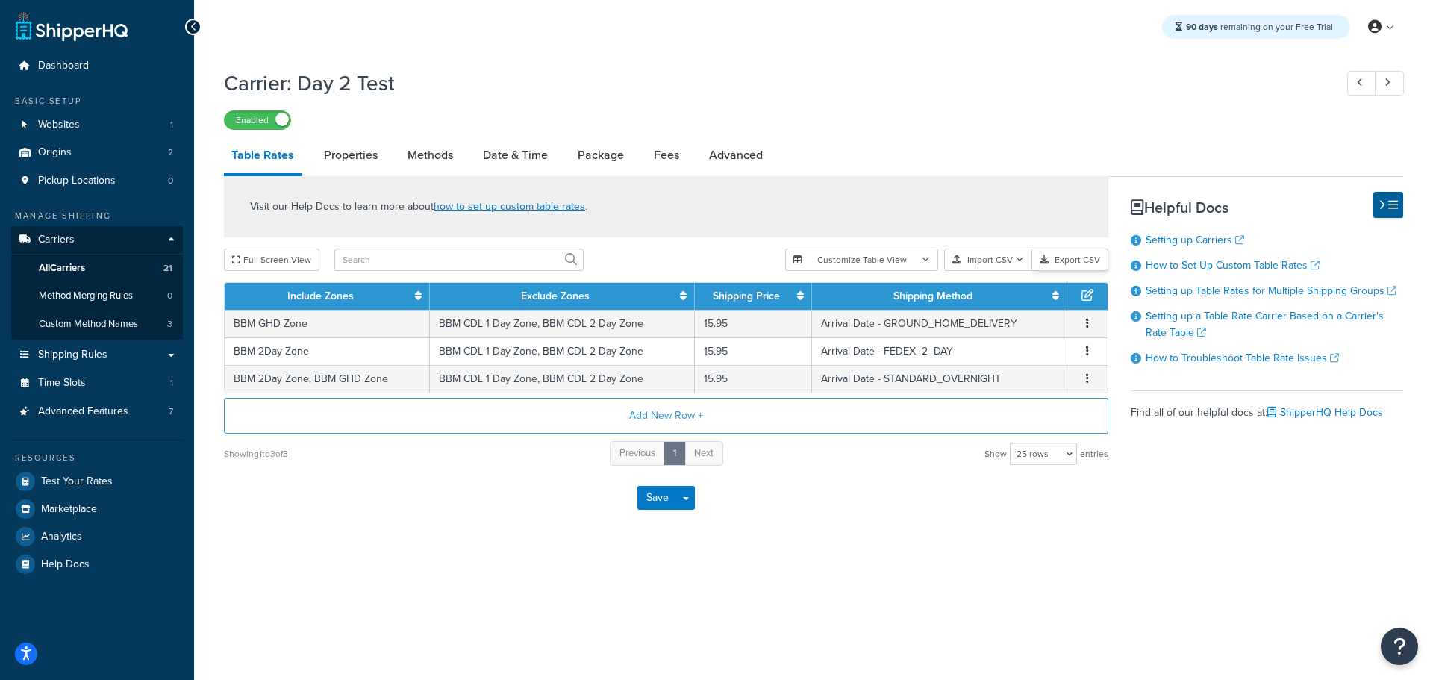
click at [1075, 257] on button "Export CSV" at bounding box center [1070, 260] width 76 height 22
click at [79, 257] on link "All Carriers 21" at bounding box center [97, 268] width 172 height 28
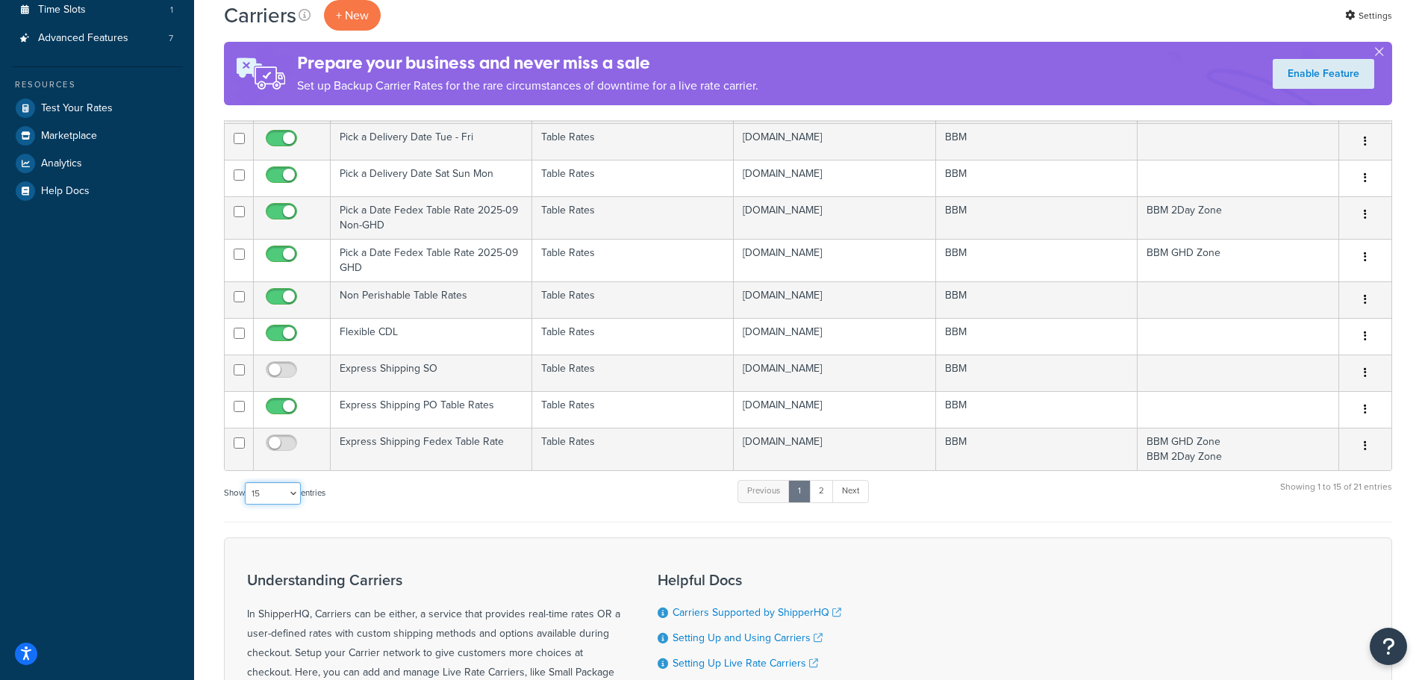
click at [295, 495] on select "10 15 25 50 100" at bounding box center [273, 493] width 56 height 22
select select "25"
click at [246, 504] on select "10 15 25 50 100" at bounding box center [273, 493] width 56 height 22
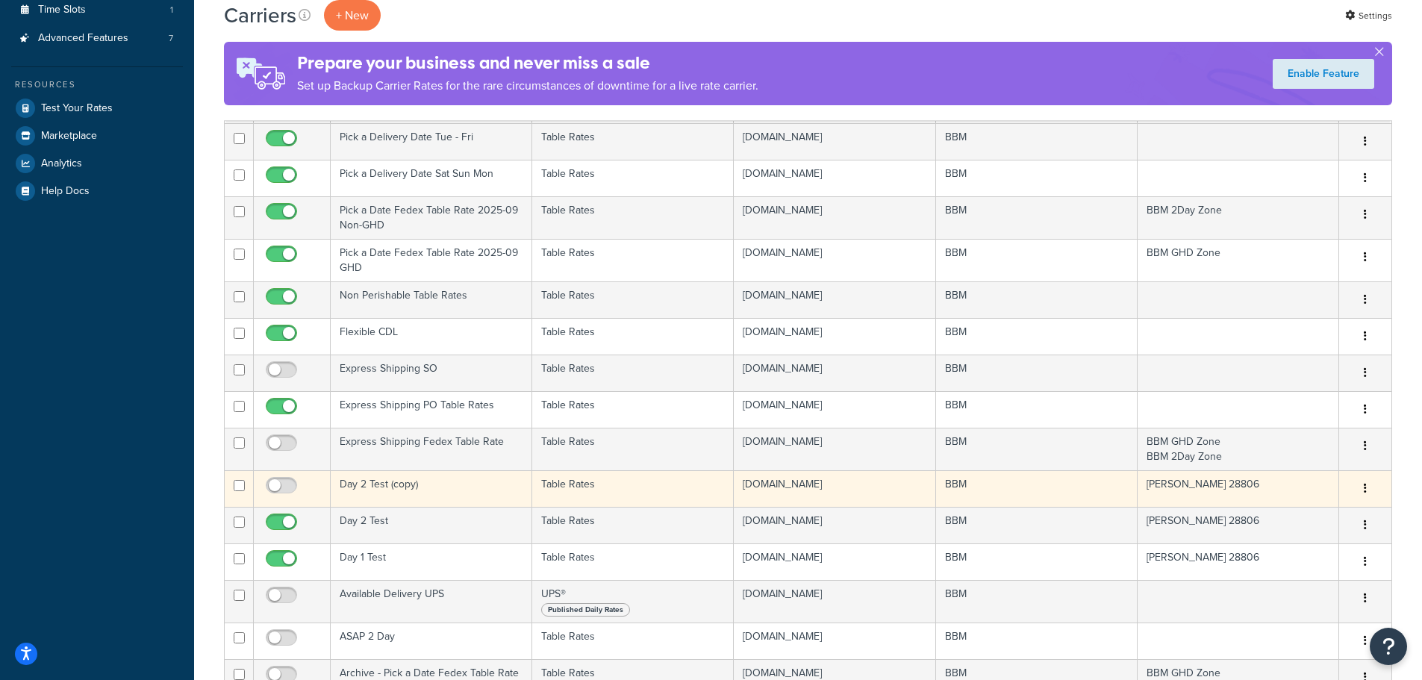
click at [384, 489] on td "Day 2 Test (copy)" at bounding box center [431, 488] width 201 height 37
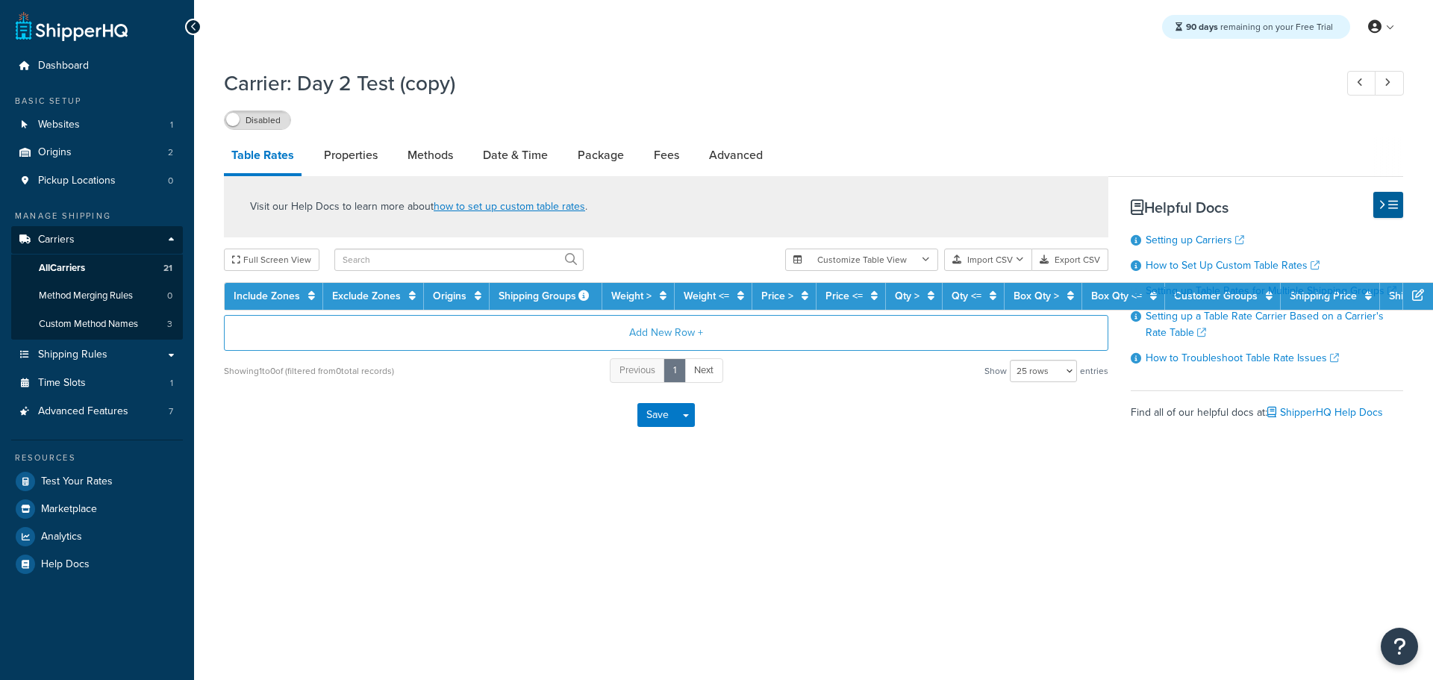
select select "25"
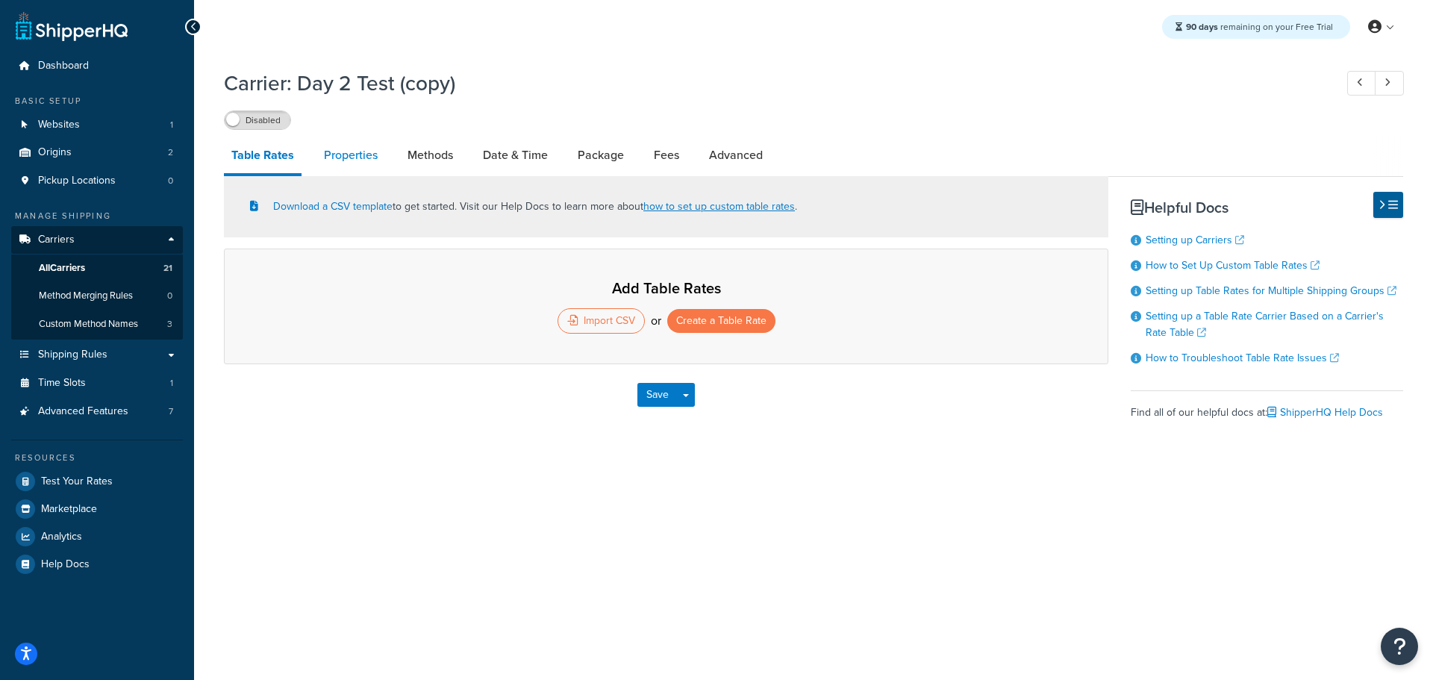
click at [370, 159] on link "Properties" at bounding box center [350, 155] width 69 height 36
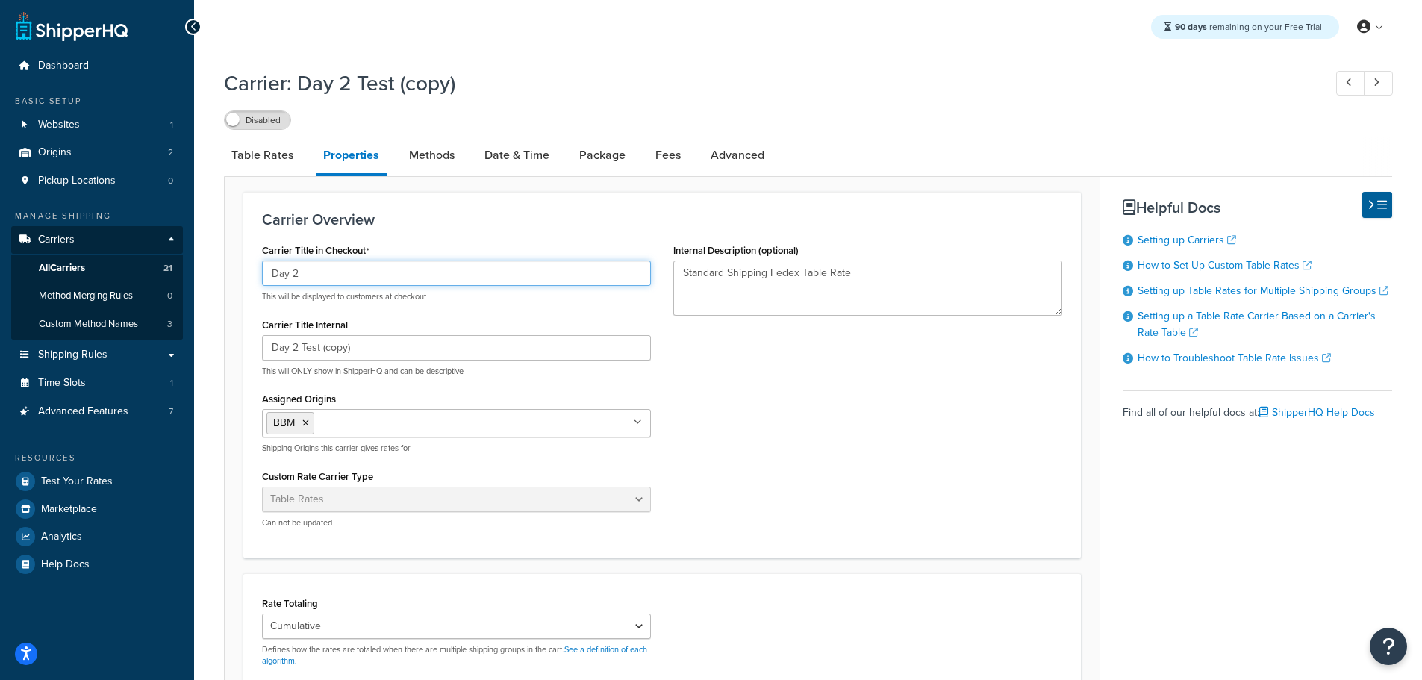
drag, startPoint x: 295, startPoint y: 275, endPoint x: 302, endPoint y: 276, distance: 7.6
click at [302, 276] on input "Day 2" at bounding box center [456, 272] width 389 height 25
type input "Day 3"
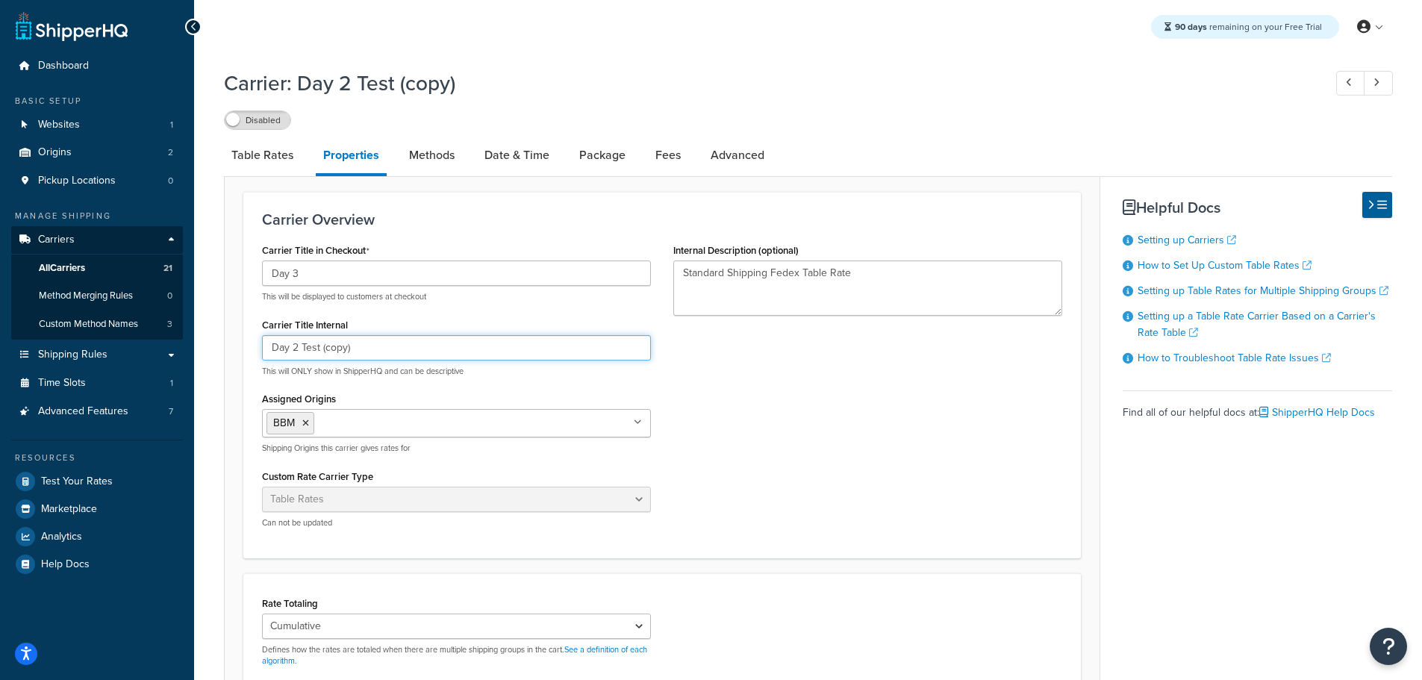
drag, startPoint x: 293, startPoint y: 348, endPoint x: 404, endPoint y: 347, distance: 110.4
click at [403, 347] on input "Day 2 Test (copy)" at bounding box center [456, 347] width 389 height 25
type input "Day 3"
click at [275, 154] on link "Table Rates" at bounding box center [262, 155] width 77 height 36
select select "25"
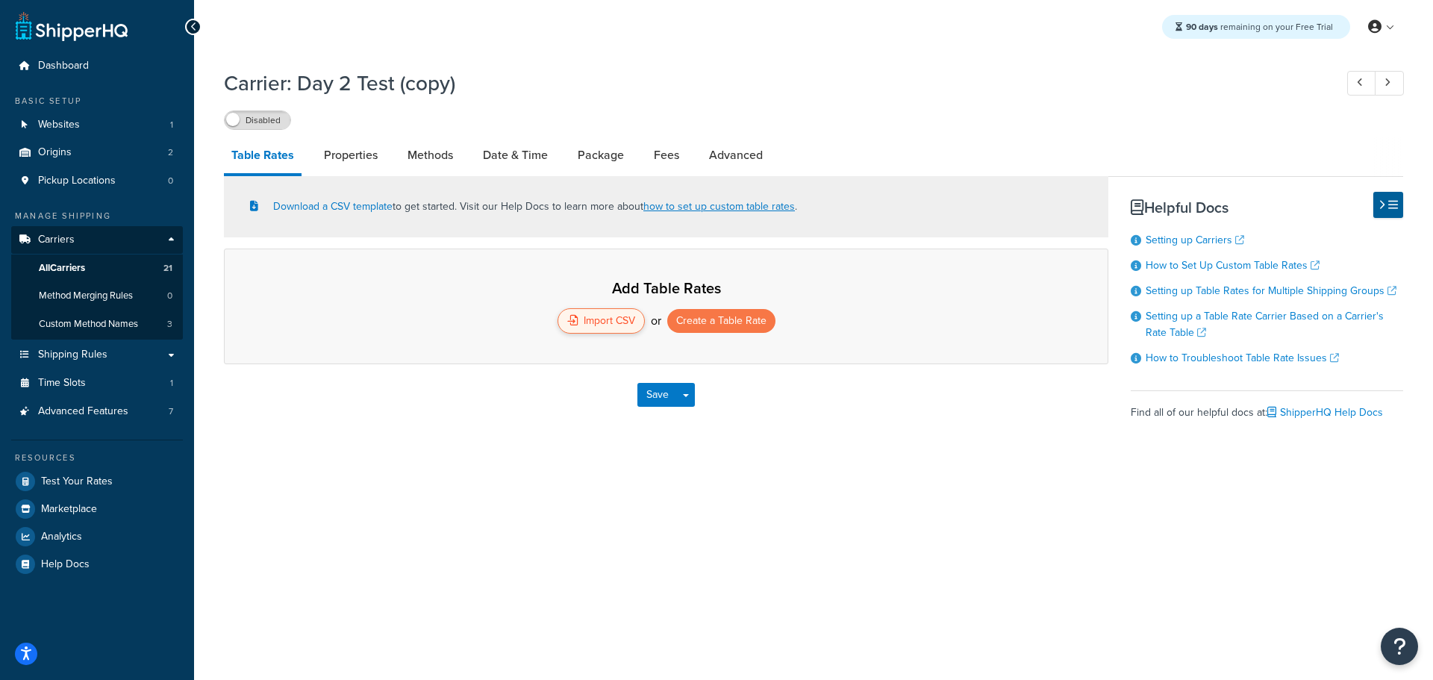
click at [601, 326] on div "Import CSV" at bounding box center [600, 320] width 87 height 25
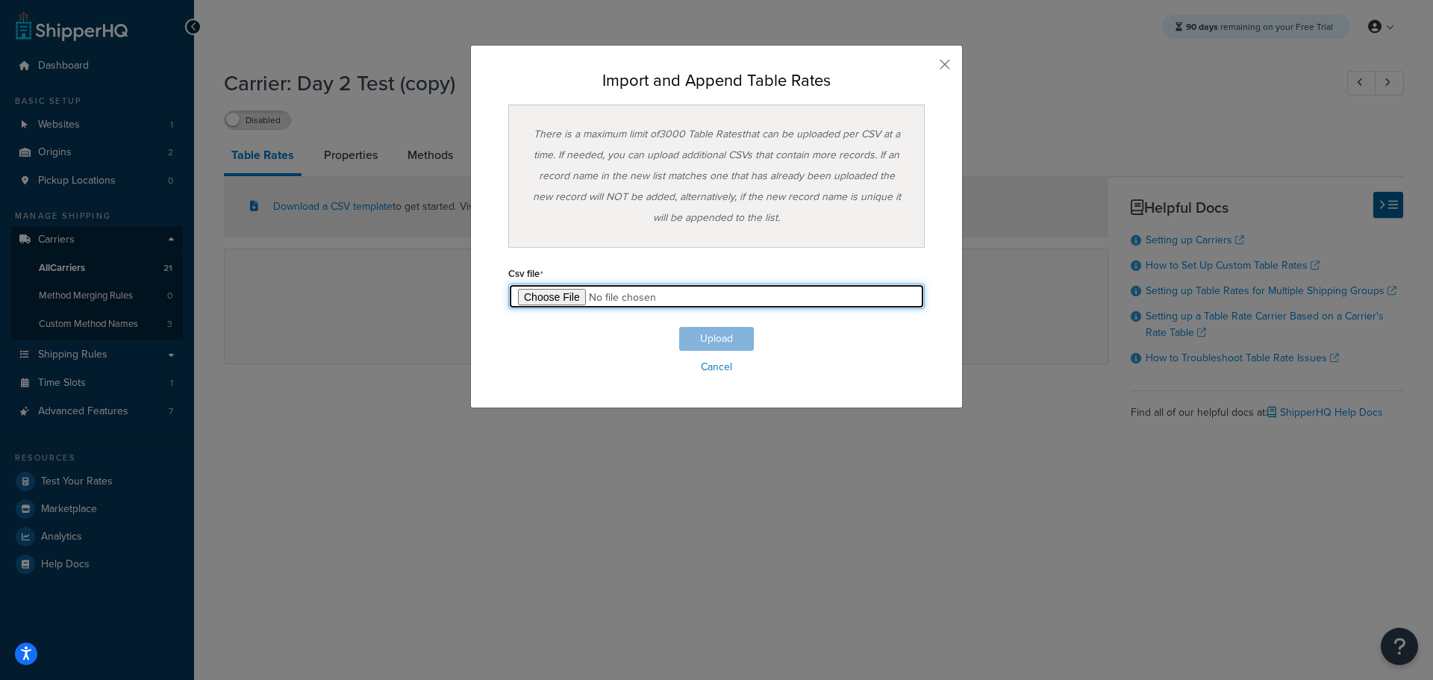
click at [552, 298] on input "file" at bounding box center [716, 296] width 416 height 25
type input "C:\fakepath\Table Rate Export-2025-10-02 0101.csv"
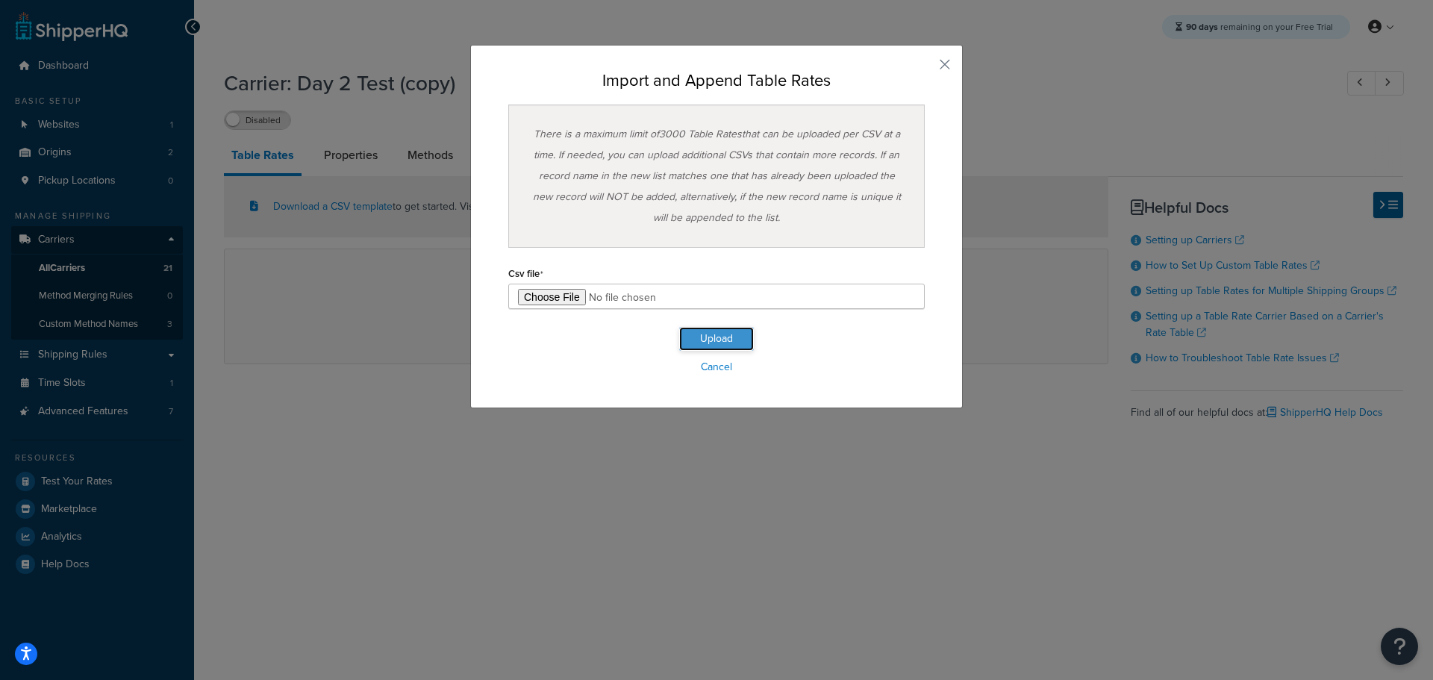
click at [728, 337] on button "Upload" at bounding box center [716, 339] width 75 height 24
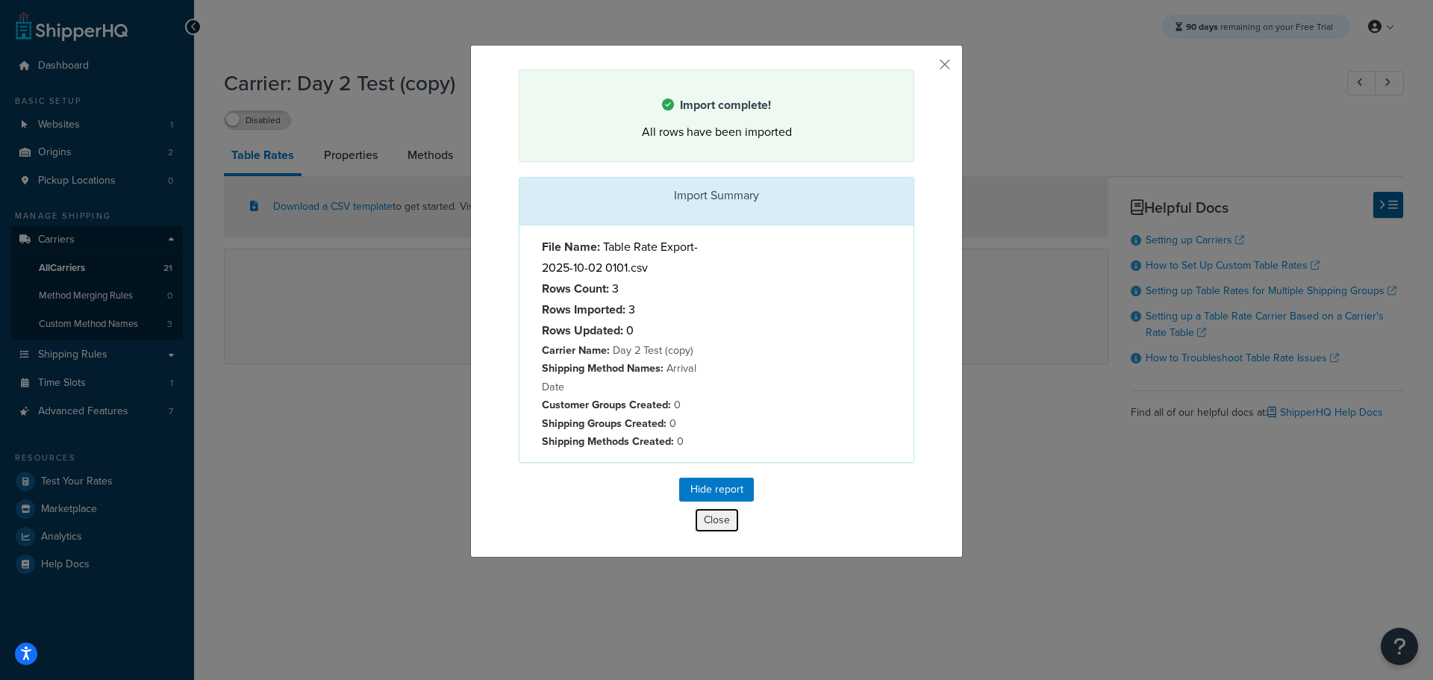
click at [710, 523] on button "Close" at bounding box center [717, 519] width 46 height 25
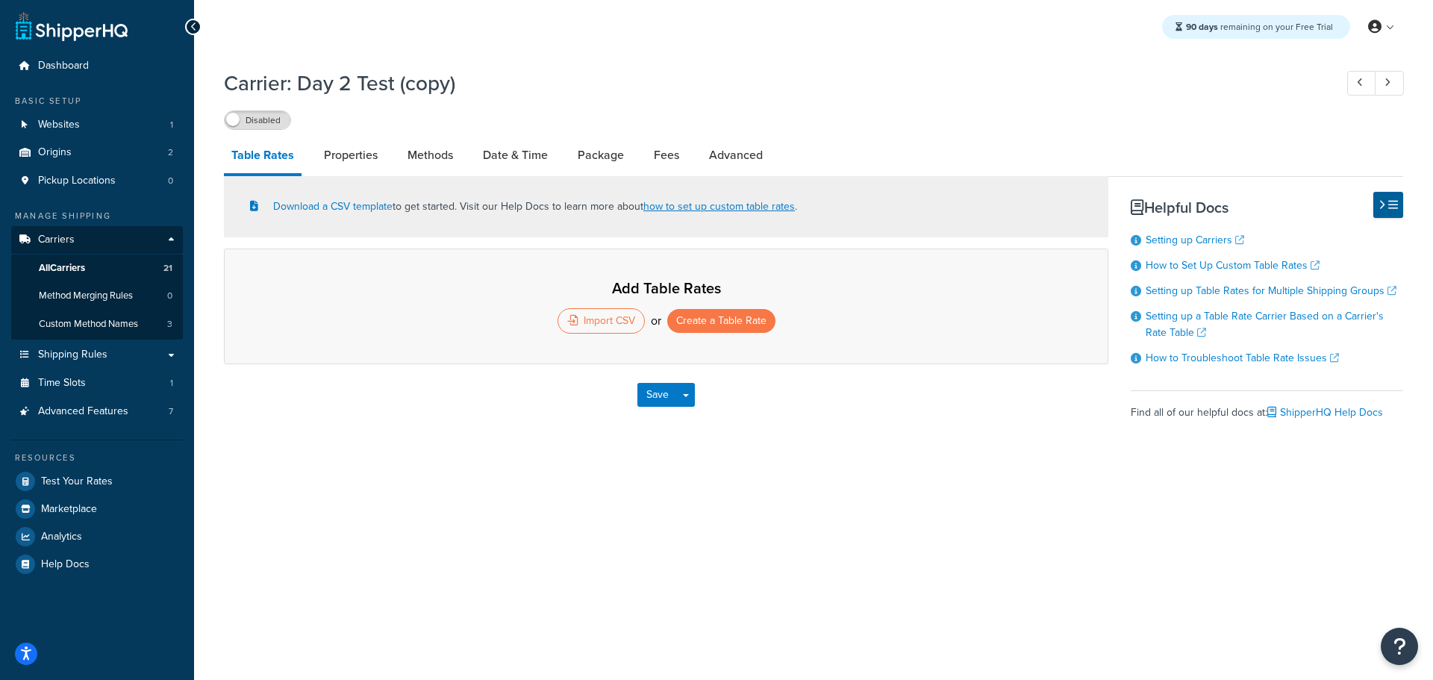
select select "25"
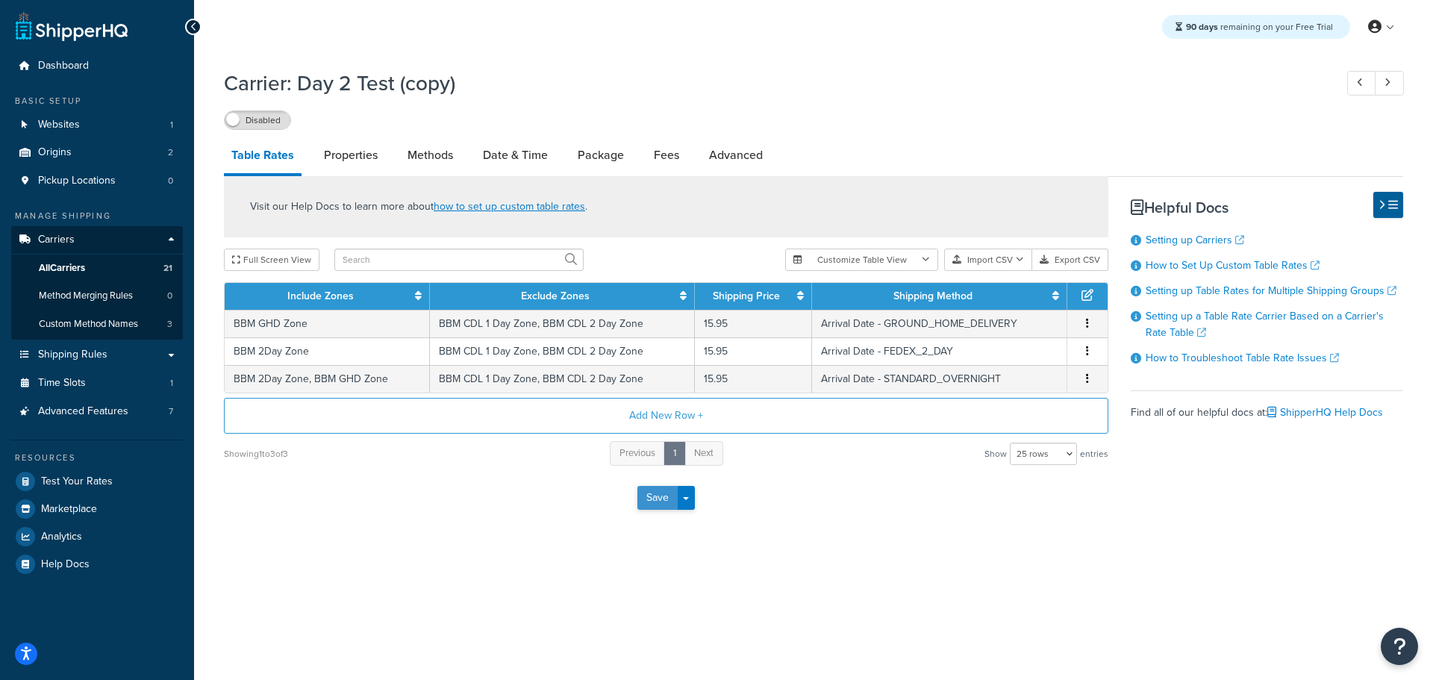
click at [646, 494] on button "Save" at bounding box center [657, 498] width 40 height 24
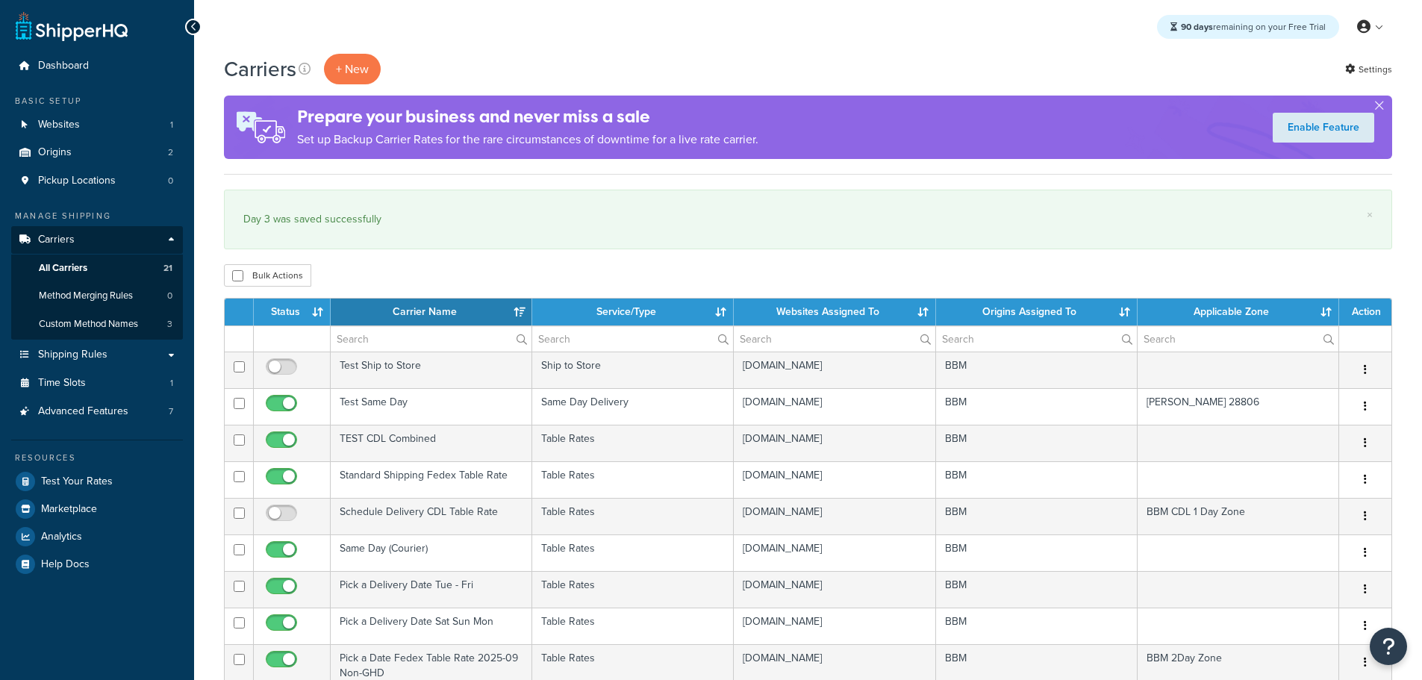
select select "15"
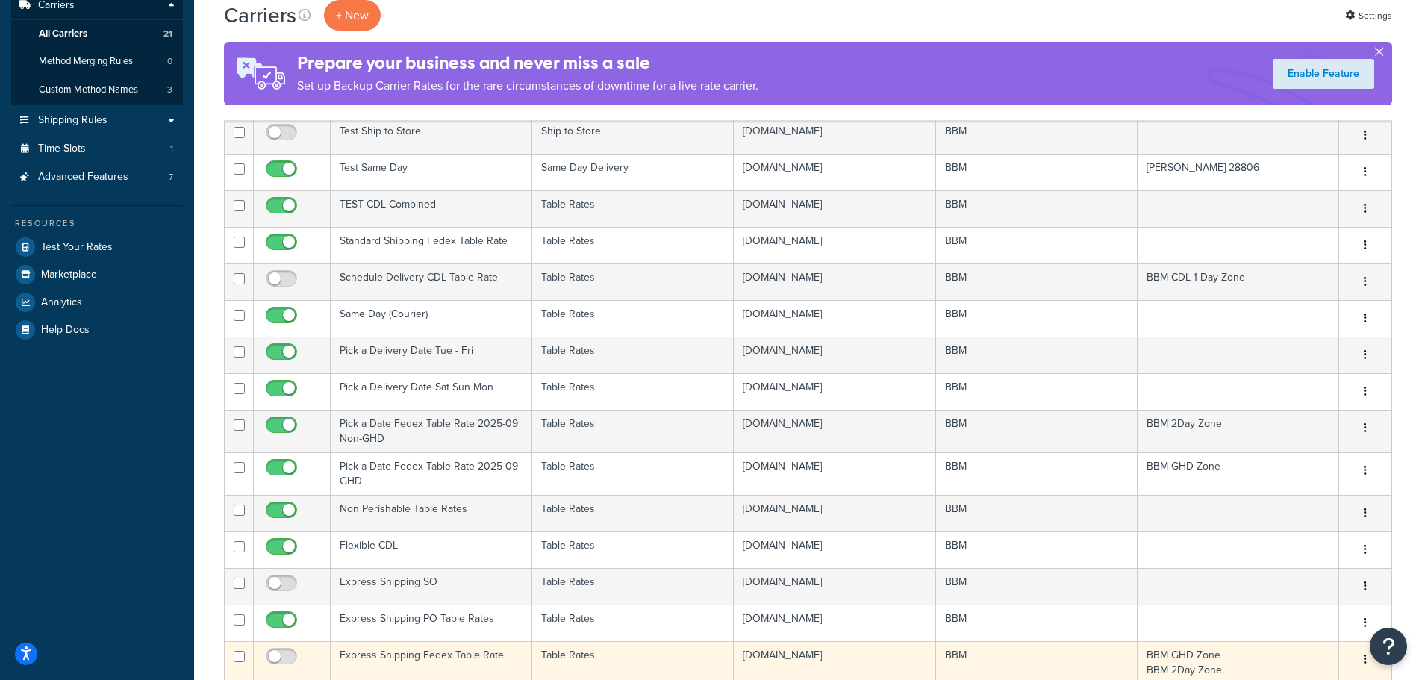
scroll to position [373, 0]
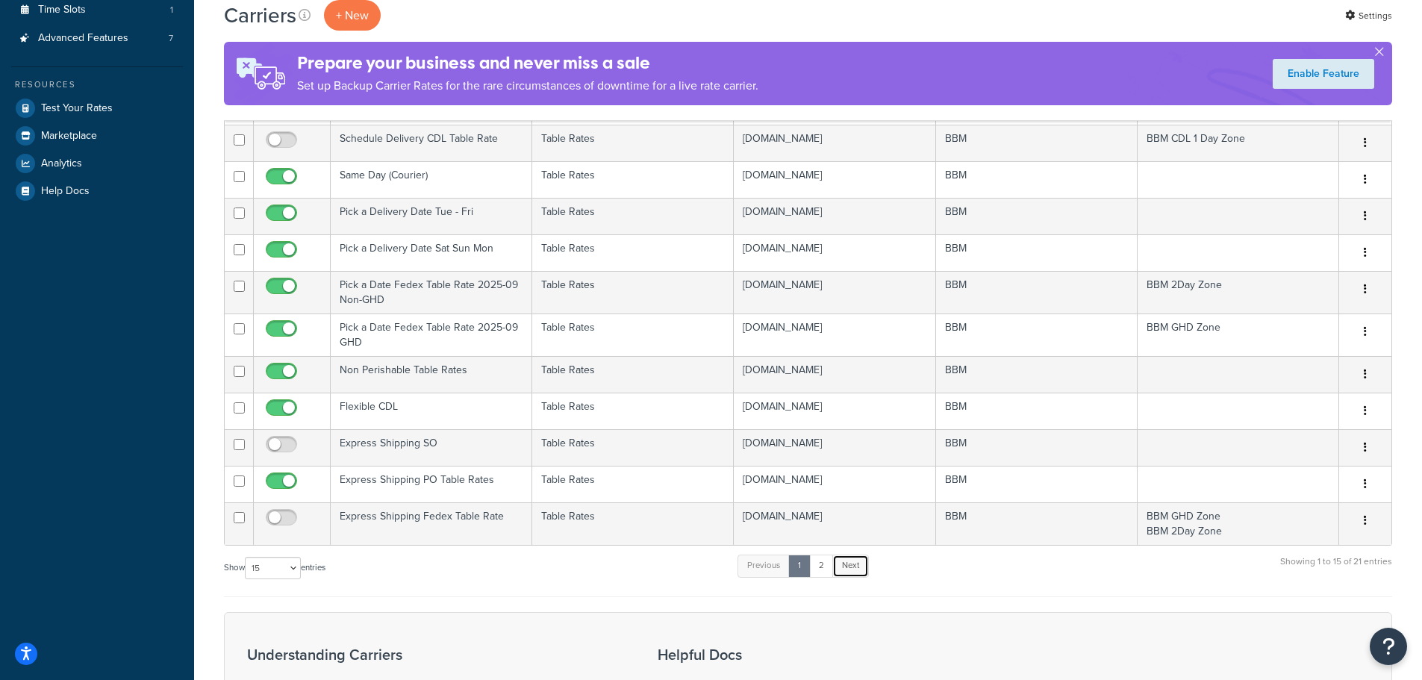
click at [851, 570] on link "Next" at bounding box center [850, 565] width 37 height 22
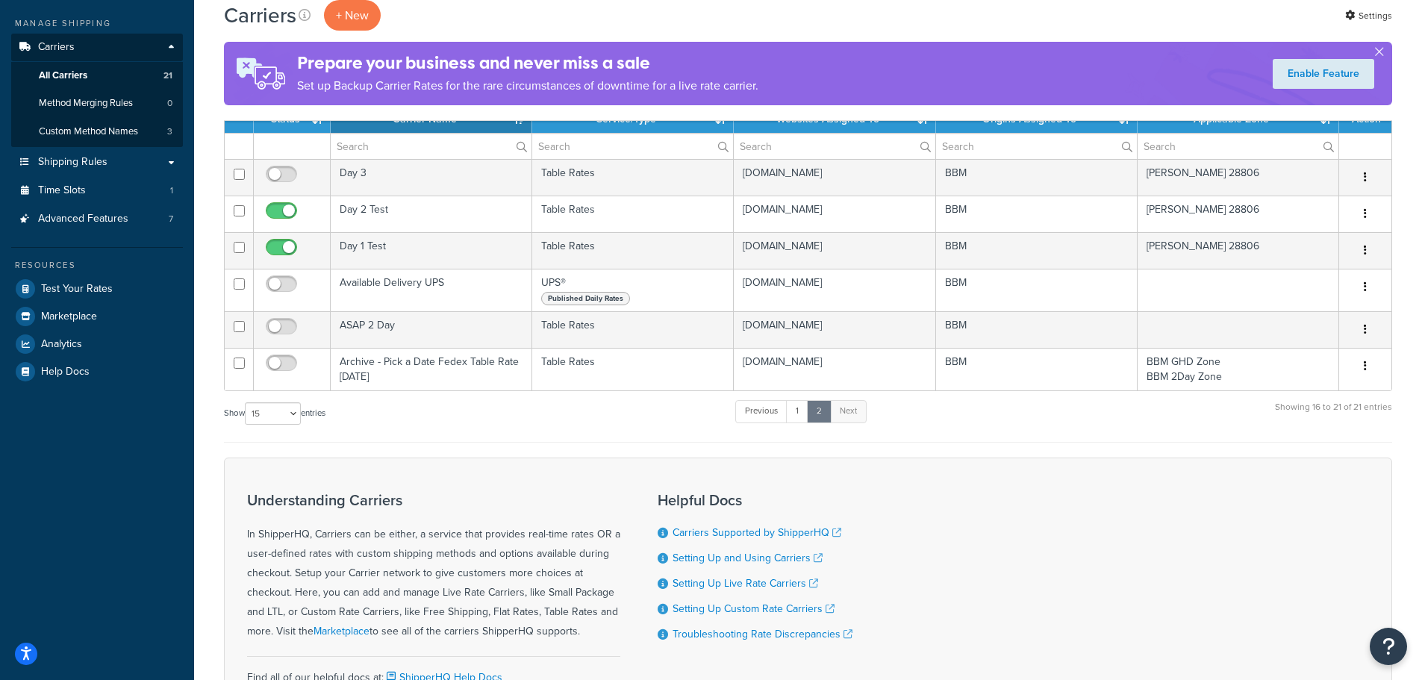
scroll to position [186, 0]
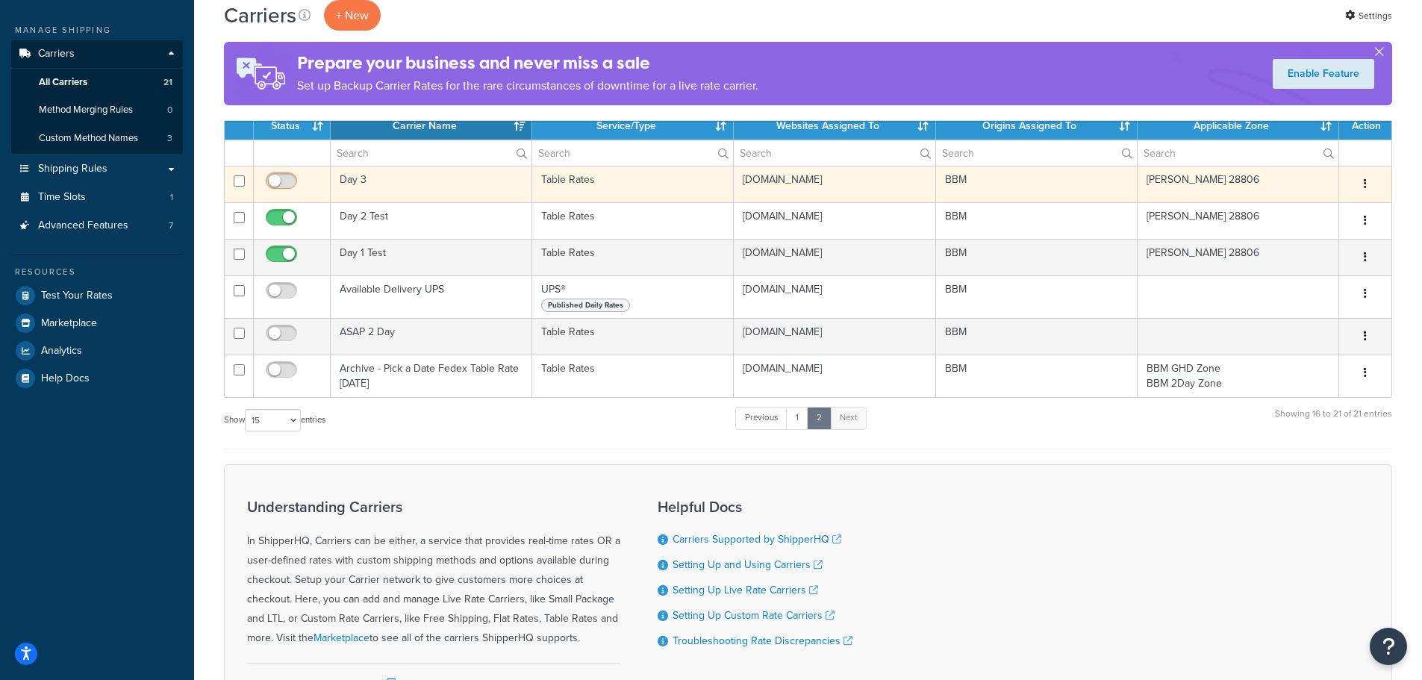
click at [282, 181] on input "checkbox" at bounding box center [283, 184] width 41 height 19
checkbox input "true"
click at [363, 177] on td "Day 3" at bounding box center [431, 184] width 201 height 37
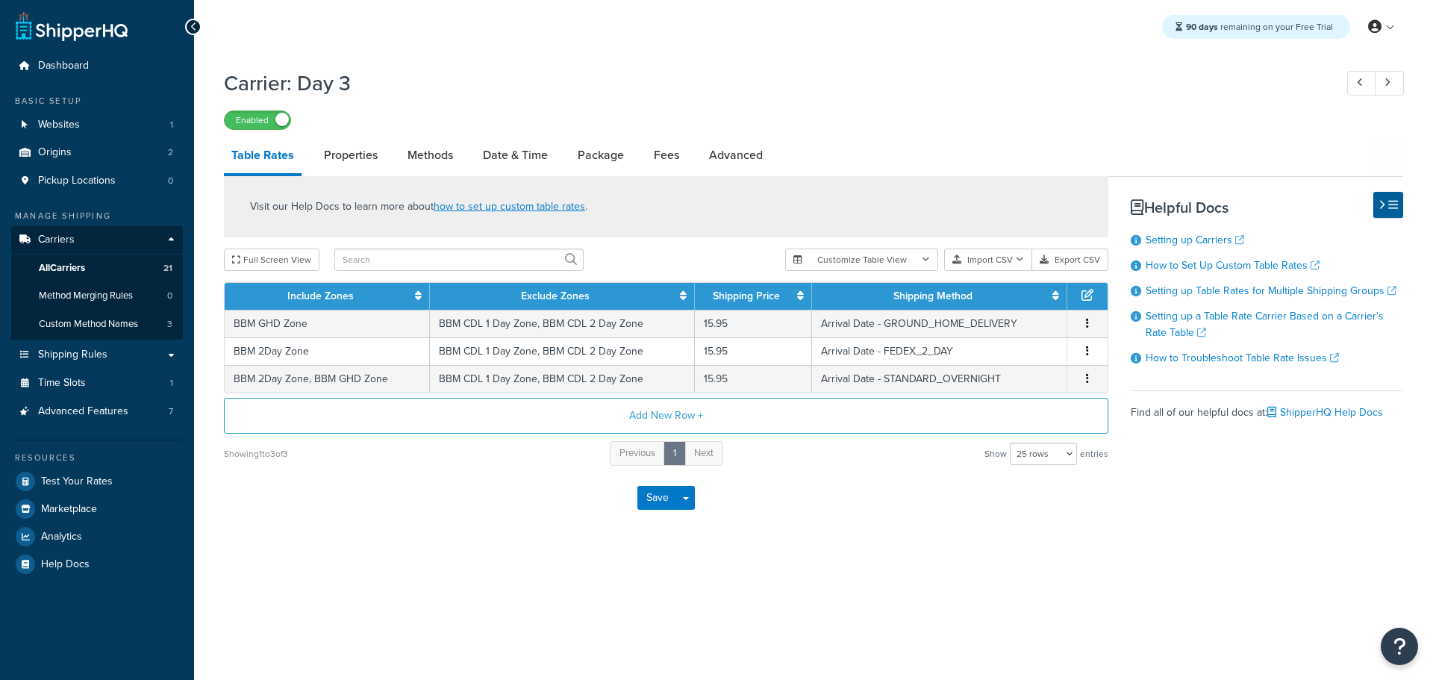
select select "25"
click at [507, 151] on link "Date & Time" at bounding box center [515, 155] width 80 height 36
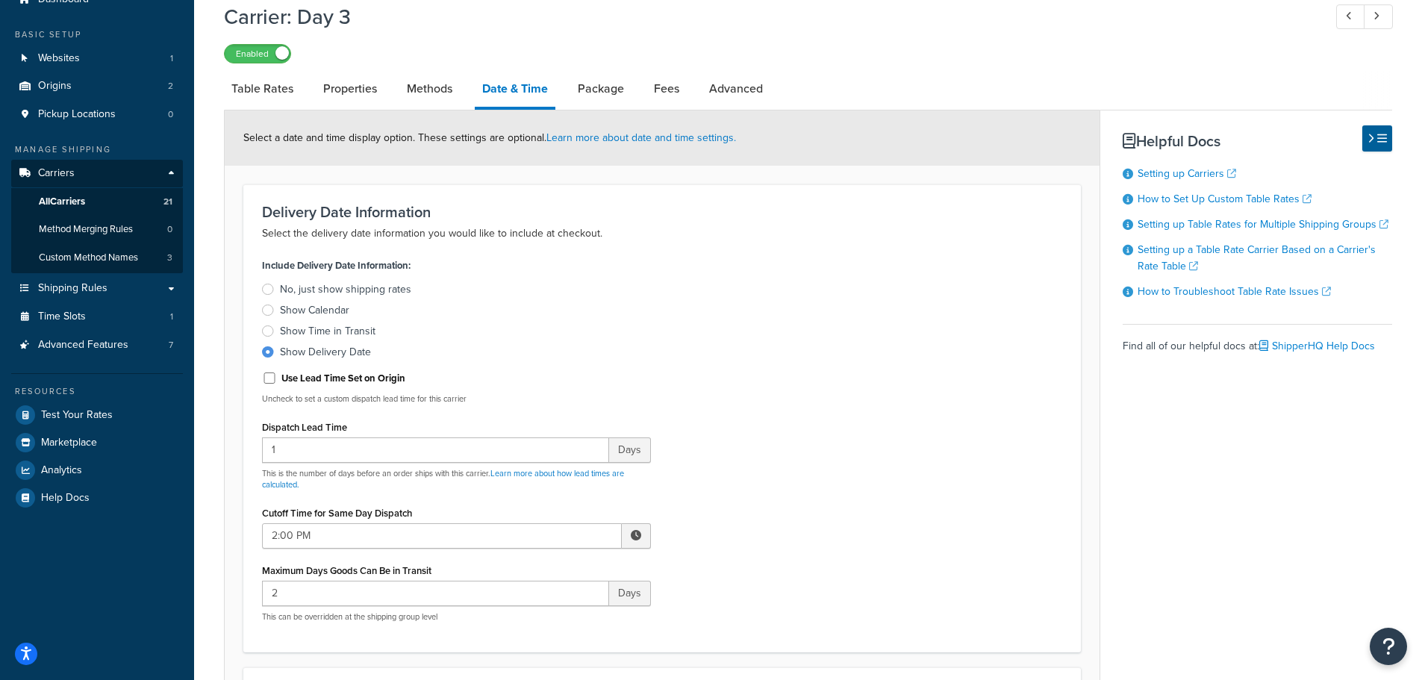
scroll to position [75, 0]
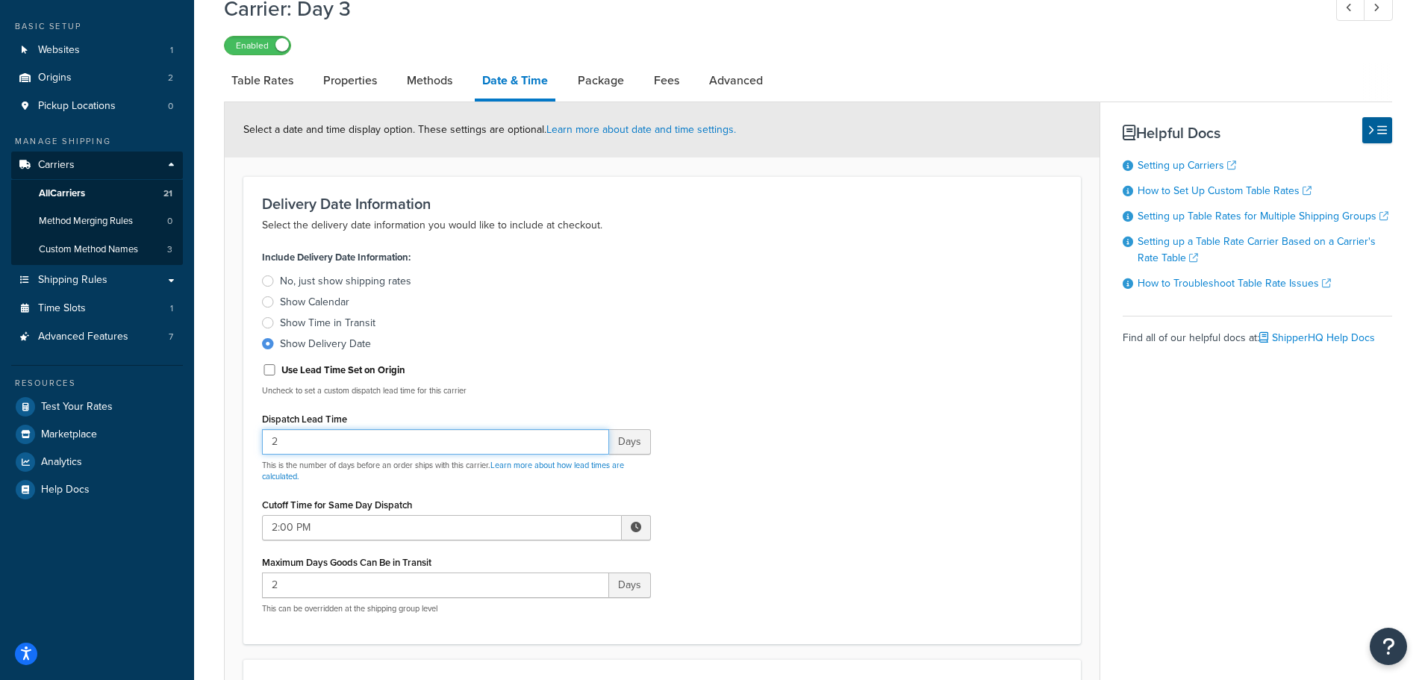
type input "2"
click at [590, 434] on input "2" at bounding box center [435, 441] width 347 height 25
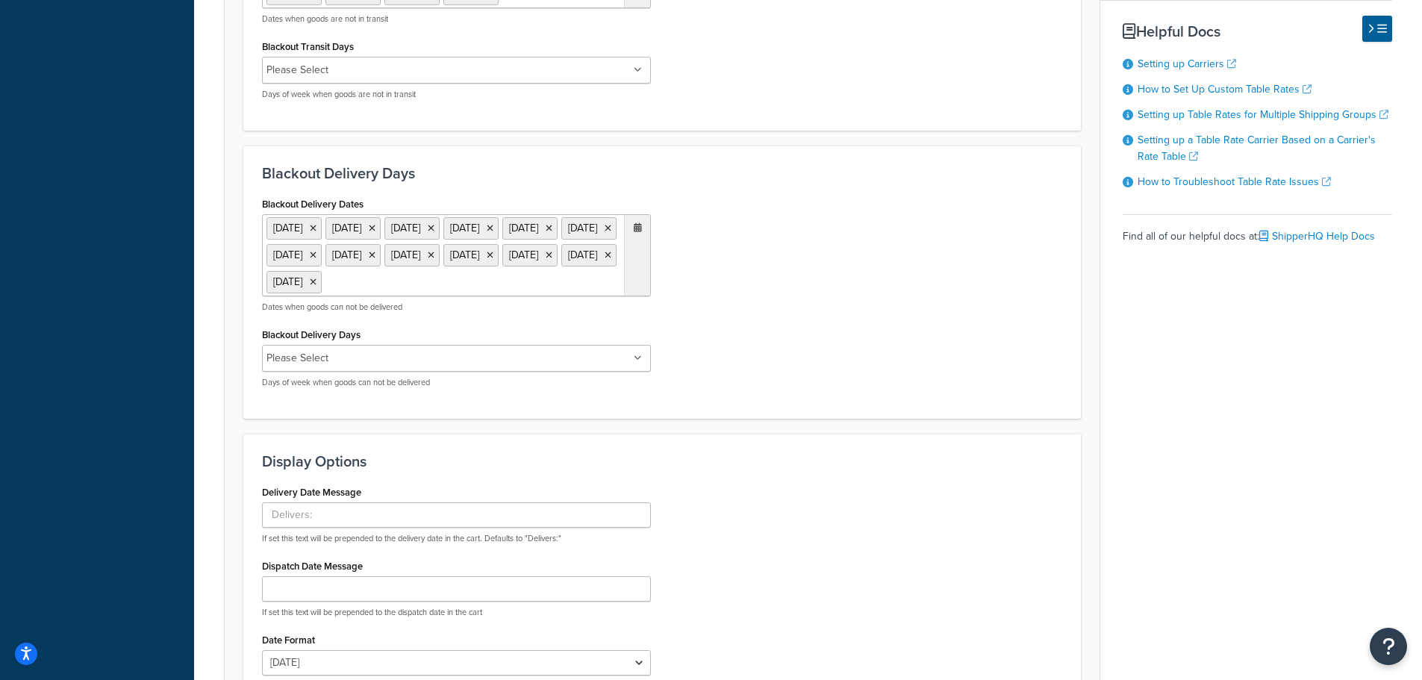
scroll to position [970, 0]
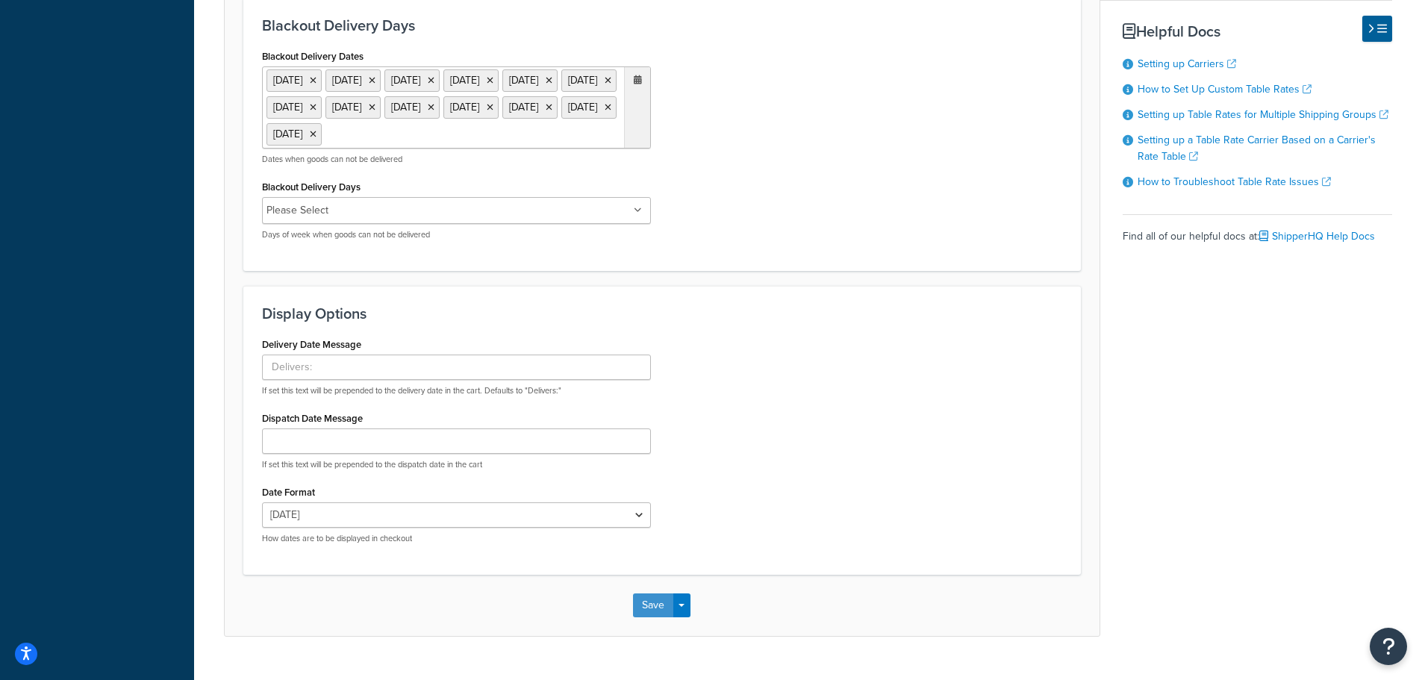
click at [646, 617] on button "Save" at bounding box center [653, 605] width 40 height 24
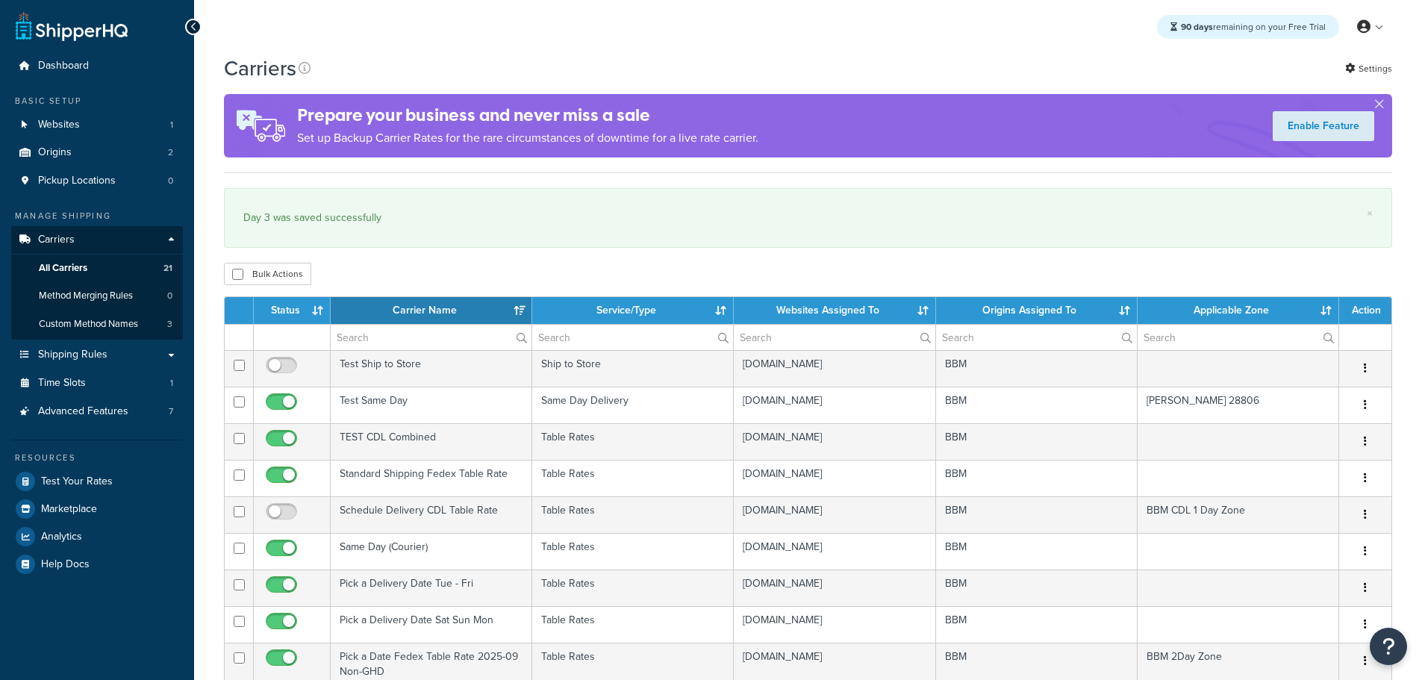
select select "15"
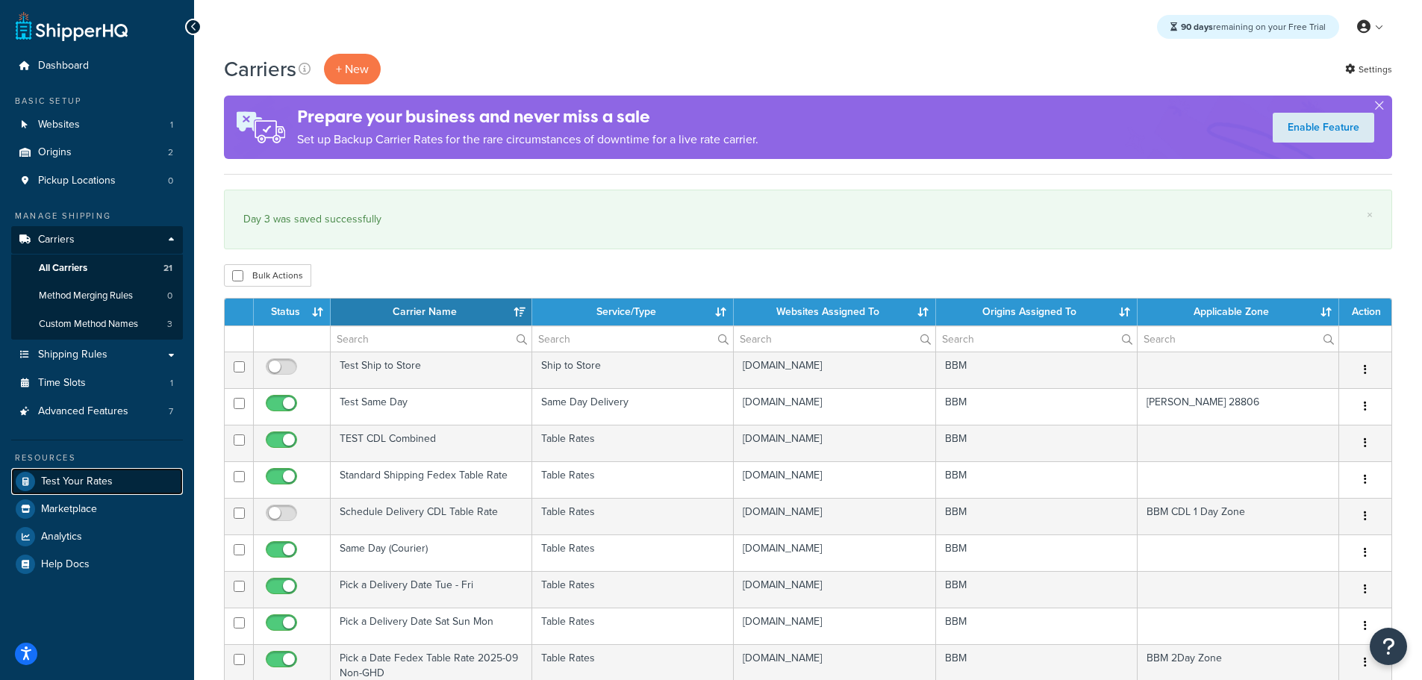
click at [80, 476] on span "Test Your Rates" at bounding box center [77, 481] width 72 height 13
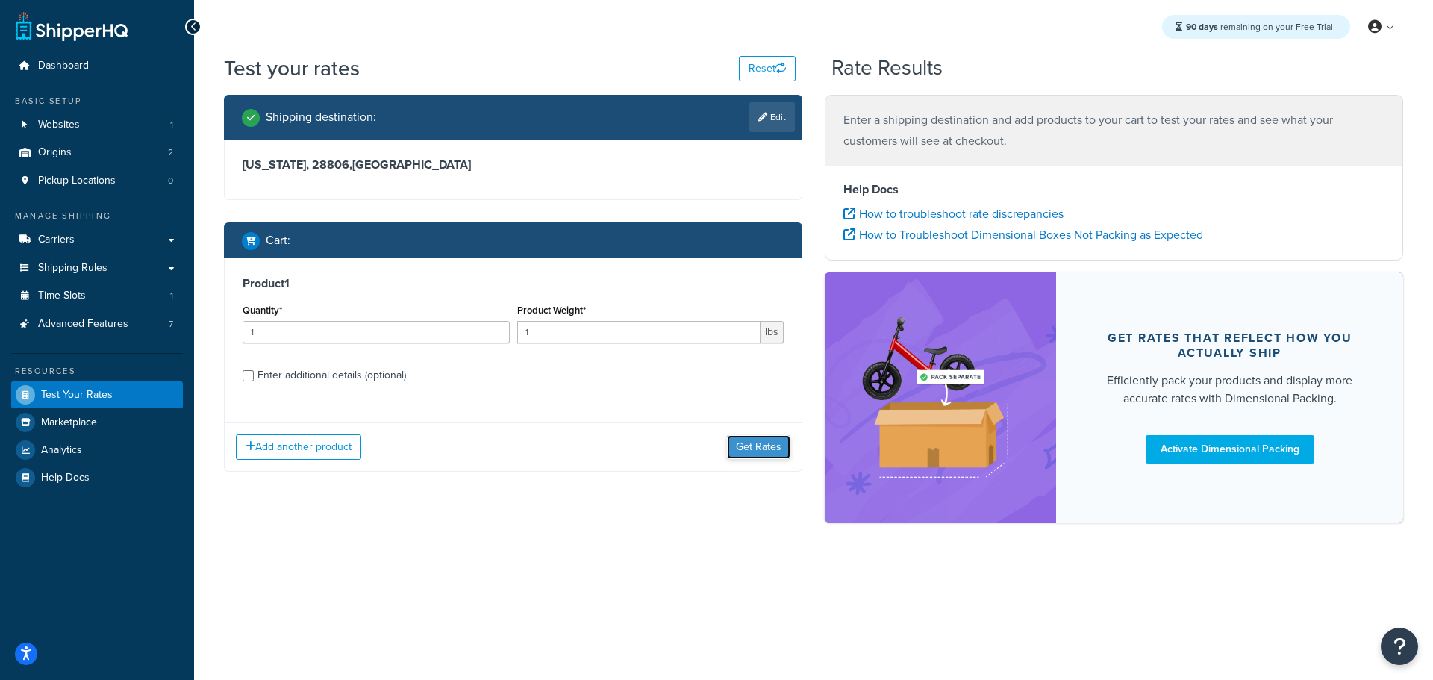
click at [750, 449] on button "Get Rates" at bounding box center [758, 447] width 63 height 24
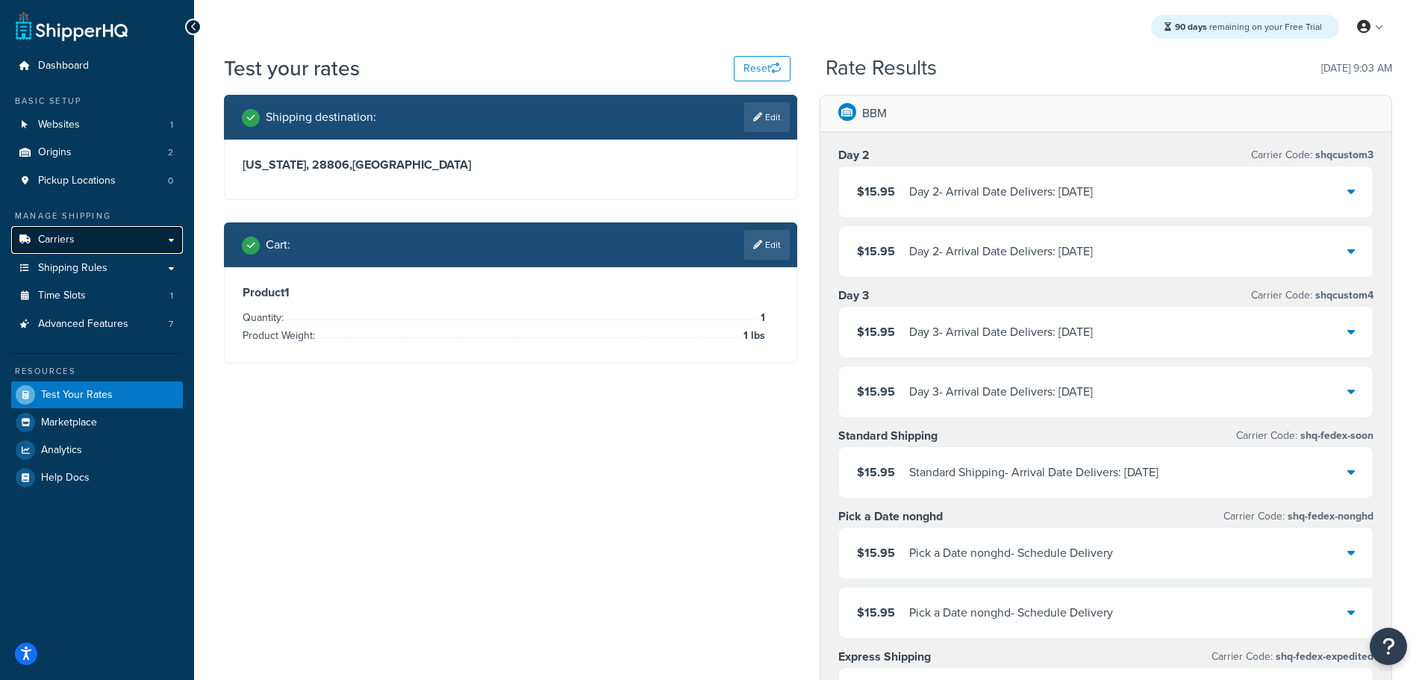
click at [101, 240] on link "Carriers" at bounding box center [97, 240] width 172 height 28
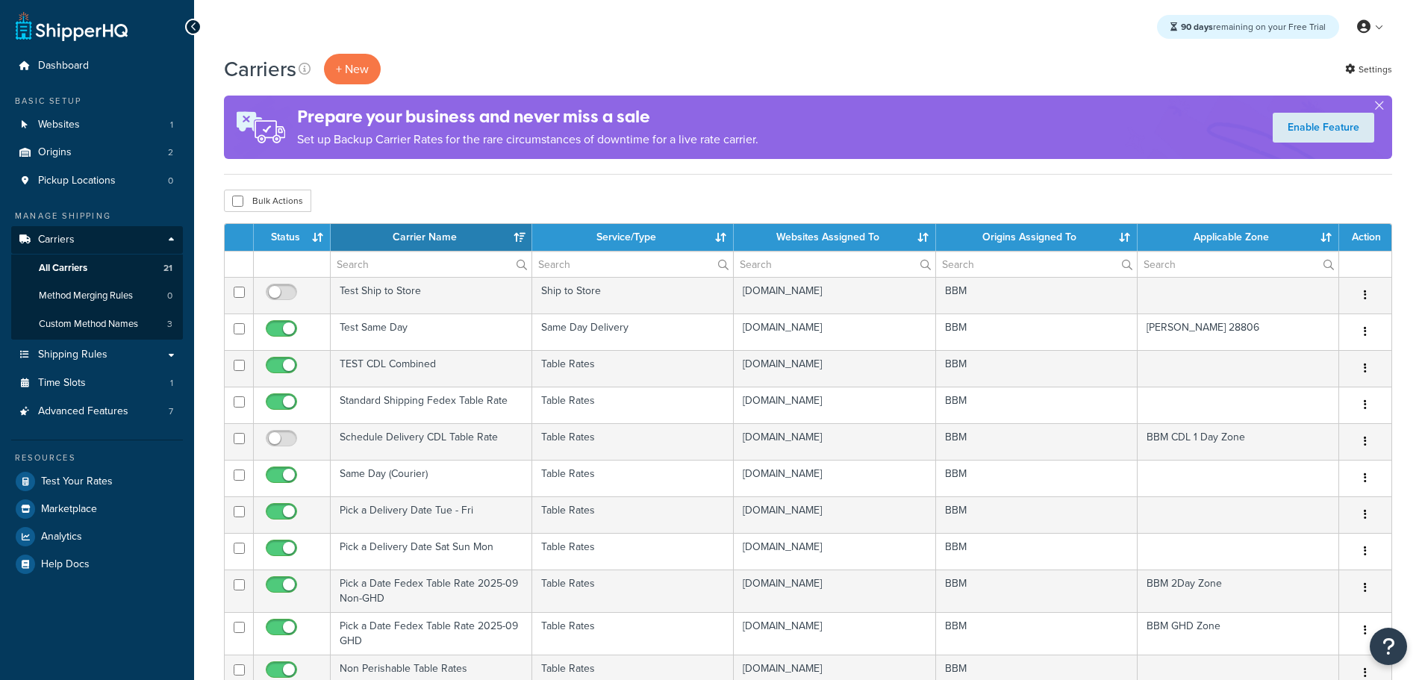
select select "15"
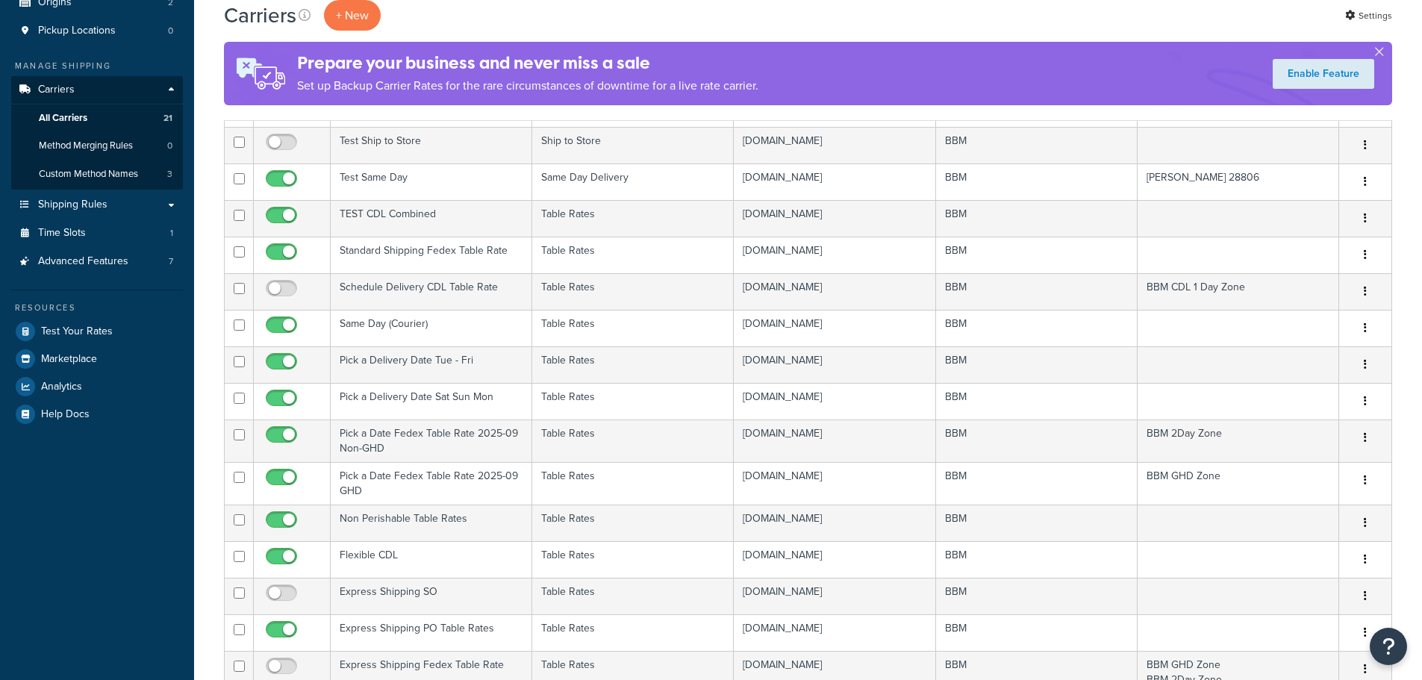
scroll to position [522, 0]
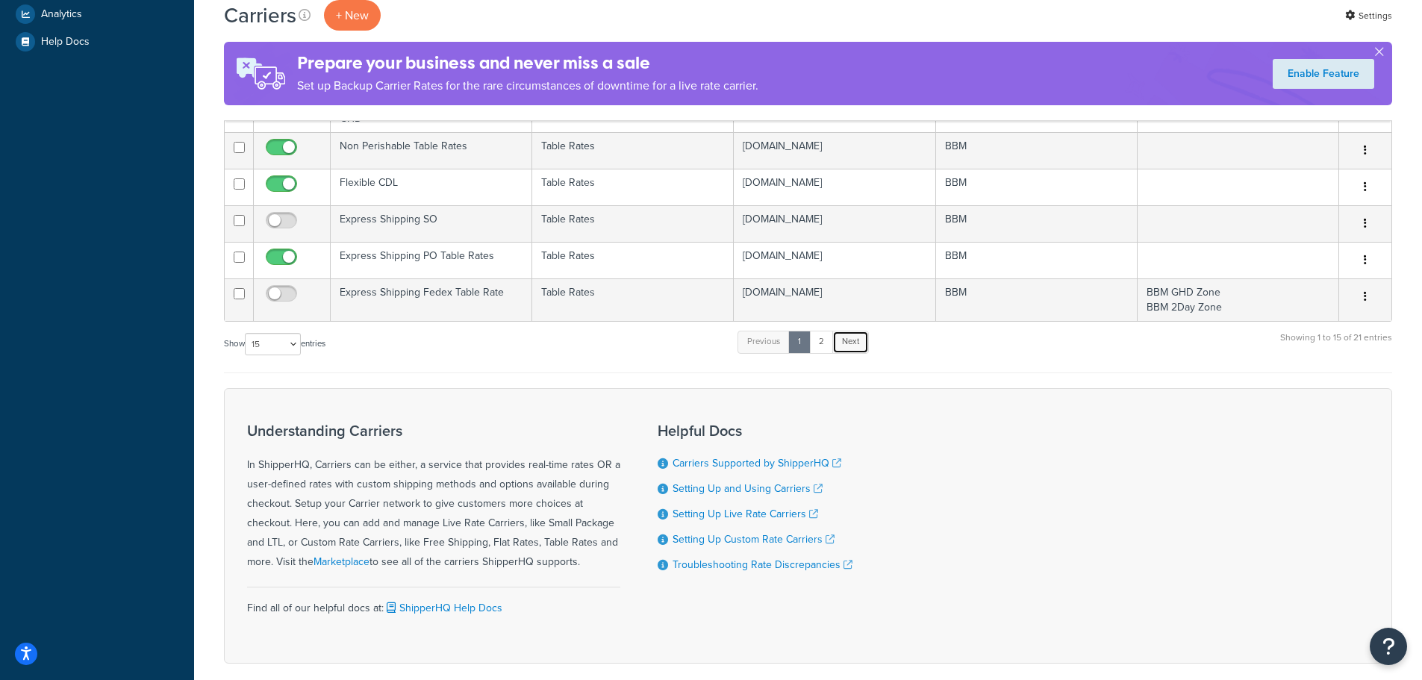
click at [862, 344] on link "Next" at bounding box center [850, 342] width 37 height 22
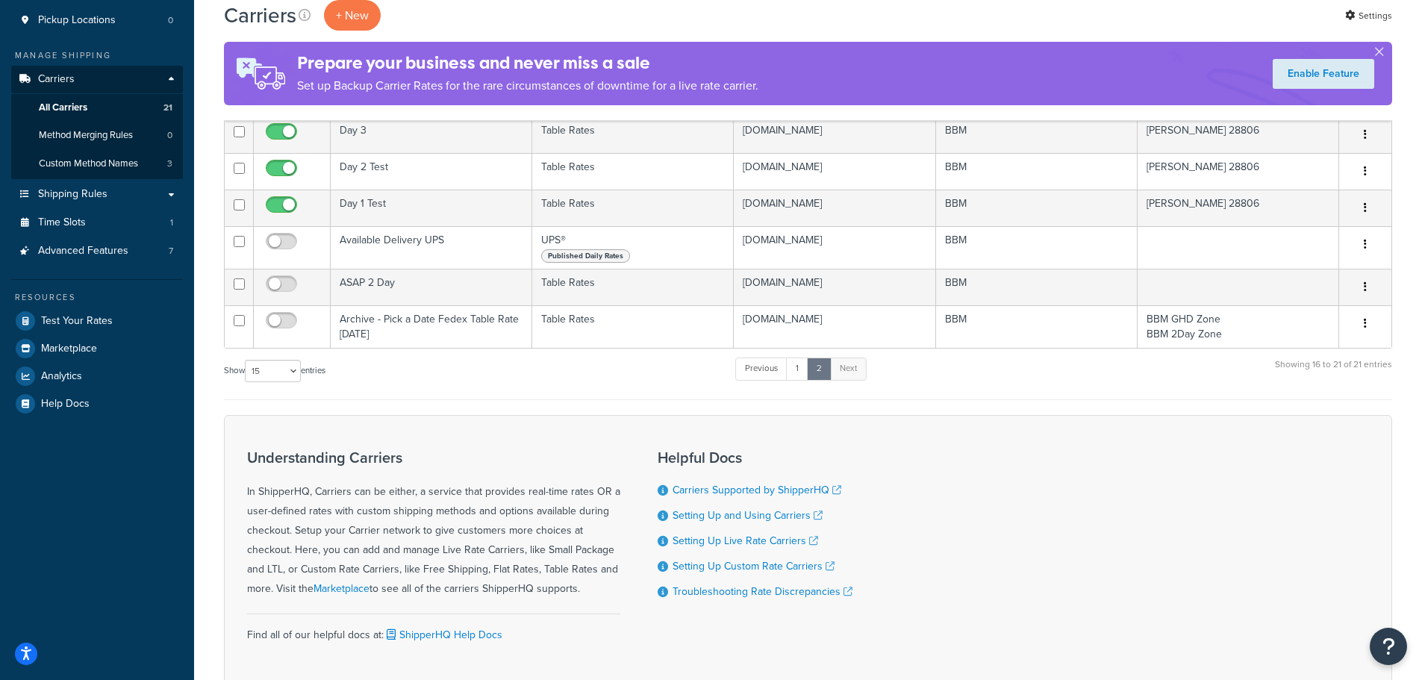
scroll to position [37, 0]
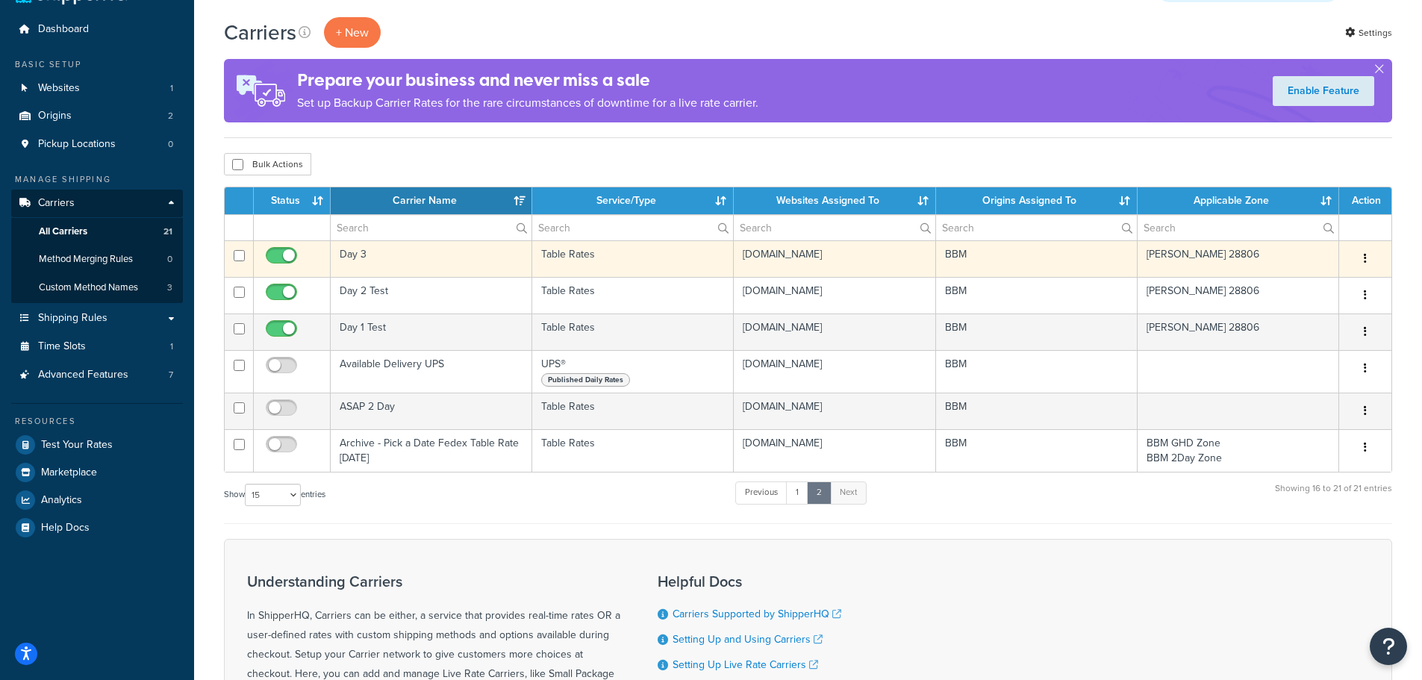
click at [369, 252] on td "Day 3" at bounding box center [431, 258] width 201 height 37
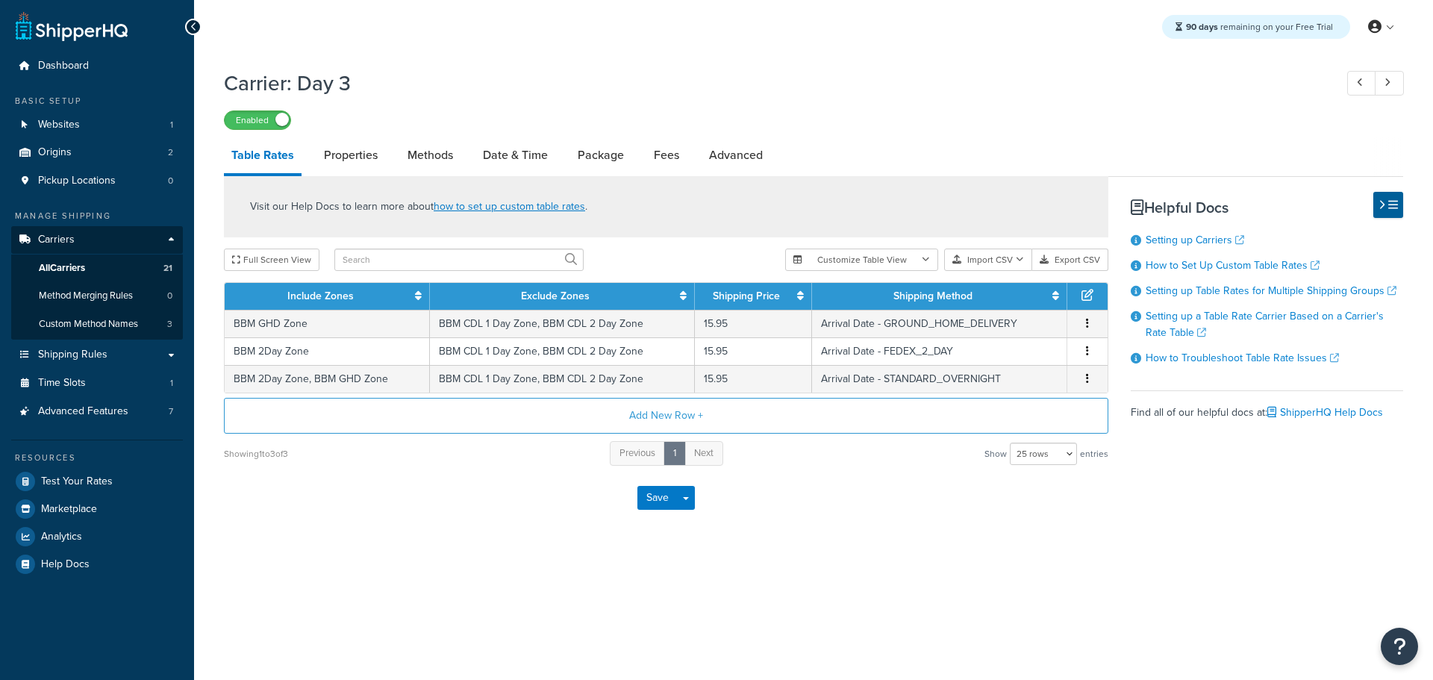
select select "25"
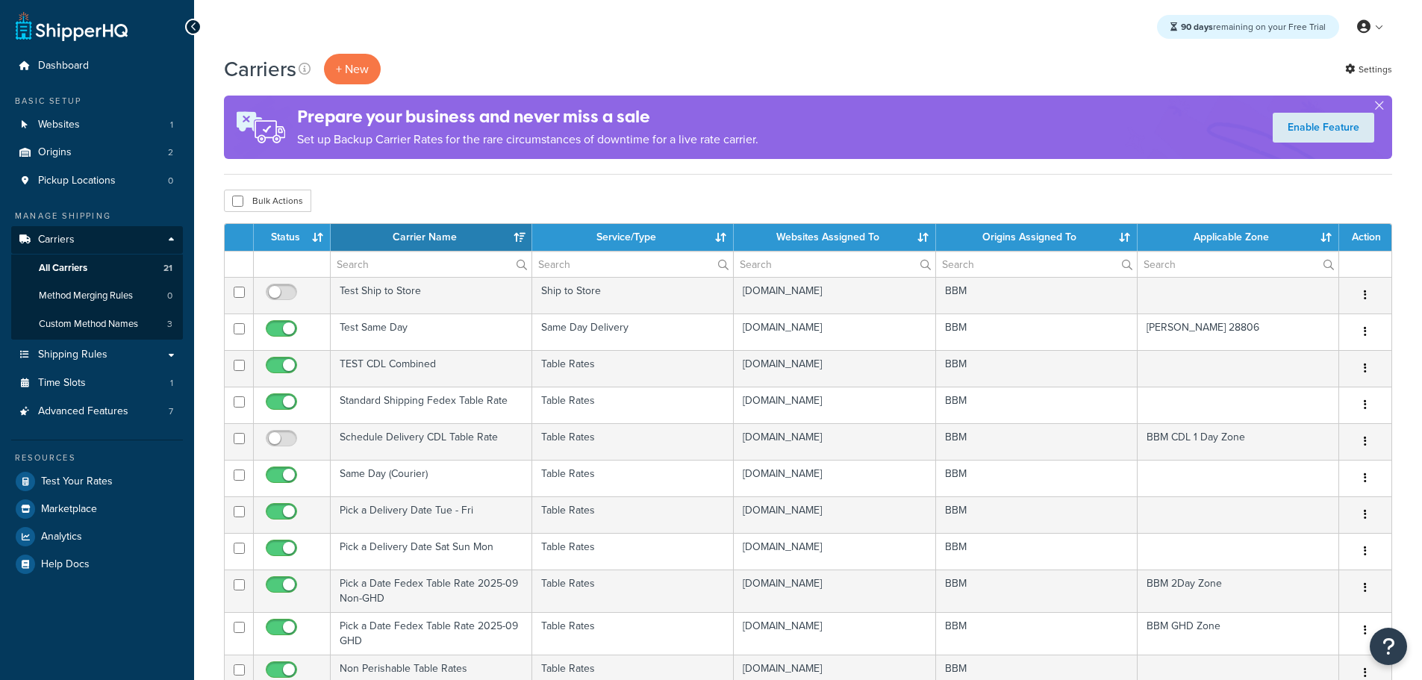
select select "15"
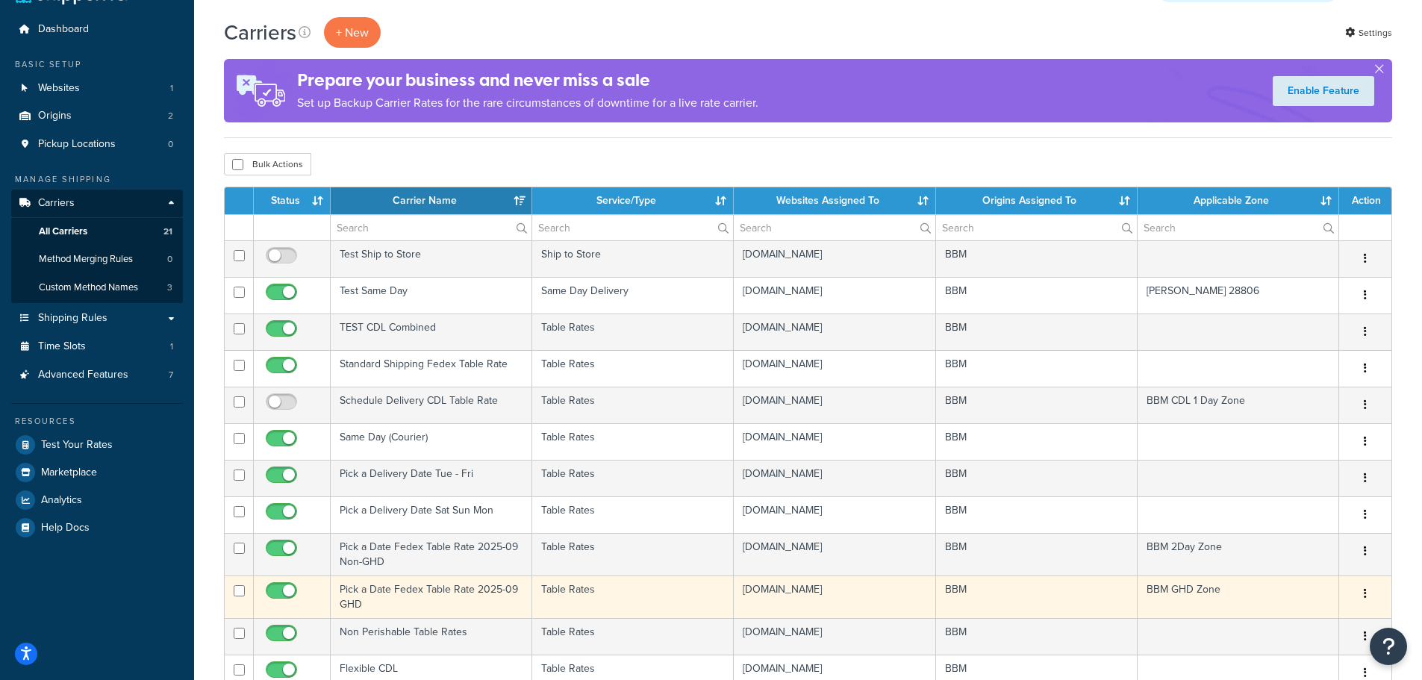
scroll to position [173, 0]
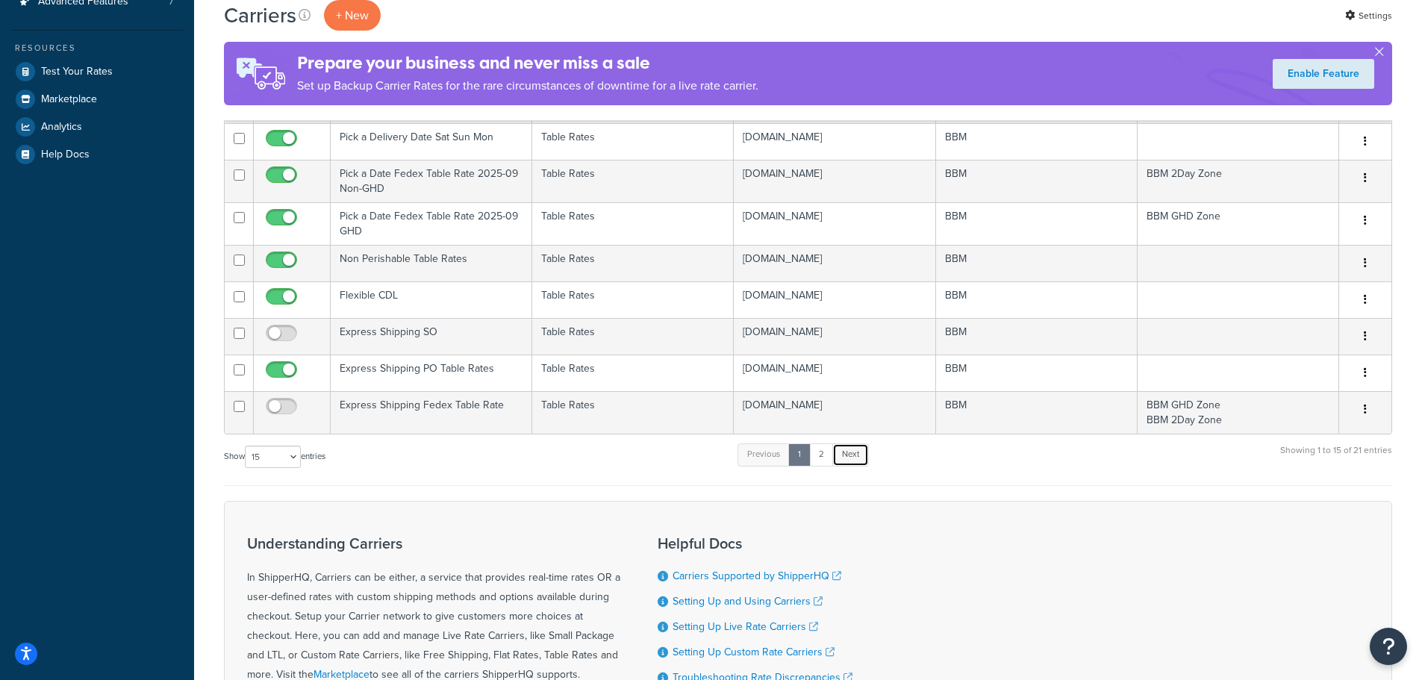
click at [854, 458] on link "Next" at bounding box center [850, 454] width 37 height 22
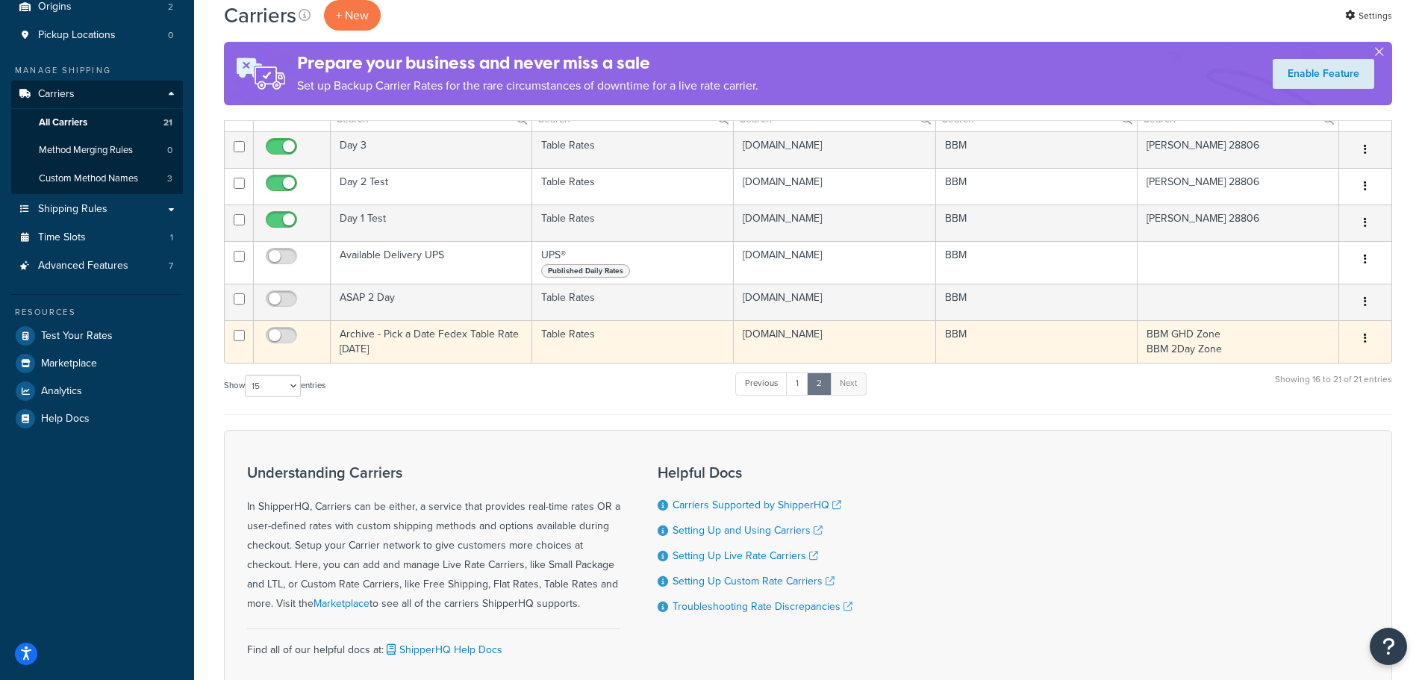
scroll to position [0, 0]
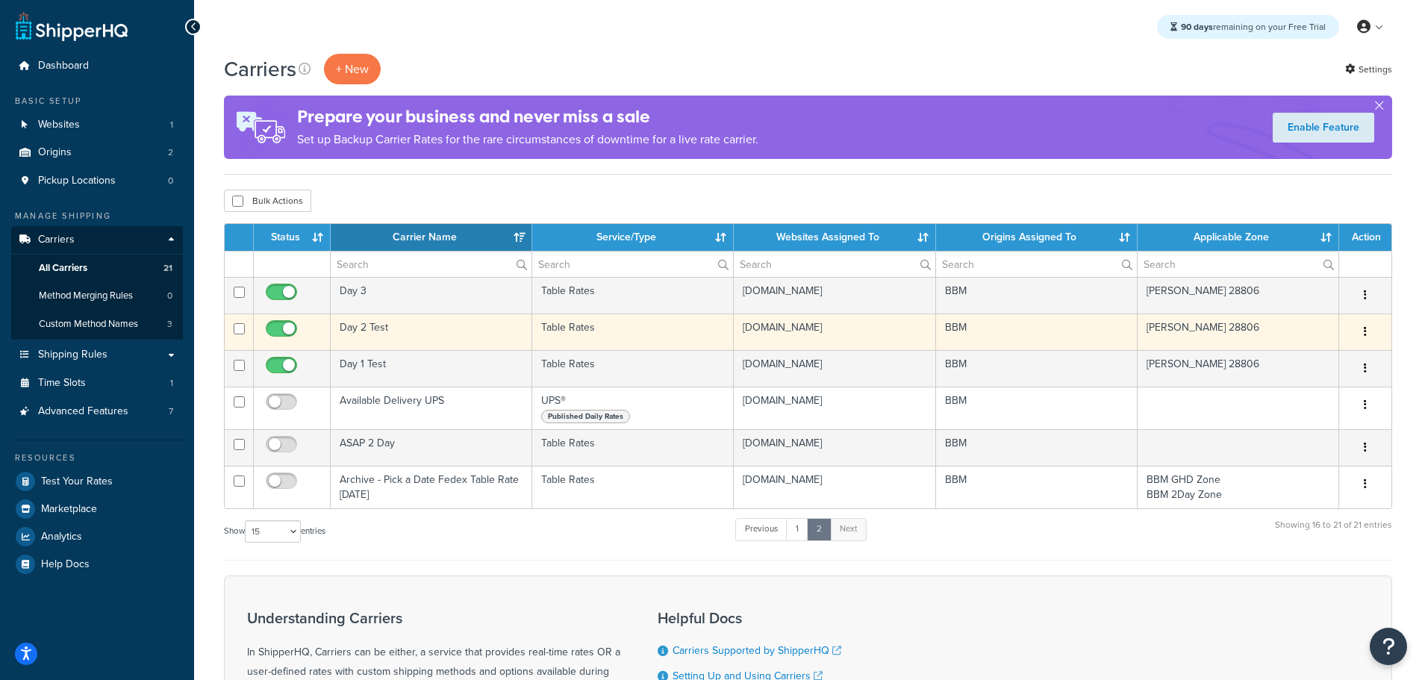
click at [372, 326] on td "Day 2 Test" at bounding box center [431, 331] width 201 height 37
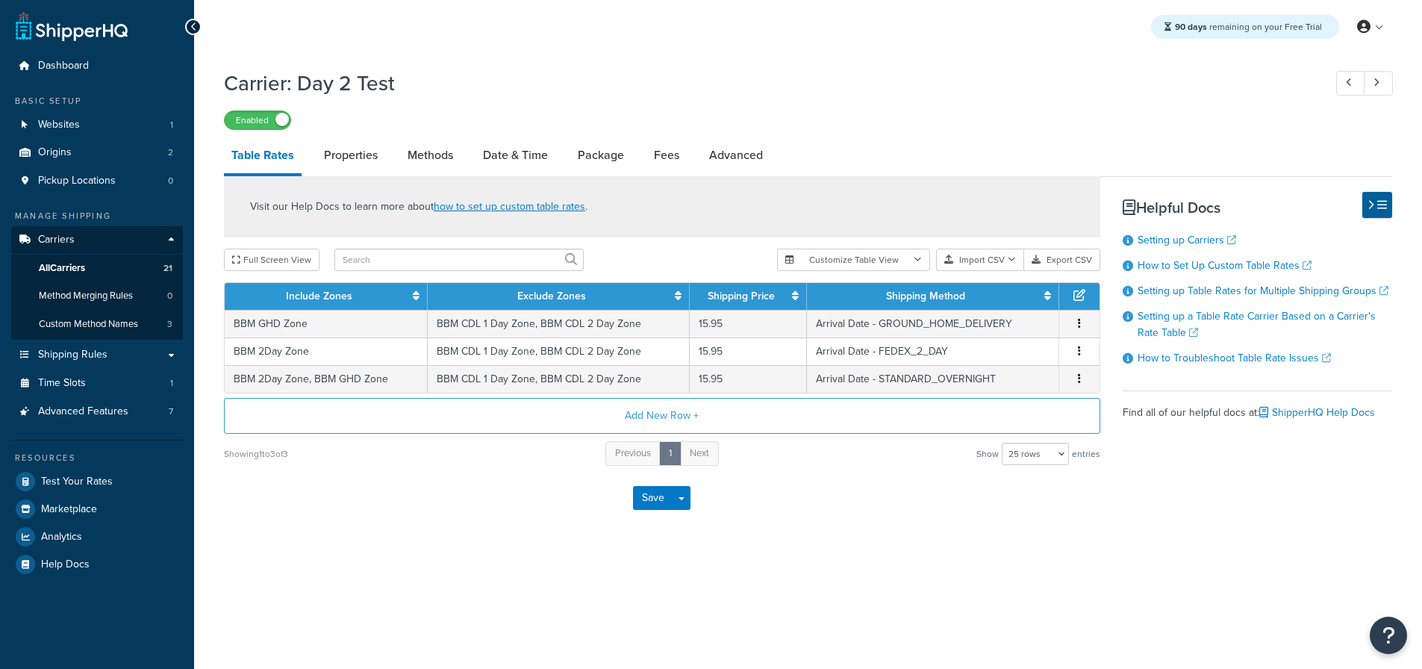
select select "25"
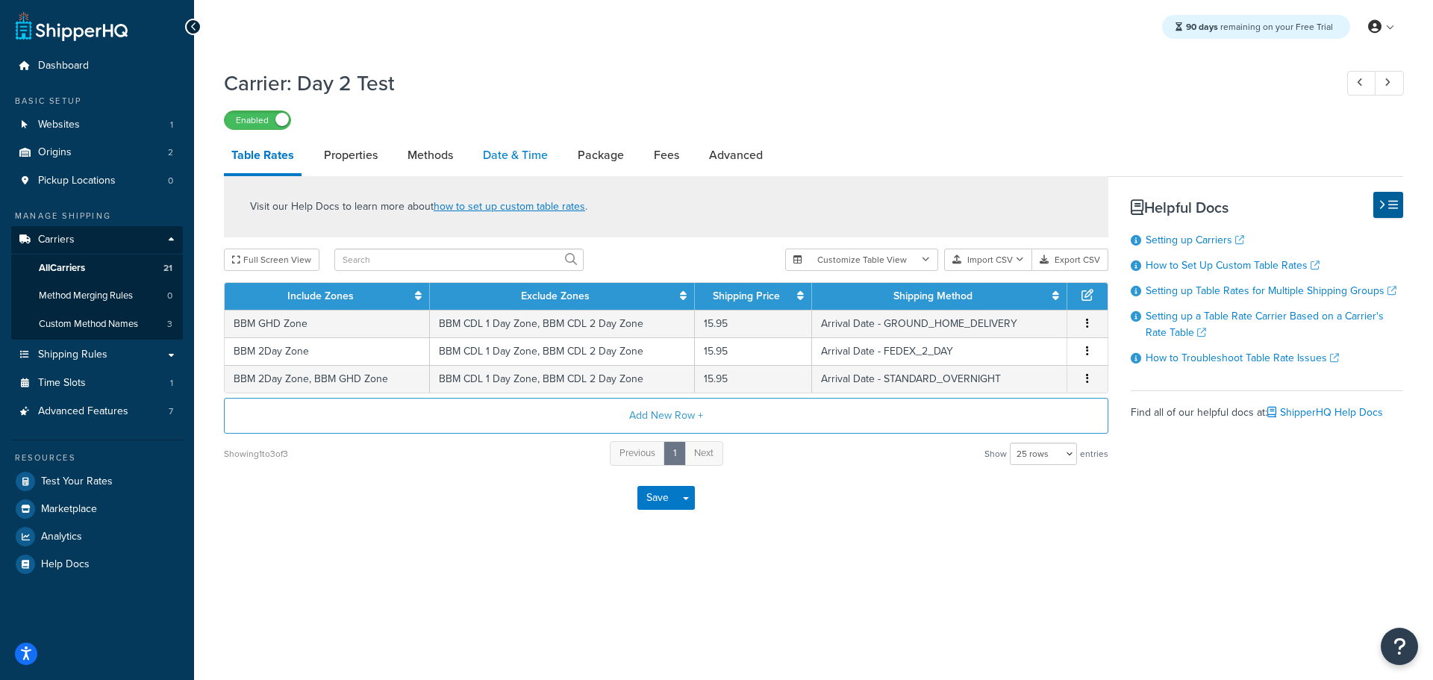
click at [513, 157] on link "Date & Time" at bounding box center [515, 155] width 80 height 36
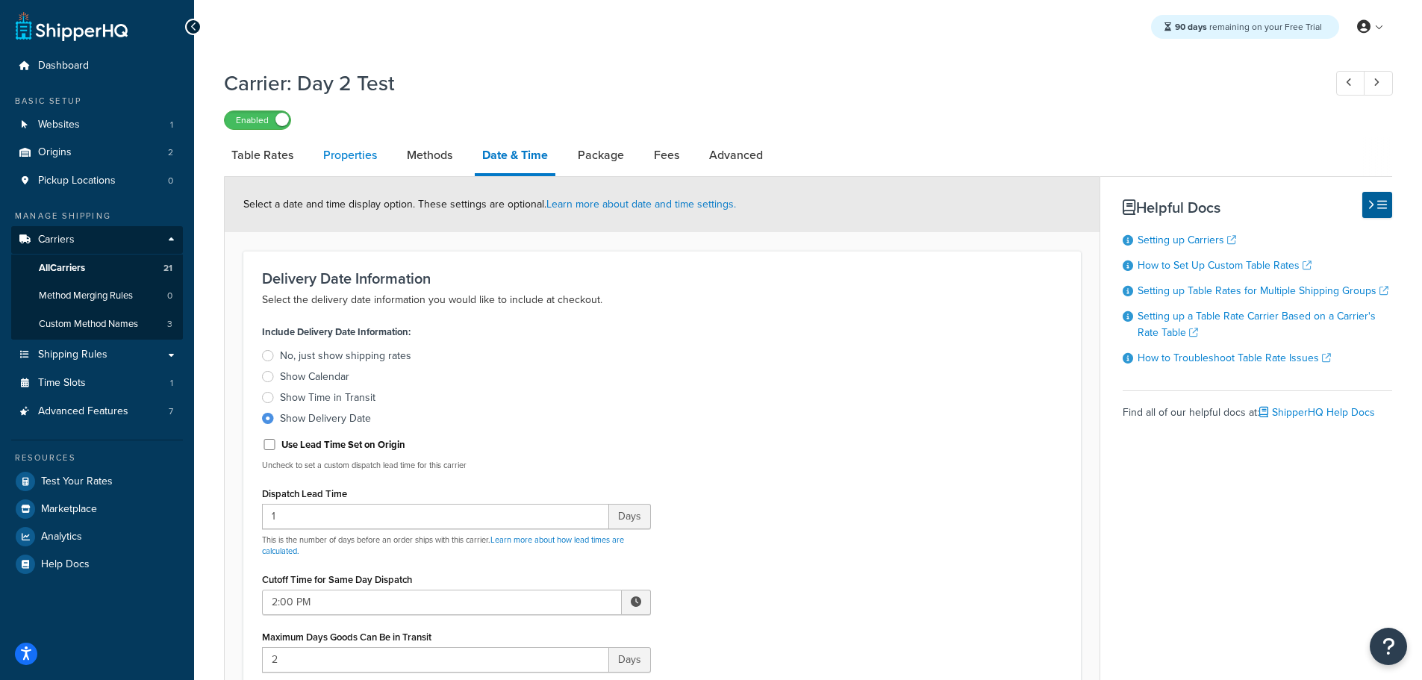
click at [369, 163] on link "Properties" at bounding box center [350, 155] width 69 height 36
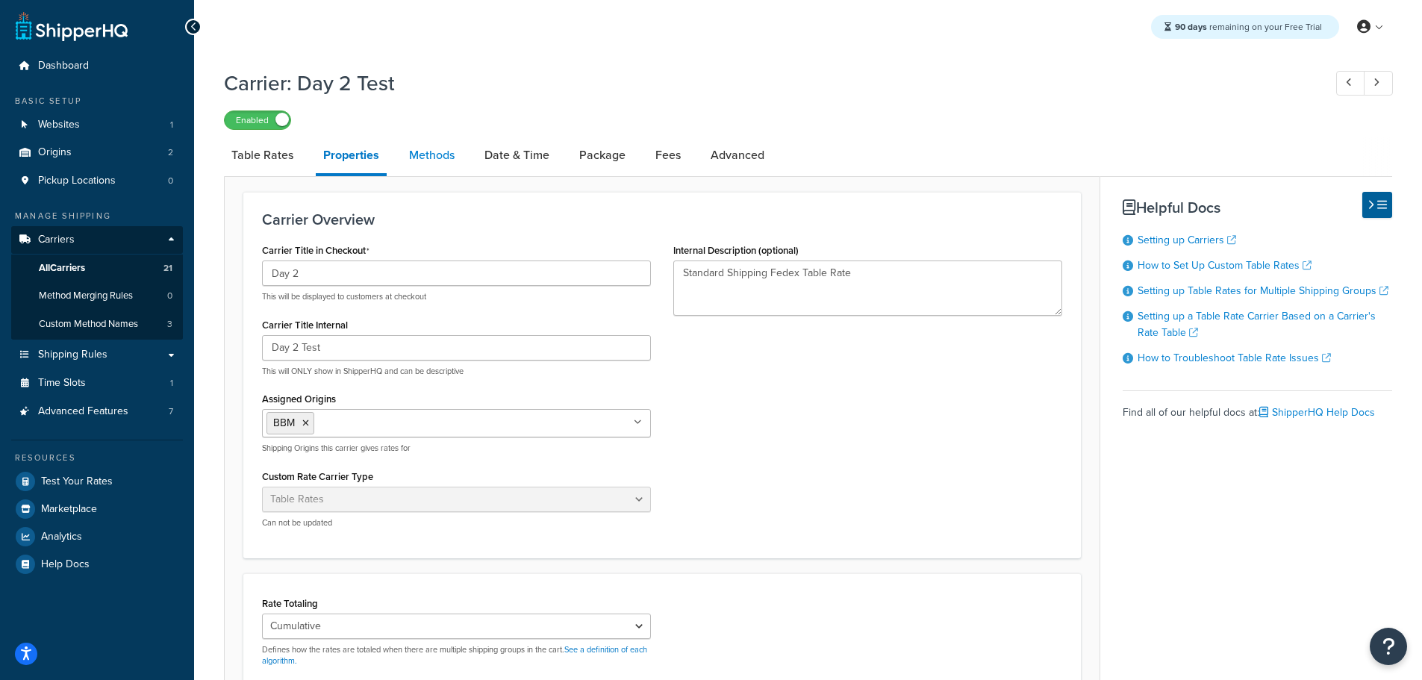
click at [449, 149] on link "Methods" at bounding box center [431, 155] width 60 height 36
select select "25"
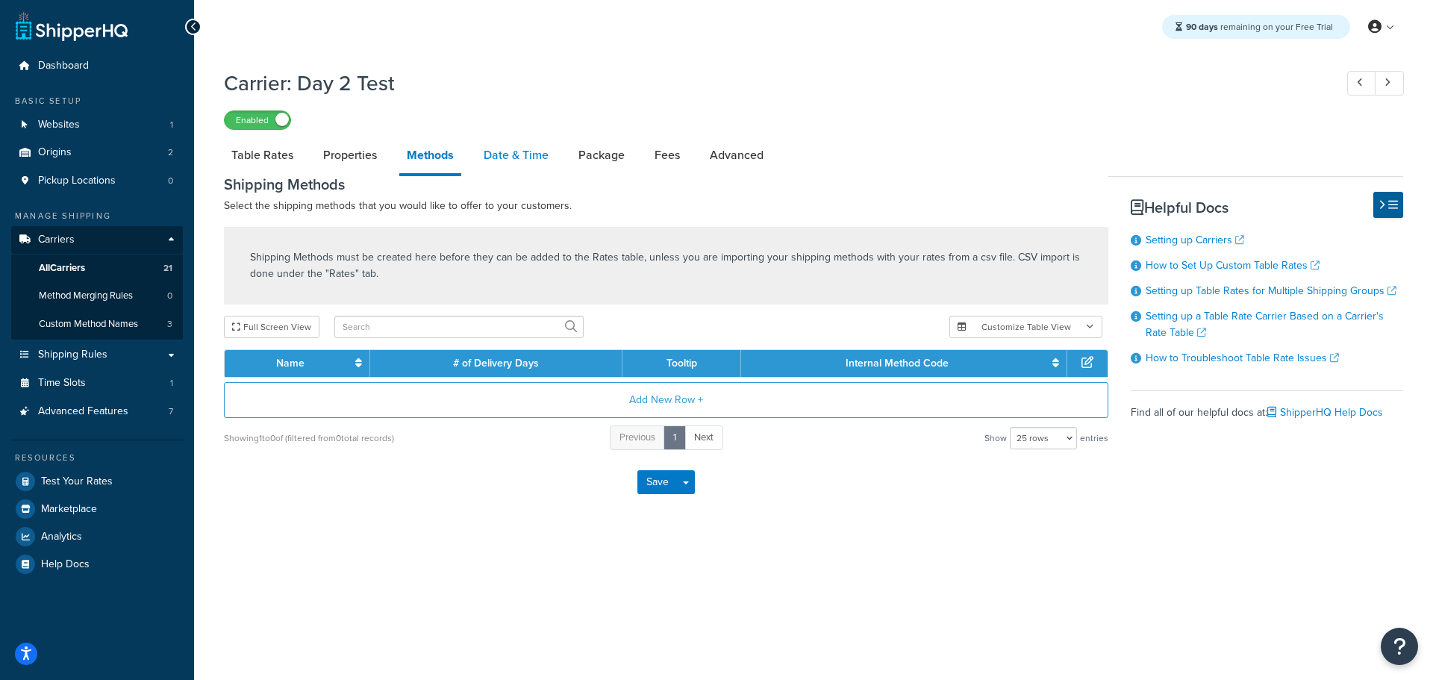
click at [490, 154] on link "Date & Time" at bounding box center [516, 155] width 80 height 36
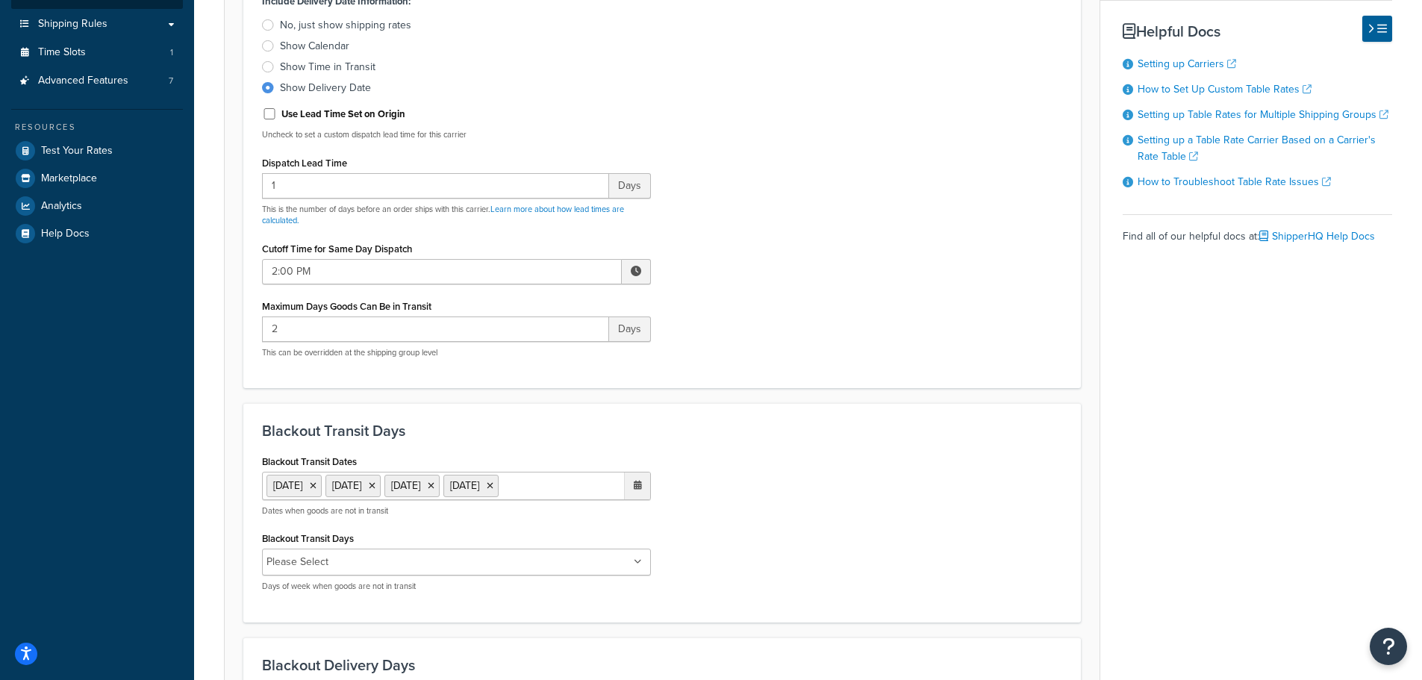
scroll to position [58, 0]
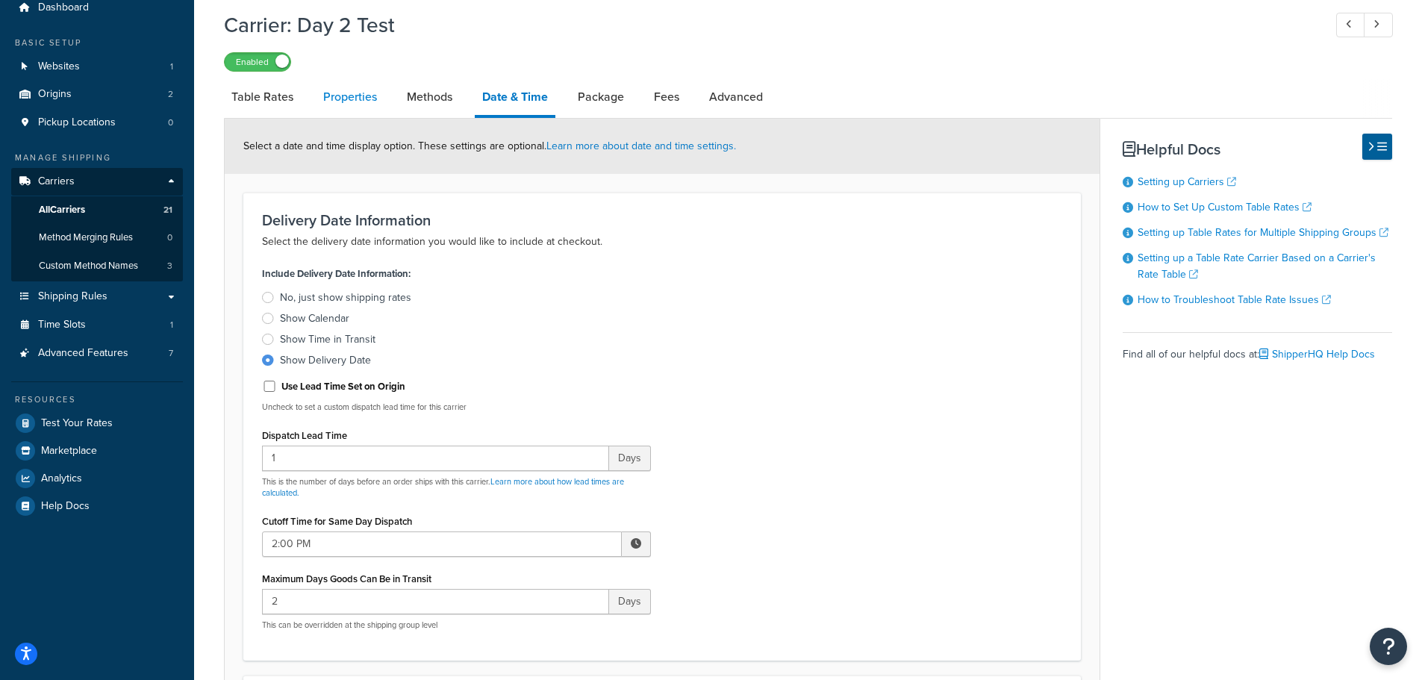
click at [340, 100] on link "Properties" at bounding box center [350, 97] width 69 height 36
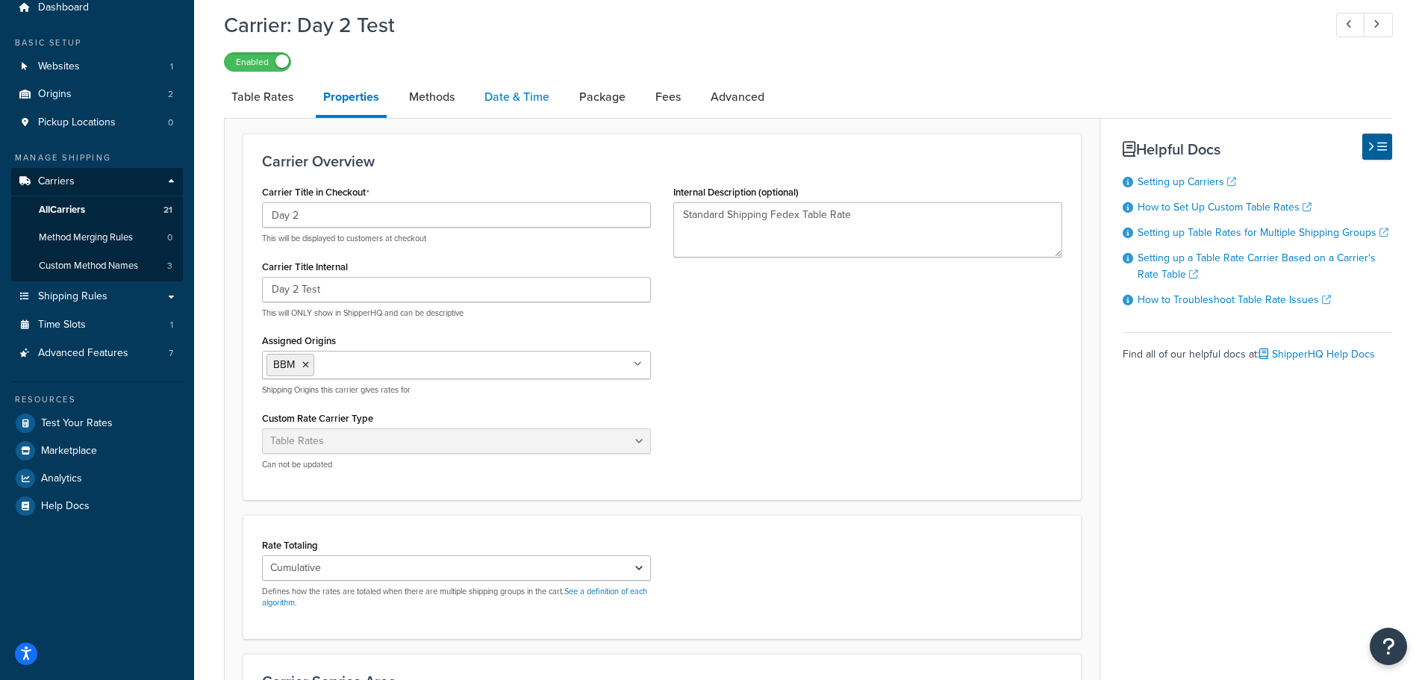
click at [527, 94] on link "Date & Time" at bounding box center [517, 97] width 80 height 36
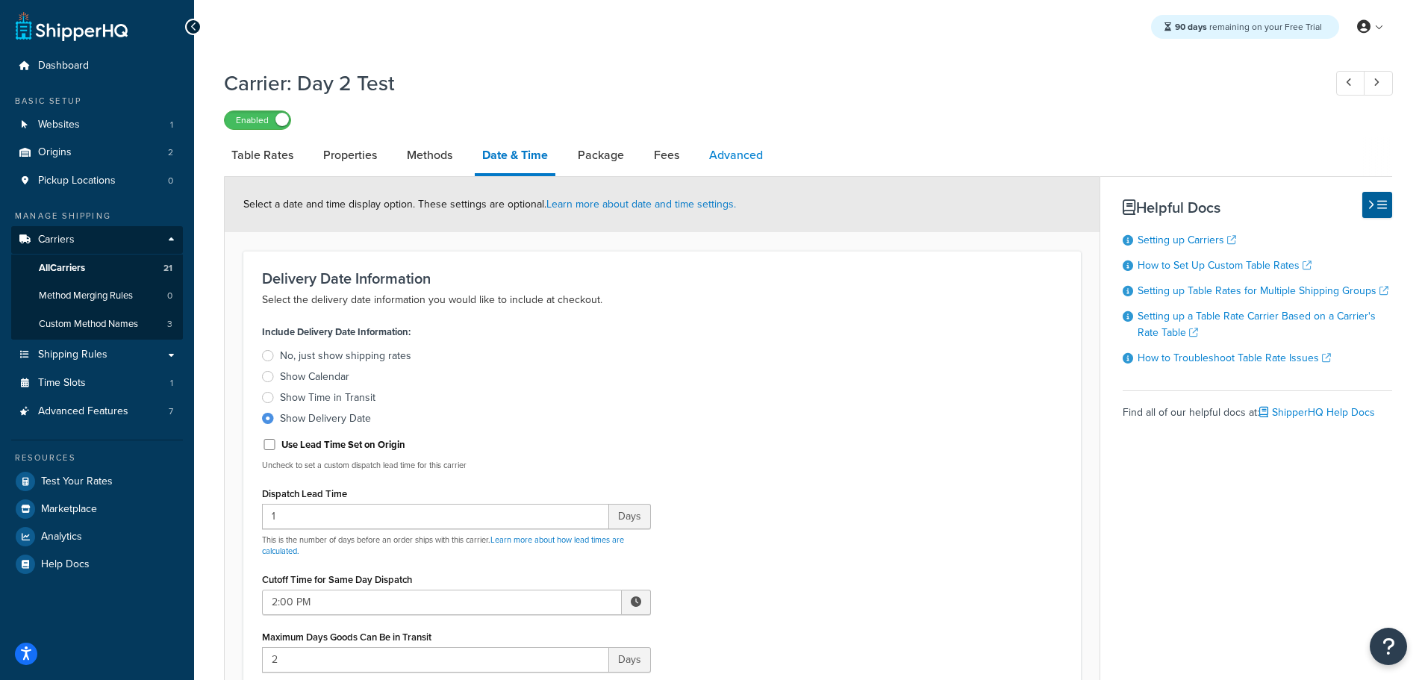
click at [722, 158] on link "Advanced" at bounding box center [735, 155] width 69 height 36
select select "false"
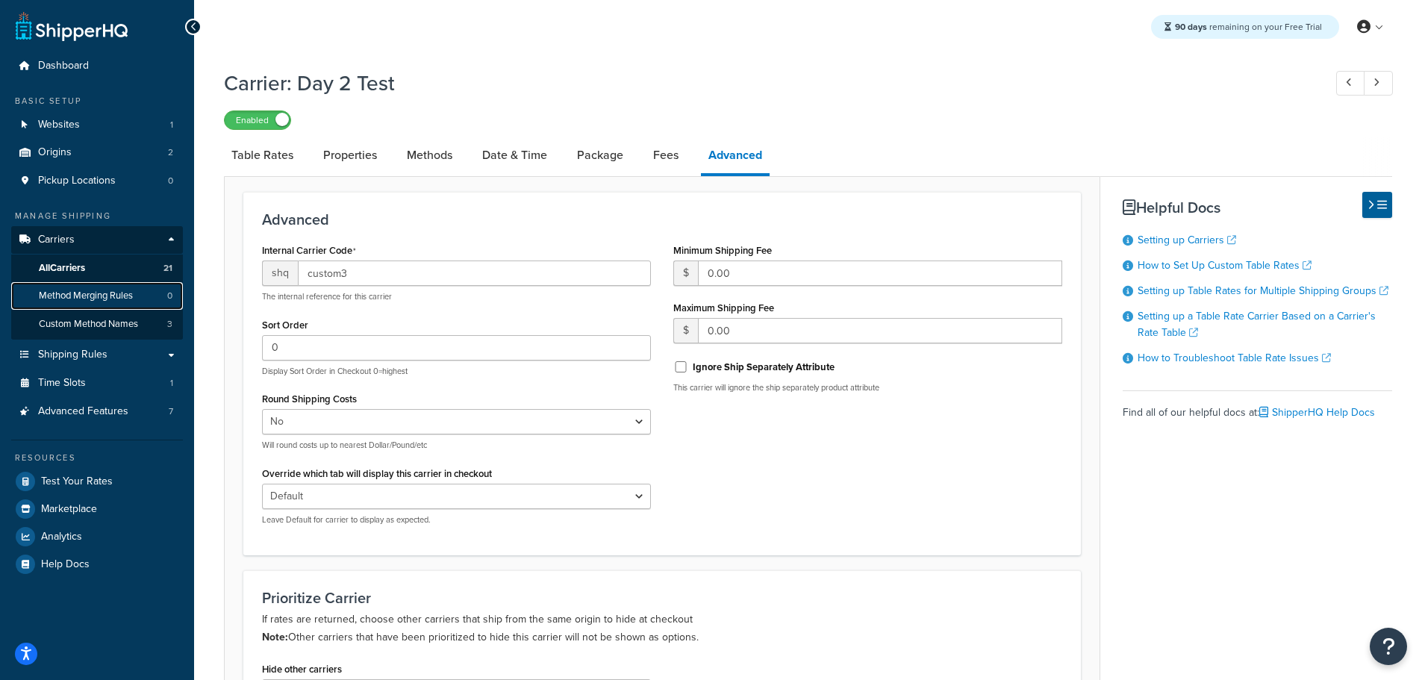
click at [100, 287] on link "Method Merging Rules 0" at bounding box center [97, 296] width 172 height 28
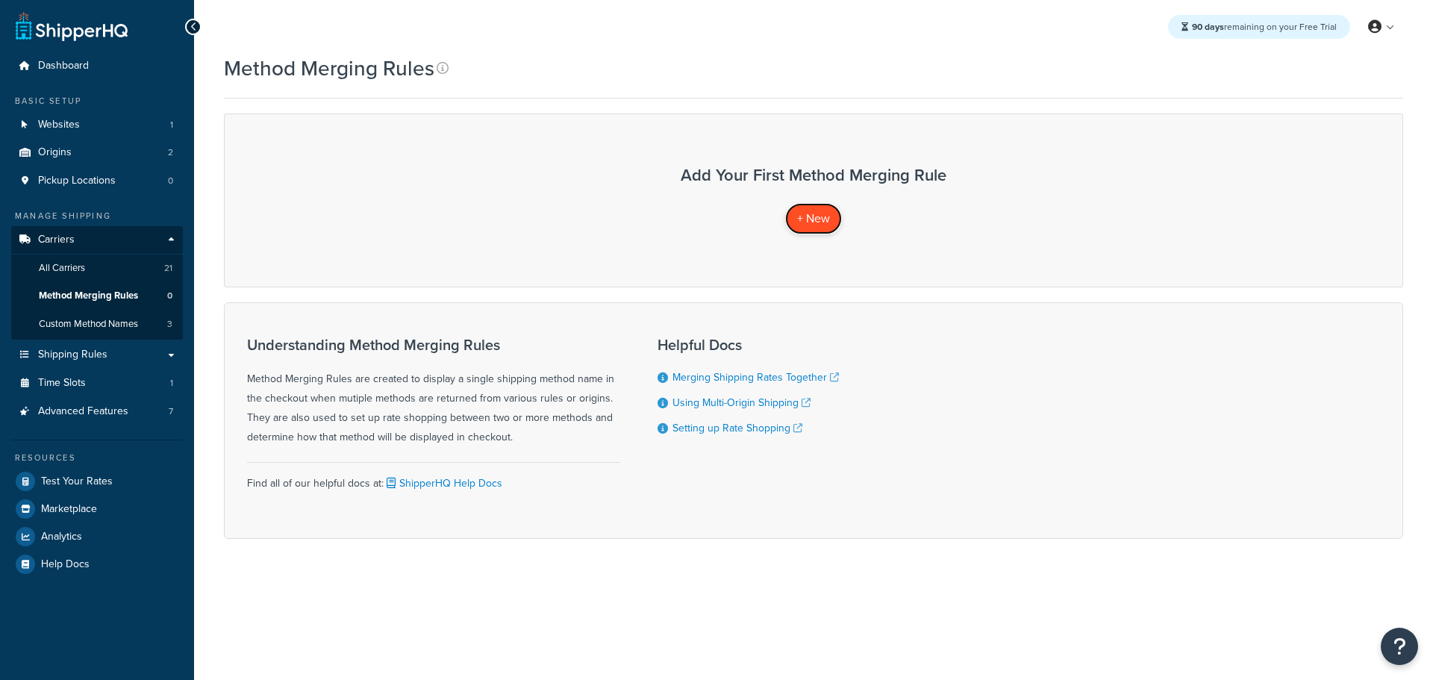
click at [812, 226] on span "+ New" at bounding box center [813, 218] width 33 height 17
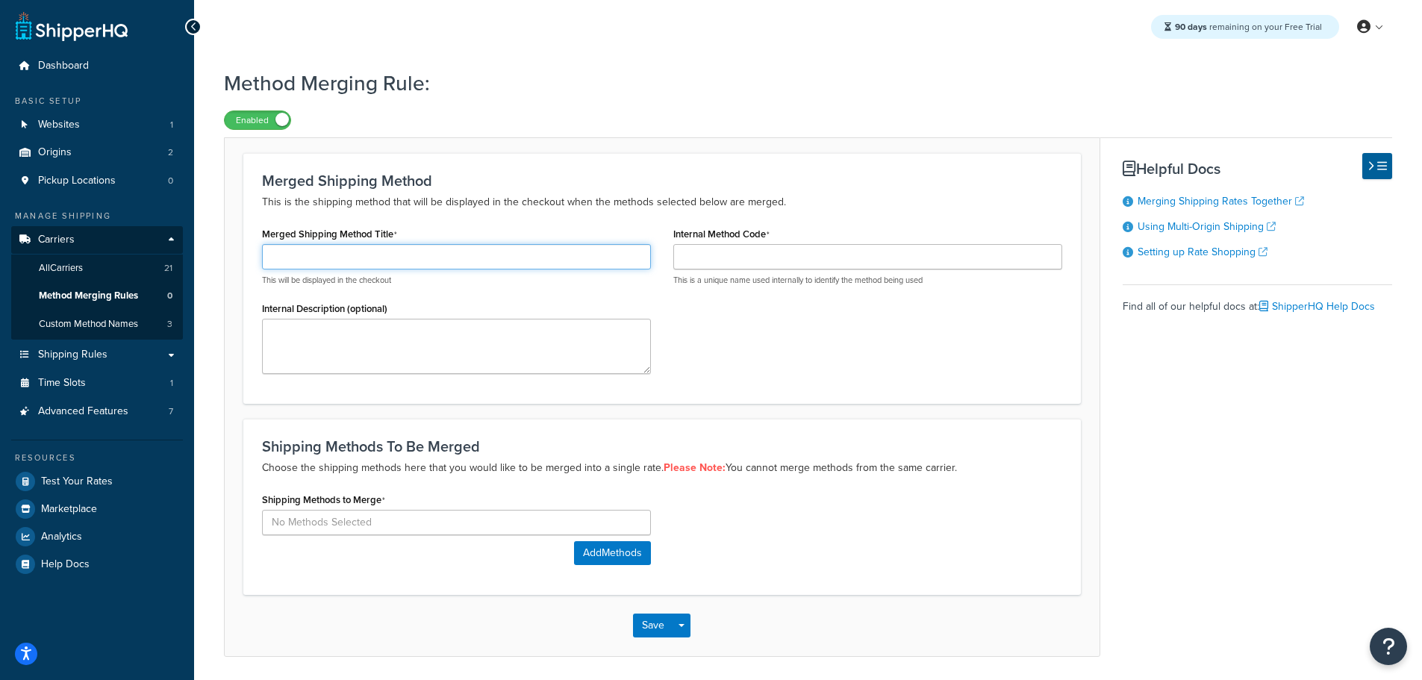
click at [395, 260] on input "Merged Shipping Method Title" at bounding box center [456, 256] width 389 height 25
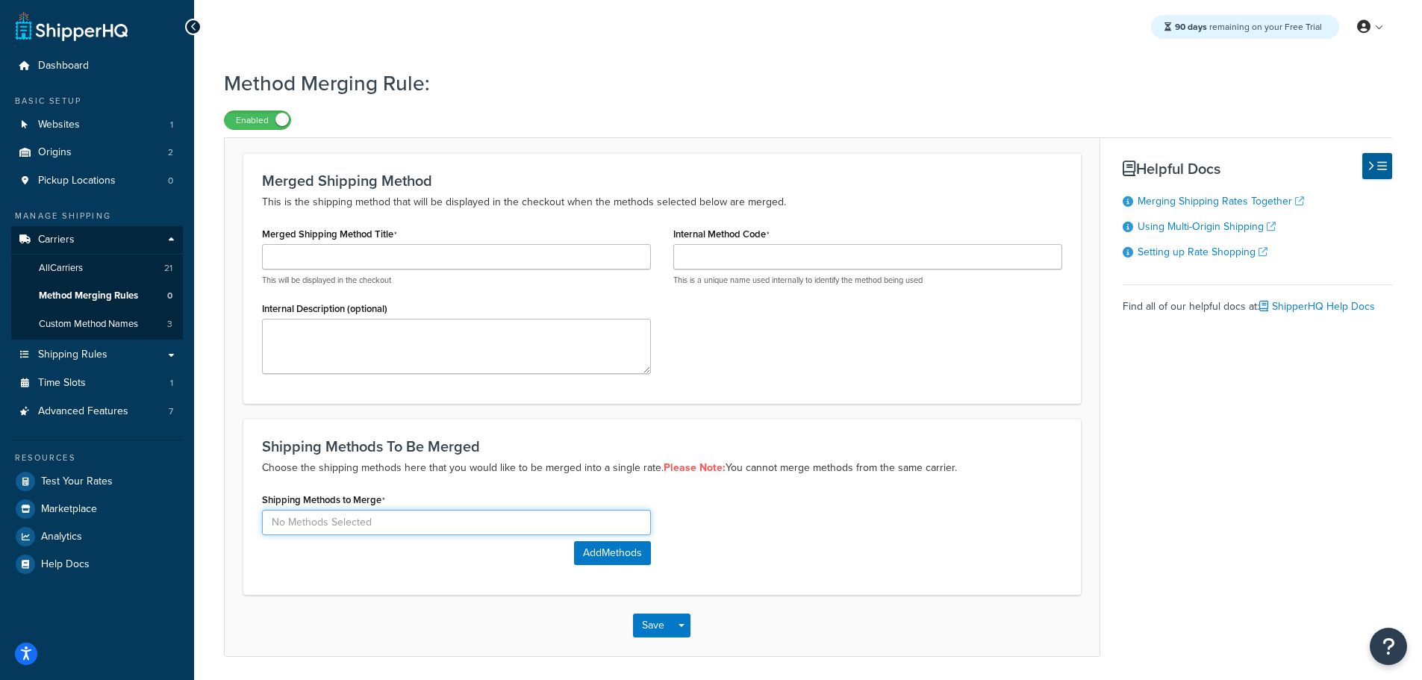
click at [496, 525] on div "Shipping Methods to Merge" at bounding box center [456, 512] width 389 height 46
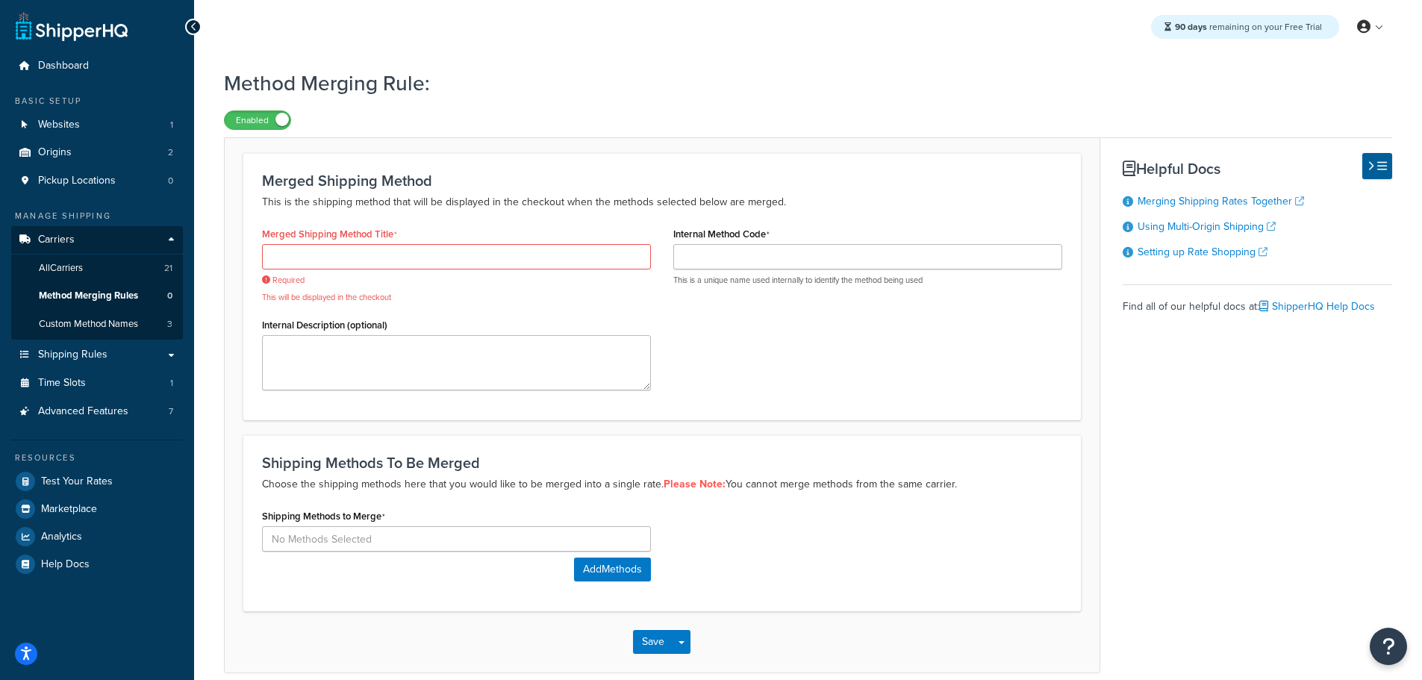
click at [487, 525] on div "Shipping Methods to Merge" at bounding box center [456, 528] width 389 height 46
click at [603, 569] on button "Add Methods" at bounding box center [612, 569] width 77 height 24
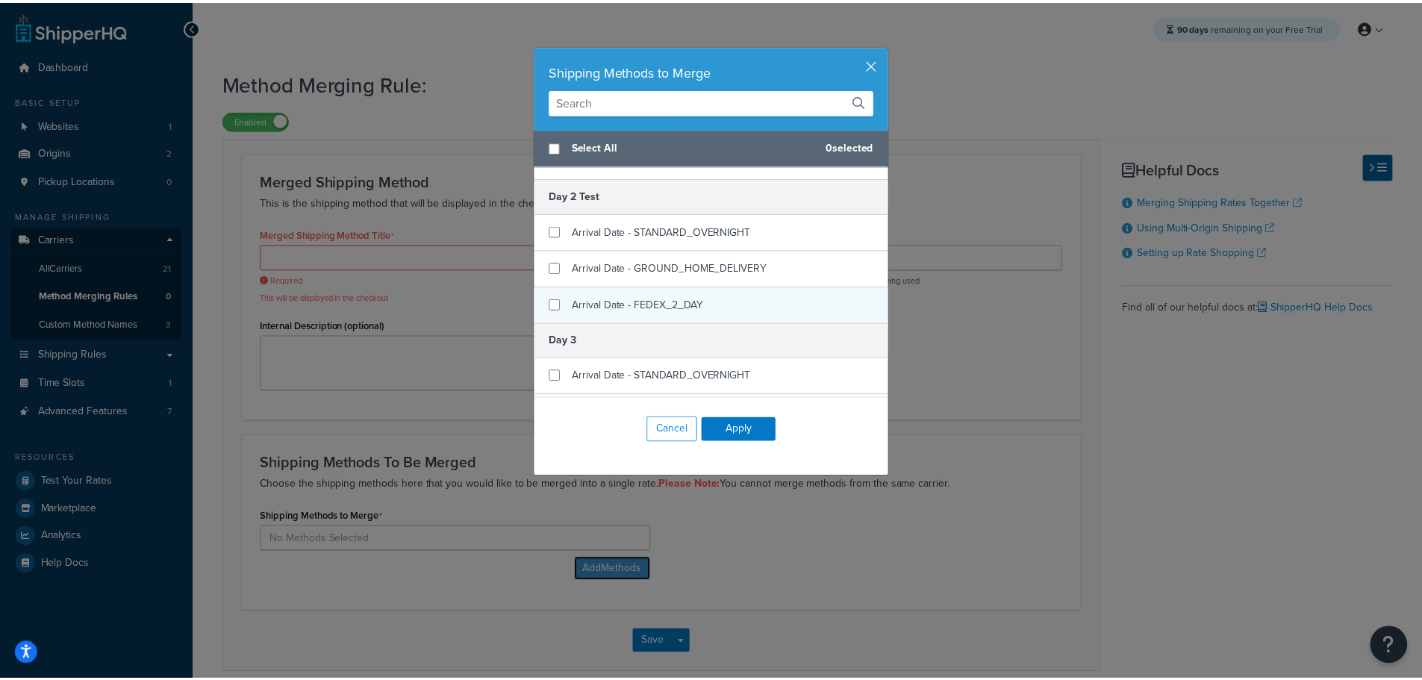
scroll to position [373, 0]
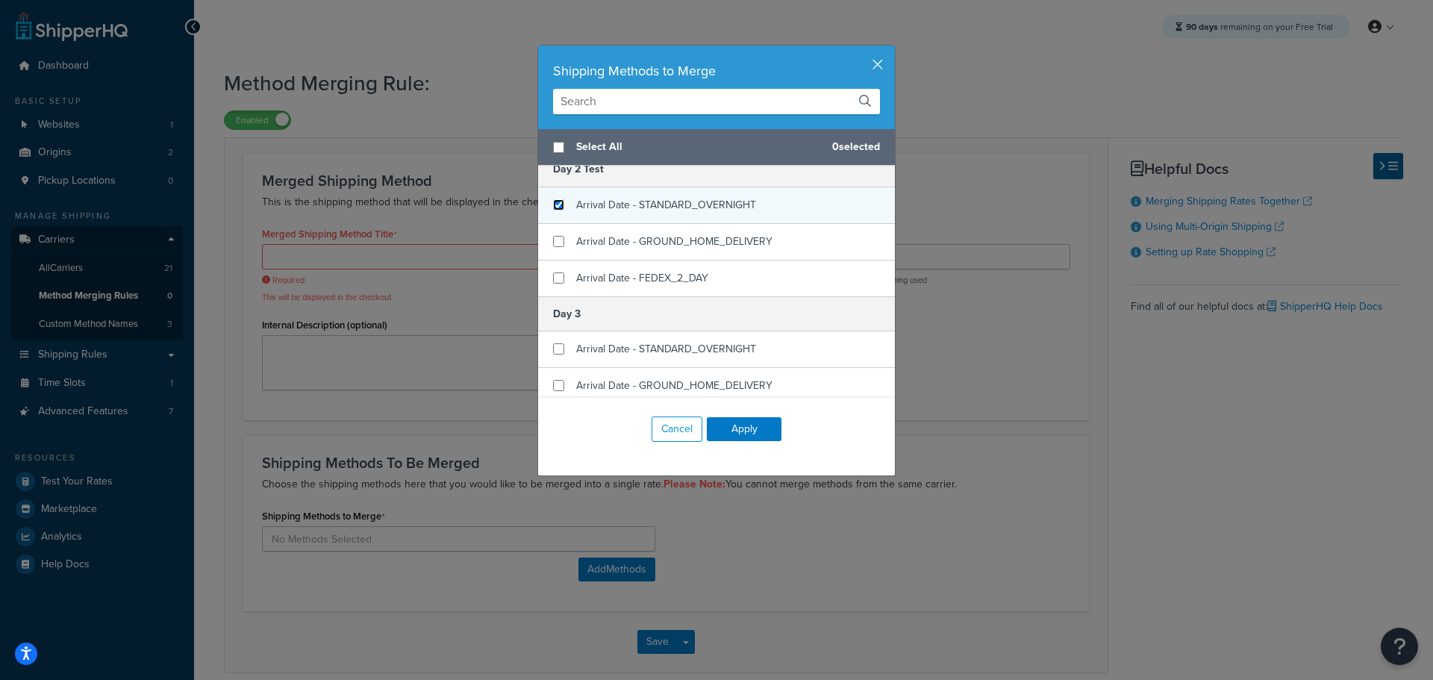
click at [553, 203] on input "checkbox" at bounding box center [558, 204] width 11 height 11
checkbox input "true"
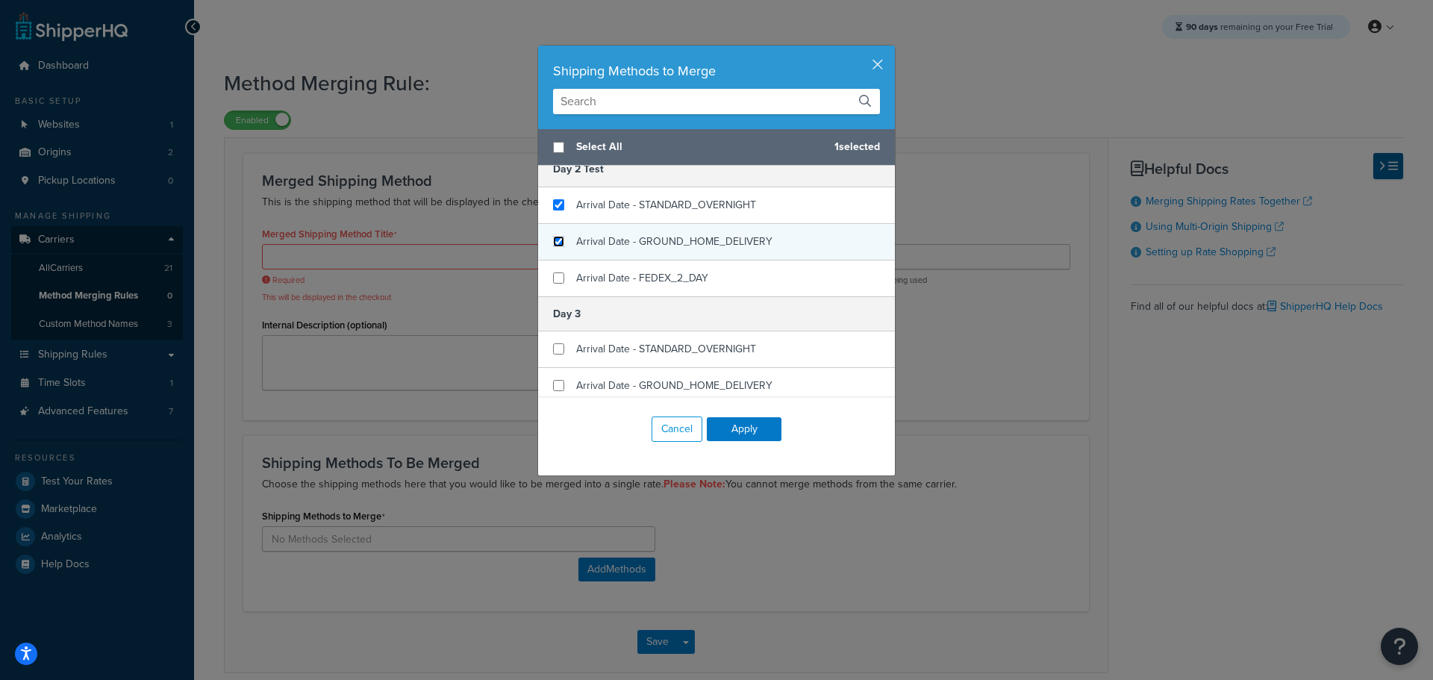
click at [554, 246] on input "checkbox" at bounding box center [558, 241] width 11 height 11
checkbox input "true"
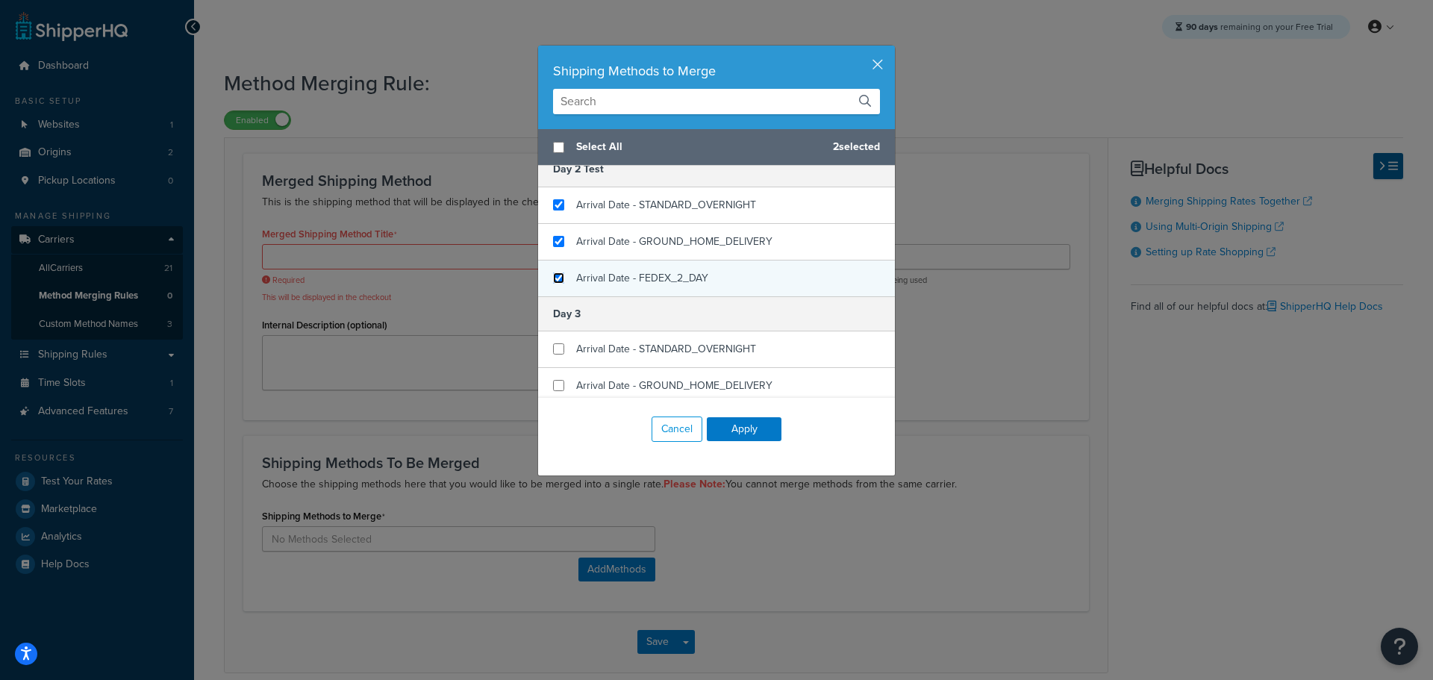
click at [553, 284] on input "checkbox" at bounding box center [558, 277] width 11 height 11
checkbox input "true"
click at [743, 427] on button "Apply" at bounding box center [744, 429] width 75 height 24
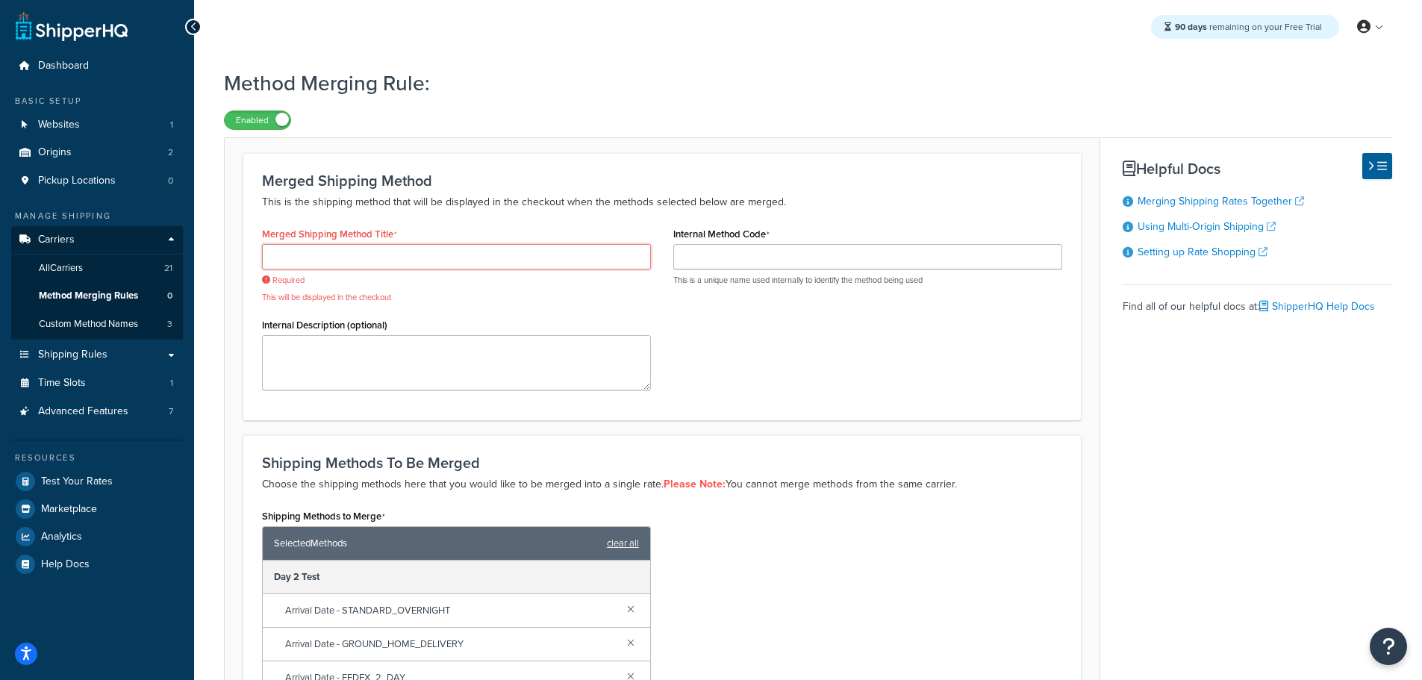
click at [352, 263] on input "Merged Shipping Method Title" at bounding box center [456, 256] width 389 height 25
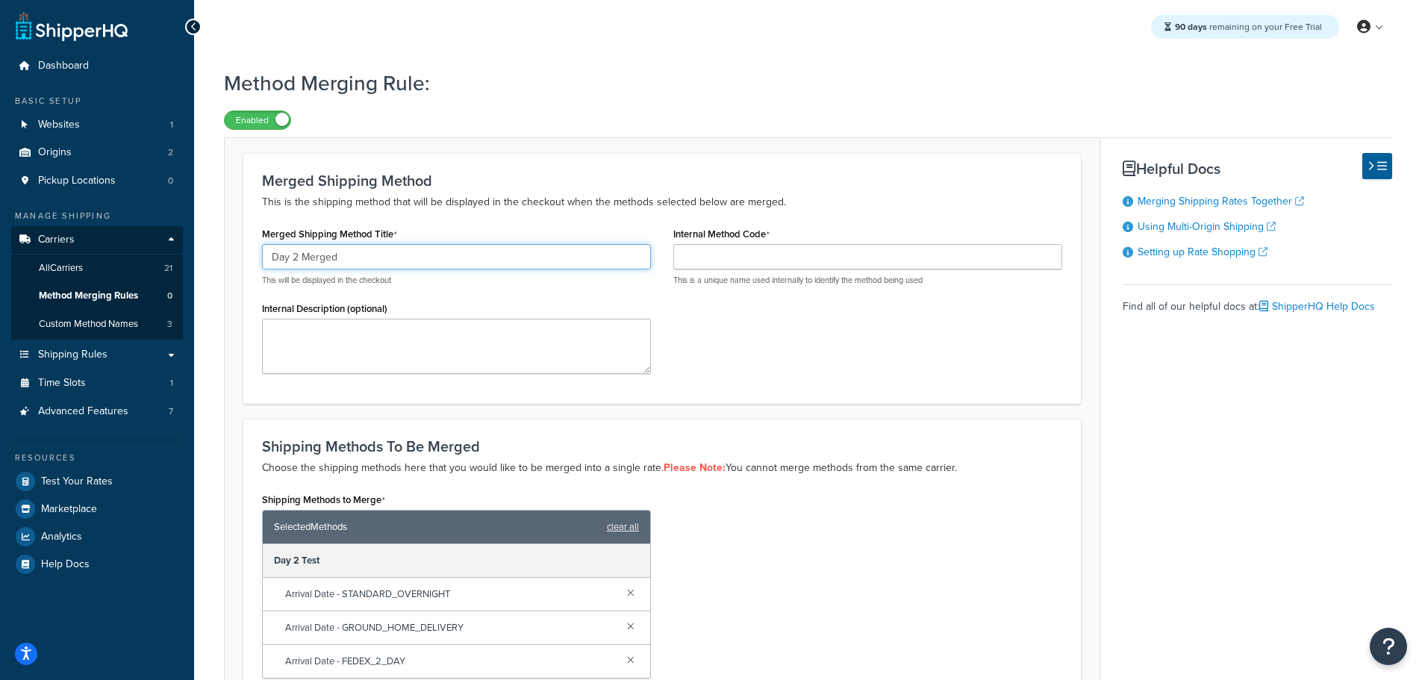
type input "Day 2 Merged"
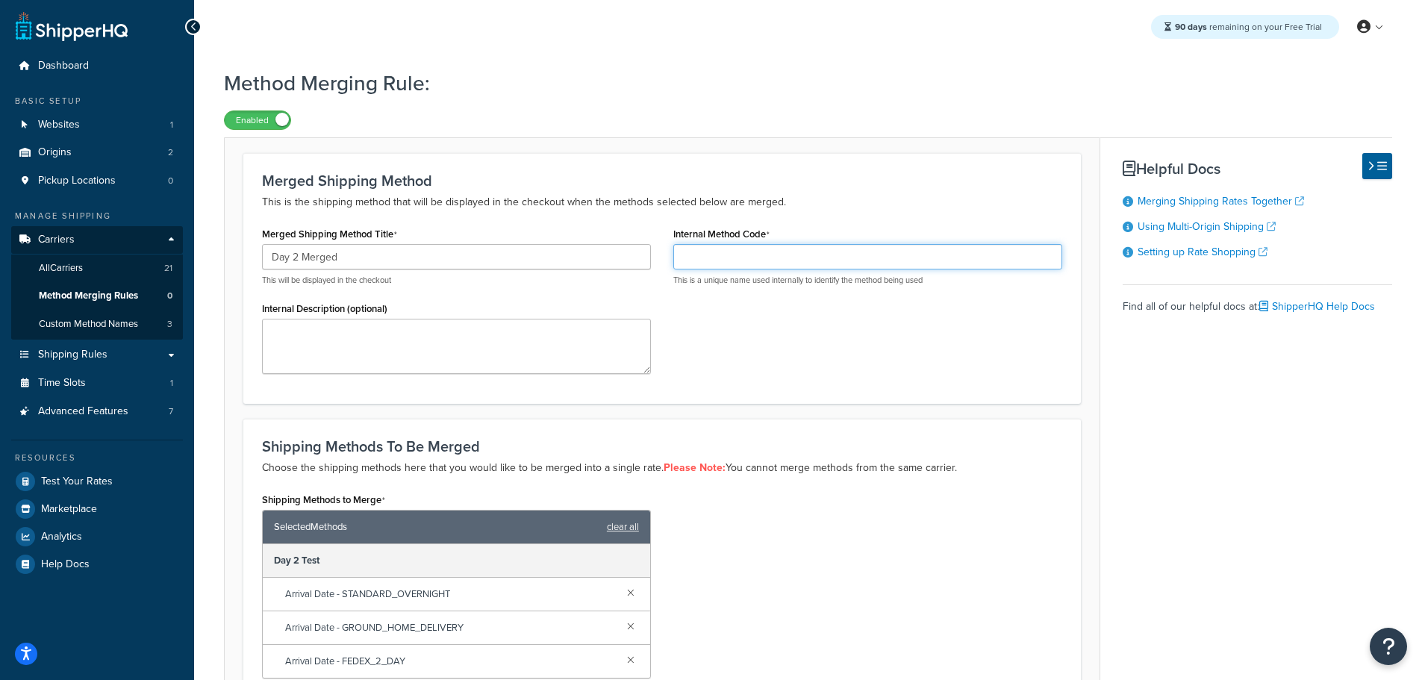
click at [751, 254] on input "Internal Method Code" at bounding box center [867, 256] width 389 height 25
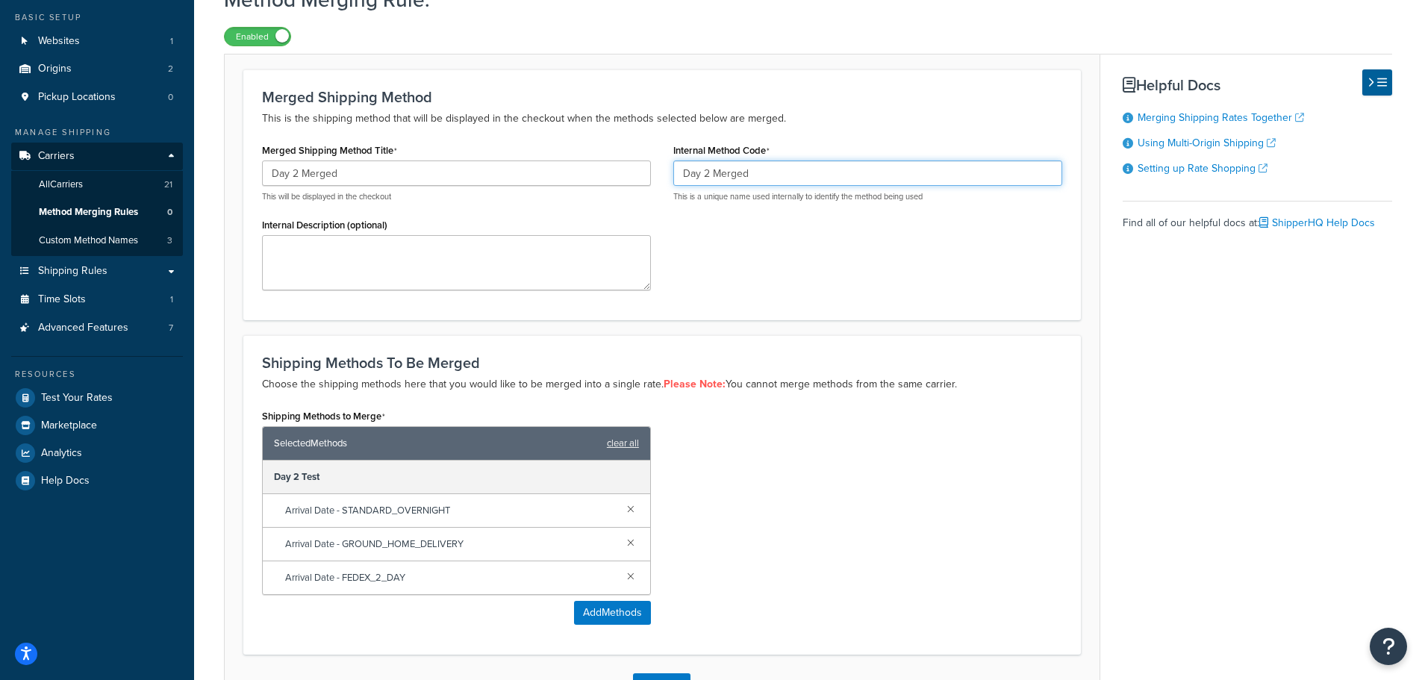
scroll to position [195, 0]
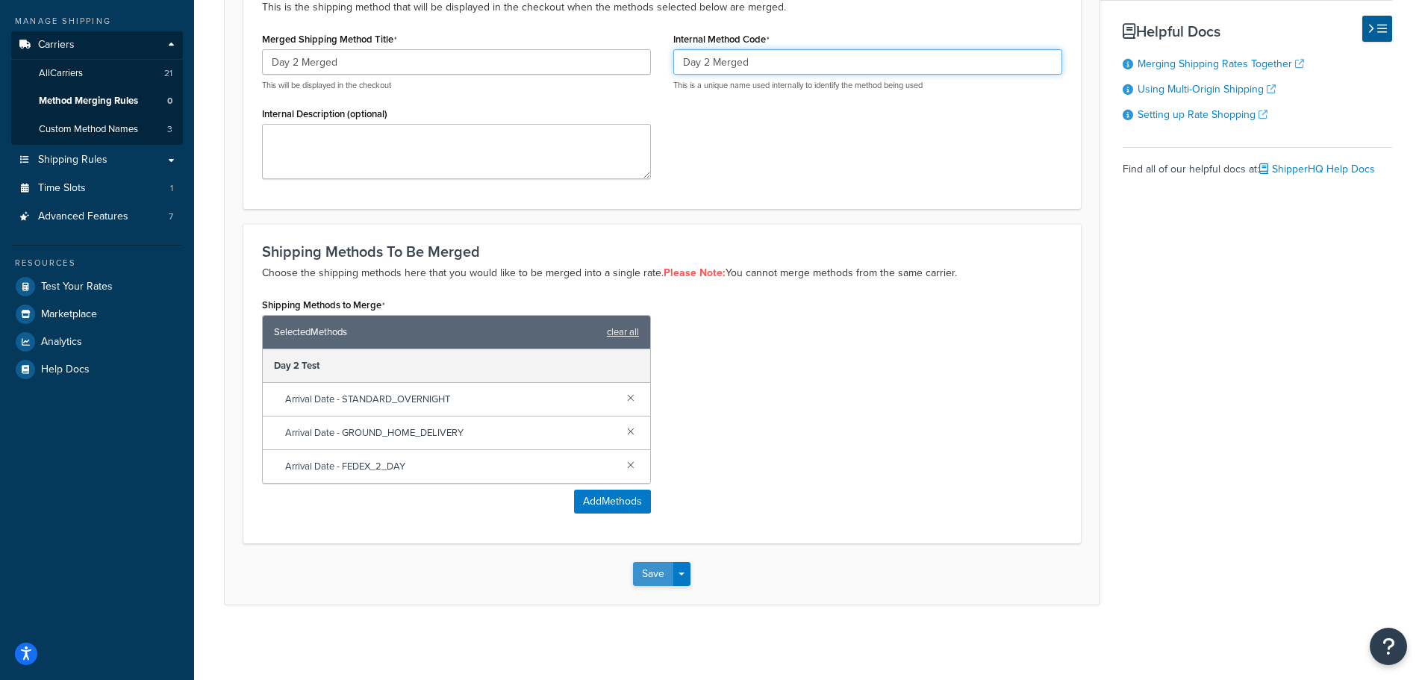
type input "Day 2 Merged"
click at [651, 575] on button "Save" at bounding box center [653, 574] width 40 height 24
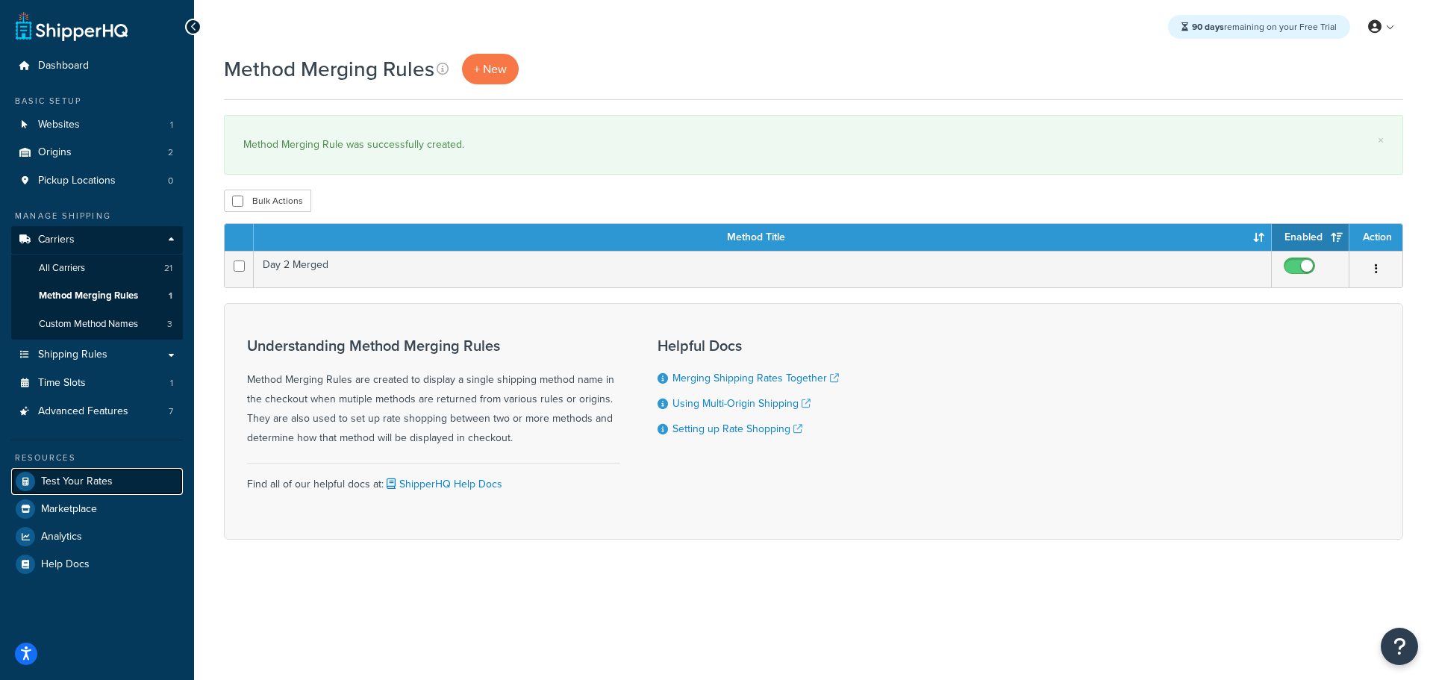
click at [88, 475] on span "Test Your Rates" at bounding box center [77, 481] width 72 height 13
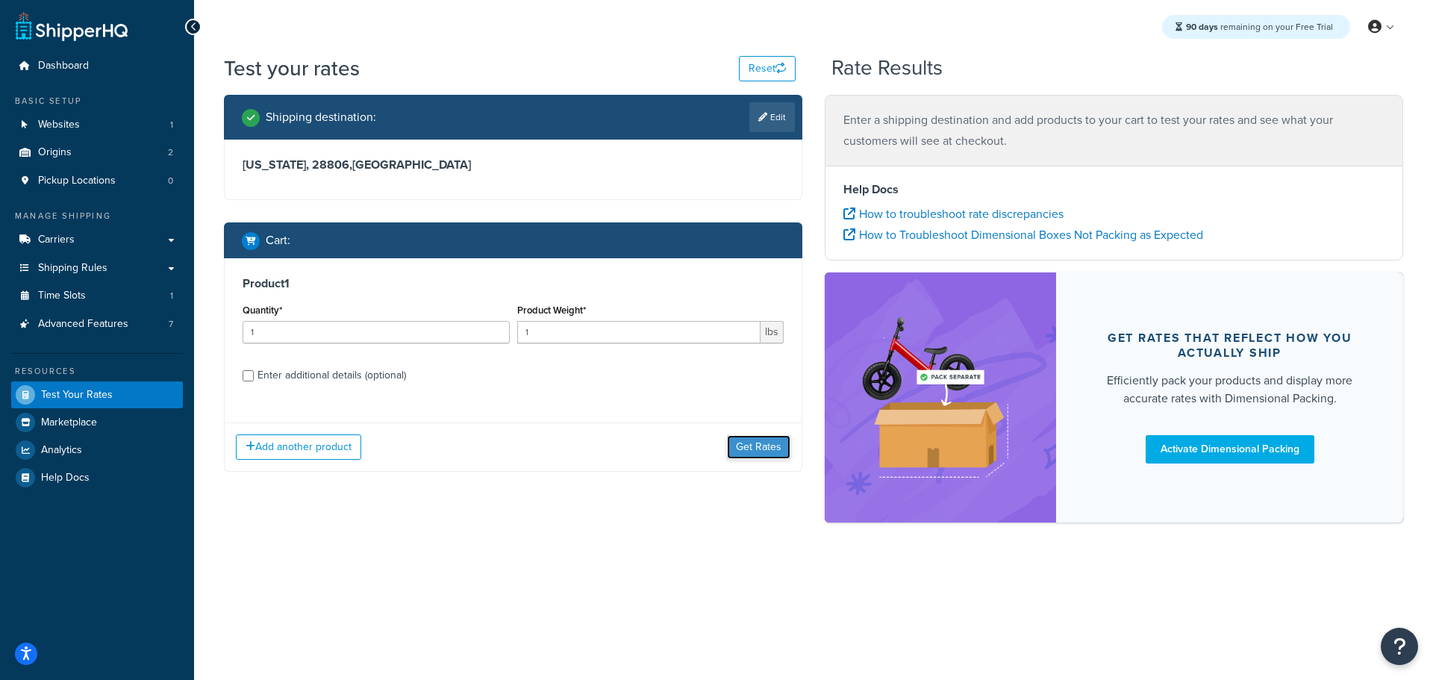
click at [766, 449] on button "Get Rates" at bounding box center [758, 447] width 63 height 24
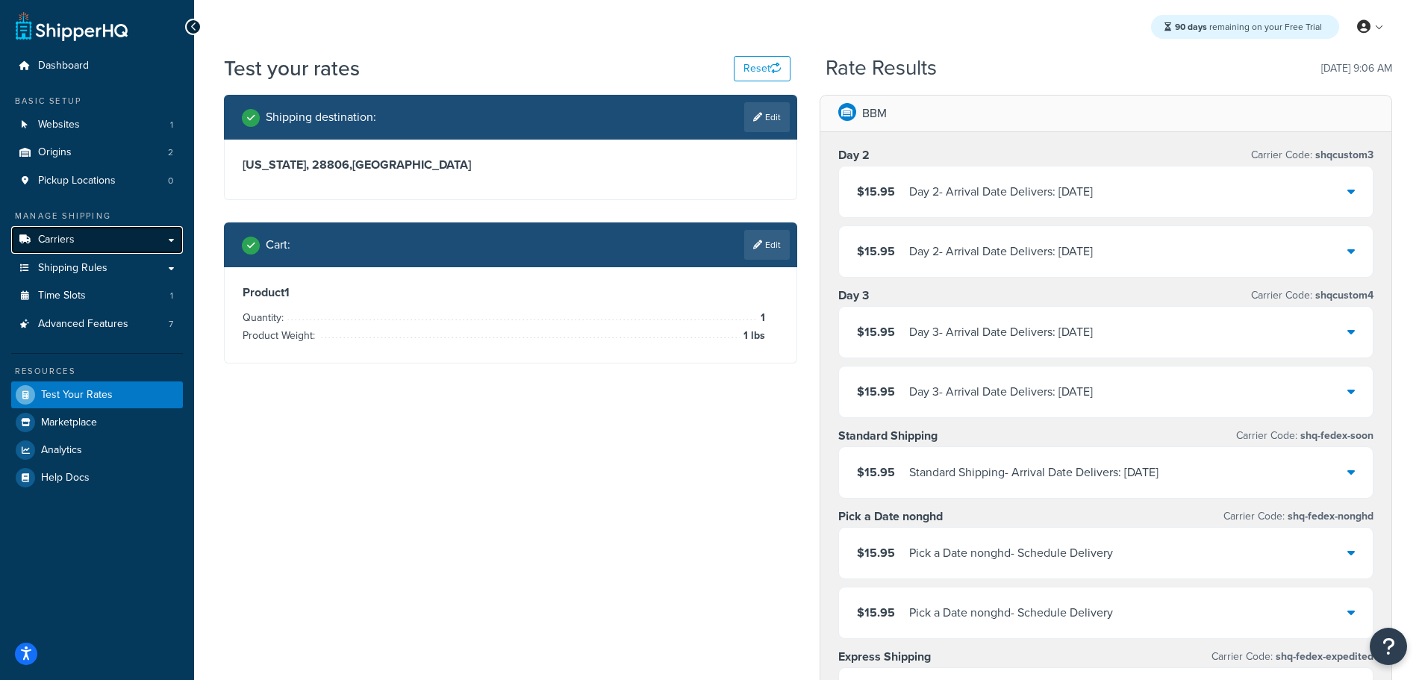
click at [62, 243] on span "Carriers" at bounding box center [56, 240] width 37 height 13
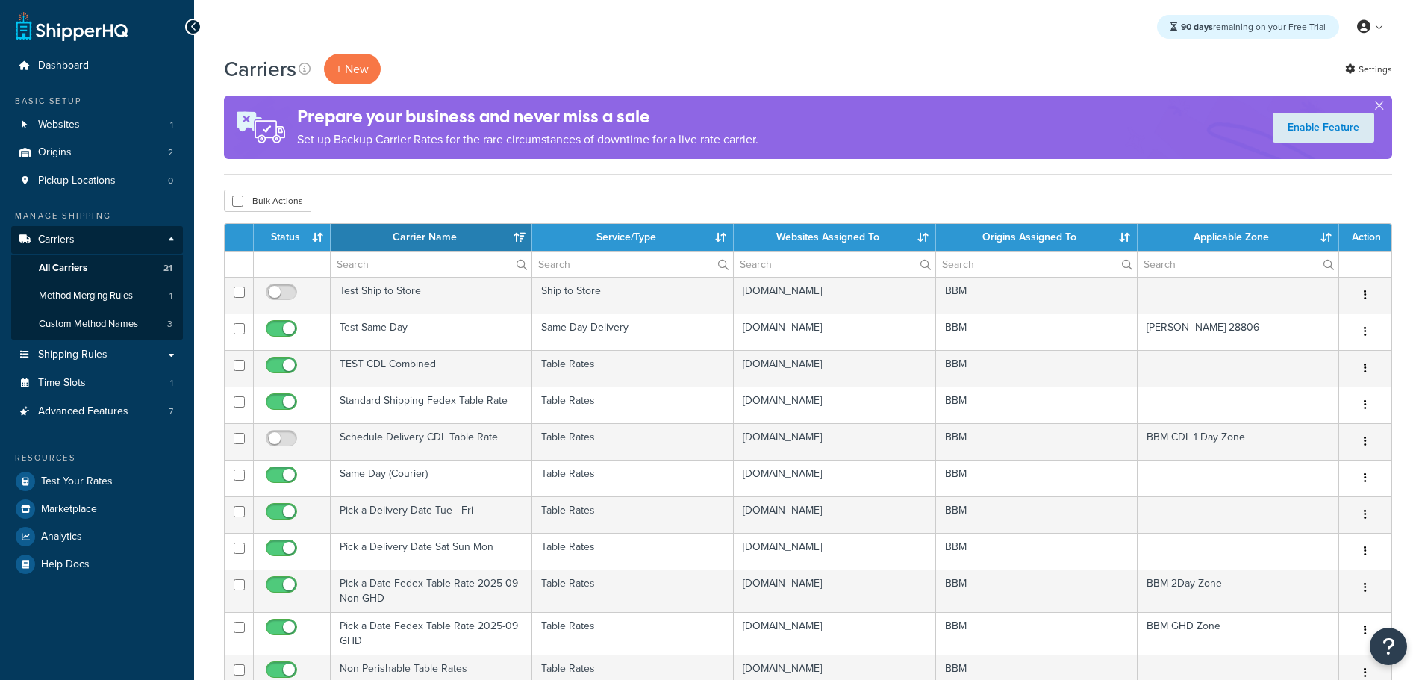
select select "15"
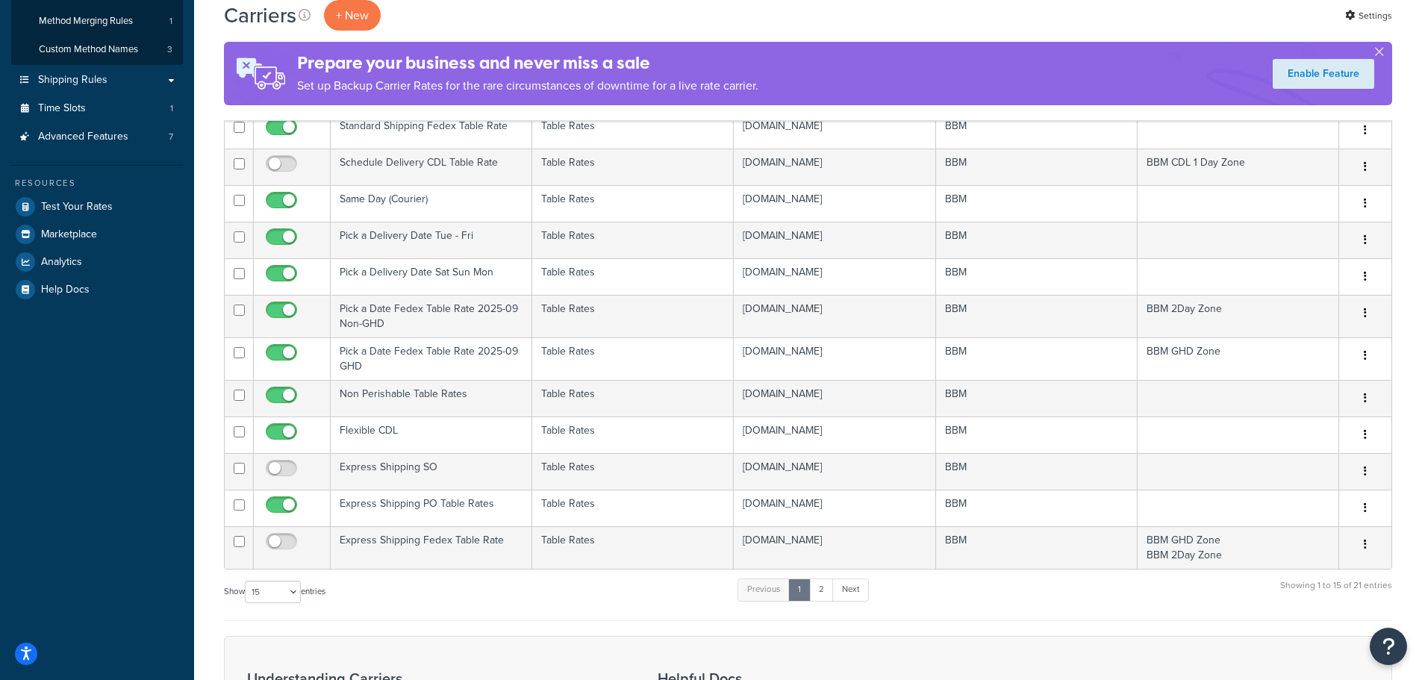
scroll to position [299, 0]
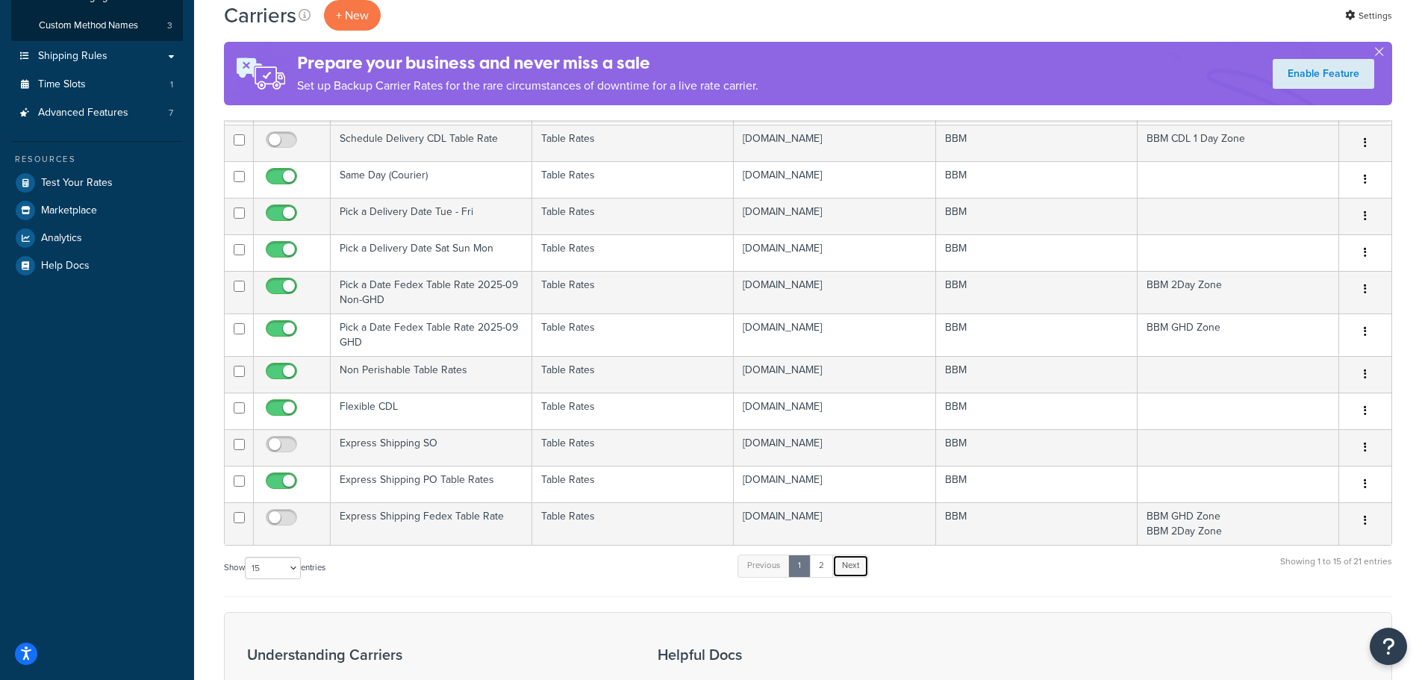
click at [854, 565] on link "Next" at bounding box center [850, 565] width 37 height 22
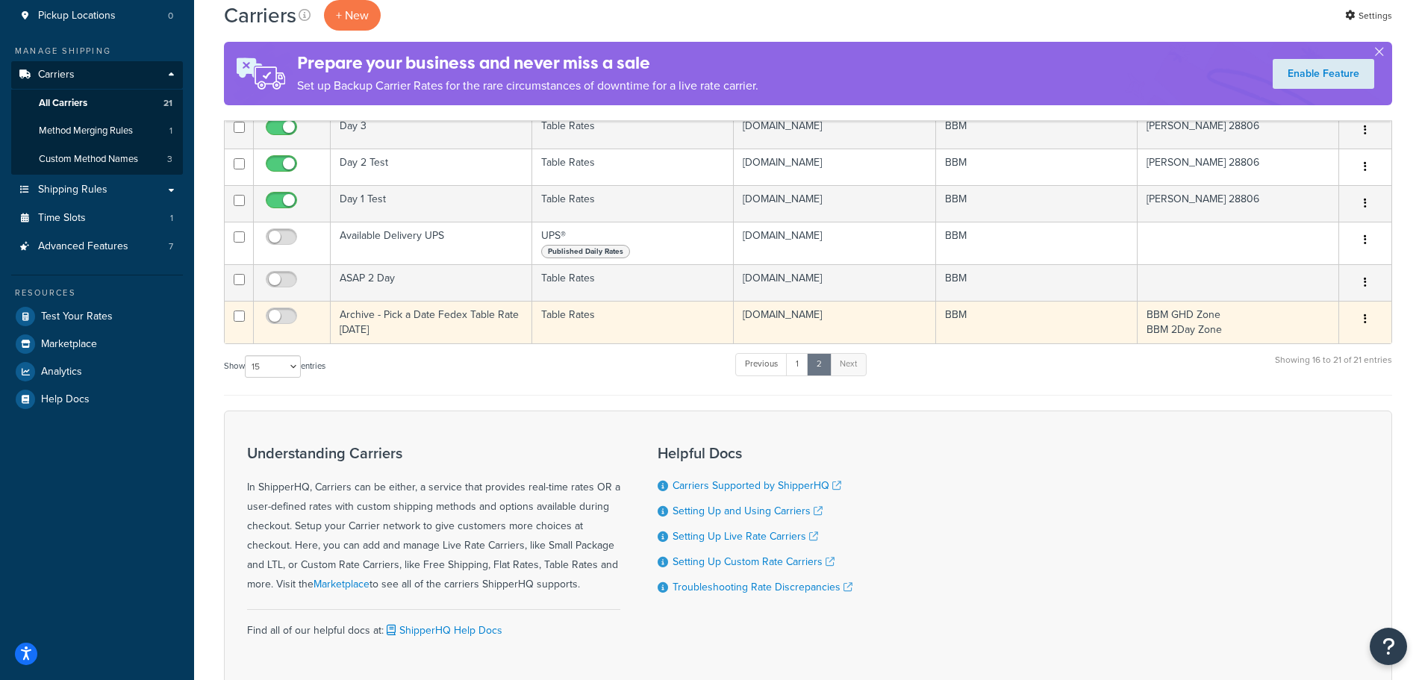
scroll to position [0, 0]
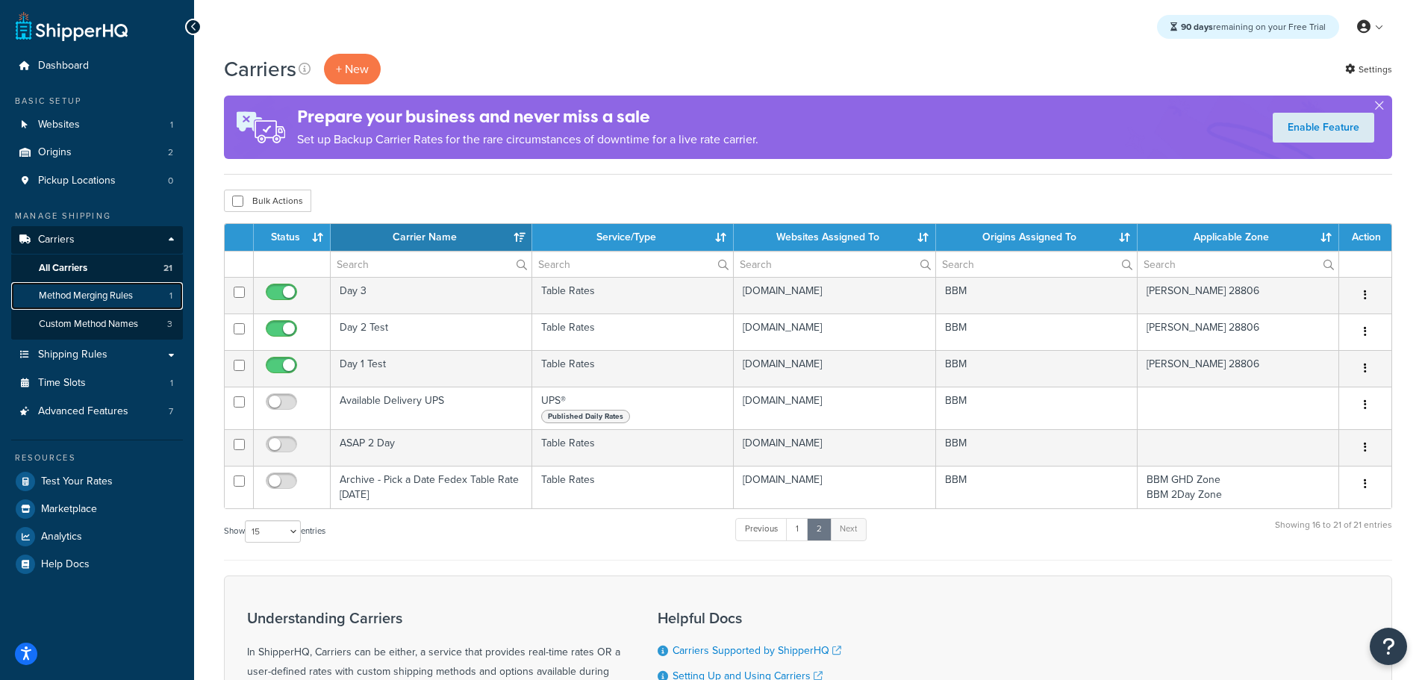
click at [105, 290] on span "Method Merging Rules" at bounding box center [86, 296] width 94 height 13
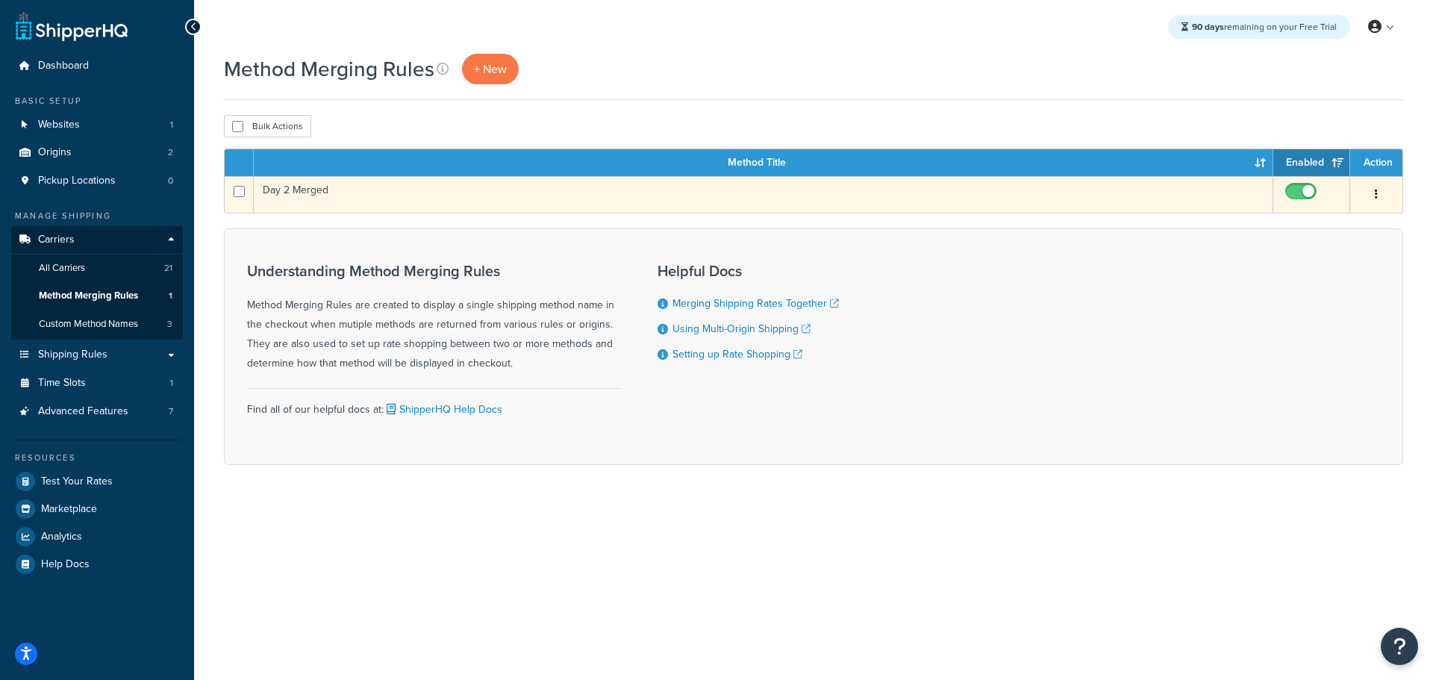
click at [325, 196] on td "Day 2 Merged" at bounding box center [763, 194] width 1019 height 37
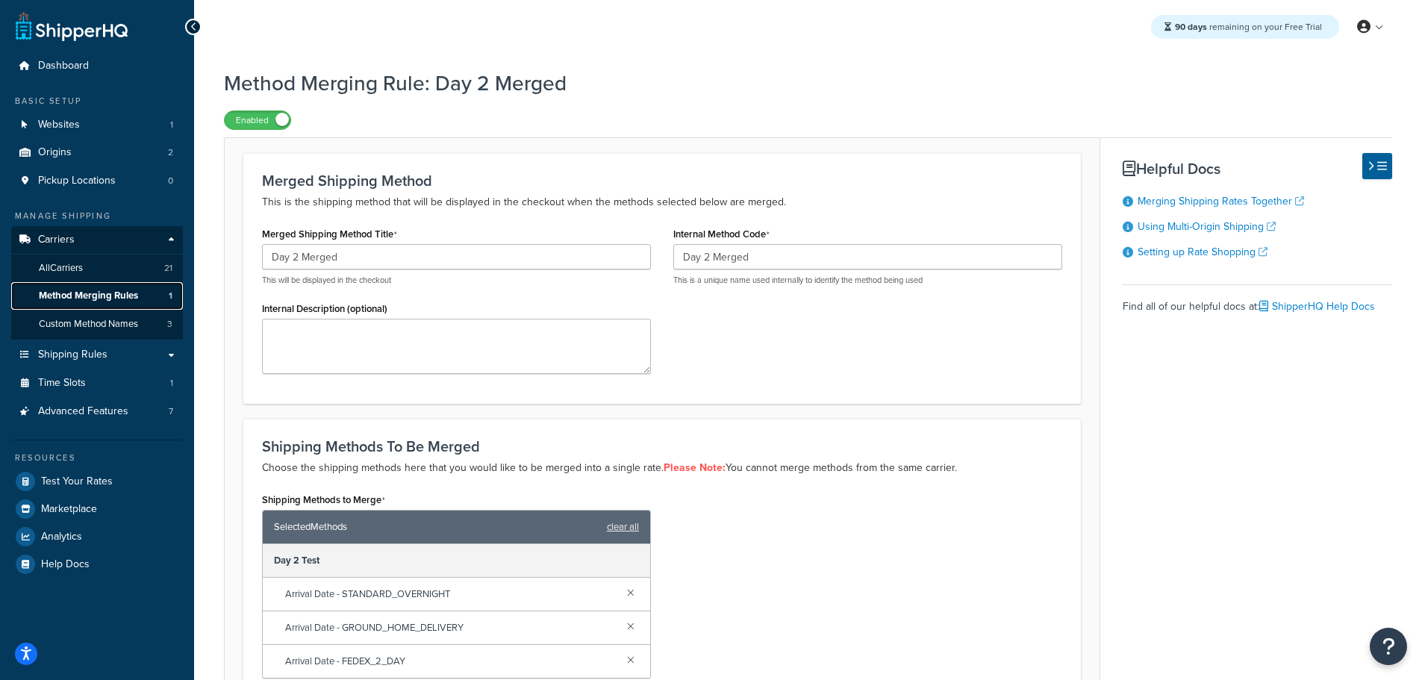
click at [97, 296] on span "Method Merging Rules" at bounding box center [88, 296] width 99 height 13
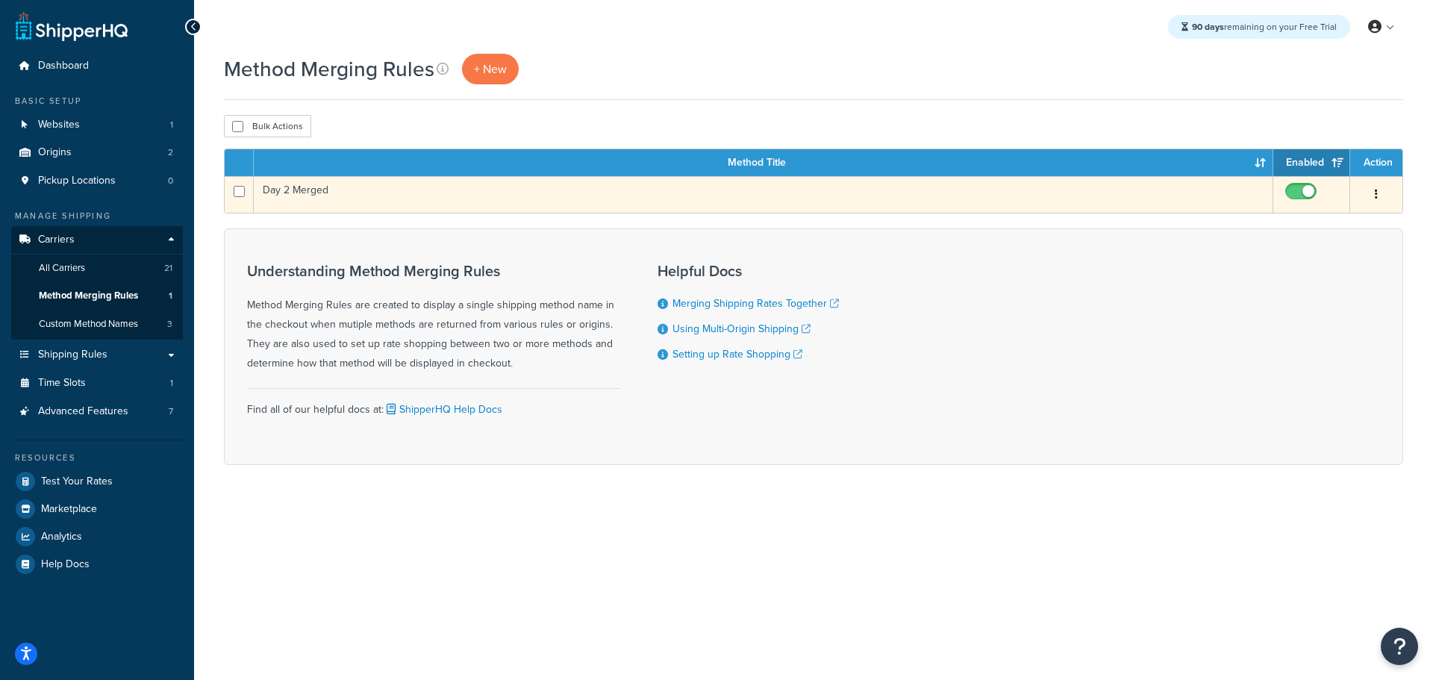
click at [1374, 194] on button "button" at bounding box center [1376, 195] width 21 height 24
click at [1312, 281] on link "Delete" at bounding box center [1316, 285] width 118 height 31
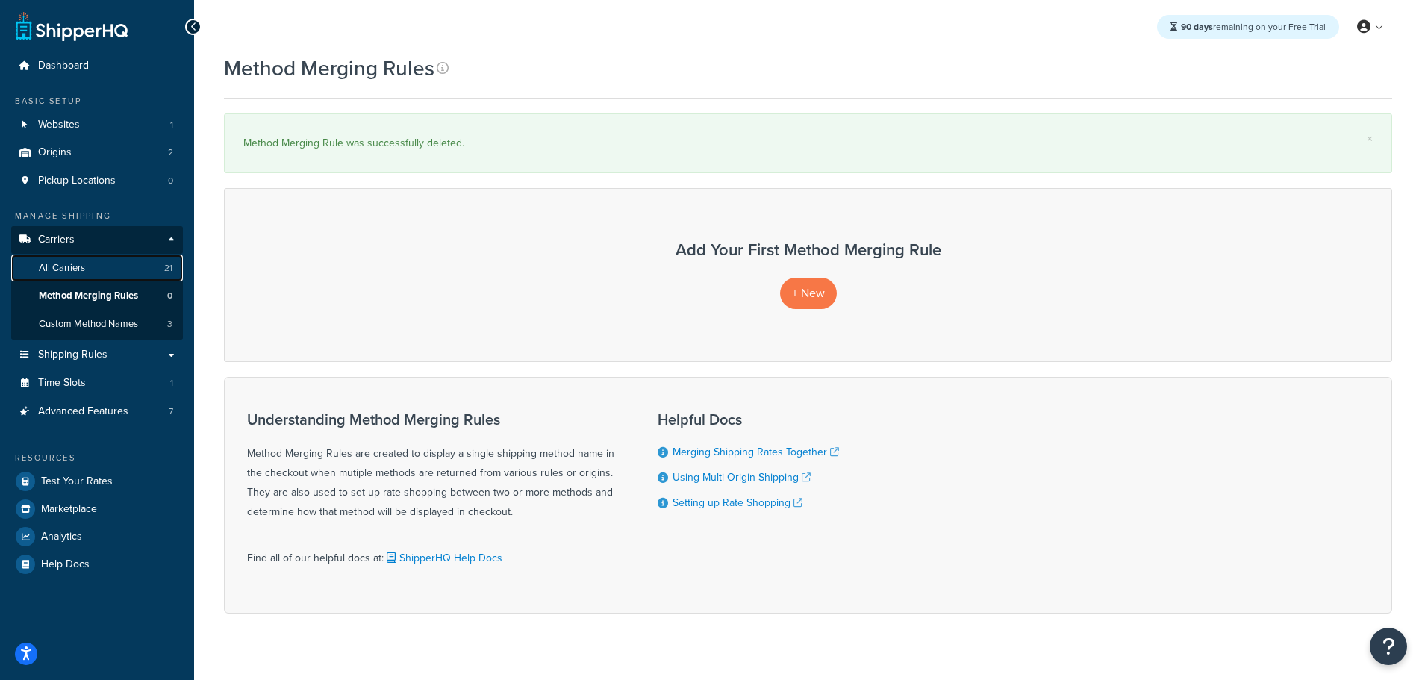
click at [79, 264] on span "All Carriers" at bounding box center [62, 268] width 46 height 13
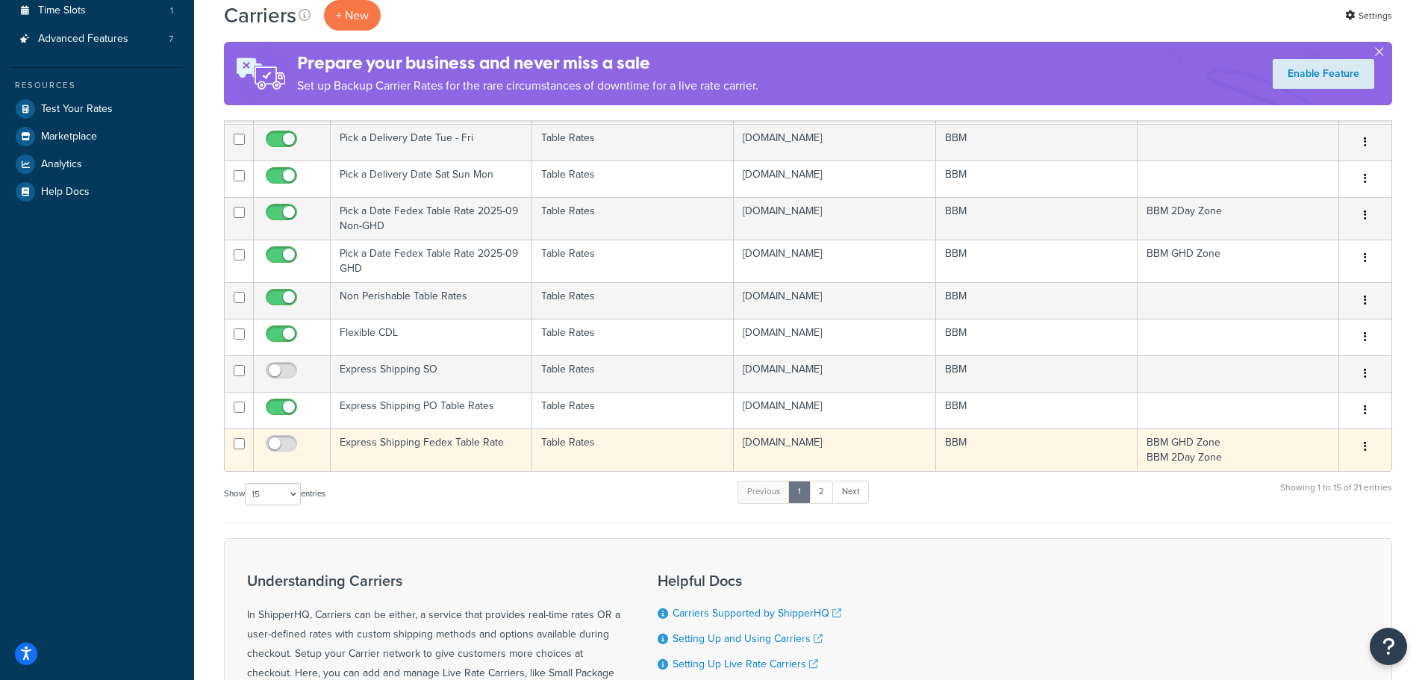
scroll to position [373, 0]
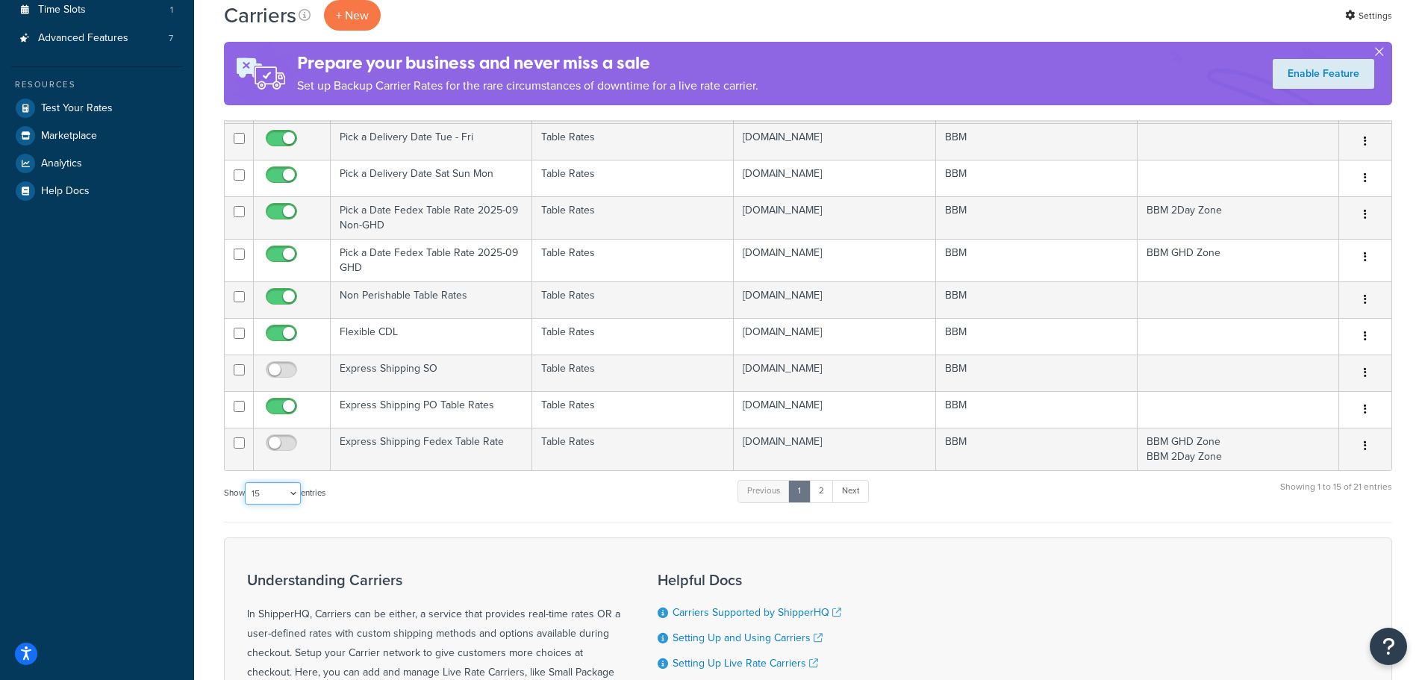
click at [291, 496] on select "10 15 25 50 100" at bounding box center [273, 493] width 56 height 22
select select "25"
click at [246, 504] on select "10 15 25 50 100" at bounding box center [273, 493] width 56 height 22
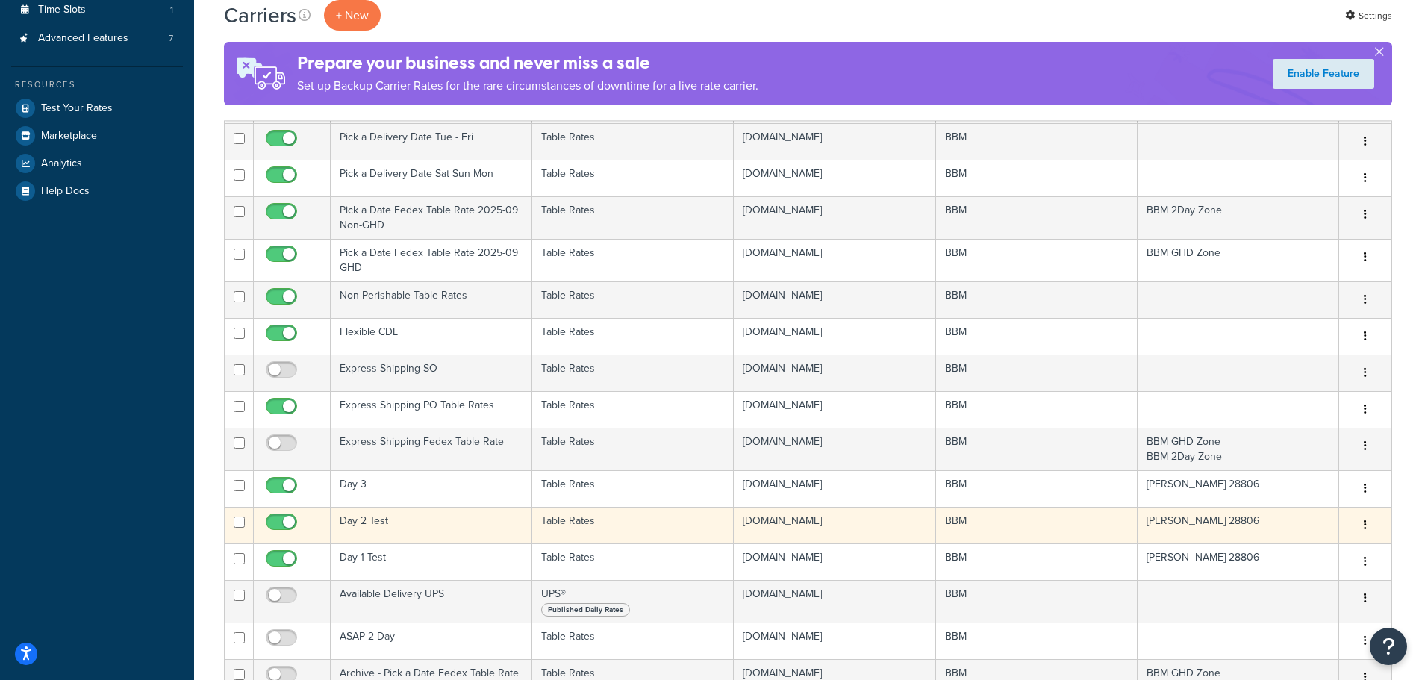
click at [368, 522] on td "Day 2 Test" at bounding box center [431, 525] width 201 height 37
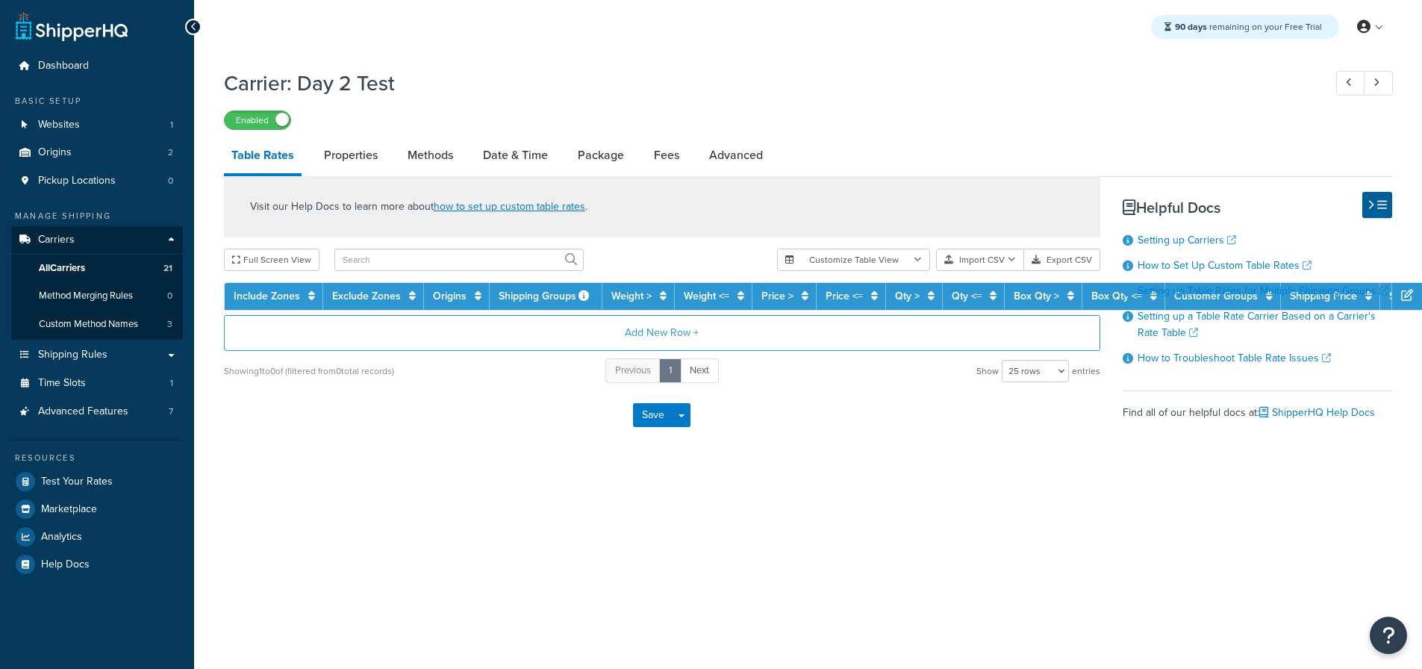
select select "25"
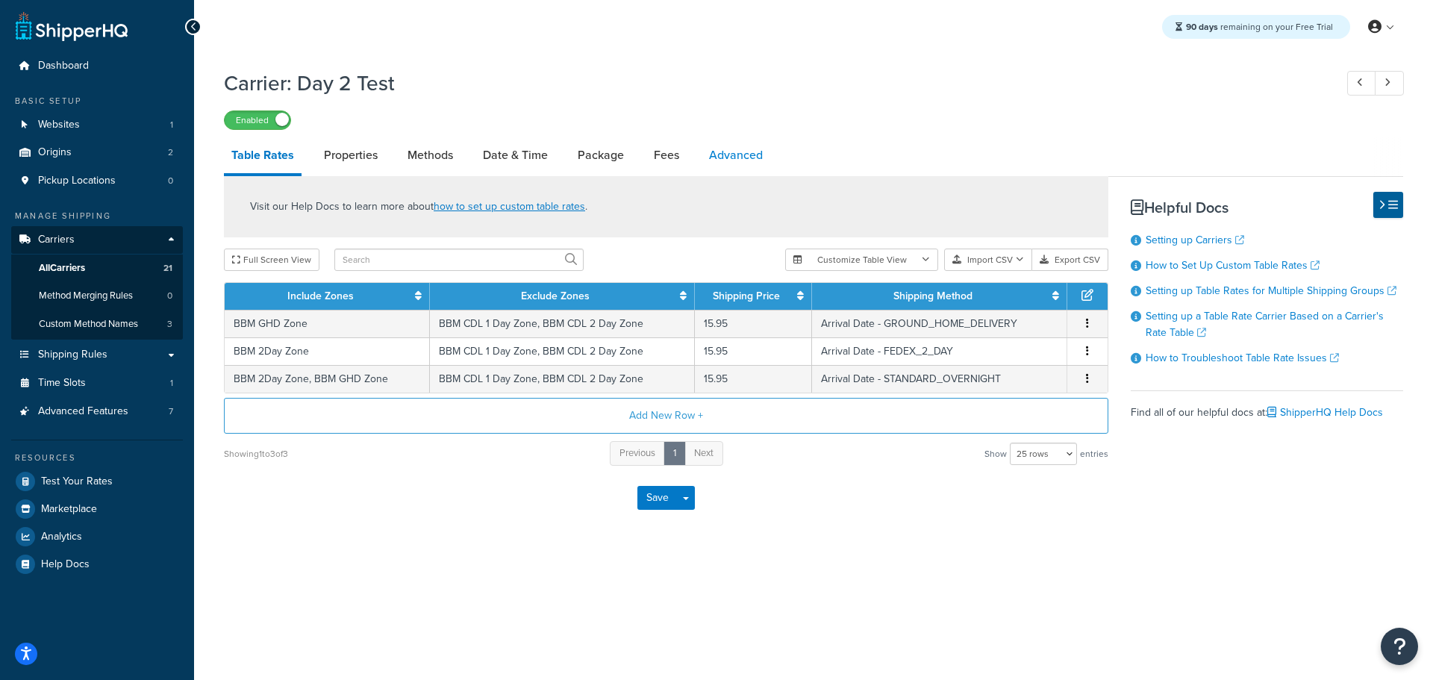
click at [762, 153] on link "Advanced" at bounding box center [735, 155] width 69 height 36
select select "false"
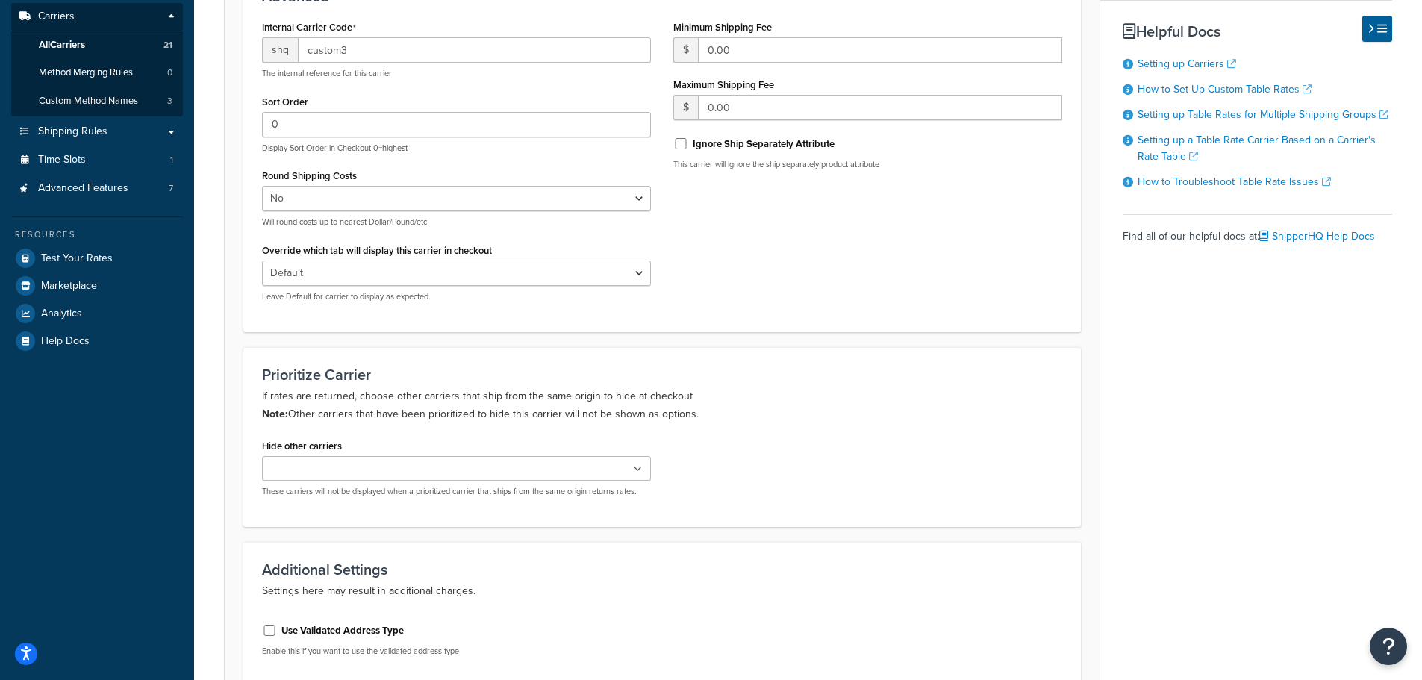
scroll to position [224, 0]
click at [620, 469] on ul at bounding box center [456, 467] width 389 height 25
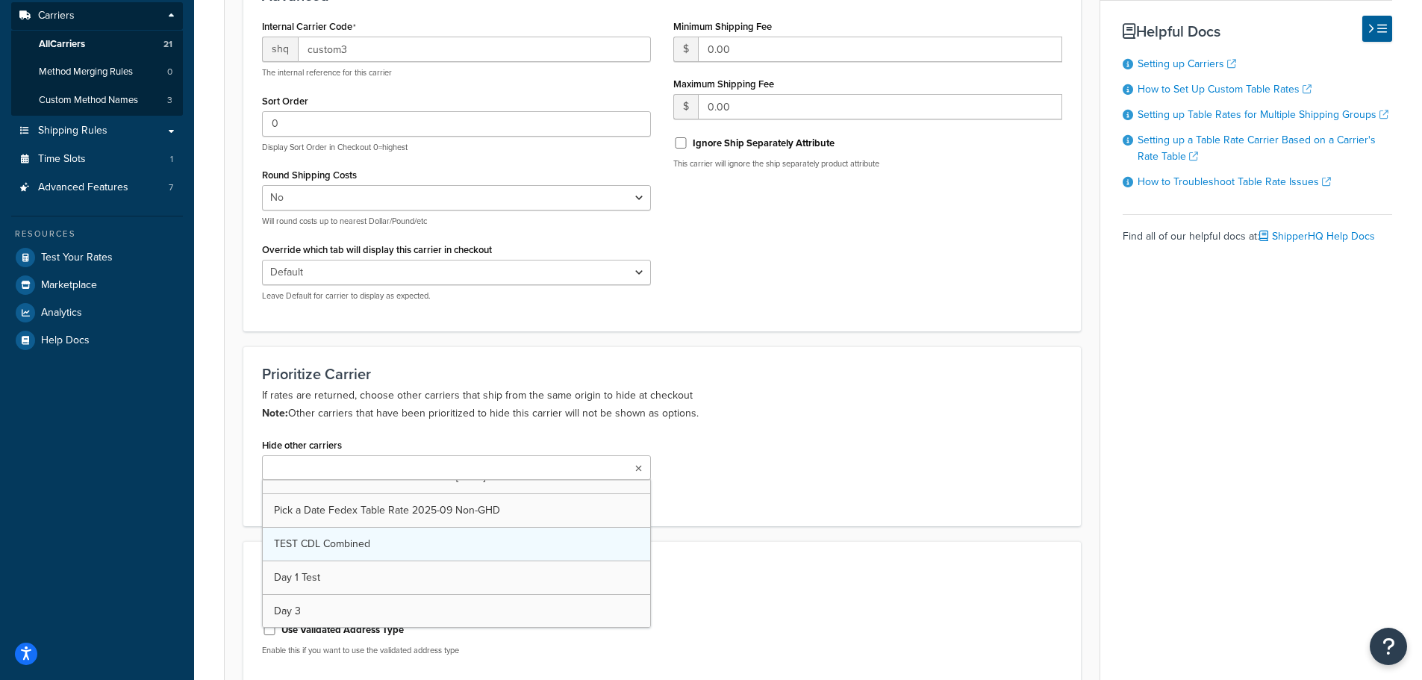
scroll to position [523, 0]
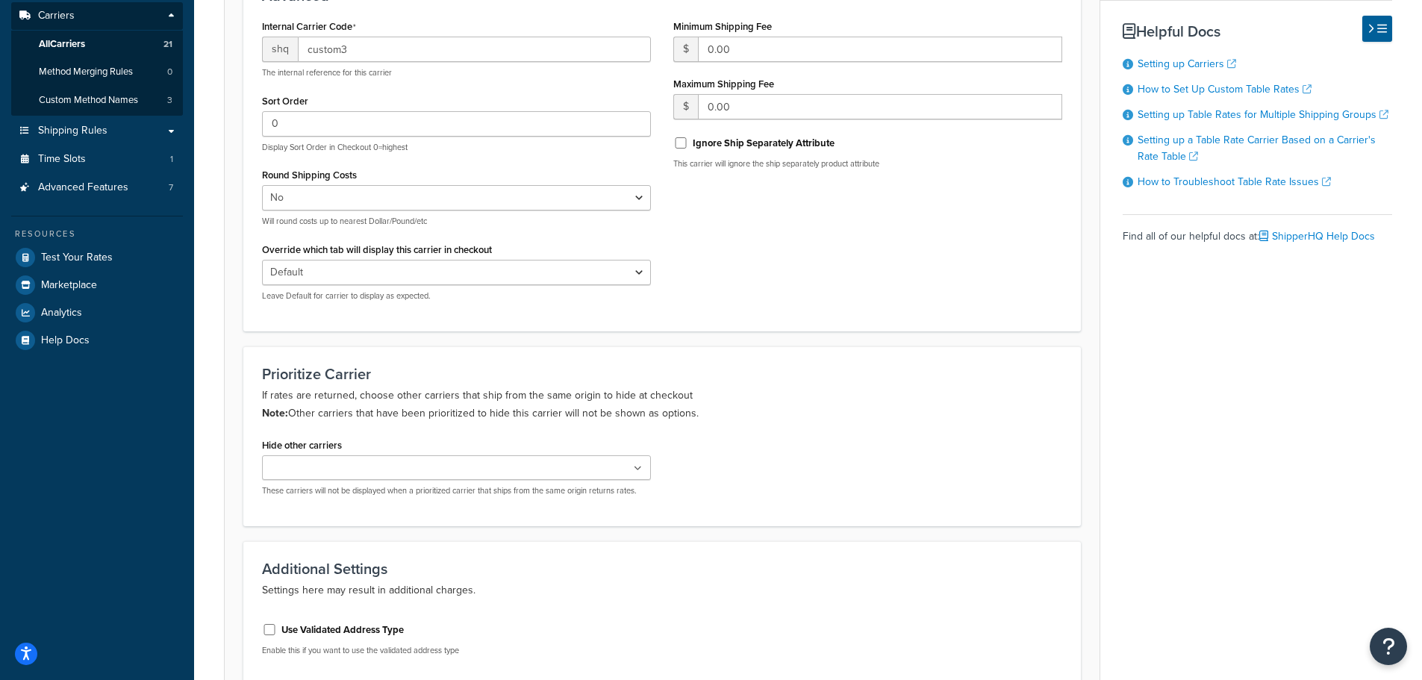
click at [870, 463] on div "Hide other carriers Same Day (Courier) Pick a Delivery Date Tue - Fri Flexible …" at bounding box center [662, 470] width 822 height 73
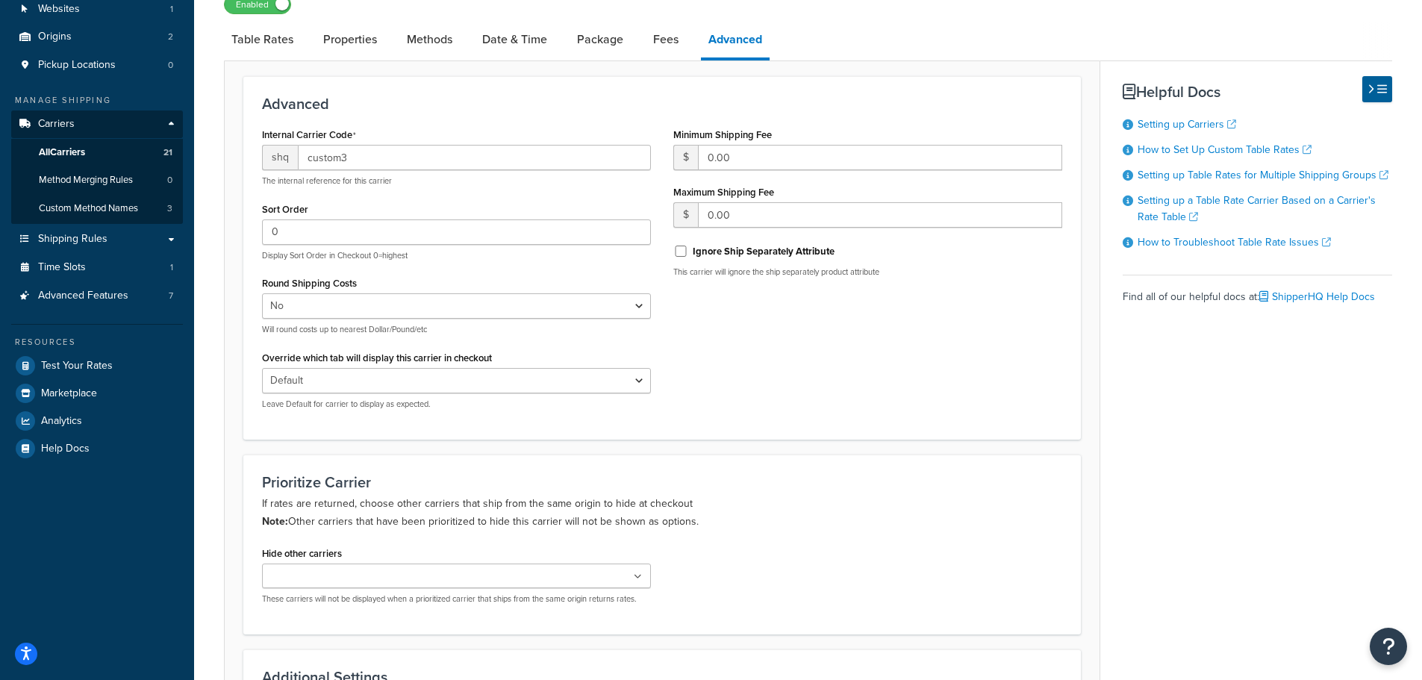
scroll to position [0, 0]
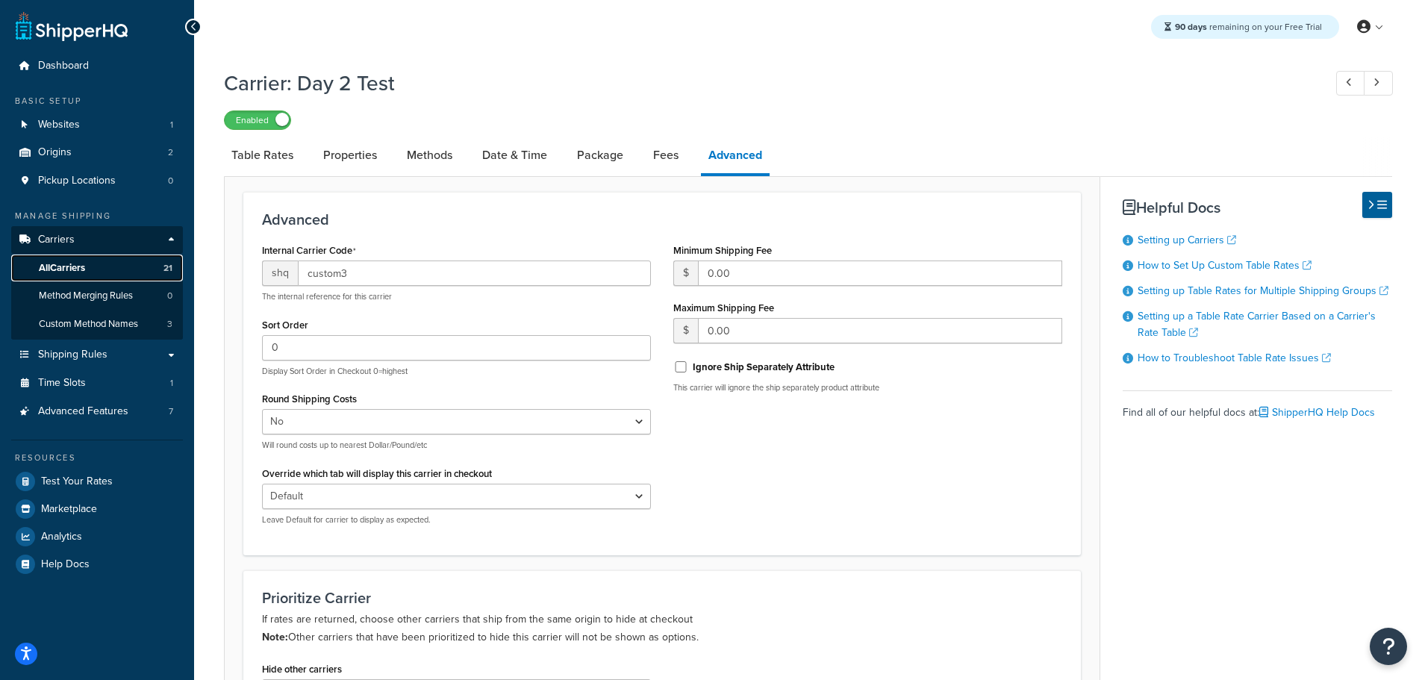
click at [75, 266] on span "All Carriers" at bounding box center [62, 268] width 46 height 13
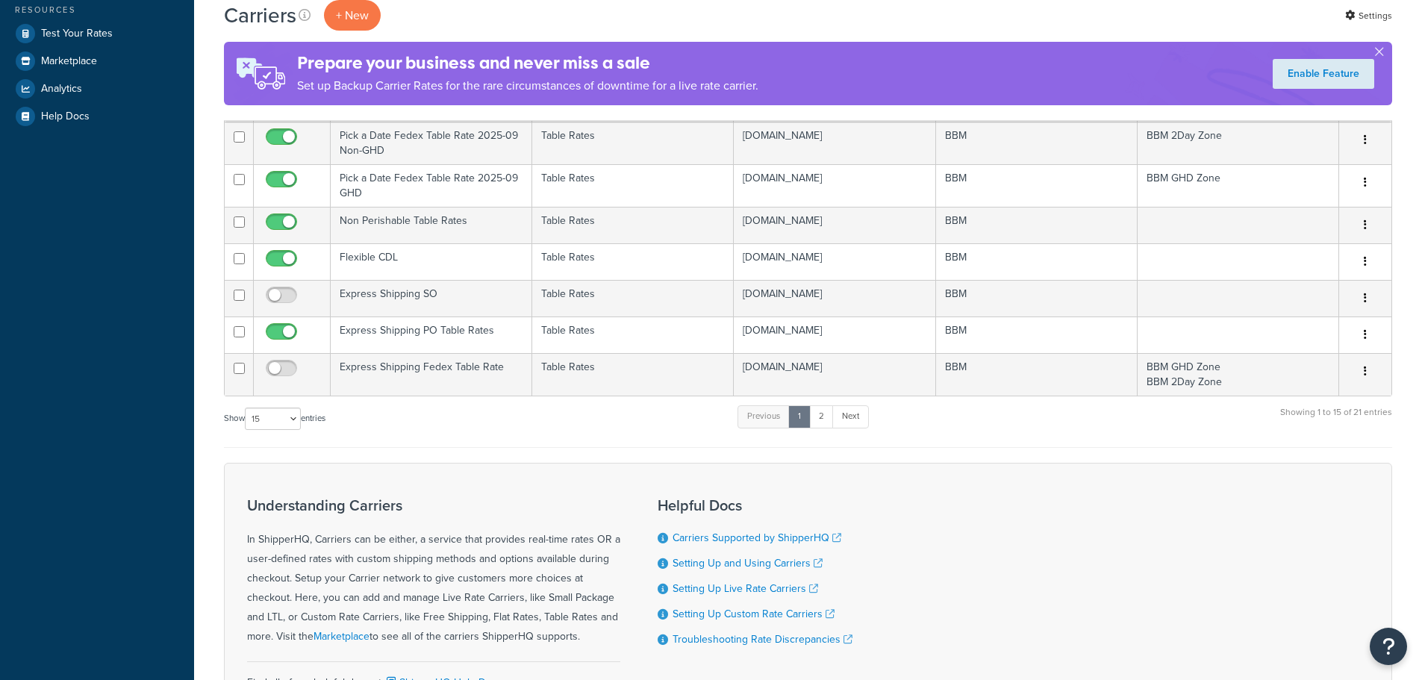
scroll to position [448, 0]
click at [291, 418] on select "10 15 25 50 100" at bounding box center [273, 418] width 56 height 22
select select "25"
click at [246, 430] on select "10 15 25 50 100" at bounding box center [273, 418] width 56 height 22
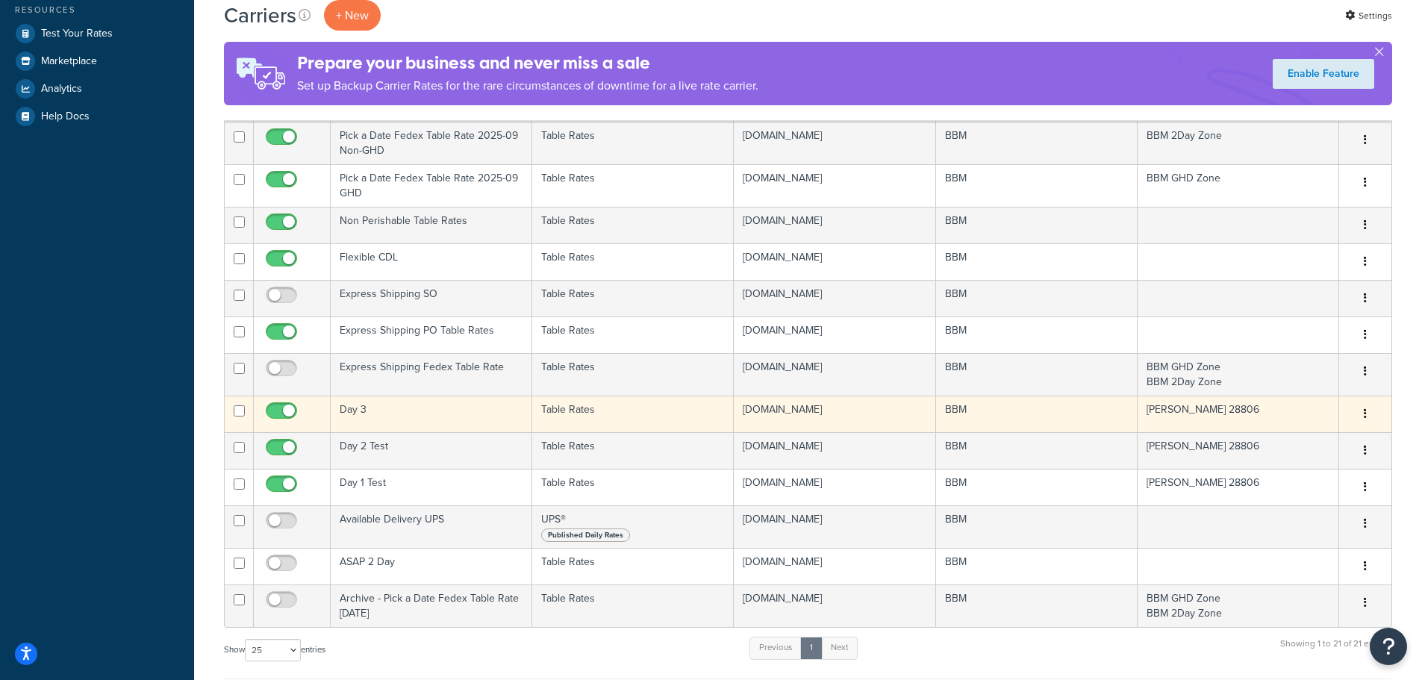
click at [285, 416] on input "checkbox" at bounding box center [283, 414] width 41 height 19
checkbox input "false"
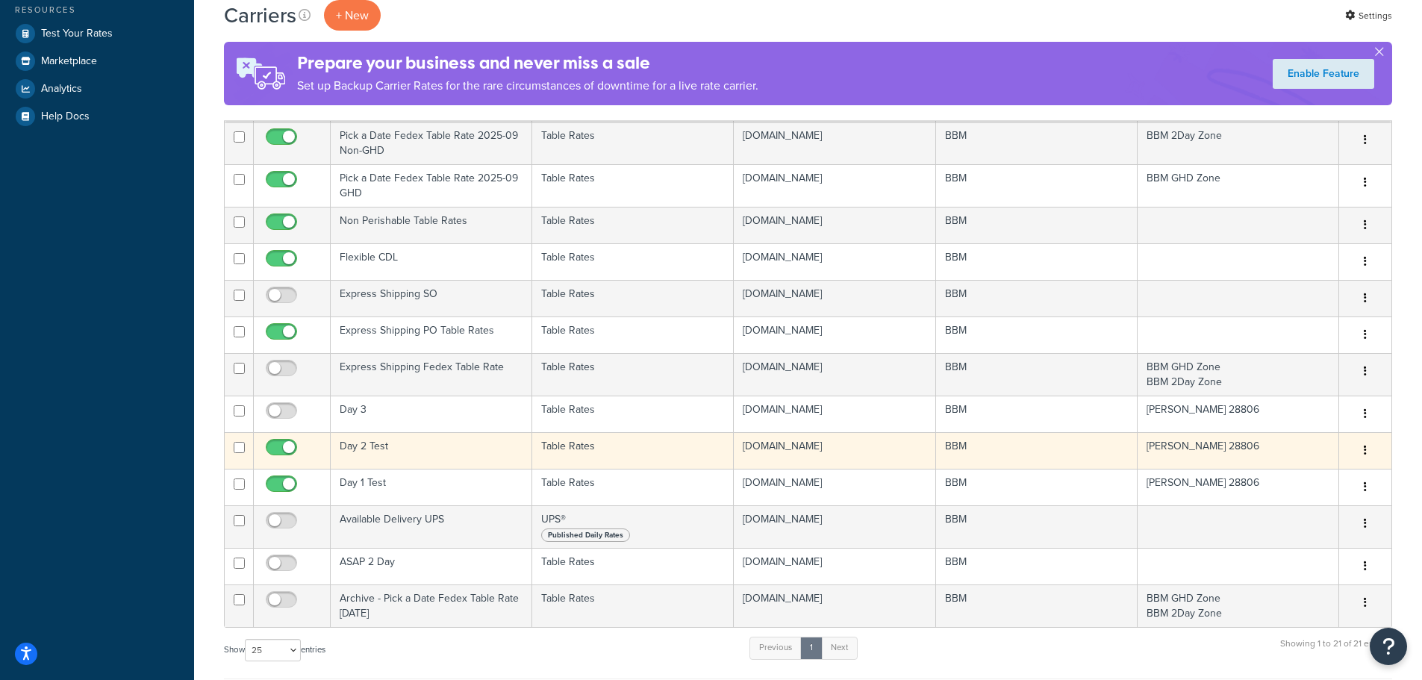
click at [286, 454] on input "checkbox" at bounding box center [283, 451] width 41 height 19
checkbox input "false"
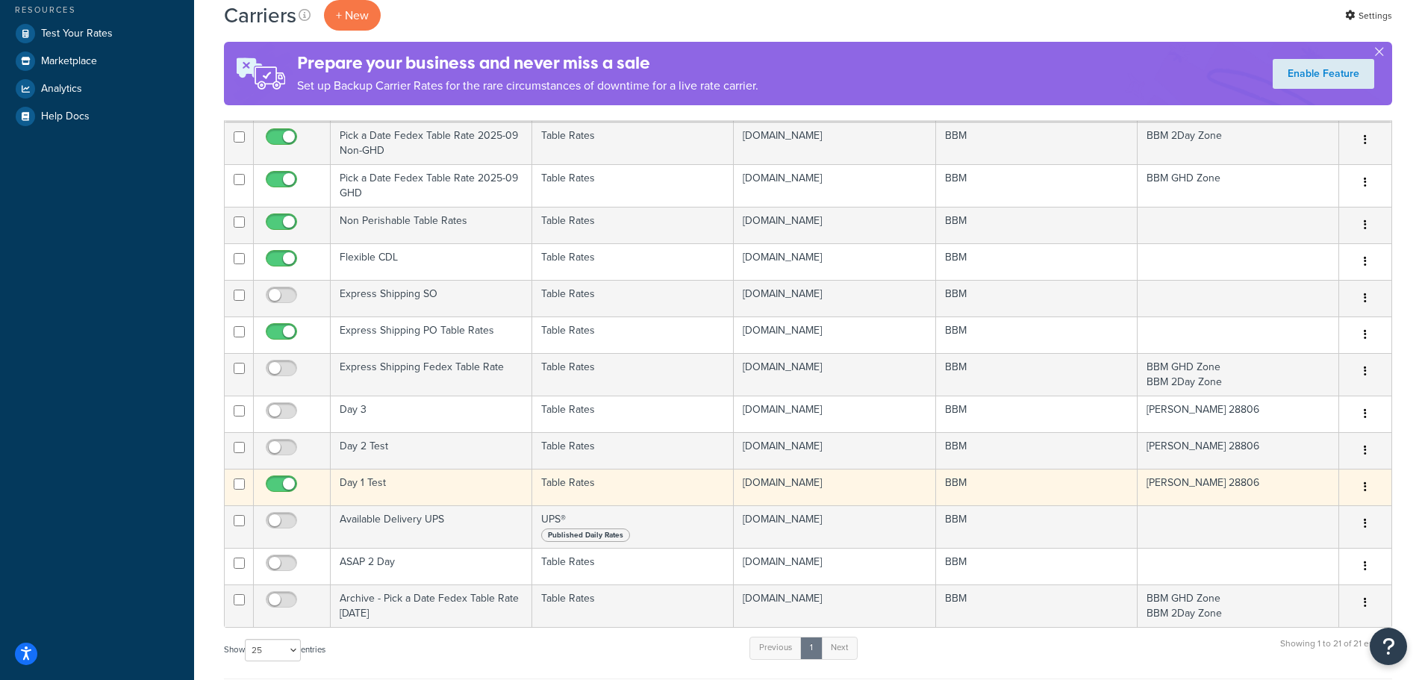
click at [287, 482] on input "checkbox" at bounding box center [283, 487] width 41 height 19
checkbox input "false"
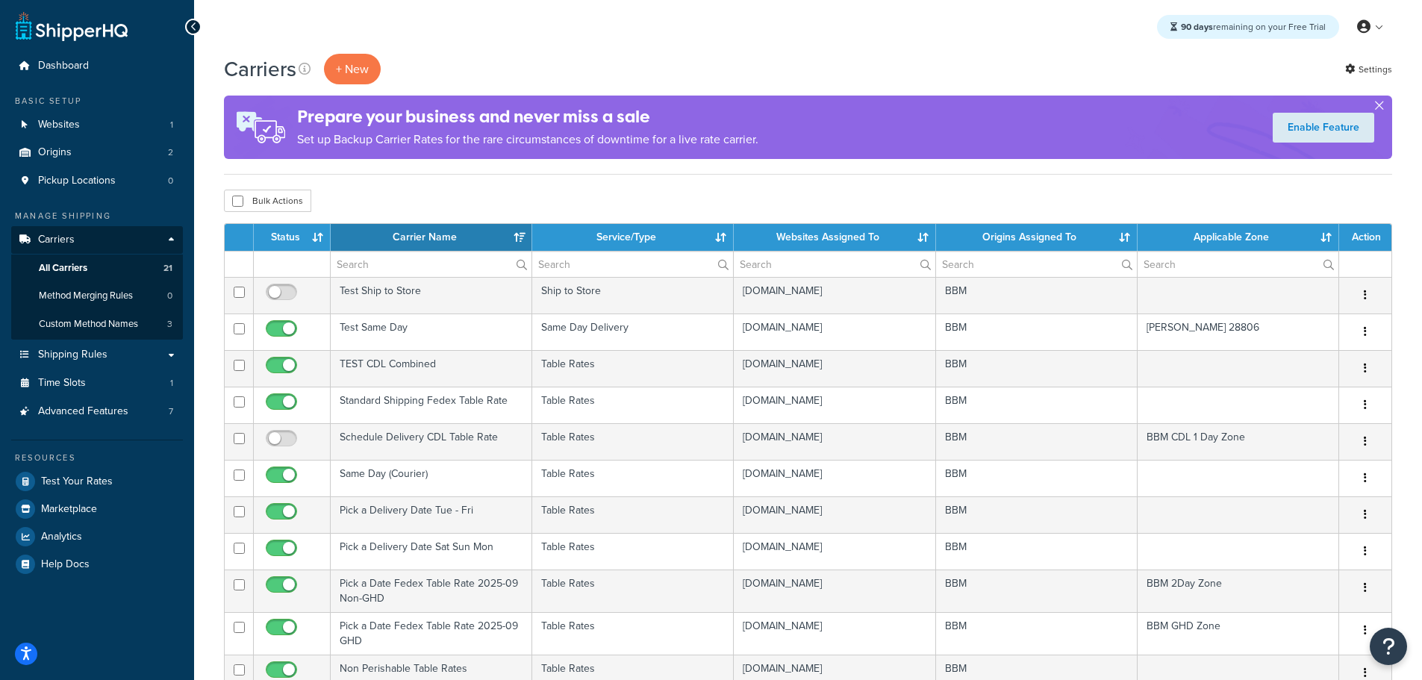
click at [1381, 107] on button "button" at bounding box center [1379, 109] width 4 height 4
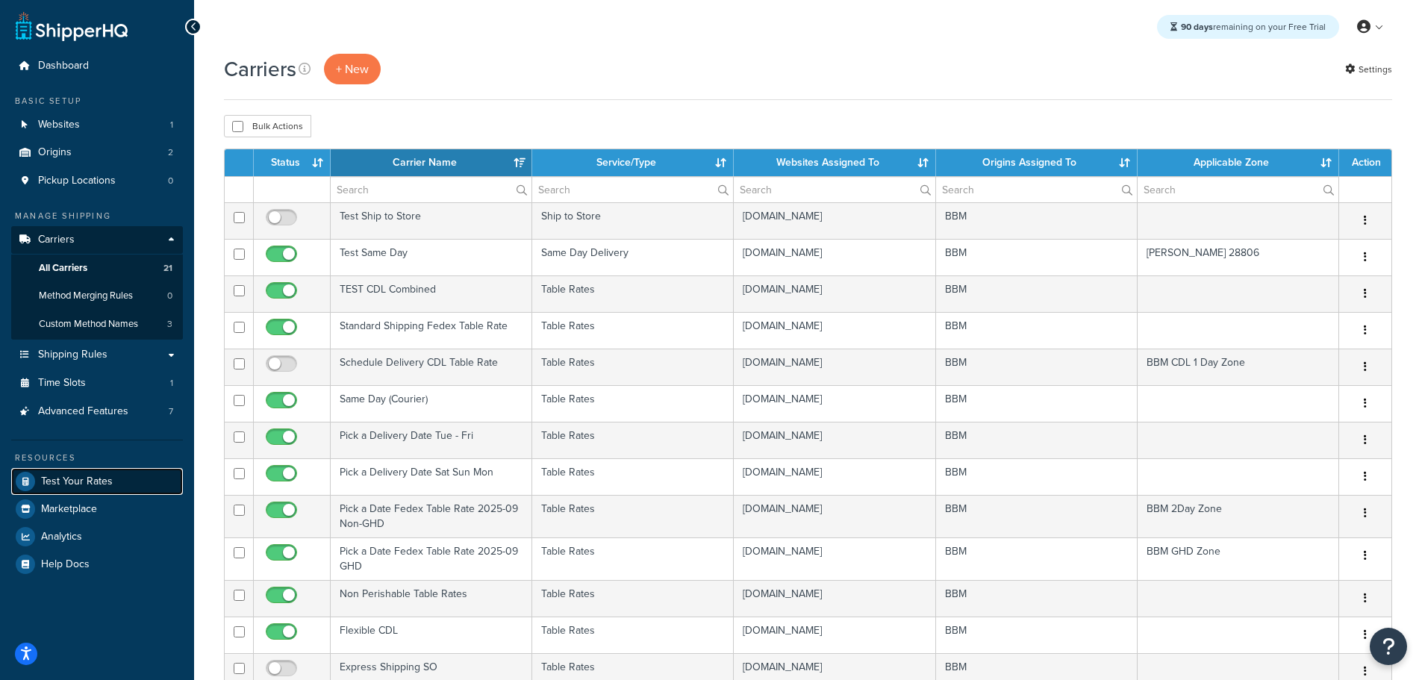
click at [96, 478] on span "Test Your Rates" at bounding box center [77, 481] width 72 height 13
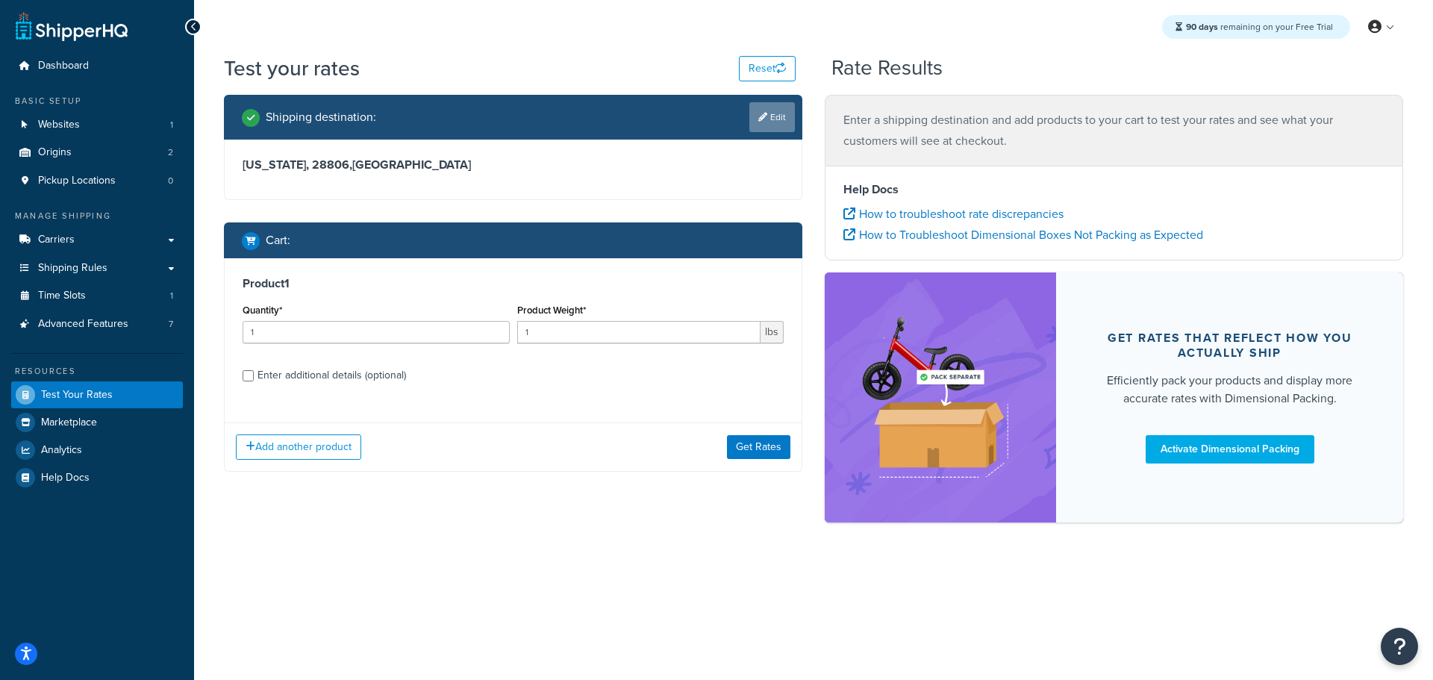
click at [769, 126] on link "Edit" at bounding box center [772, 117] width 46 height 30
select select "TX"
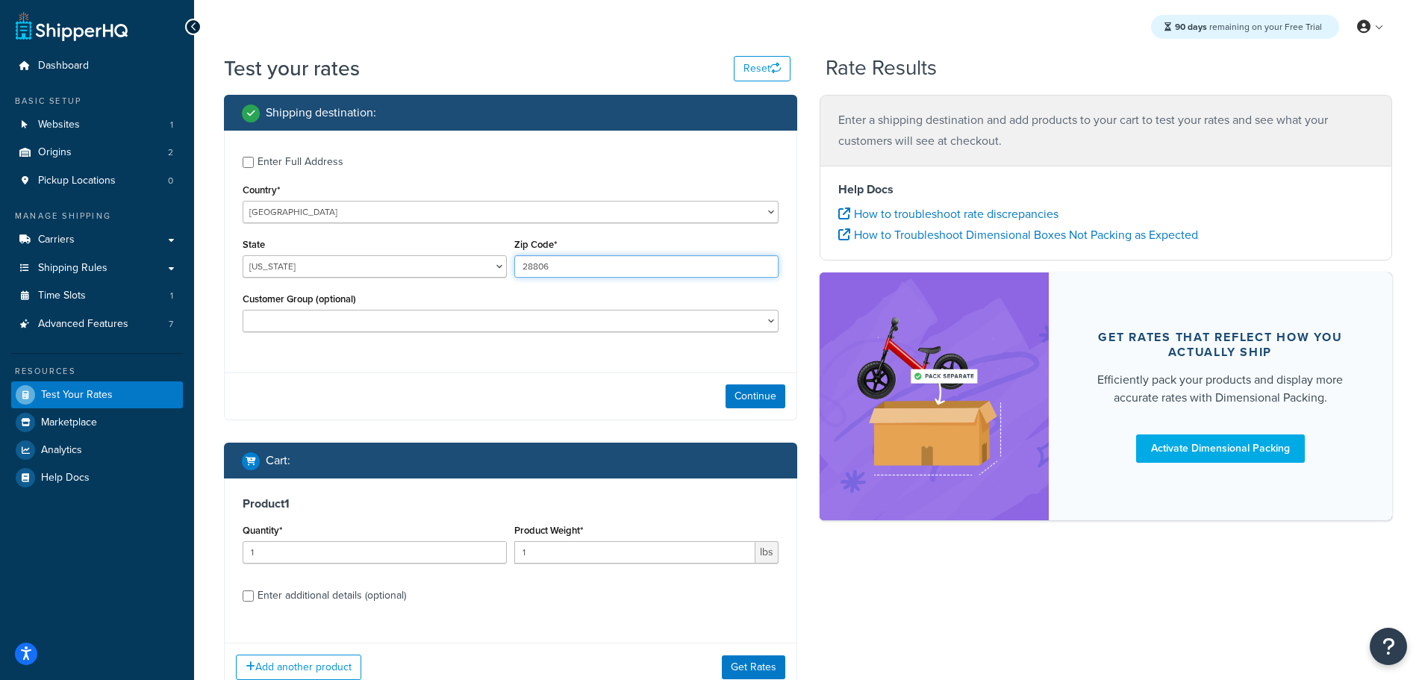
click at [590, 271] on input "28806" at bounding box center [646, 266] width 264 height 22
type input "28803"
click at [560, 393] on div "Continue" at bounding box center [511, 395] width 572 height 47
click at [765, 396] on button "Continue" at bounding box center [755, 396] width 60 height 24
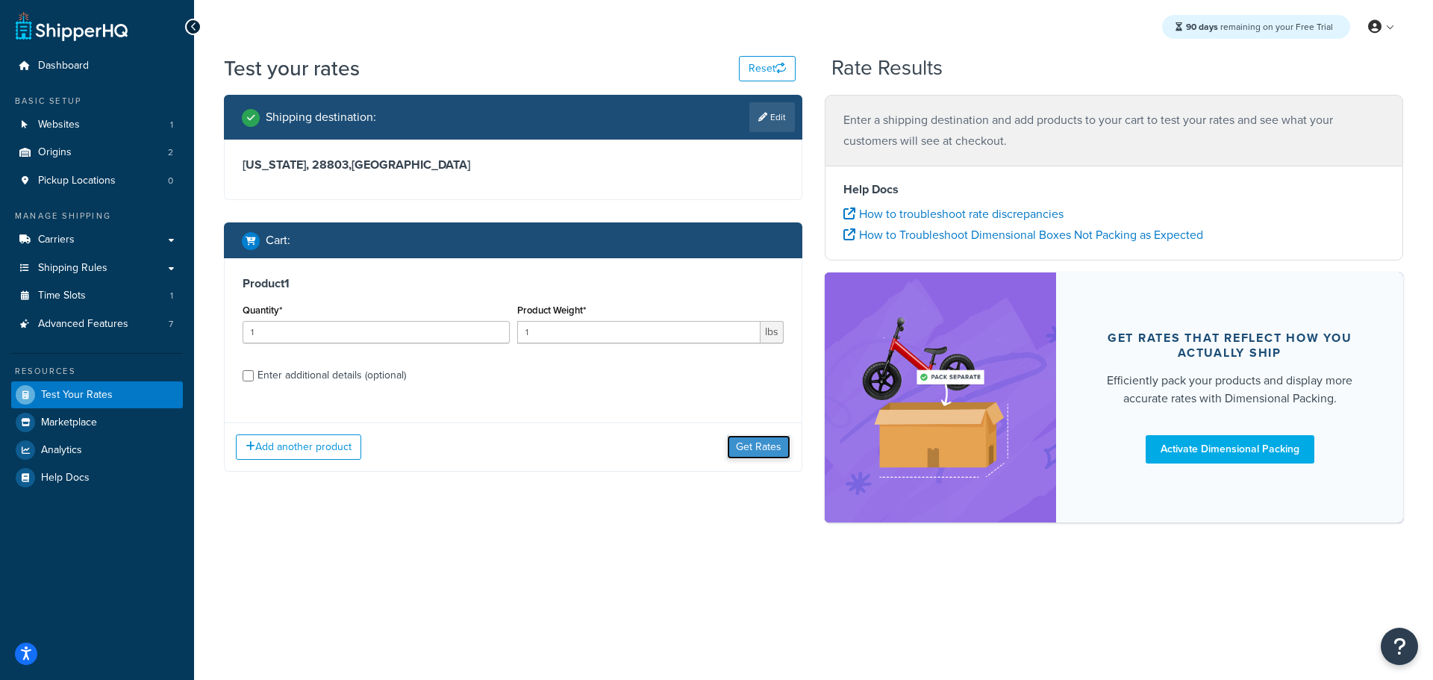
click at [763, 449] on button "Get Rates" at bounding box center [758, 447] width 63 height 24
